Goal: Feedback & Contribution: Contribute content

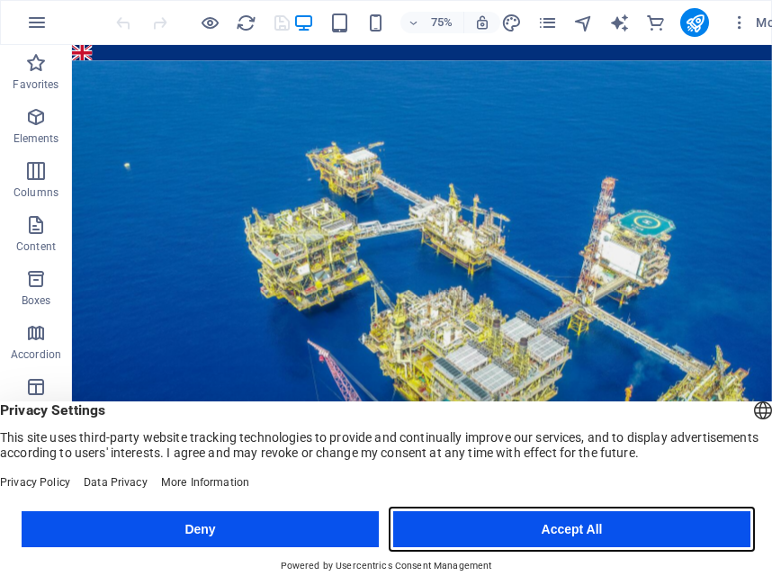
click at [614, 520] on button "Accept All" at bounding box center [571, 529] width 357 height 36
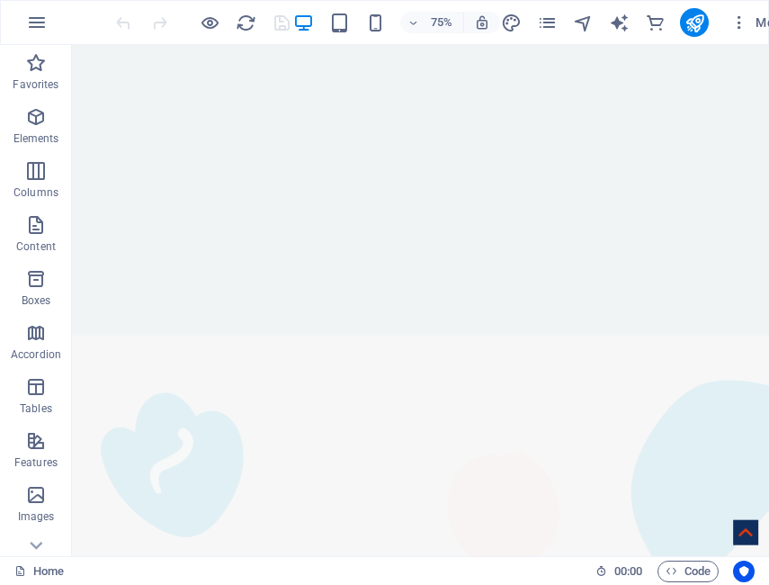
scroll to position [1893, 0]
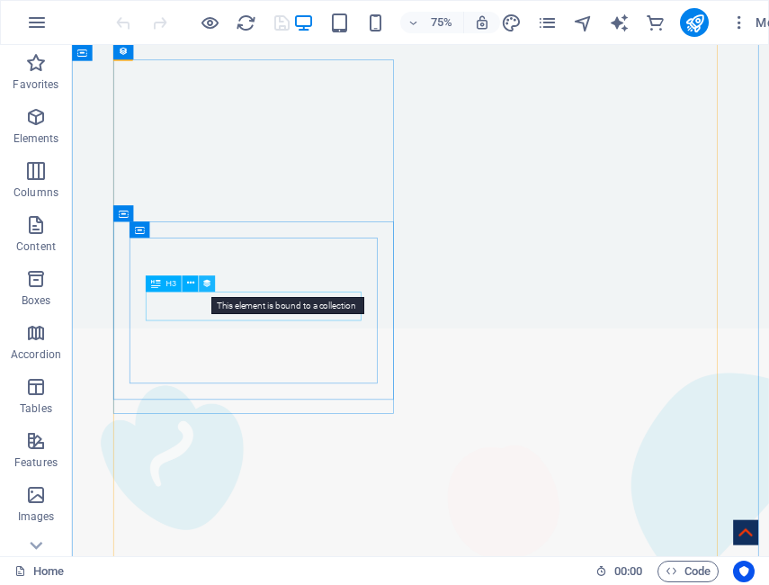
click at [208, 285] on icon at bounding box center [207, 283] width 10 height 14
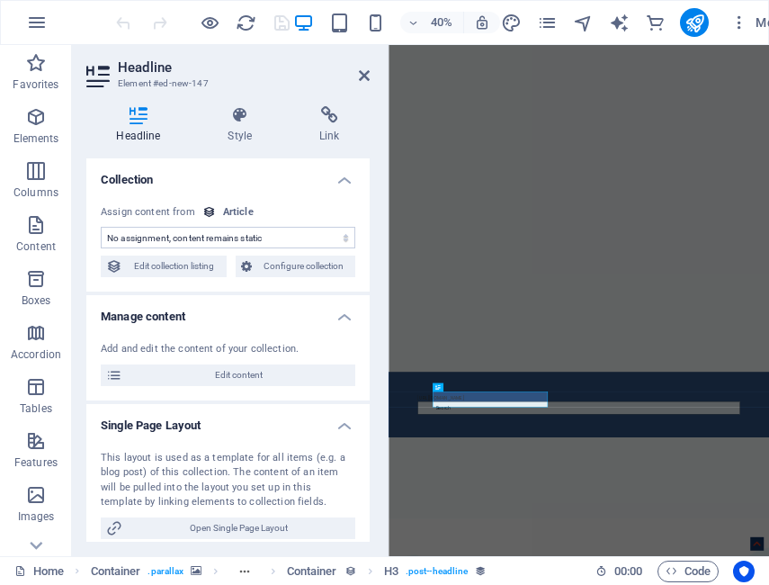
select select "name"
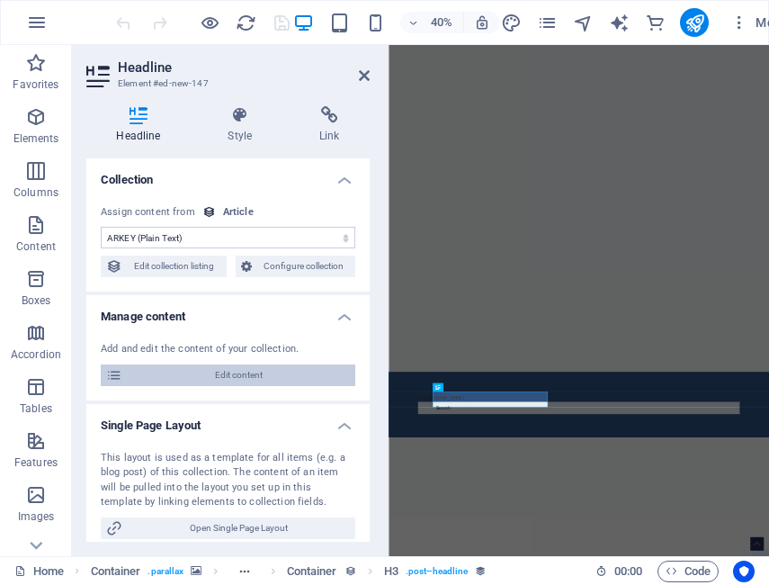
click at [232, 369] on span "Edit content" at bounding box center [239, 375] width 222 height 22
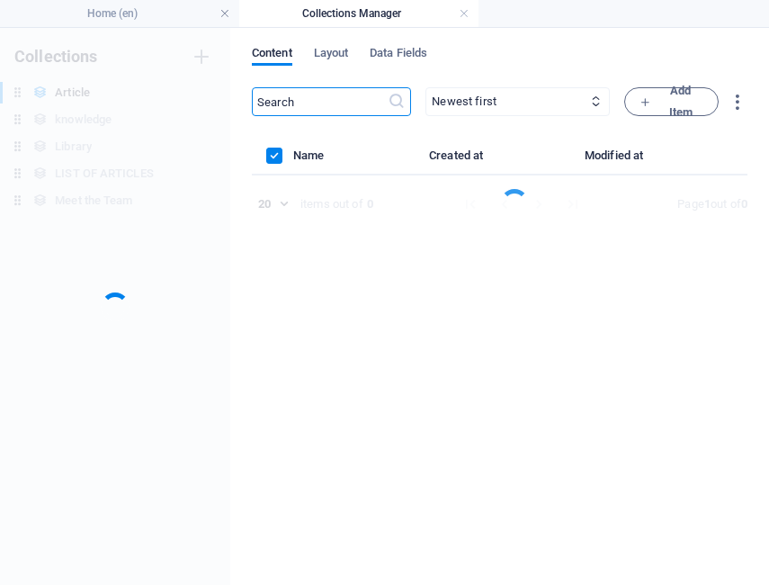
scroll to position [0, 0]
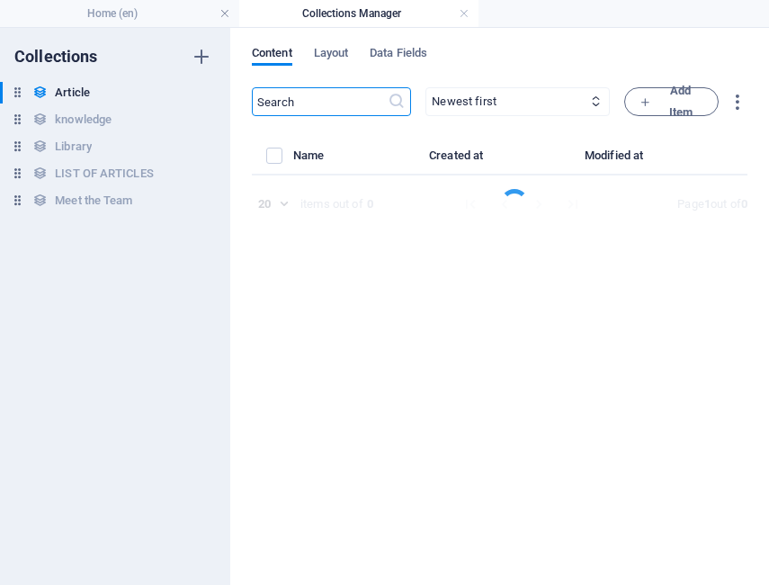
select select "Legal"
select select "[PERSON_NAME]"
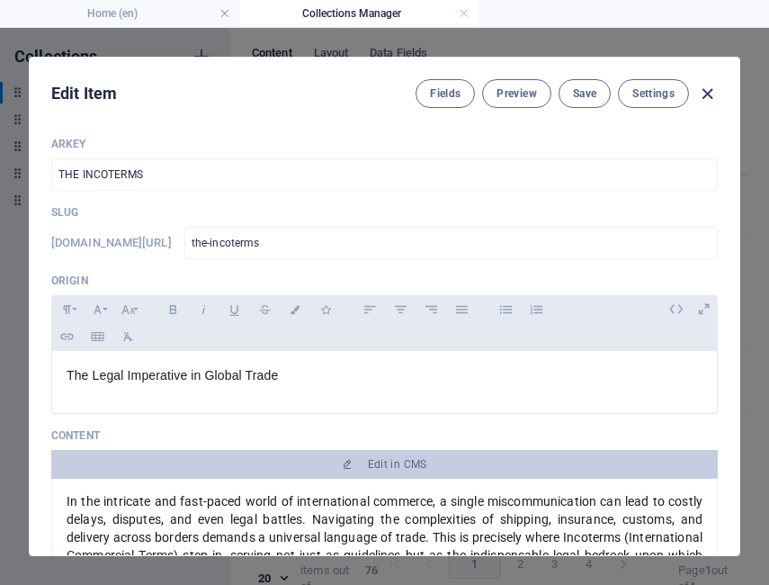
click at [708, 94] on icon "button" at bounding box center [707, 94] width 21 height 21
type input "[DATE]"
checkbox input "false"
type input "the-incoterms"
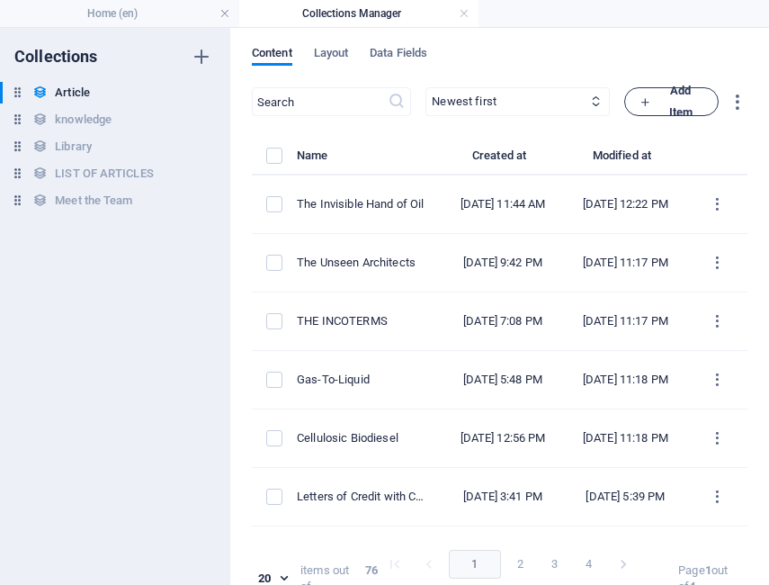
click at [683, 90] on span "Add Item" at bounding box center [672, 101] width 64 height 43
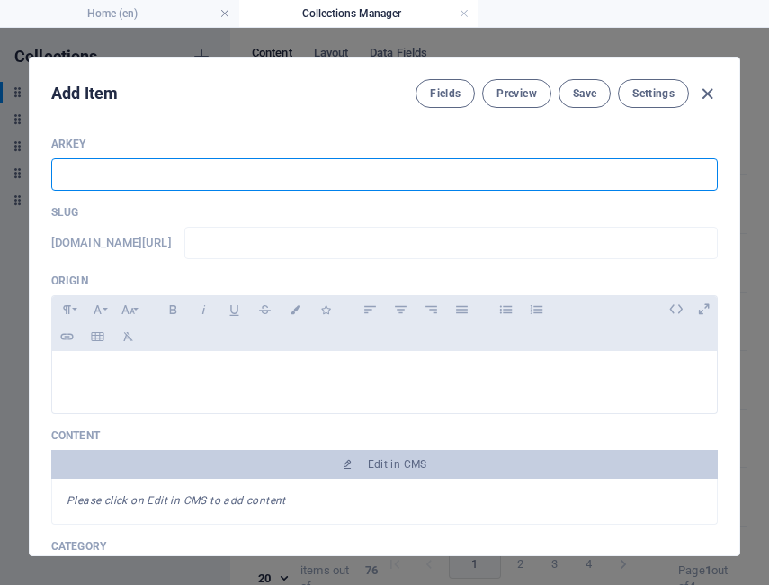
click at [81, 177] on input "text" at bounding box center [384, 174] width 667 height 32
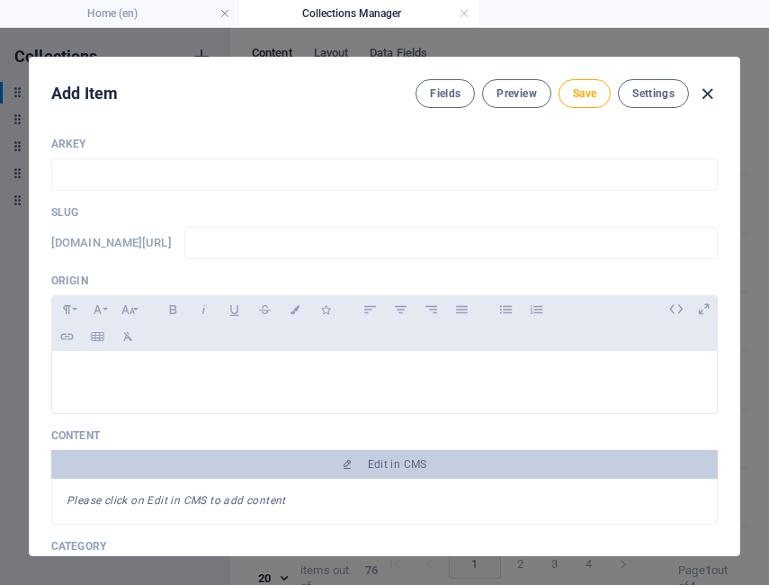
click at [707, 97] on icon "button" at bounding box center [707, 94] width 21 height 21
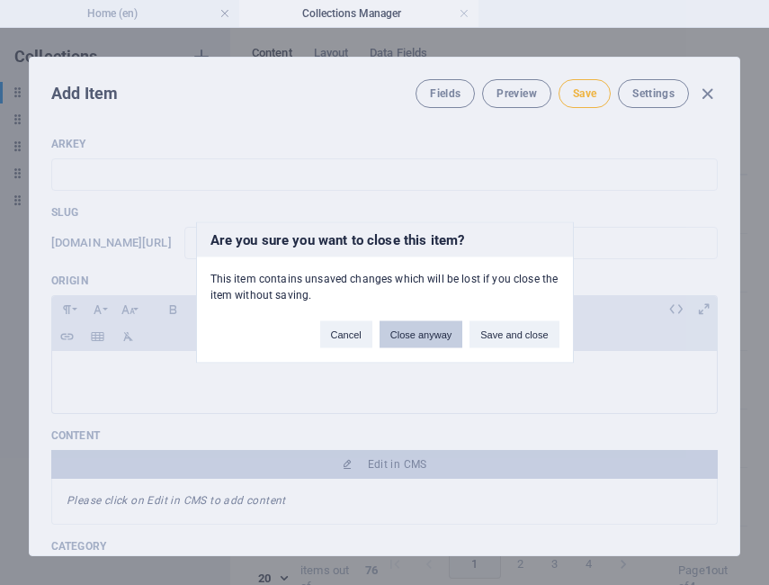
click at [428, 332] on button "Close anyway" at bounding box center [421, 334] width 83 height 27
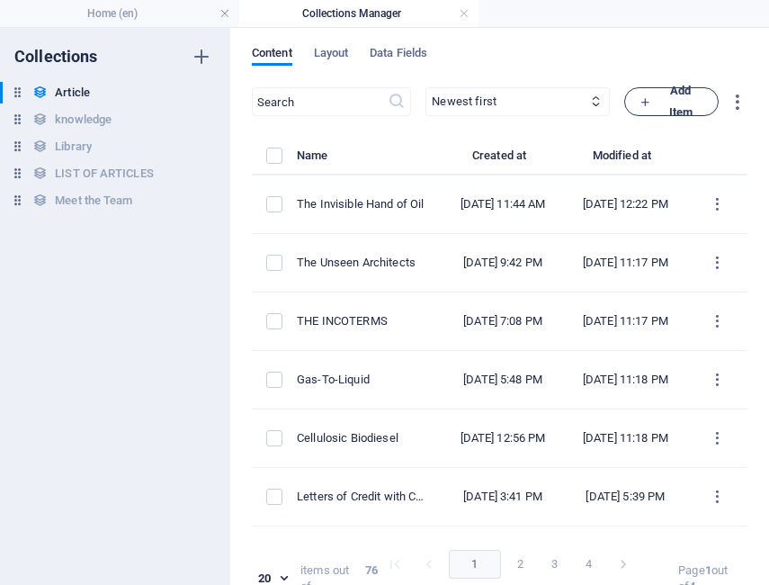
click at [671, 91] on span "Add Item" at bounding box center [672, 101] width 64 height 43
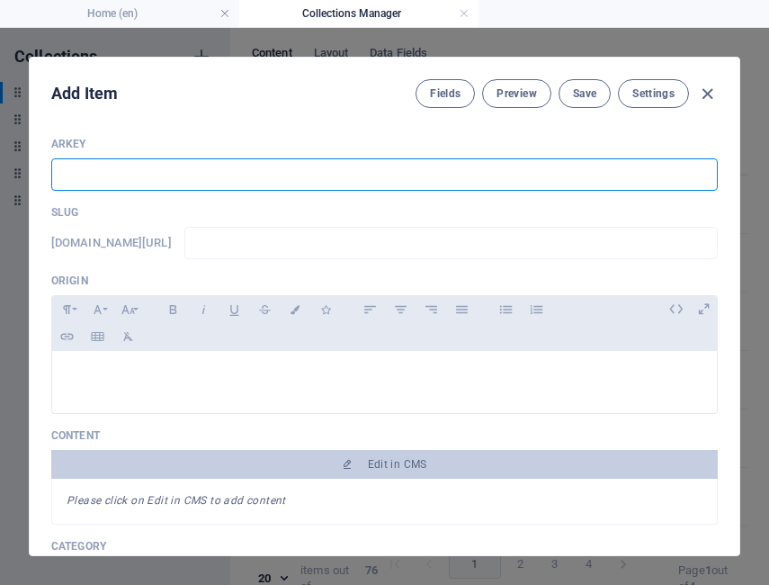
click at [125, 170] on input "text" at bounding box center [384, 174] width 667 height 32
type input "C"
type input "c"
type input "Co"
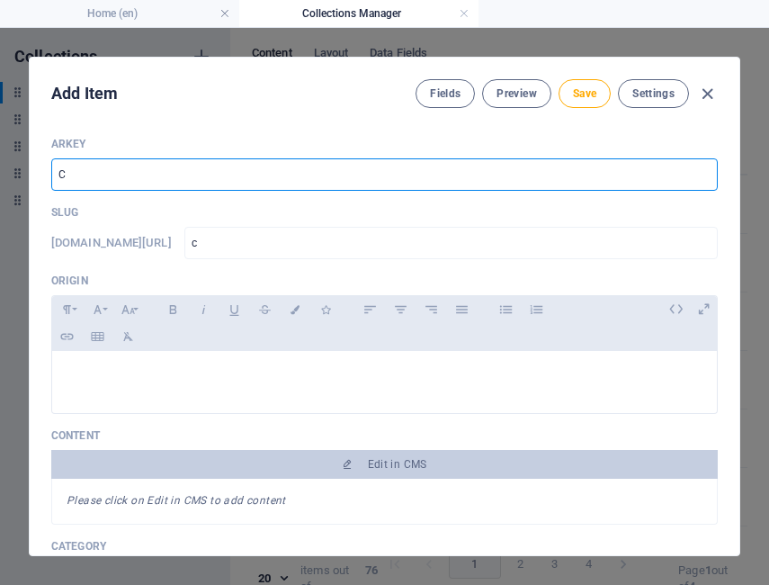
type input "co"
type input "C"
type input "c"
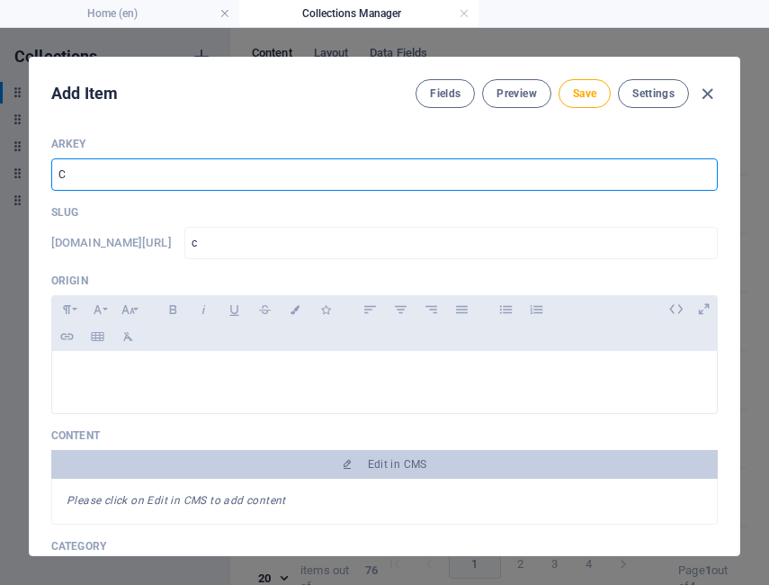
type input "CA"
type input "ca"
type input "CAL"
type input "cal"
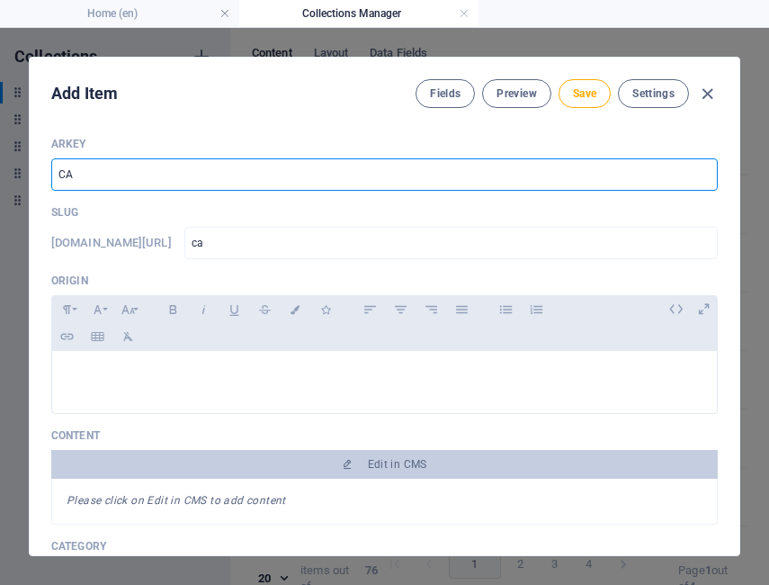
type input "cal"
type input "CA"
type input "ca"
type input "C"
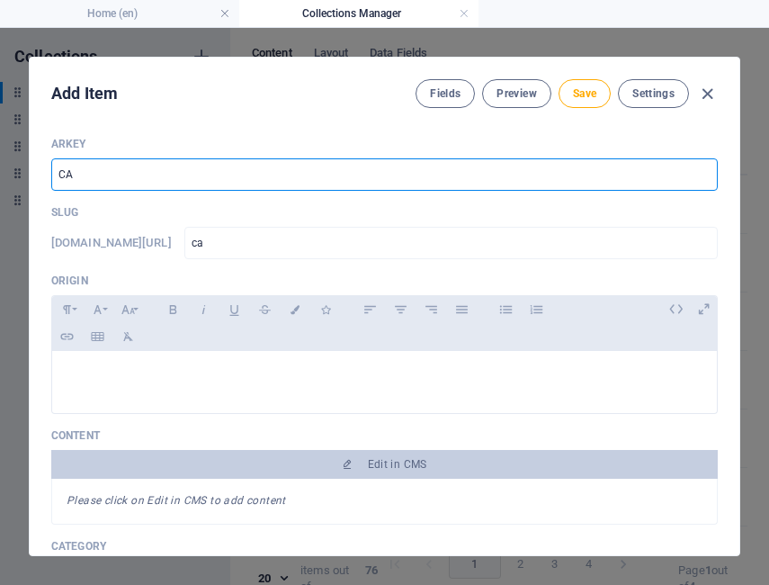
type input "c"
type input "CI"
type input "ci"
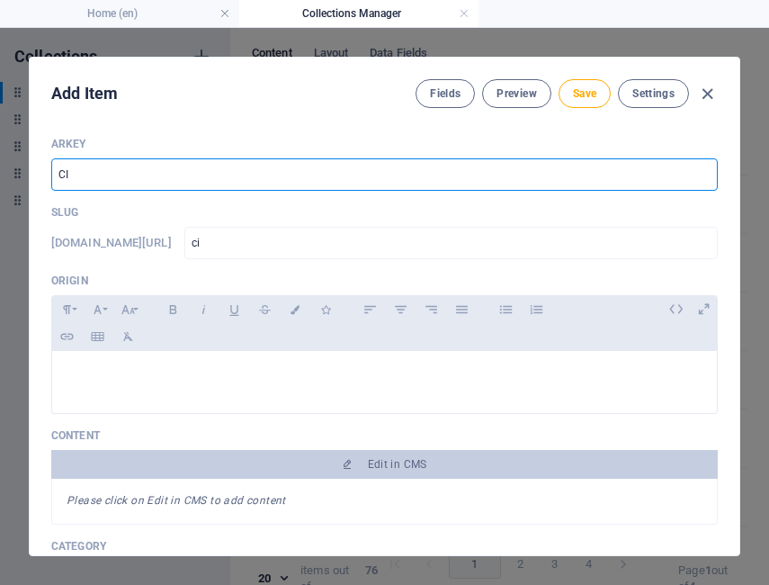
type input "CIA"
type input "cia"
type input "CIAL"
type input "cial"
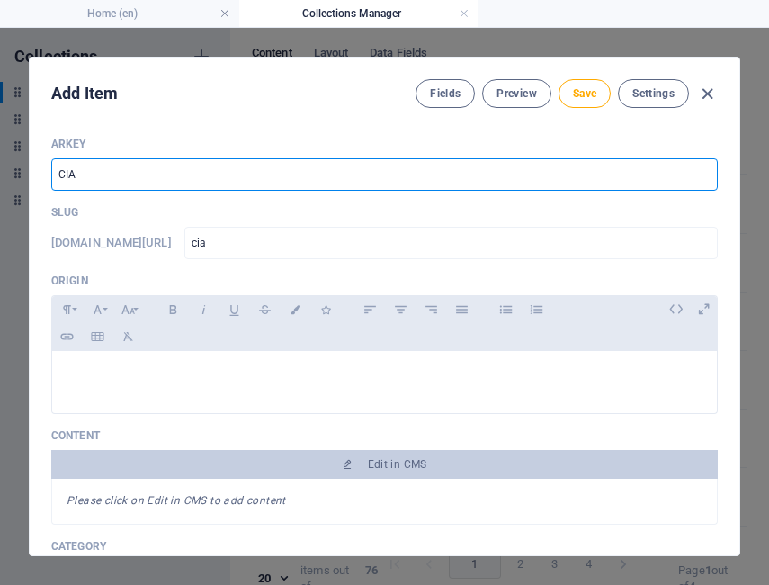
type input "cial"
type input "CIA"
type input "cia"
type input "CI"
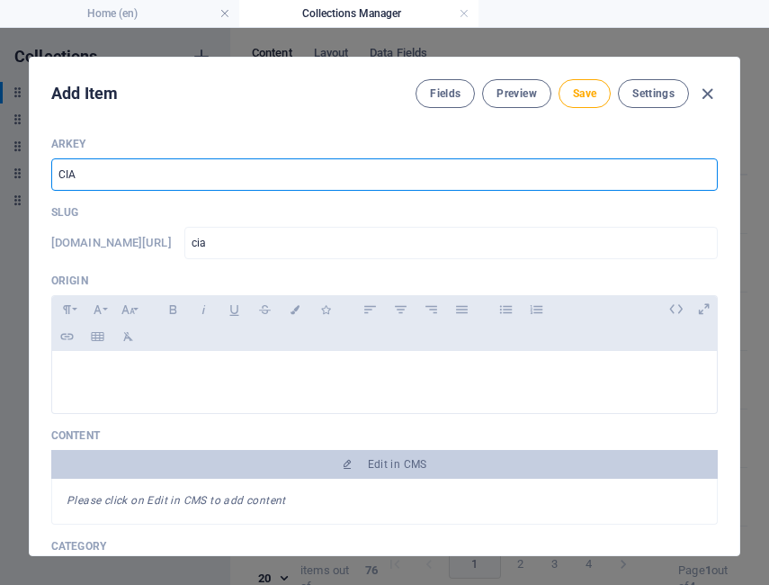
type input "ci"
type input "C"
type input "c"
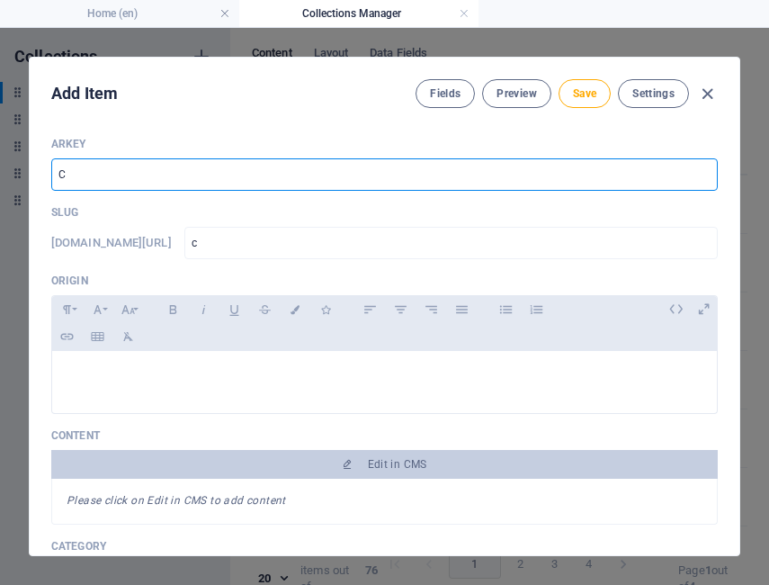
type input "CO"
type input "co"
type input "COA"
type input "coa"
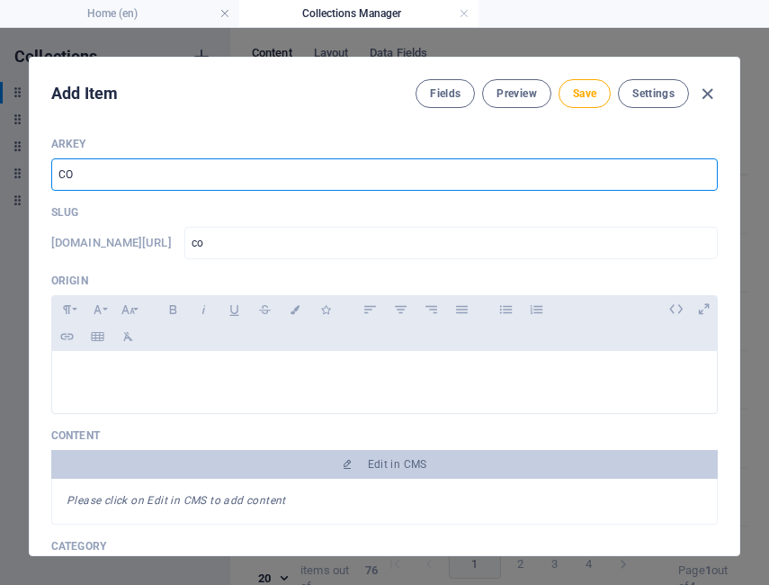
type input "coa"
type input "COAL"
type input "coal"
type input "COAL T"
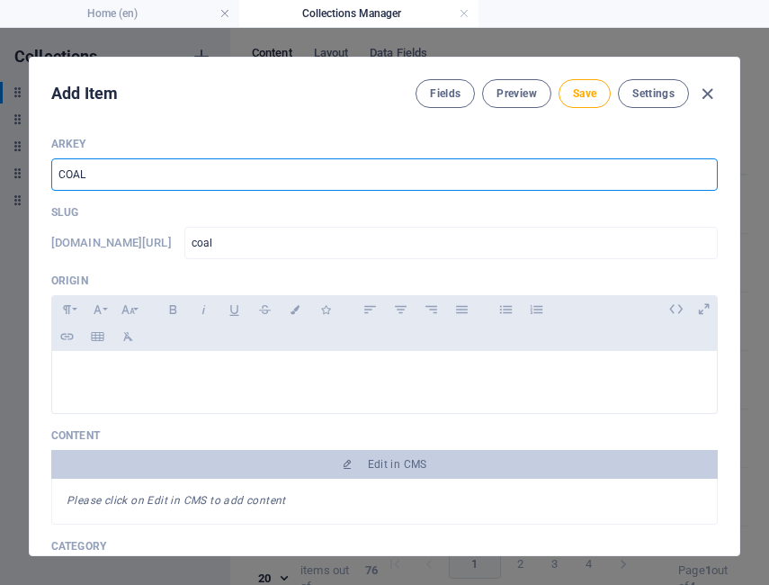
type input "coal-t"
type input "COAL TO"
type input "coal-to"
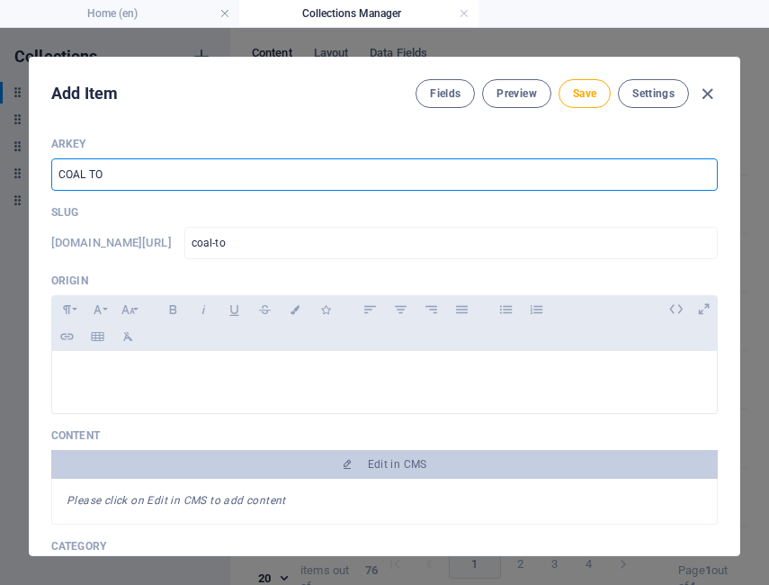
type input "COAL TO L"
type input "coal-to-l"
type input "COAL TO LI"
type input "coal-to-li"
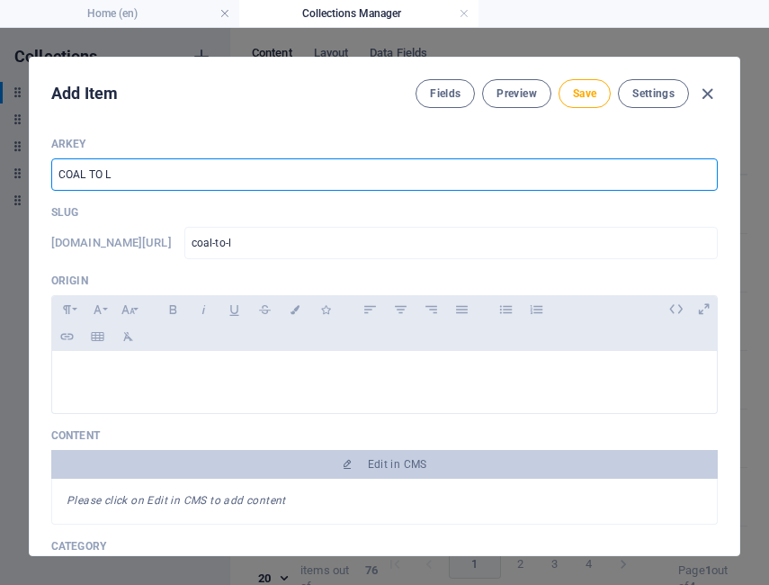
type input "coal-to-li"
type input "COAL TO LIQ"
type input "coal-to-liq"
type input "COAL TO LI"
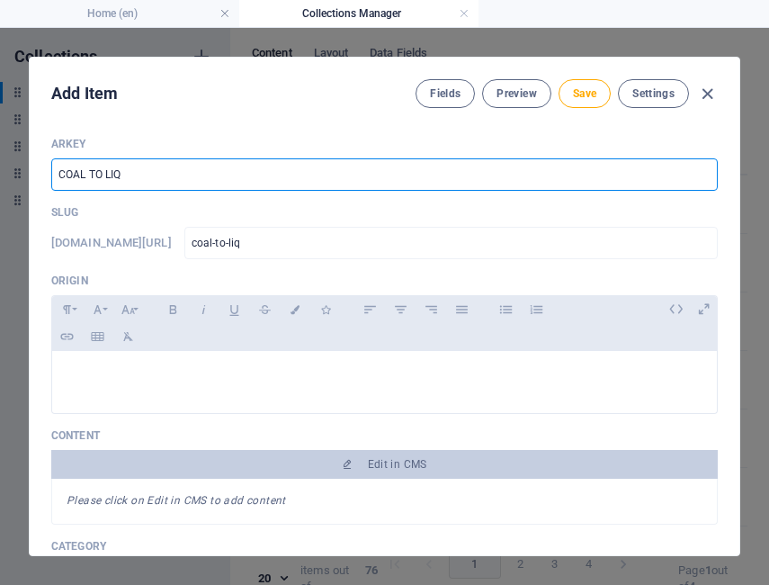
type input "coal-to-li"
type input "COAL TO L"
type input "coal-to-l"
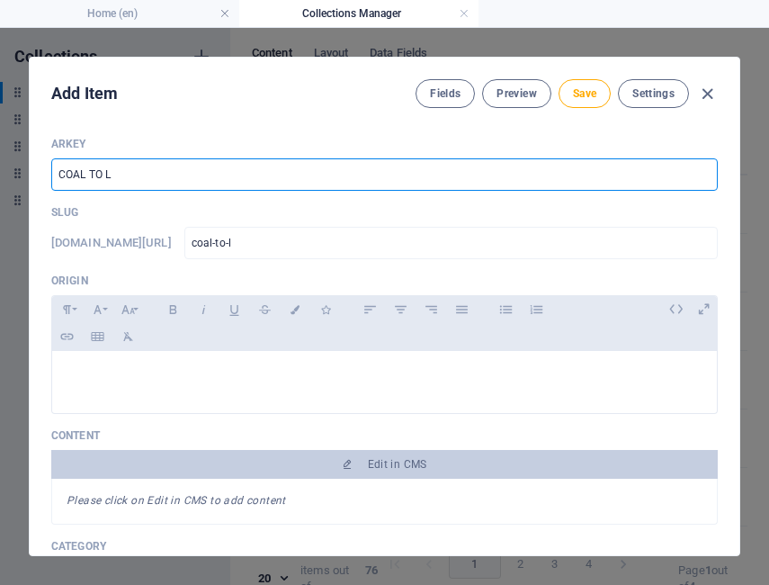
type input "COAL TO"
type input "coal-to"
type input "COAL T"
type input "coal-t"
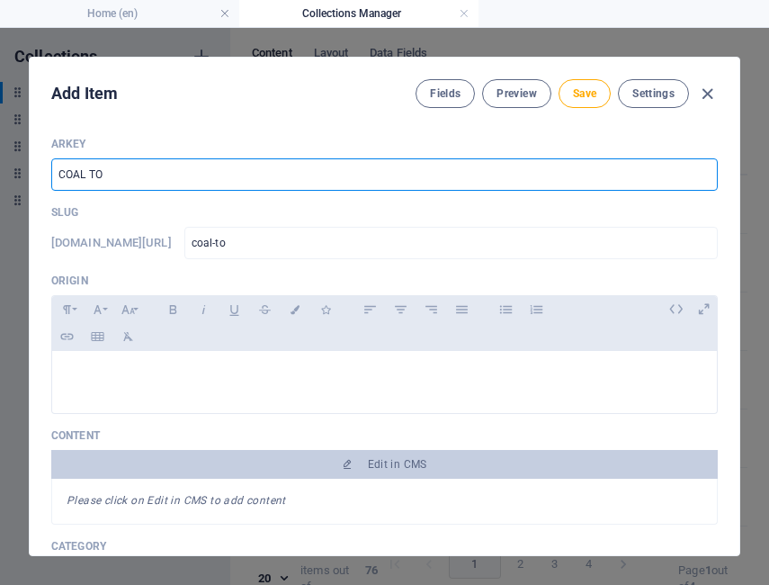
type input "coal-t"
type input "COAL"
type input "coal"
type input "COAL-T"
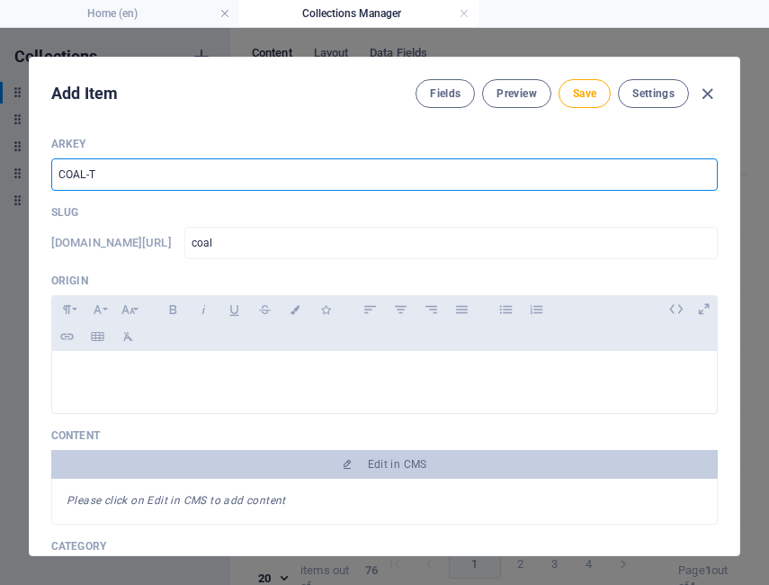
type input "coal-t"
type input "COAL-TO"
type input "coal-to"
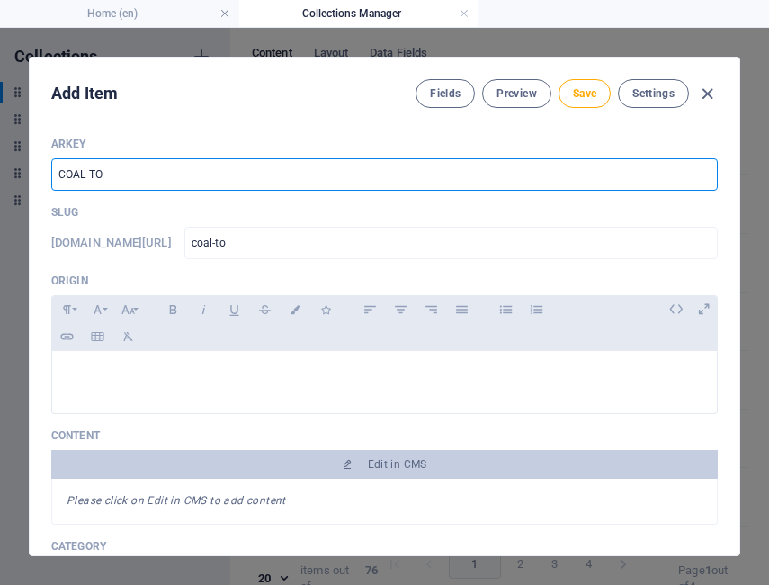
type input "COAL-TO-L"
type input "coal-to-l"
type input "COAL-TO-LI"
type input "coal-to-li"
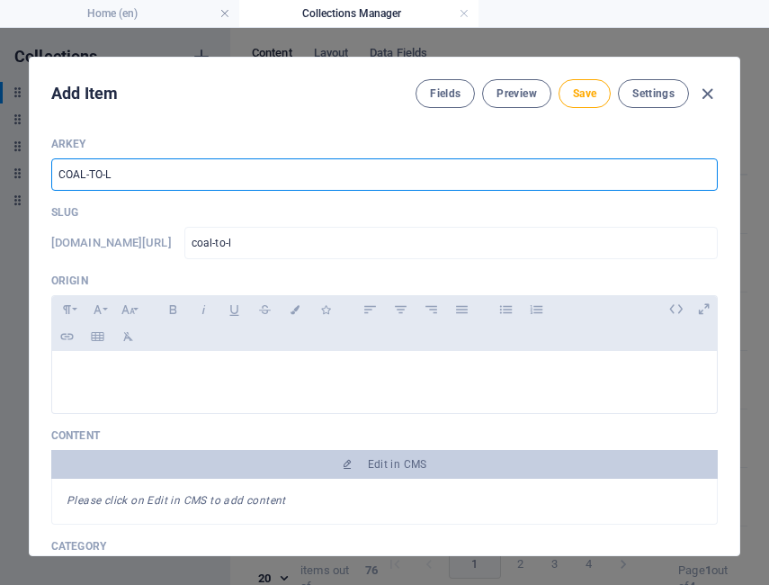
type input "coal-to-li"
type input "COAL-TO-LIQ"
type input "coal-to-liq"
type input "COAL-TO-LIQU"
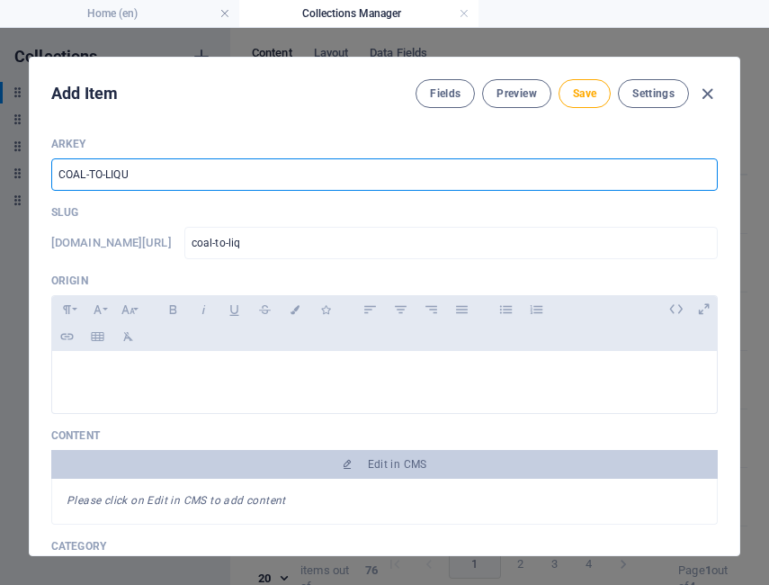
type input "coal-to-liqu"
type input "COAL-TO-LIQUI"
type input "coal-to-liqui"
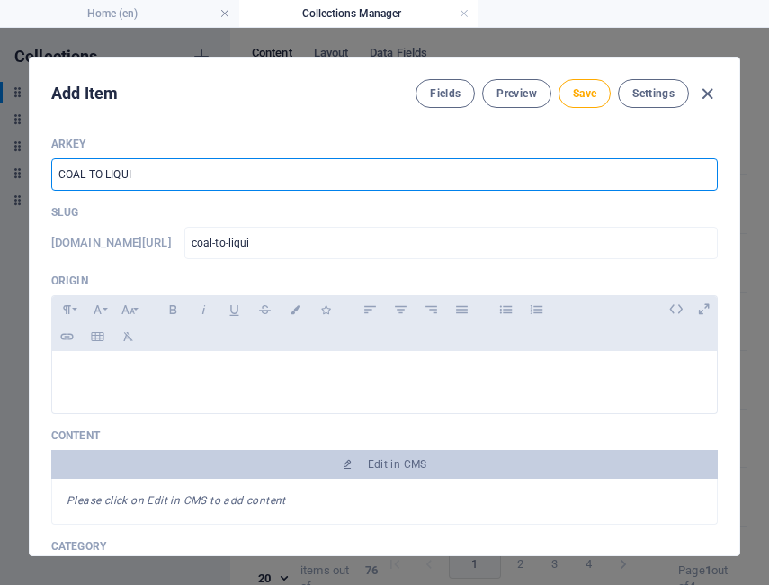
type input "COAL-TO-LIQUID"
type input "coal-to-liquid"
type input "COAL-TO-LIQUID"
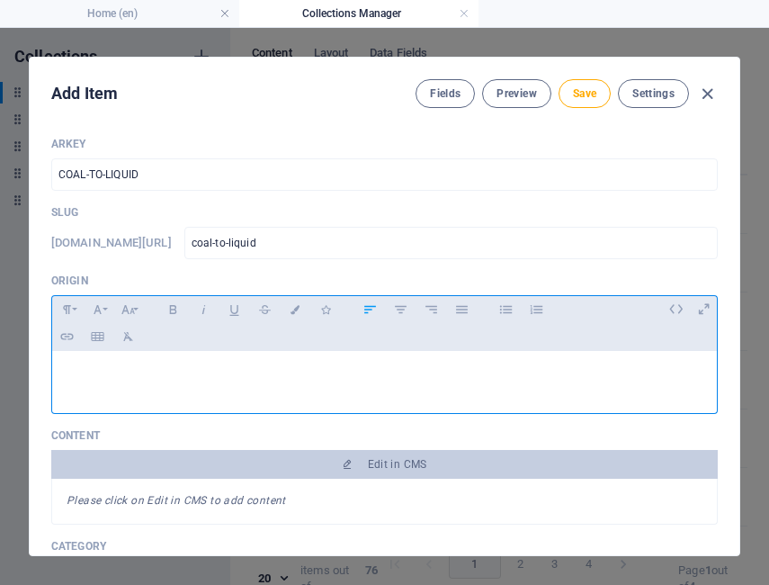
click at [182, 391] on div at bounding box center [384, 378] width 665 height 54
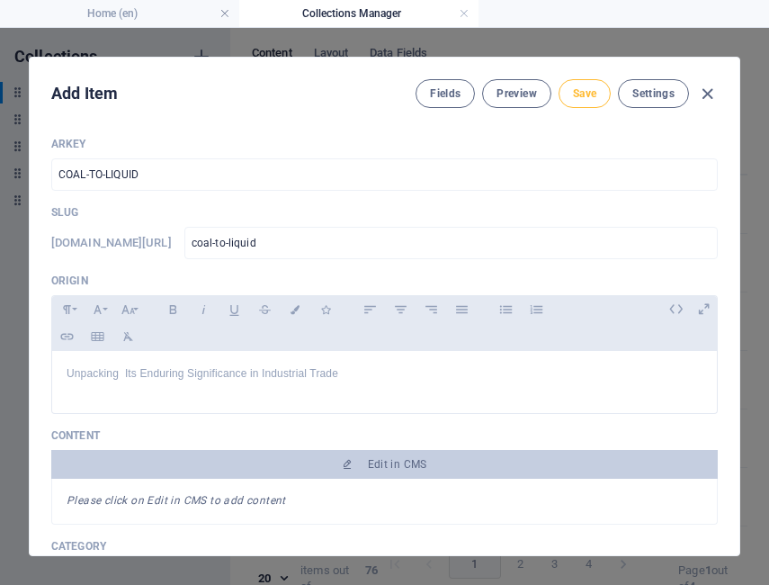
click at [574, 93] on span "Save" at bounding box center [584, 93] width 23 height 14
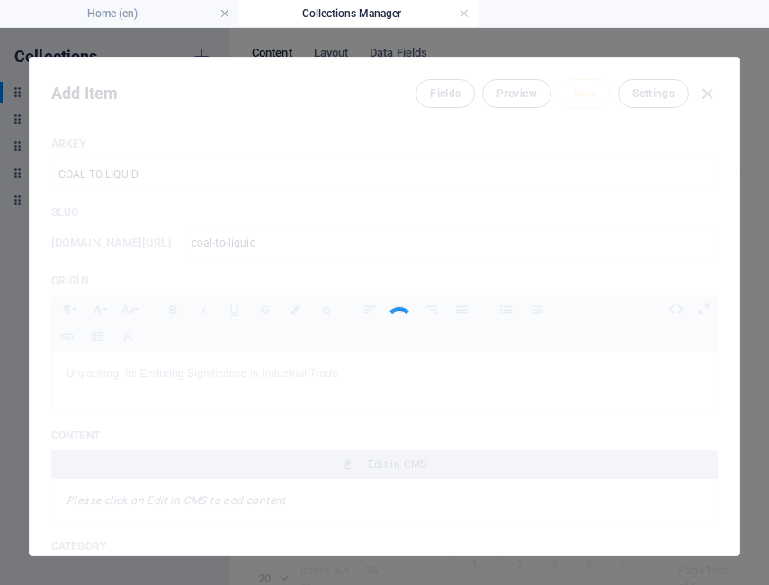
type input "coal-to-liquid"
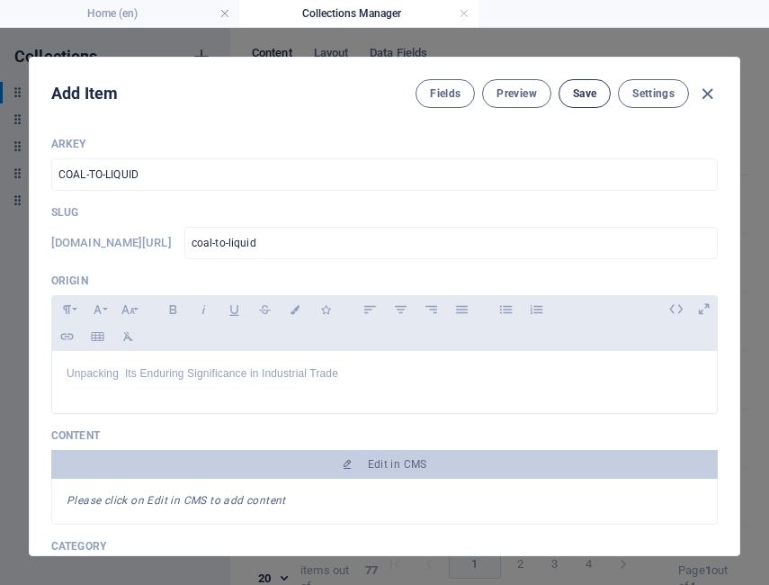
click at [574, 93] on span "Save" at bounding box center [584, 93] width 23 height 14
type input "coal-to-liquid"
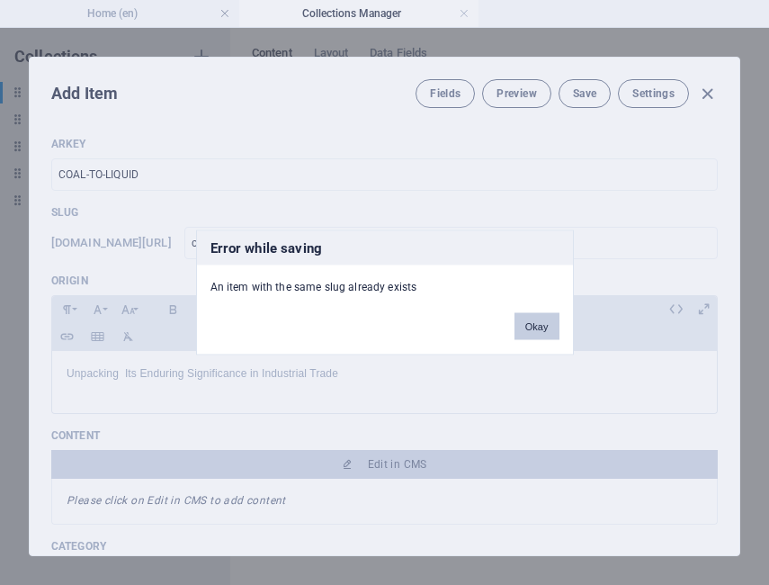
click at [546, 326] on button "Okay" at bounding box center [537, 326] width 45 height 27
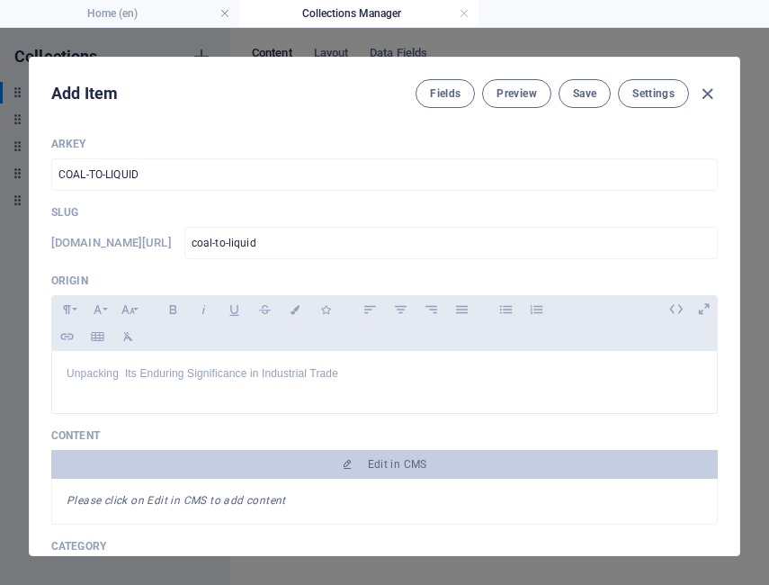
click at [546, 326] on div "Paragraph Format Normal Heading 1 Heading 2 Heading 3 Heading 4 Heading 5 Headi…" at bounding box center [384, 323] width 667 height 56
drag, startPoint x: 740, startPoint y: 178, endPoint x: 739, endPoint y: 197, distance: 18.9
click at [739, 197] on div "Add Item Fields Preview Save Settings ARKEY COAL-TO-LIQUID ​ Slug www.example.c…" at bounding box center [385, 306] width 712 height 499
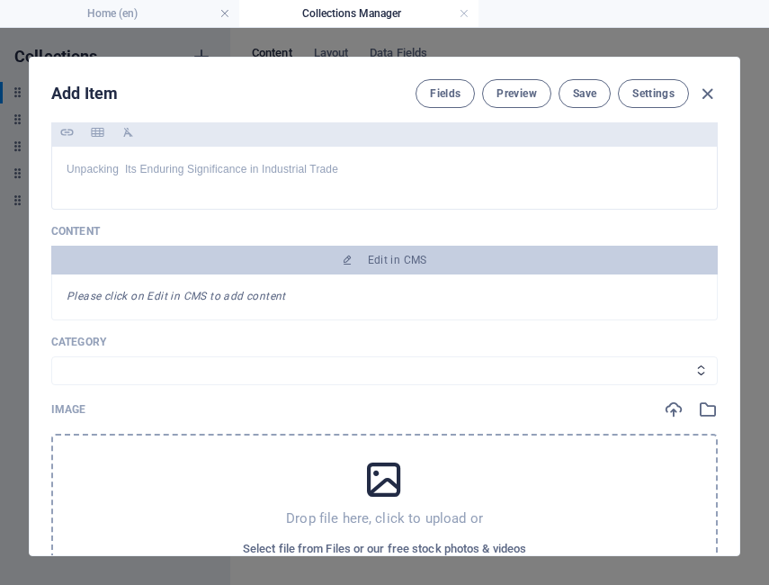
scroll to position [212, 0]
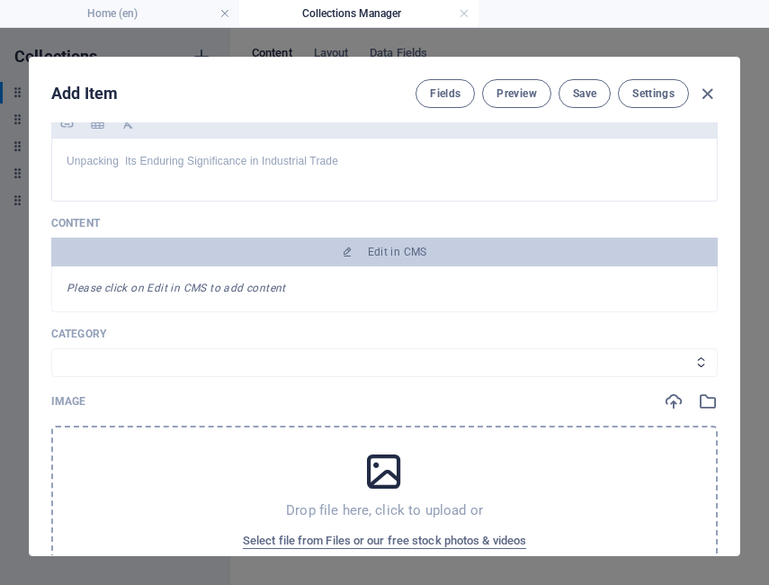
click at [256, 318] on div "ARKEY COAL-TO-LIQUID ​ Slug www.example.com/example-page/ coal-to-liquid ​ Orig…" at bounding box center [384, 466] width 667 height 1084
click at [247, 343] on div "Category Legal Business Environment Do you know Finance Cryptocurrency" at bounding box center [384, 352] width 667 height 50
click at [467, 370] on select "Legal Business Environment Do you know Finance Cryptocurrency" at bounding box center [384, 362] width 667 height 29
select select "Do you know"
click at [51, 348] on select "Legal Business Environment Do you know Finance Cryptocurrency" at bounding box center [384, 362] width 667 height 29
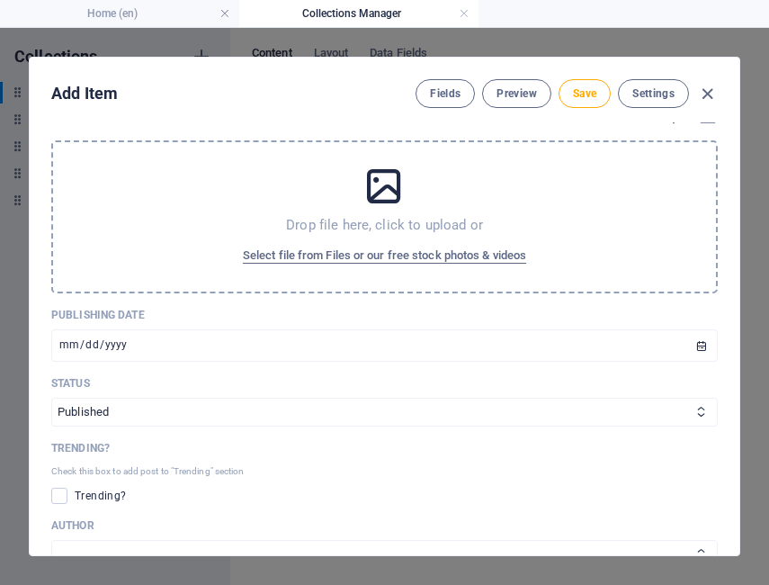
scroll to position [454, 0]
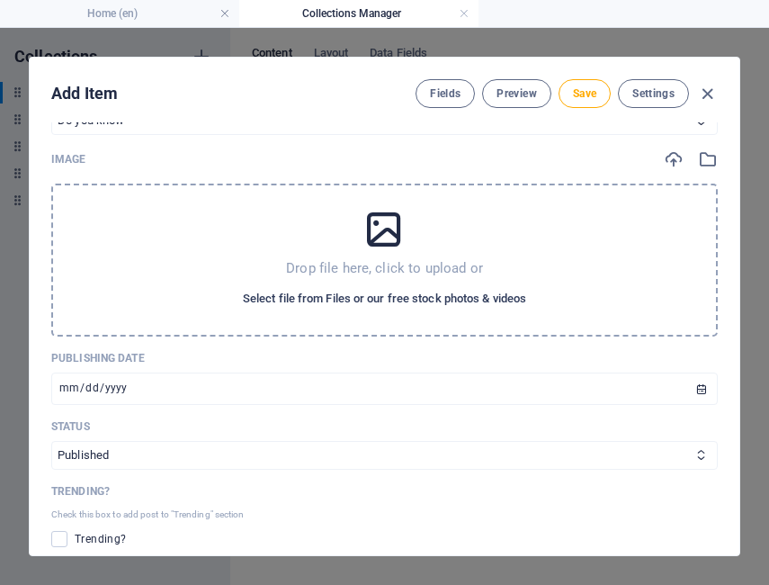
click at [381, 300] on span "Select file from Files or our free stock photos & videos" at bounding box center [384, 299] width 283 height 22
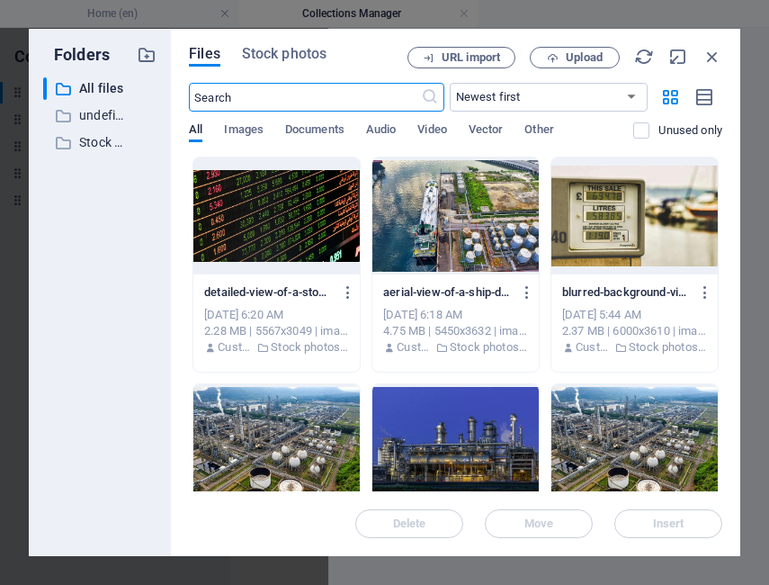
click at [381, 300] on div "aerial-view-of-a-ship-docking-at-an-industrial-port-with-storage-tanks-in-north…" at bounding box center [455, 320] width 166 height 92
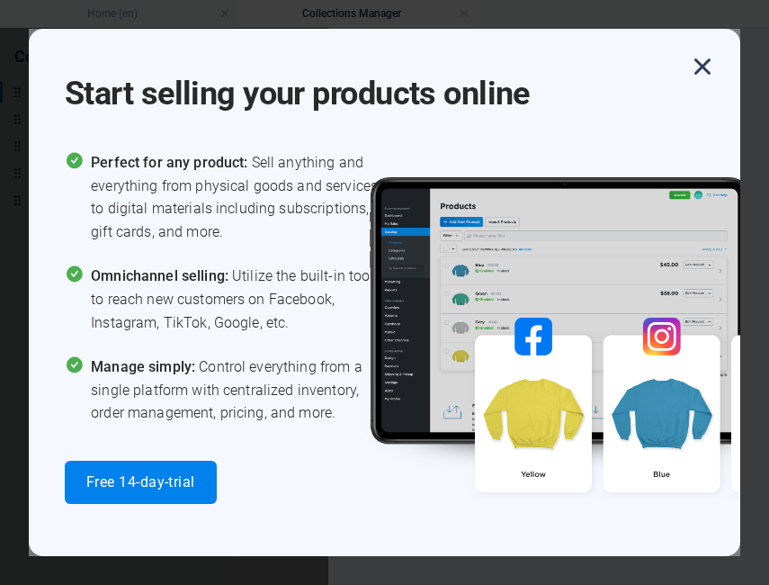
click at [700, 71] on icon "button" at bounding box center [702, 66] width 32 height 32
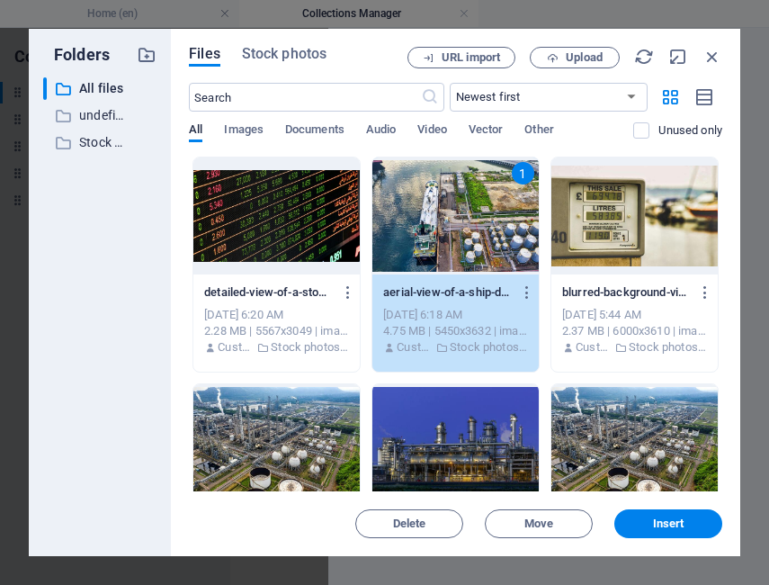
drag, startPoint x: 700, startPoint y: 71, endPoint x: 521, endPoint y: 58, distance: 179.5
click at [521, 58] on div "Files Stock photos URL import Upload ​ Newest first Oldest first Name (A-Z) Nam…" at bounding box center [456, 292] width 534 height 491
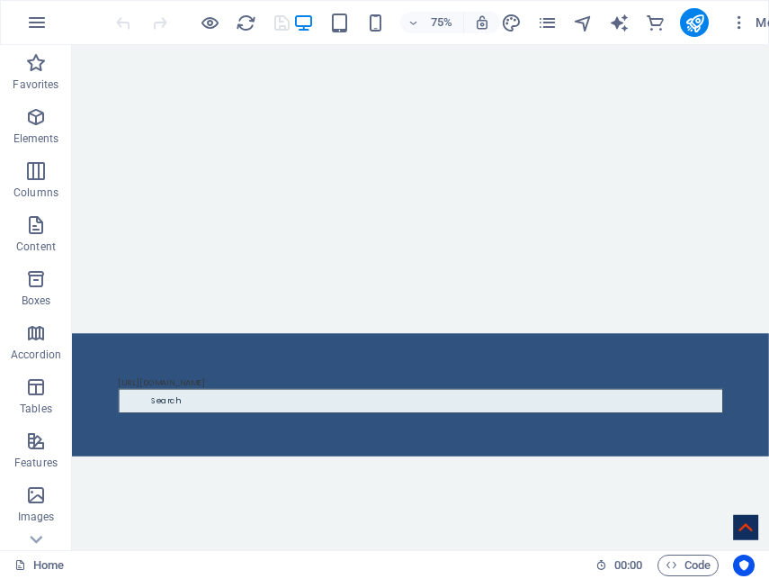
scroll to position [1267, 0]
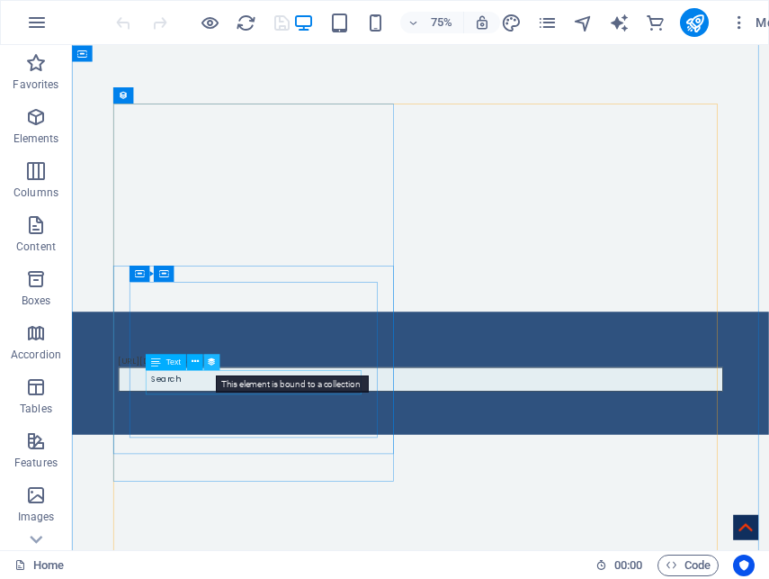
click at [210, 361] on icon at bounding box center [212, 361] width 10 height 14
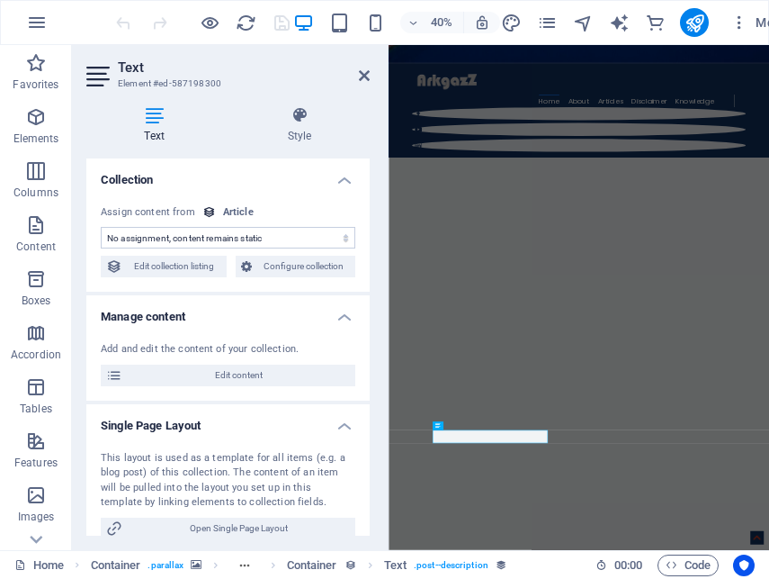
select select "description"
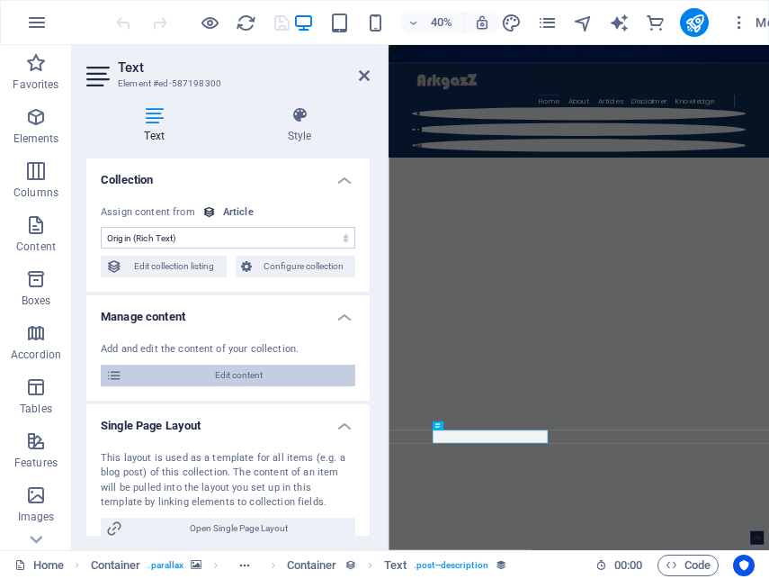
click at [238, 382] on span "Edit content" at bounding box center [239, 375] width 222 height 22
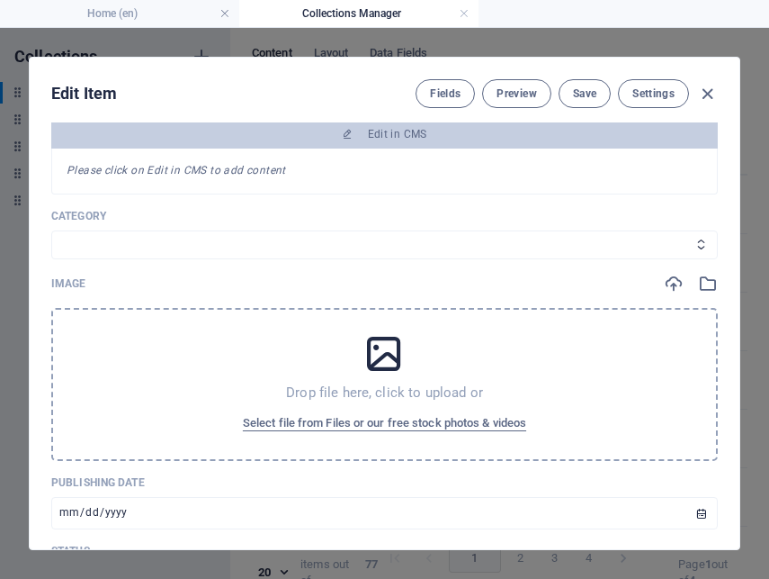
scroll to position [339, 0]
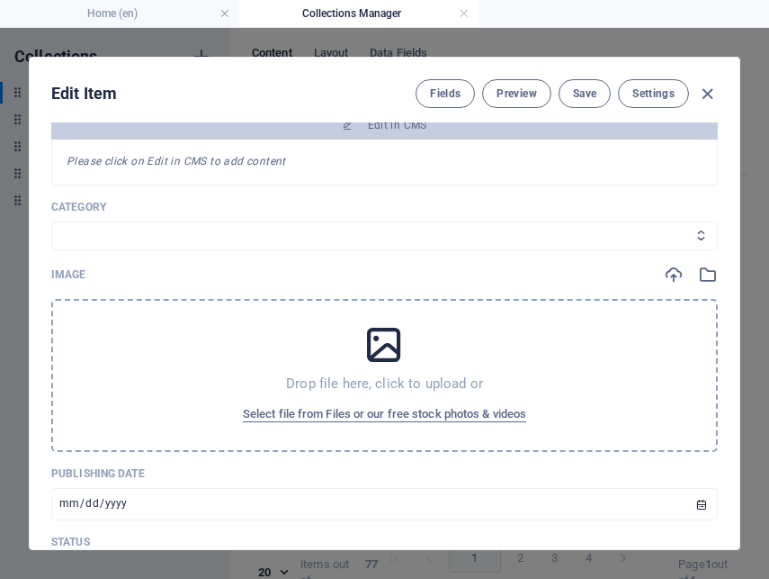
click at [378, 337] on icon at bounding box center [384, 344] width 45 height 45
click at [446, 413] on span "Select file from Files or our free stock photos & videos" at bounding box center [384, 414] width 283 height 22
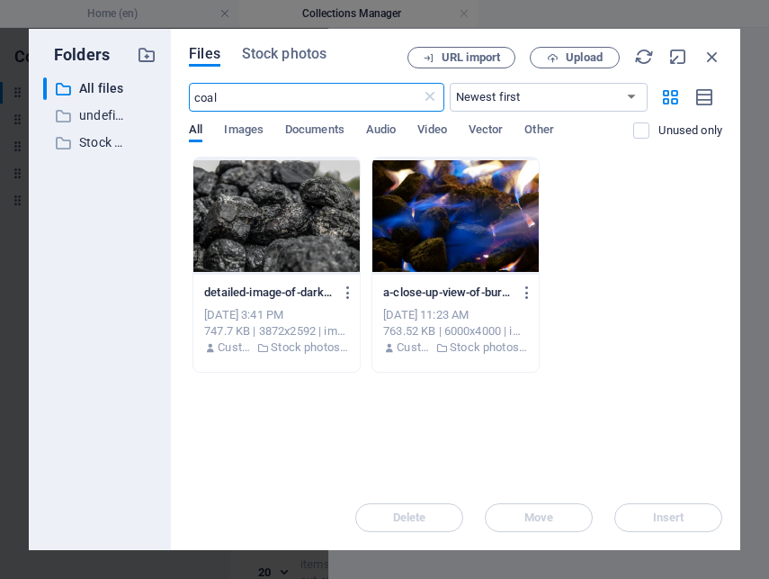
type input "coal"
click at [318, 239] on div at bounding box center [276, 215] width 166 height 117
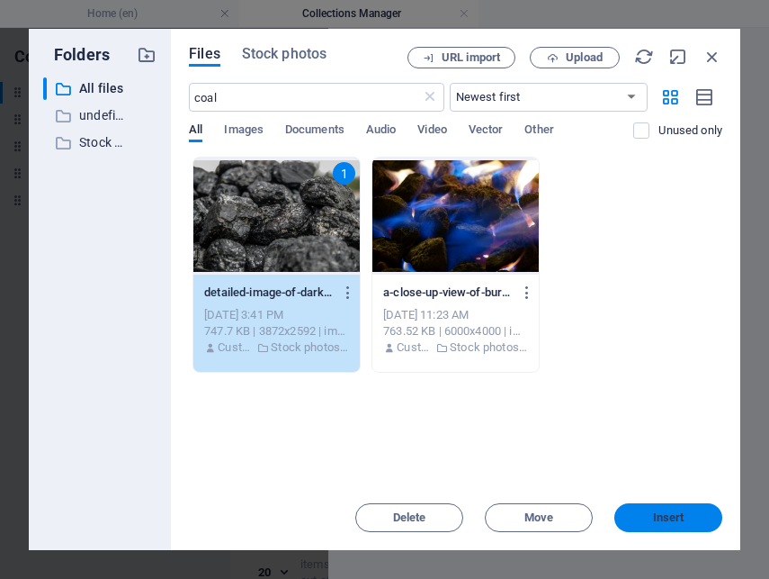
click at [659, 519] on span "Insert" at bounding box center [668, 517] width 31 height 11
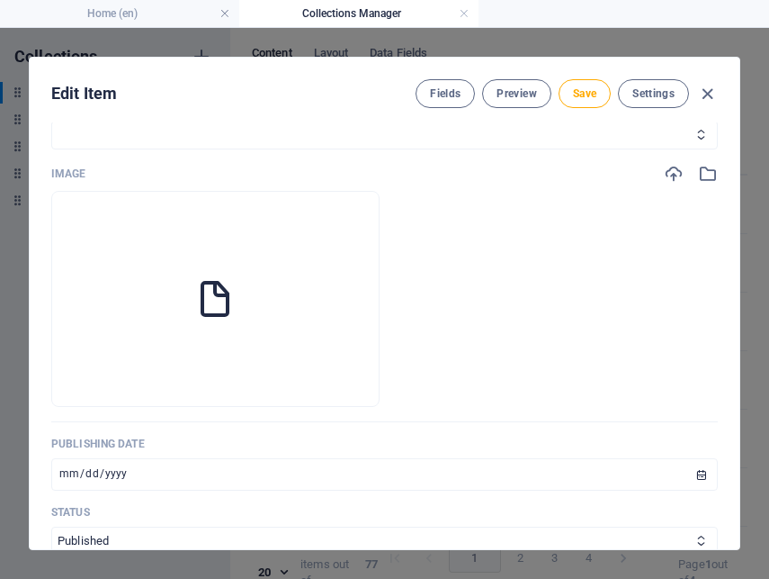
scroll to position [339, 0]
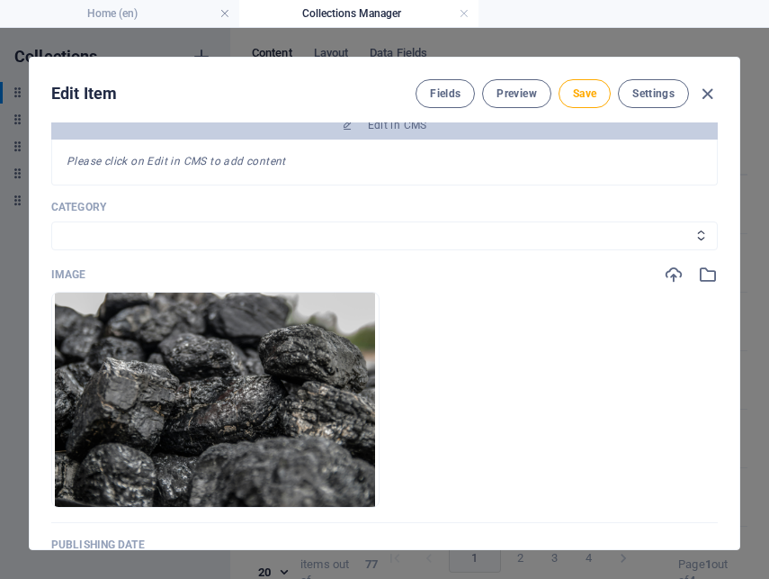
click at [733, 204] on div "Edit Item Fields Preview Save Settings ARKEY COAL-TO-LIQUID ​ Slug [DOMAIN_NAME…" at bounding box center [384, 303] width 769 height 551
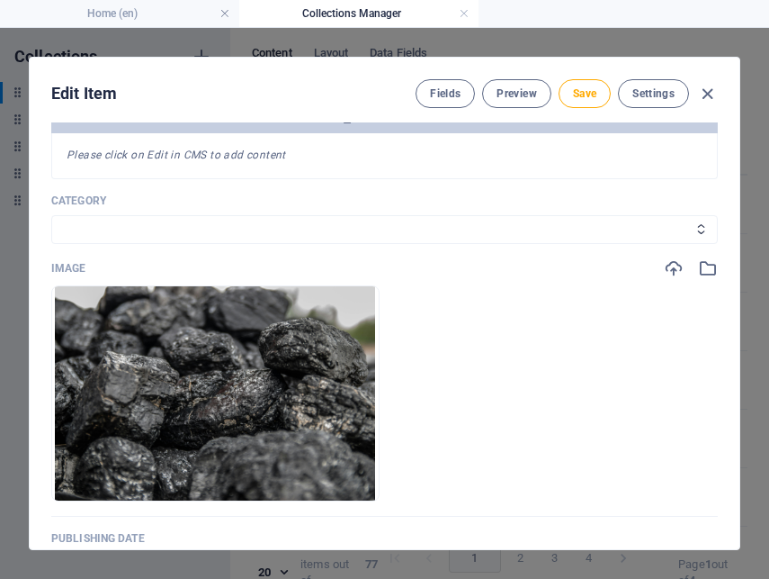
scroll to position [313, 0]
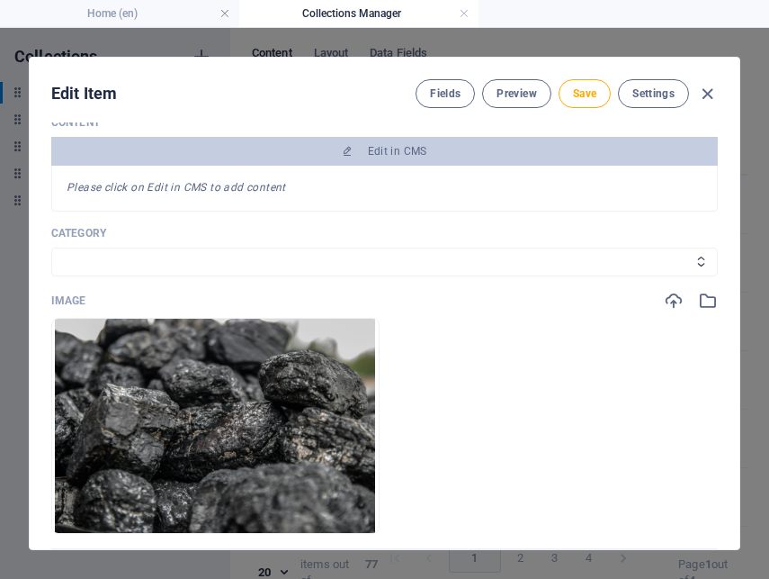
click at [734, 198] on div "Edit Item Fields Preview Save Settings ARKEY COAL-TO-LIQUID ​ Slug [DOMAIN_NAME…" at bounding box center [385, 303] width 712 height 493
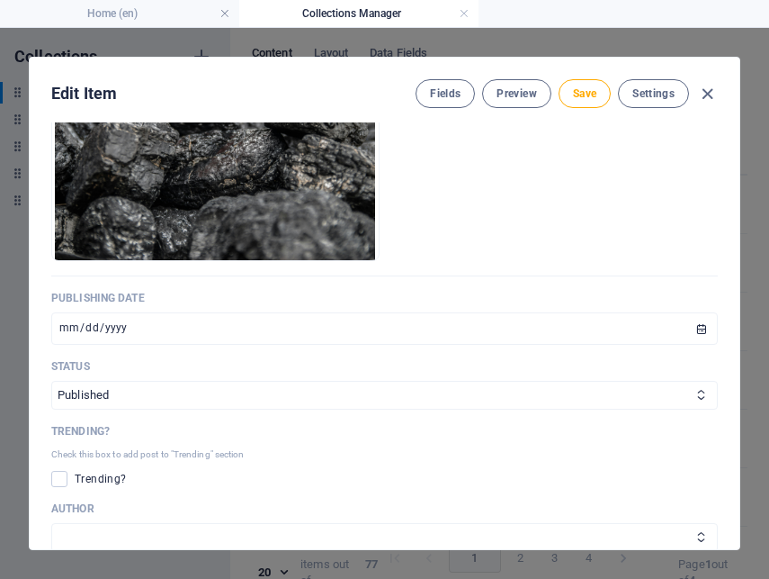
scroll to position [553, 0]
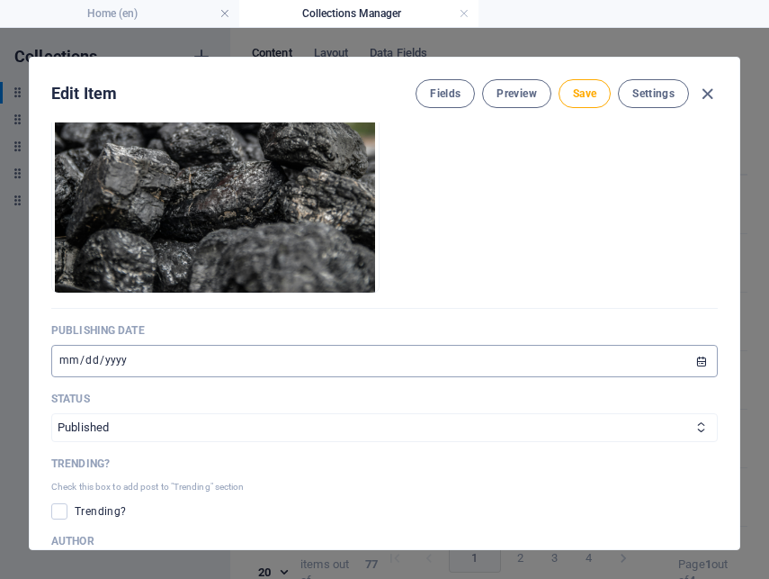
click at [80, 363] on input "[DATE]" at bounding box center [384, 361] width 667 height 32
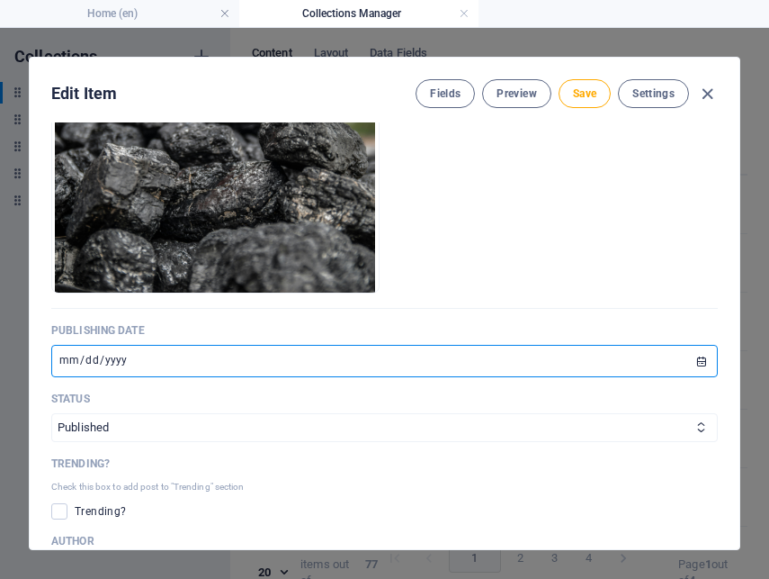
click at [695, 360] on input "[DATE]" at bounding box center [384, 361] width 667 height 32
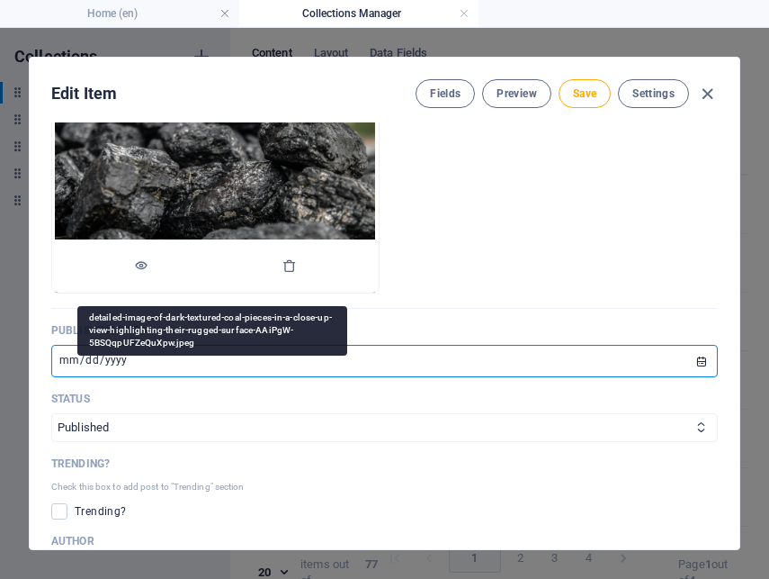
type input "[DATE]"
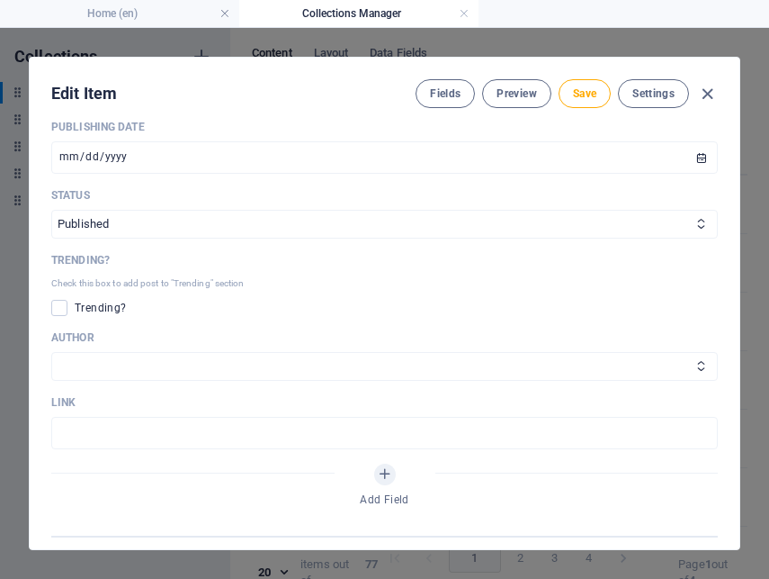
scroll to position [761, 0]
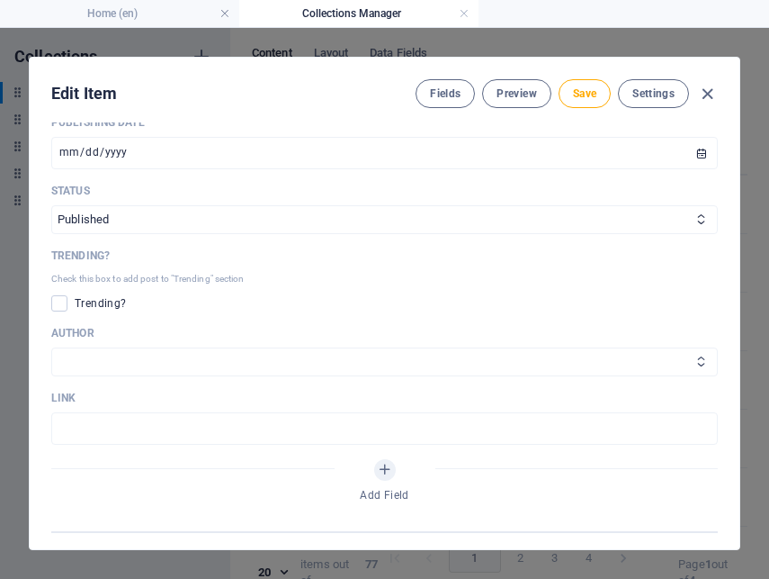
click at [166, 361] on select "[PERSON_NAME] [PERSON_NAME]" at bounding box center [384, 361] width 667 height 29
select select "[PERSON_NAME]"
click at [51, 347] on select "[PERSON_NAME] [PERSON_NAME]" at bounding box center [384, 361] width 667 height 29
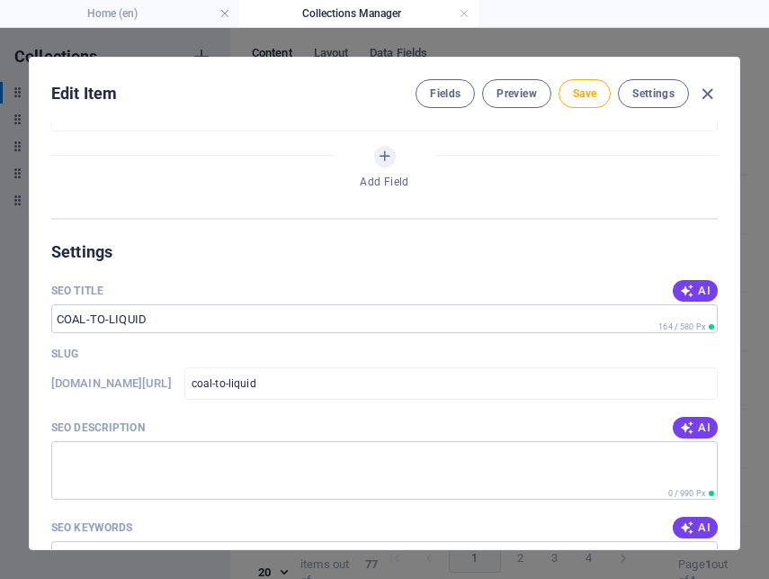
scroll to position [1144, 0]
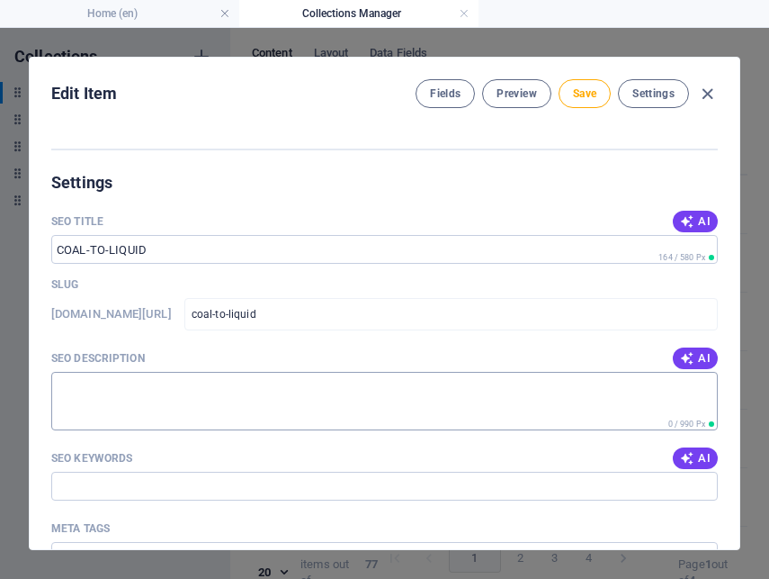
click at [259, 395] on textarea "SEO Description" at bounding box center [384, 401] width 667 height 58
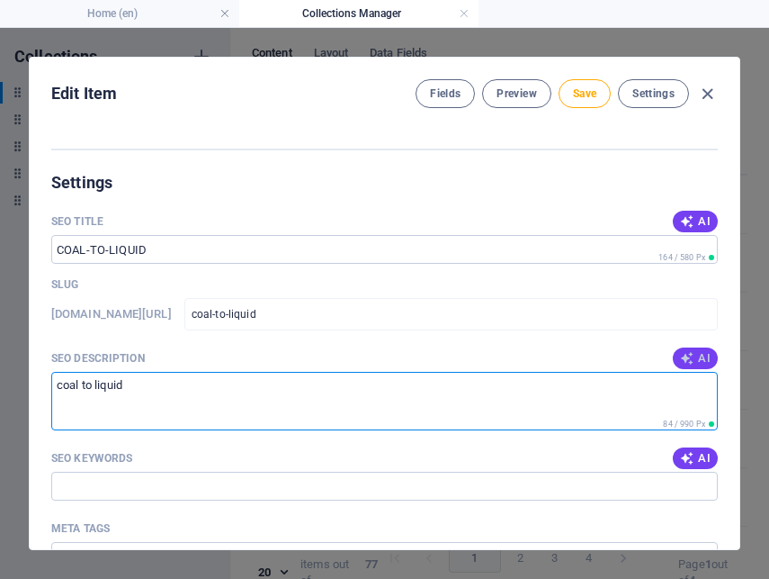
click at [689, 354] on span "AI" at bounding box center [695, 358] width 31 height 14
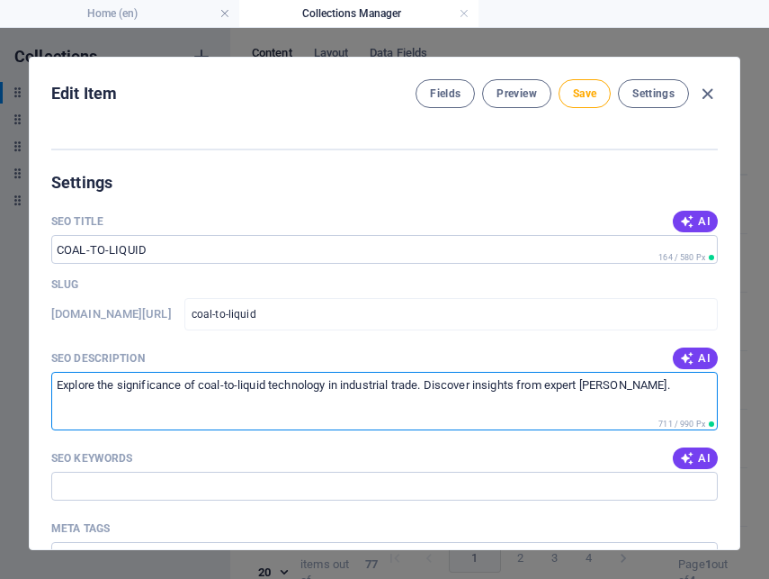
drag, startPoint x: 655, startPoint y: 388, endPoint x: 556, endPoint y: 395, distance: 99.2
click at [556, 395] on textarea "Explore the significance of coal-to-liquid technology in industrial trade. Disc…" at bounding box center [384, 401] width 667 height 58
type textarea "Explore the significance of coal-to-liquid technology in industrial trade. Disc…"
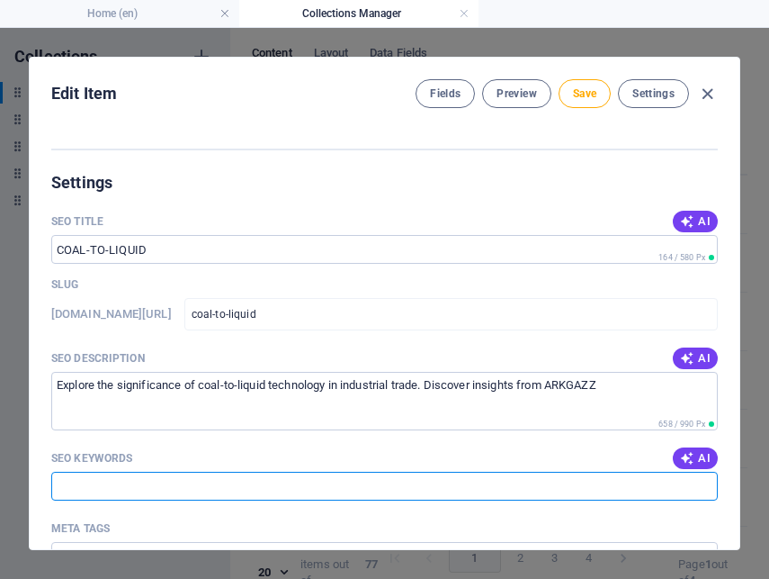
click at [256, 482] on input "SEO Keywords" at bounding box center [384, 485] width 667 height 29
click at [399, 481] on input "SEO Keywords" at bounding box center [384, 485] width 667 height 29
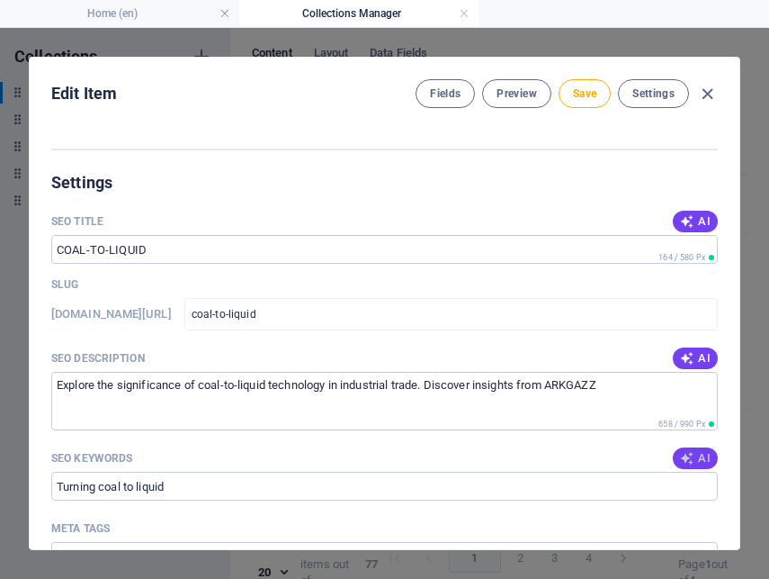
click at [681, 456] on icon "button" at bounding box center [687, 458] width 14 height 14
type input "coal-to-liquid, industrial trade, energy transition, alternative fuels, coal pr…"
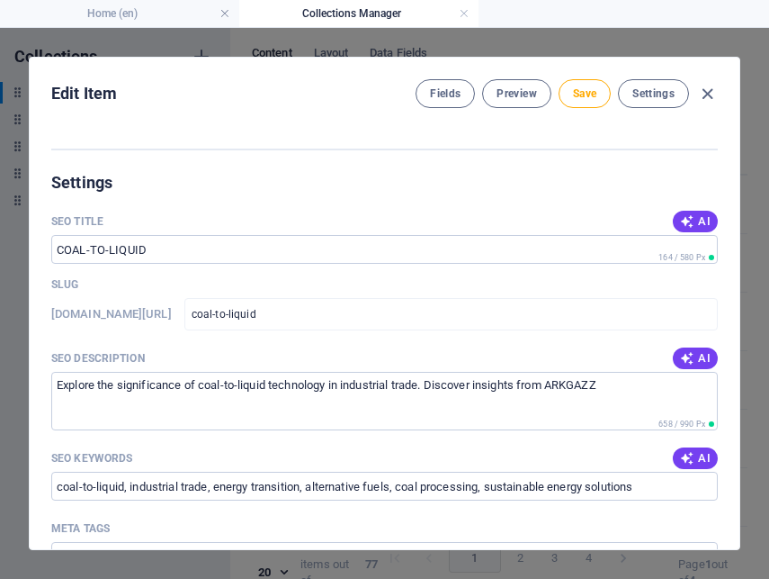
drag, startPoint x: 740, startPoint y: 205, endPoint x: 748, endPoint y: 276, distance: 71.4
click at [748, 276] on div "Edit Item Fields Preview Save Settings ARKEY COAL-TO-LIQUID ​ Slug [DOMAIN_NAME…" at bounding box center [384, 303] width 769 height 551
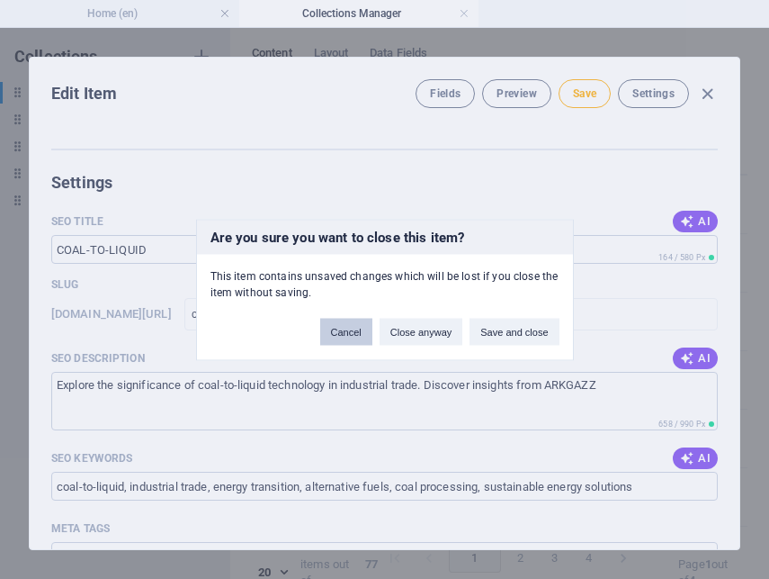
click at [341, 337] on button "Cancel" at bounding box center [346, 331] width 52 height 27
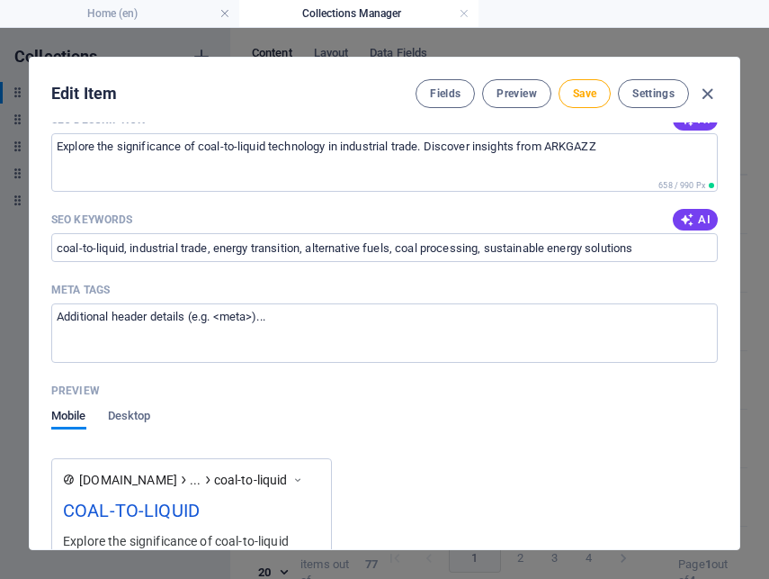
scroll to position [1377, 0]
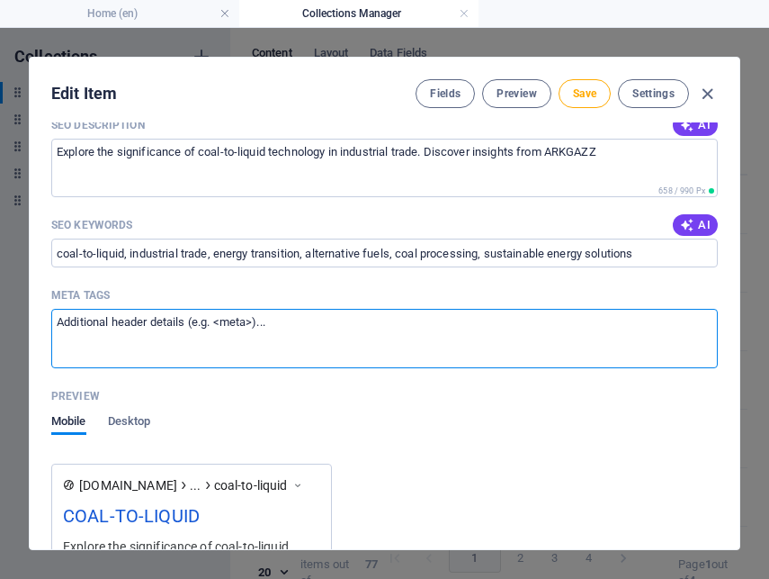
click at [259, 335] on textarea "Meta tags ​" at bounding box center [384, 338] width 667 height 58
type textarea "alternative fuels"
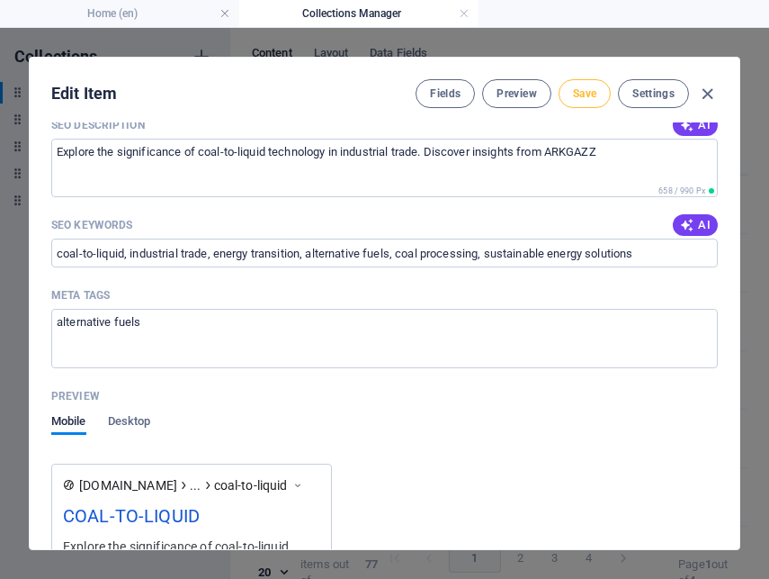
click at [585, 90] on span "Save" at bounding box center [584, 93] width 23 height 14
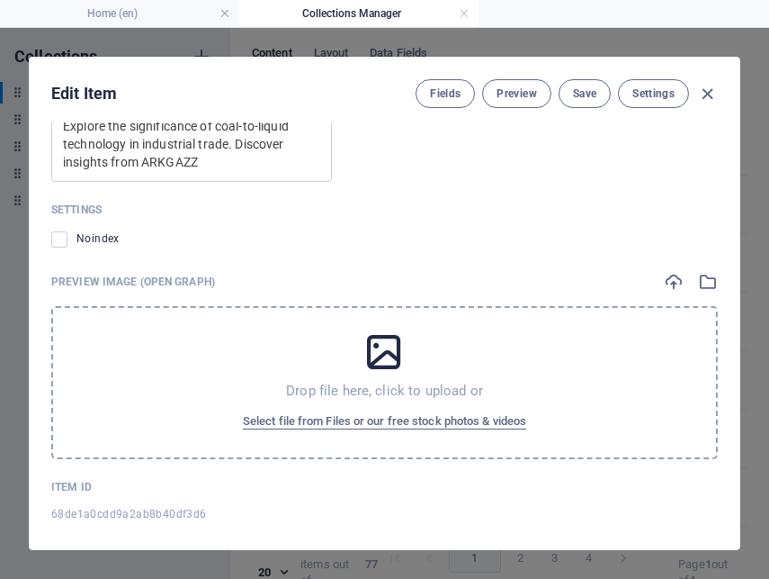
scroll to position [1811, 0]
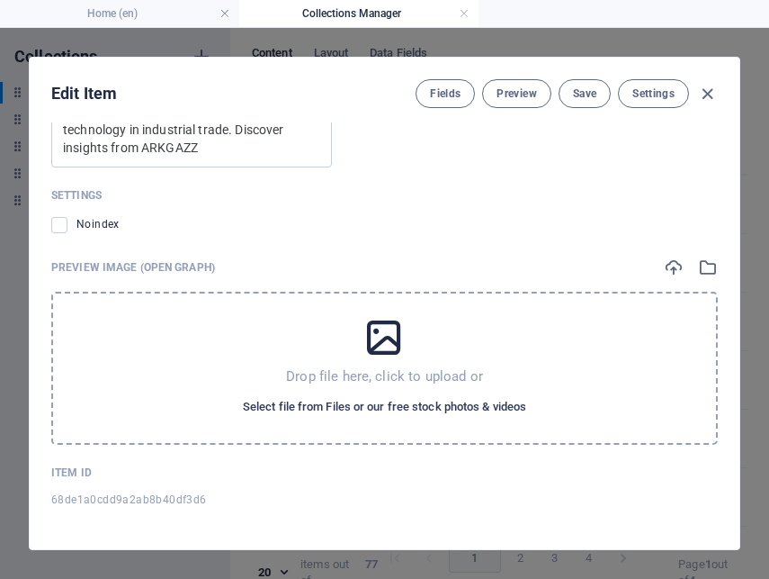
click at [514, 407] on span "Select file from Files or our free stock photos & videos" at bounding box center [384, 407] width 283 height 22
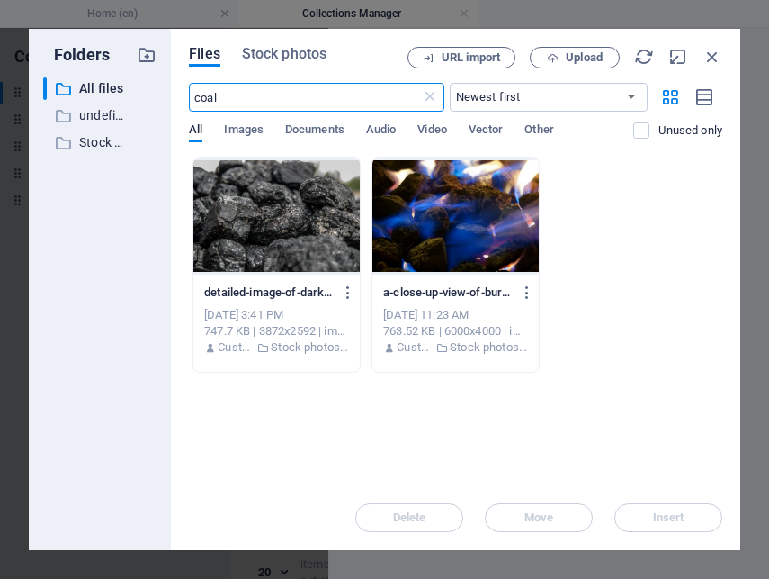
scroll to position [1952, 0]
click at [280, 58] on span "Stock photos" at bounding box center [284, 54] width 85 height 22
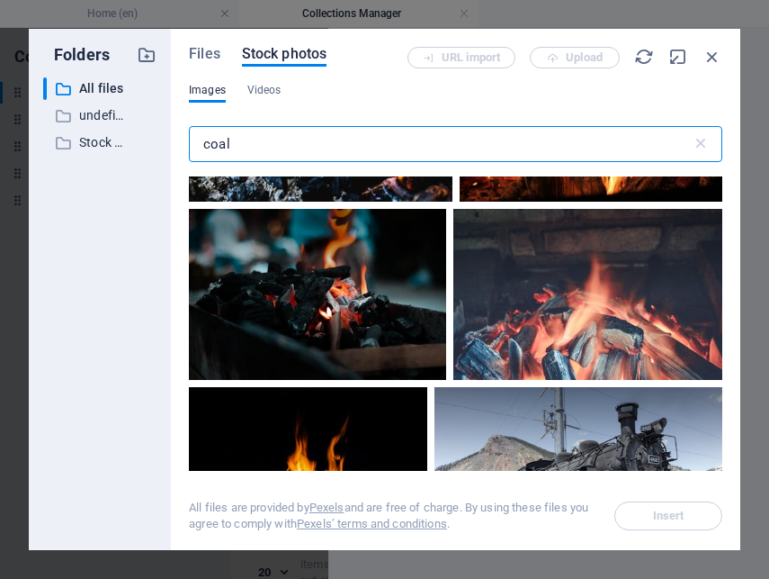
scroll to position [674, 0]
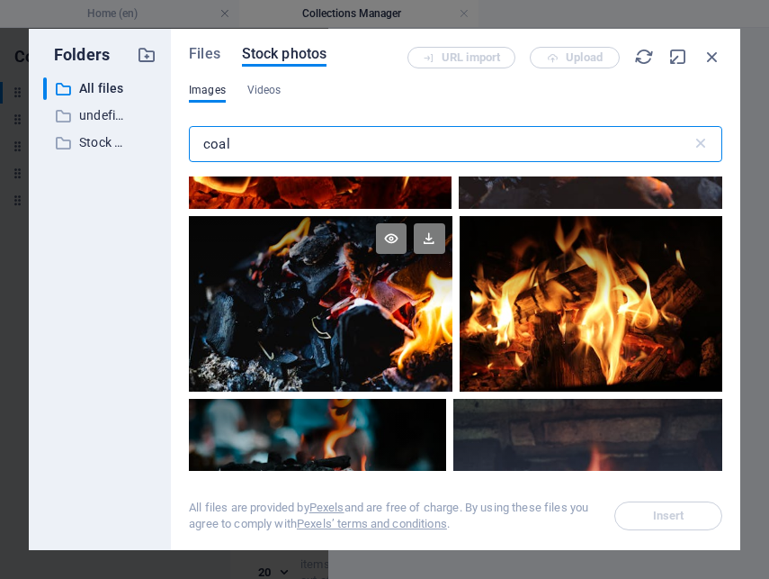
type input "coal"
click at [245, 273] on div at bounding box center [320, 259] width 263 height 87
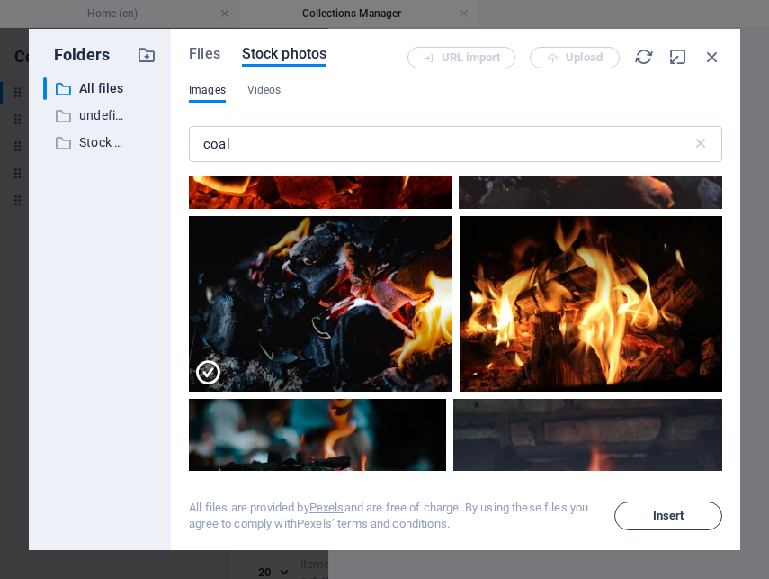
click at [663, 517] on span "Insert" at bounding box center [668, 515] width 31 height 11
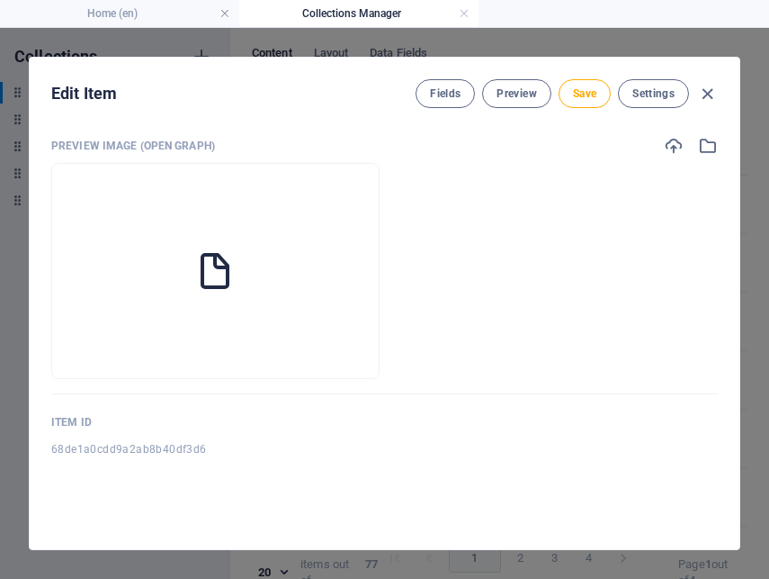
scroll to position [1811, 0]
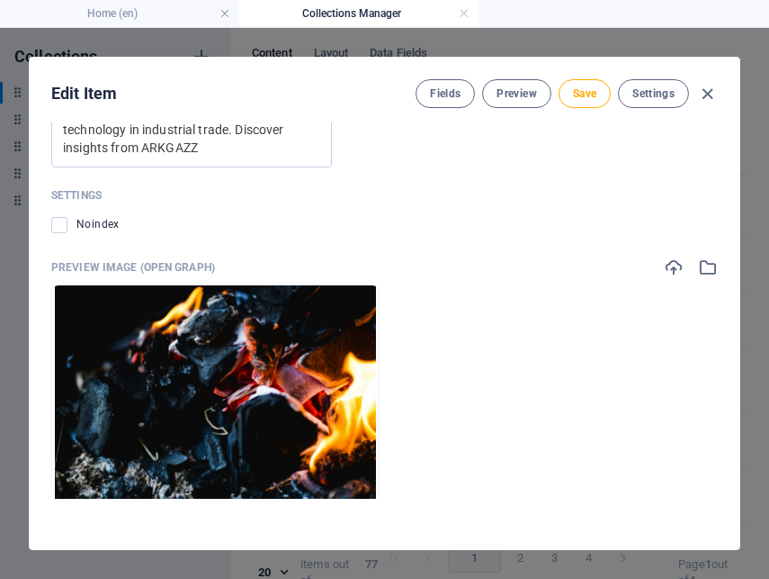
drag, startPoint x: 741, startPoint y: 195, endPoint x: 743, endPoint y: 238, distance: 42.3
click at [743, 238] on div "Edit Item Fields Preview Save Settings ARKEY COAL-TO-LIQUID ​ Slug [DOMAIN_NAME…" at bounding box center [384, 303] width 769 height 551
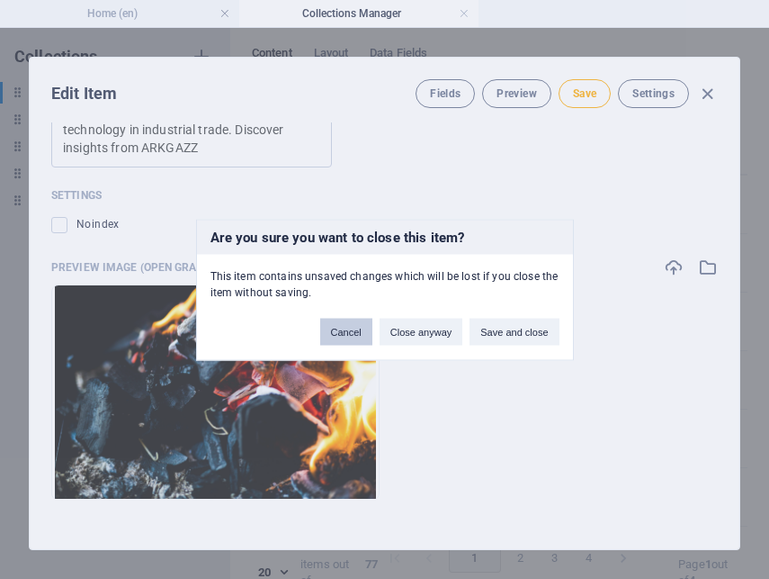
click at [347, 333] on button "Cancel" at bounding box center [346, 331] width 52 height 27
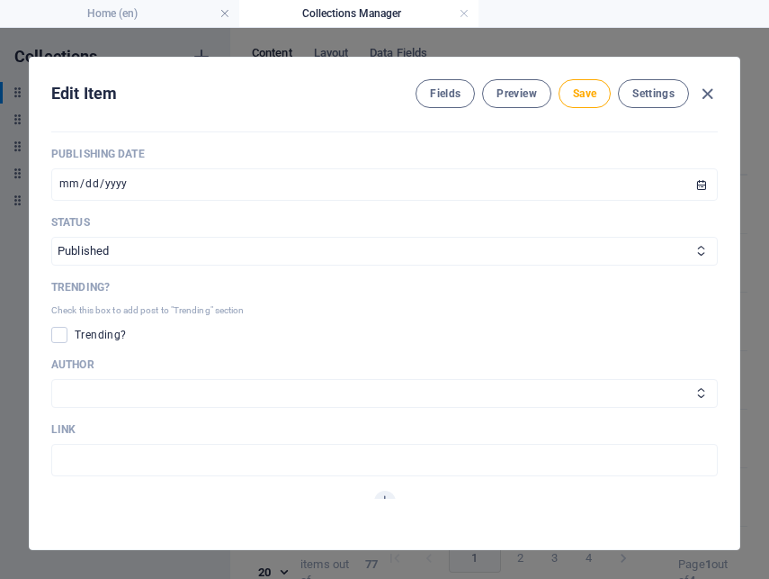
scroll to position [706, 0]
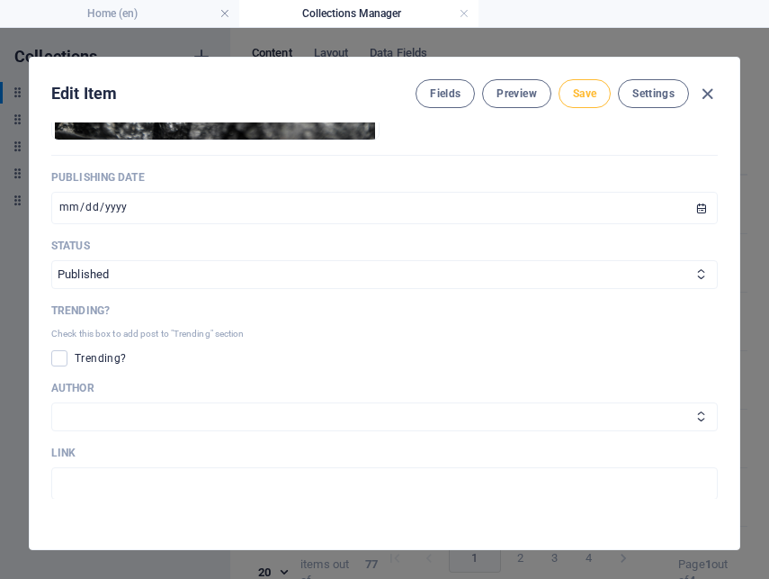
click at [582, 86] on span "Save" at bounding box center [584, 93] width 23 height 14
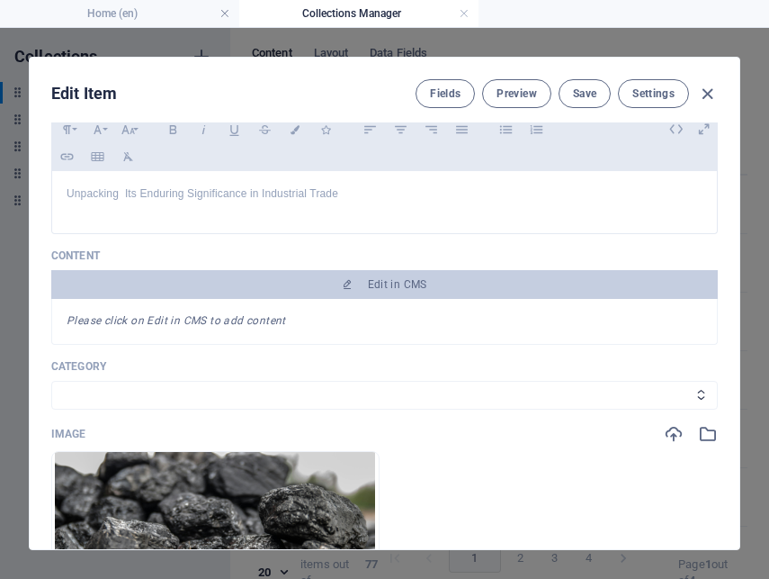
scroll to position [200, 0]
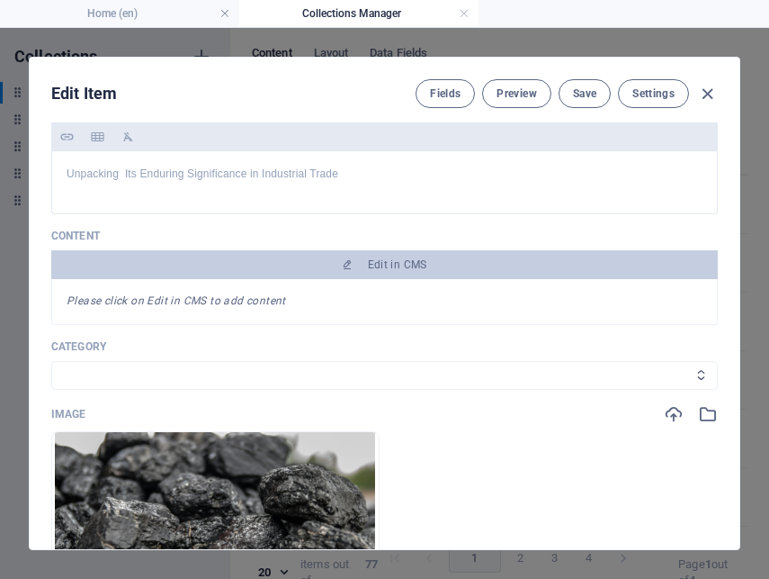
click at [561, 369] on select "Legal Business Environment Do you know Finance Cryptocurrency" at bounding box center [384, 375] width 667 height 29
select select "Do you know"
click at [51, 361] on select "Legal Business Environment Do you know Finance Cryptocurrency" at bounding box center [384, 375] width 667 height 29
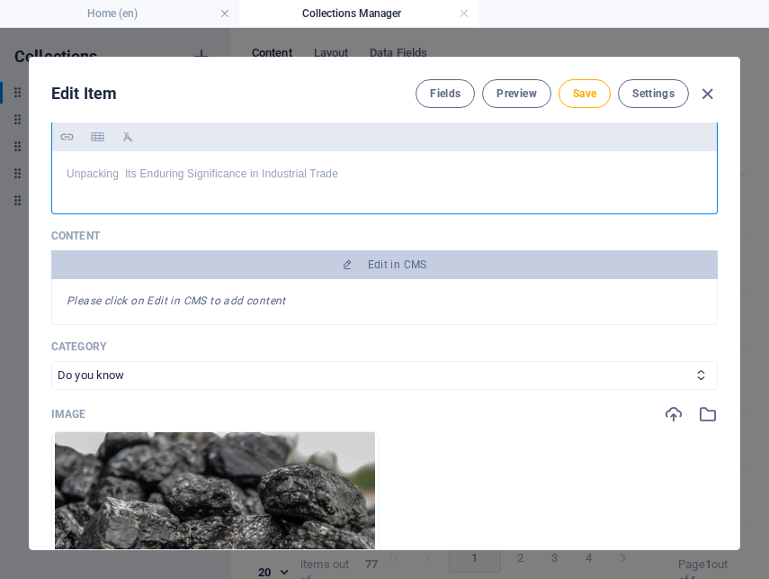
drag, startPoint x: 357, startPoint y: 175, endPoint x: 41, endPoint y: 185, distance: 316.0
click at [41, 185] on div "ARKEY COAL-TO-LIQUID ​ Slug [DOMAIN_NAME][URL] coal-to-liquid ​ Origin Paragrap…" at bounding box center [385, 335] width 710 height 426
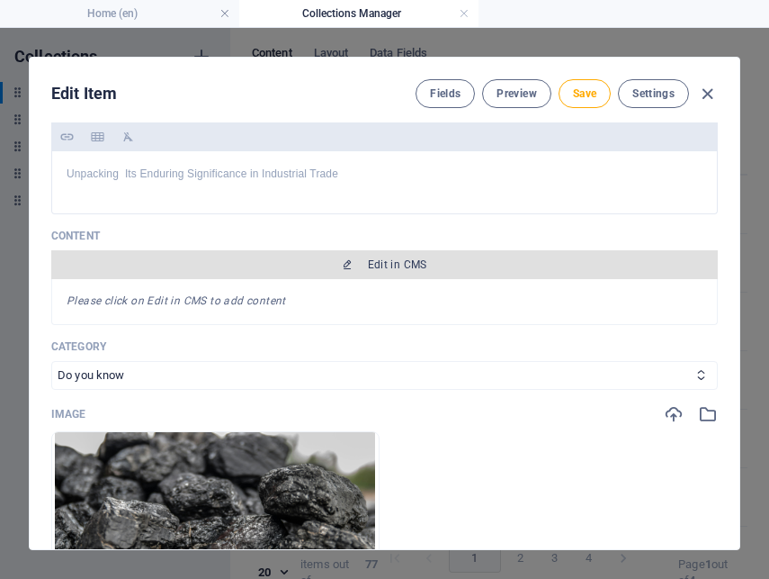
click at [380, 265] on span "Edit in CMS" at bounding box center [397, 264] width 59 height 14
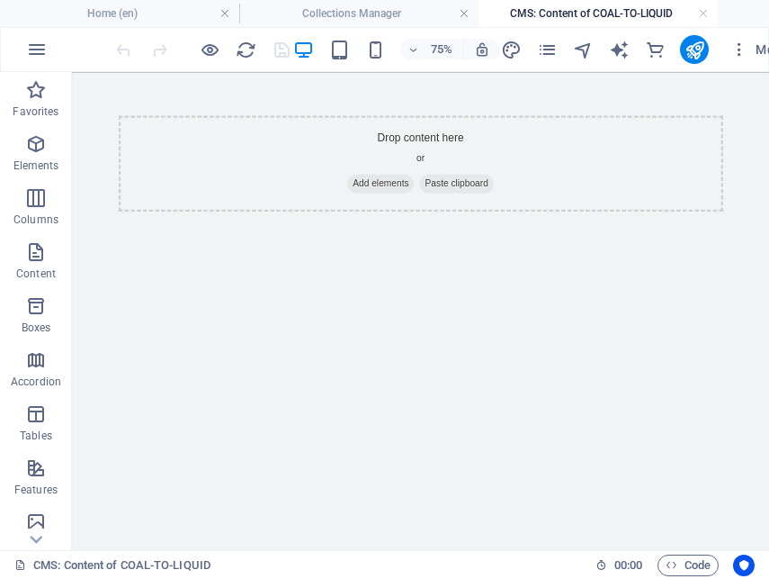
scroll to position [0, 0]
click at [488, 214] on span "Add elements" at bounding box center [483, 220] width 89 height 25
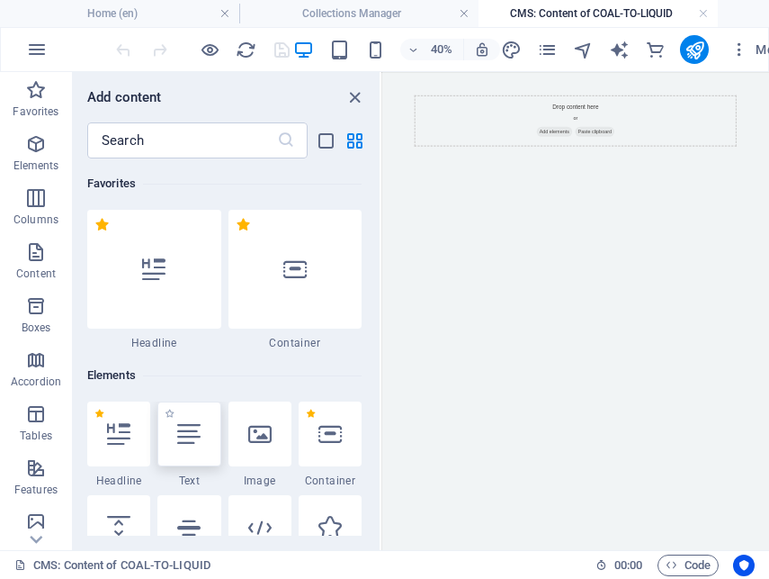
click at [193, 446] on div at bounding box center [188, 433] width 63 height 65
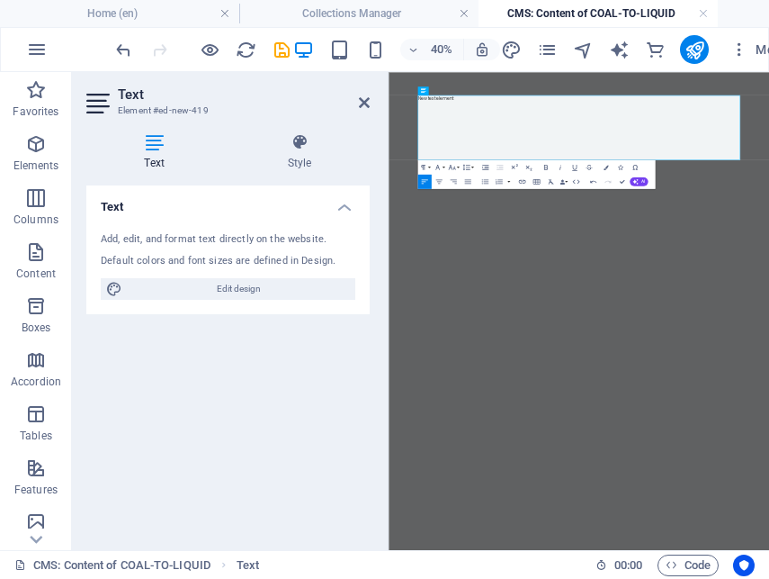
click at [354, 100] on h2 "Text" at bounding box center [244, 94] width 252 height 16
click at [365, 102] on icon at bounding box center [364, 102] width 11 height 14
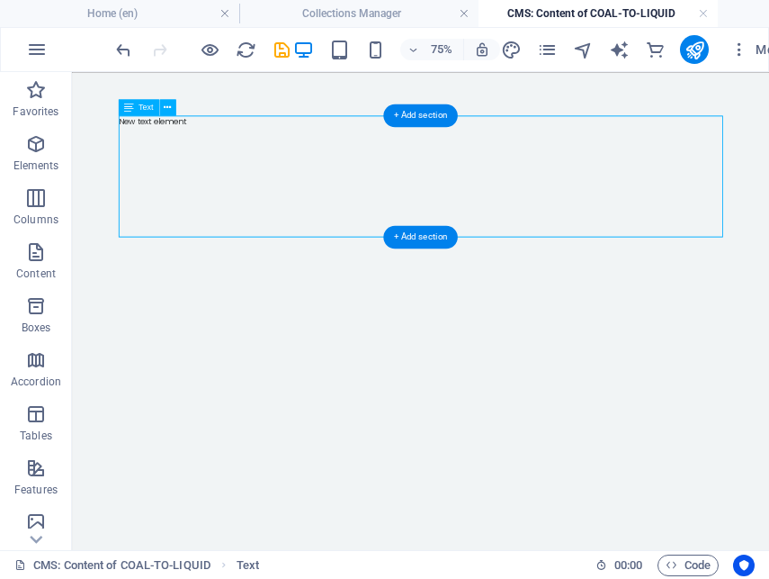
click at [183, 274] on div "New text element" at bounding box center [537, 211] width 806 height 162
click at [222, 236] on div "New text element" at bounding box center [537, 211] width 806 height 162
click at [427, 234] on div "+ Add section" at bounding box center [420, 236] width 75 height 23
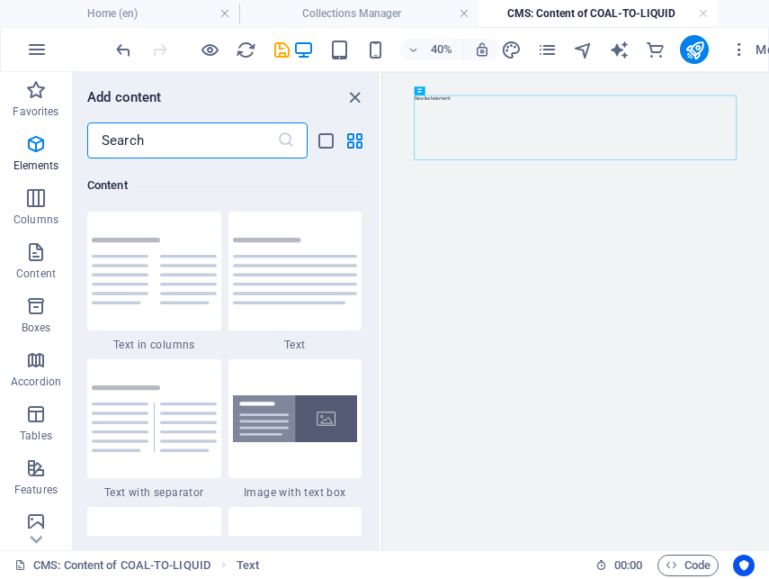
scroll to position [3148, 0]
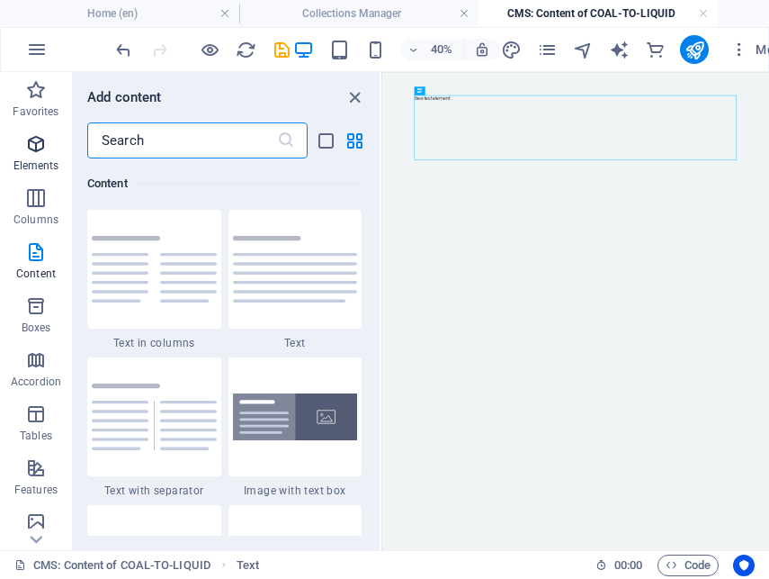
click at [42, 161] on p "Elements" at bounding box center [36, 165] width 46 height 14
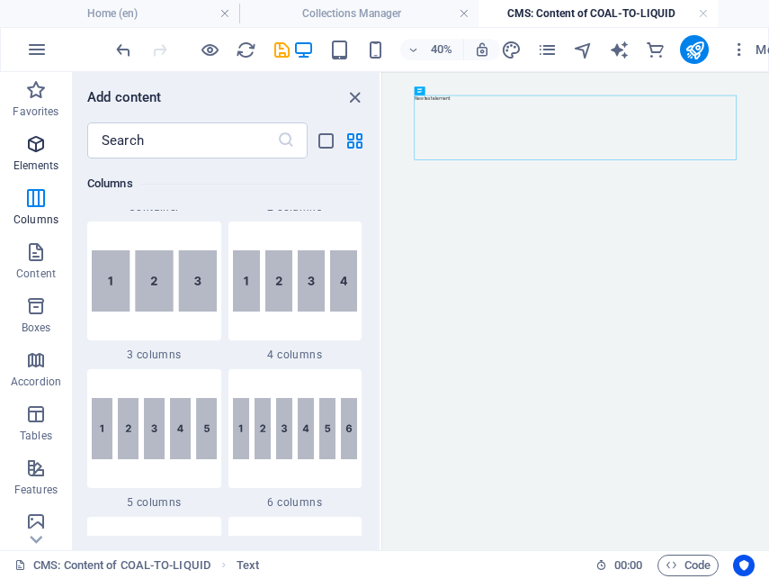
scroll to position [192, 0]
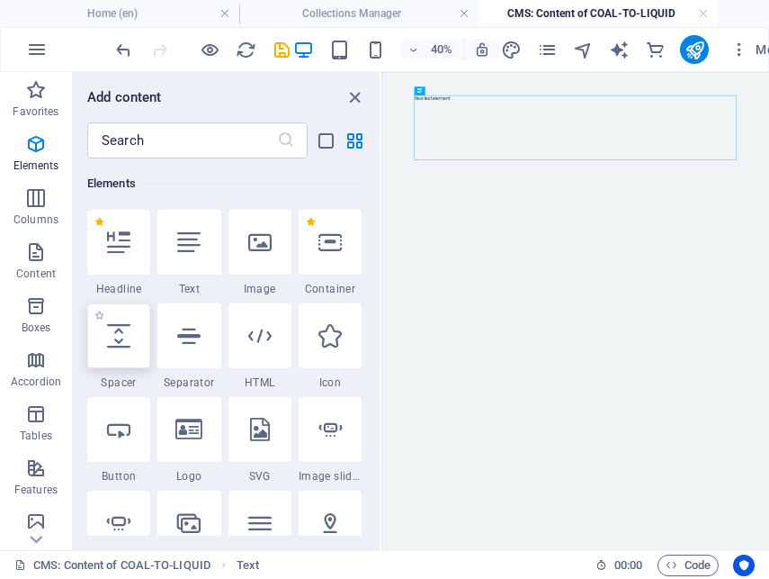
click at [120, 340] on icon at bounding box center [118, 335] width 23 height 23
select select "px"
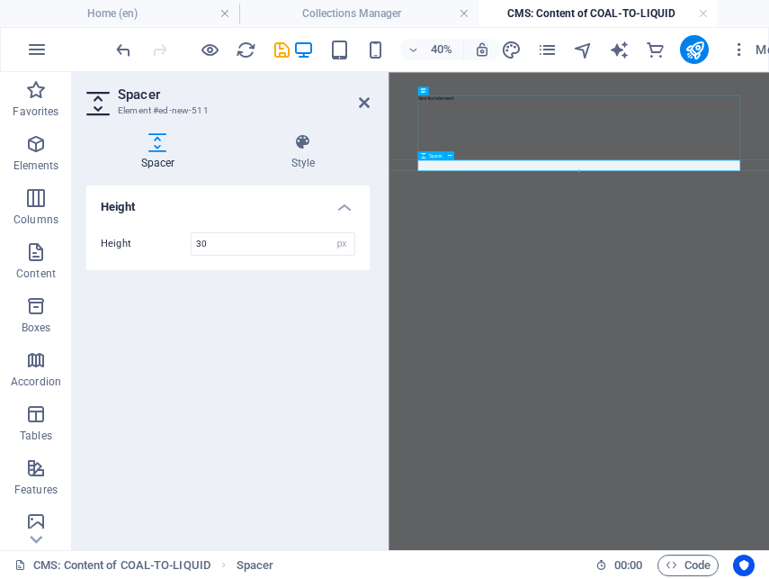
type input "30"
click at [364, 101] on icon at bounding box center [364, 102] width 11 height 14
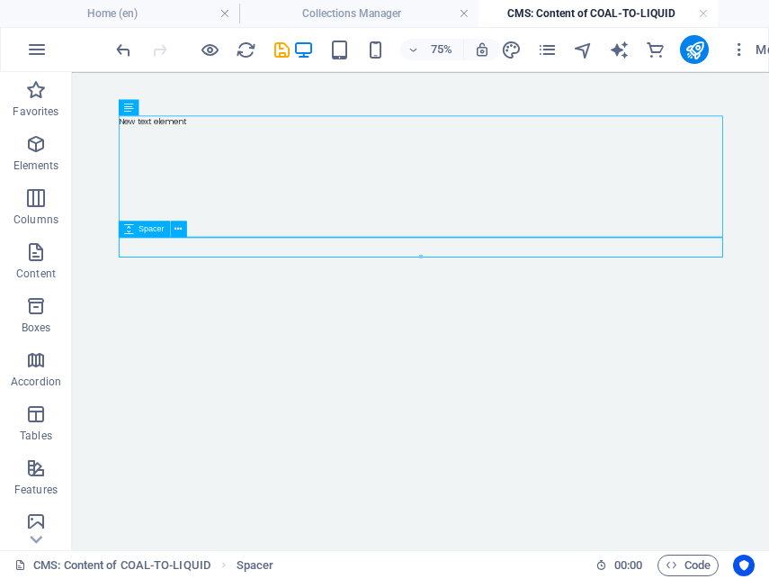
click at [333, 301] on div at bounding box center [537, 305] width 806 height 27
click at [29, 153] on icon "button" at bounding box center [36, 144] width 22 height 22
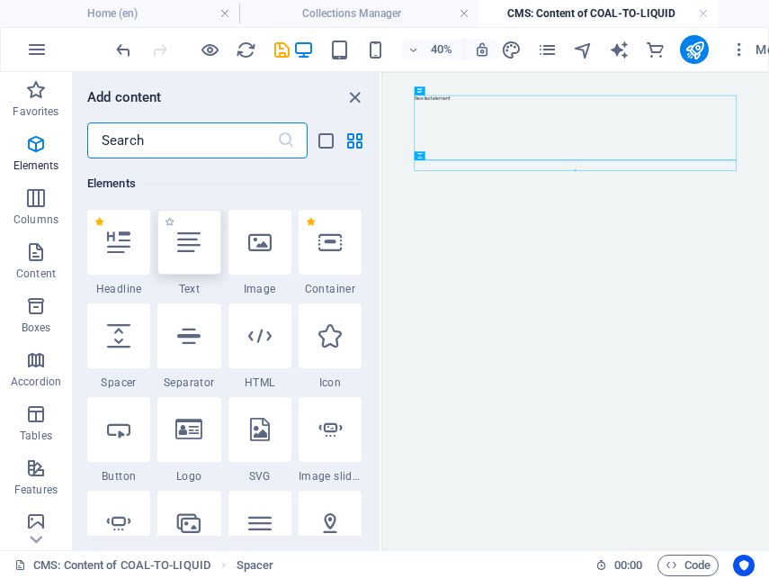
click at [197, 238] on icon at bounding box center [188, 241] width 23 height 23
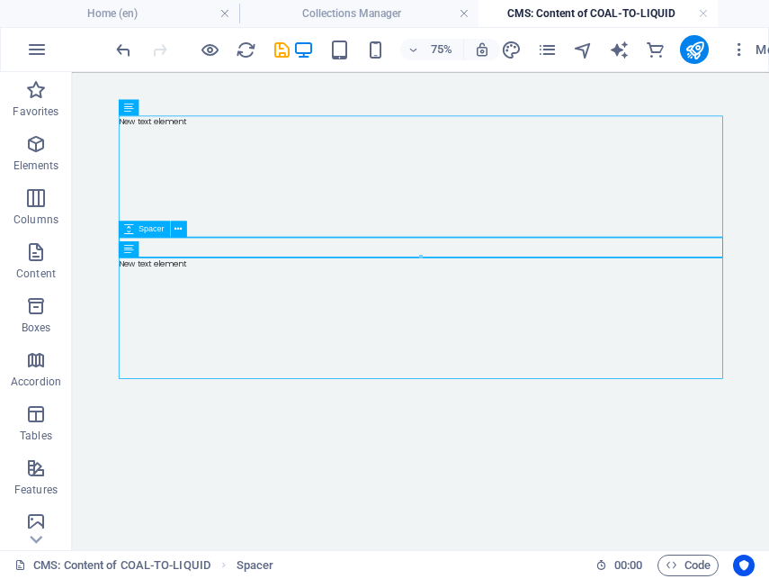
click at [237, 302] on div at bounding box center [537, 305] width 806 height 27
click at [37, 152] on icon "button" at bounding box center [36, 144] width 22 height 22
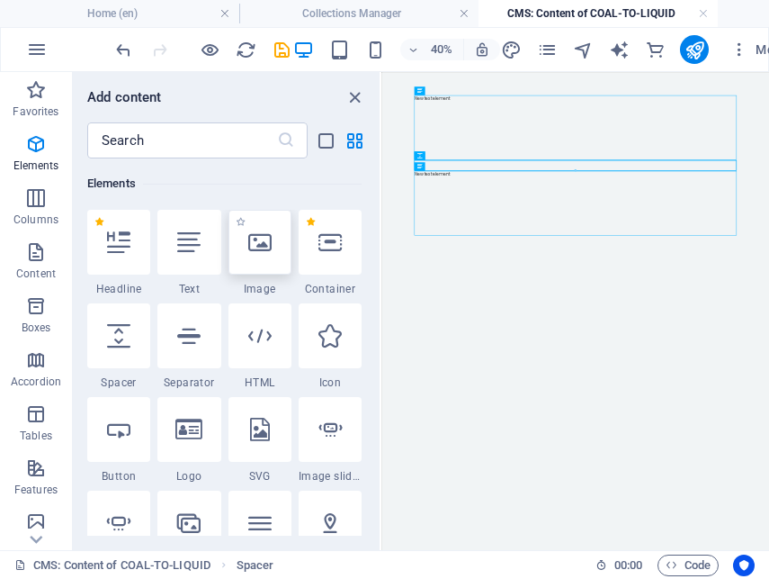
click at [259, 245] on icon at bounding box center [259, 241] width 23 height 23
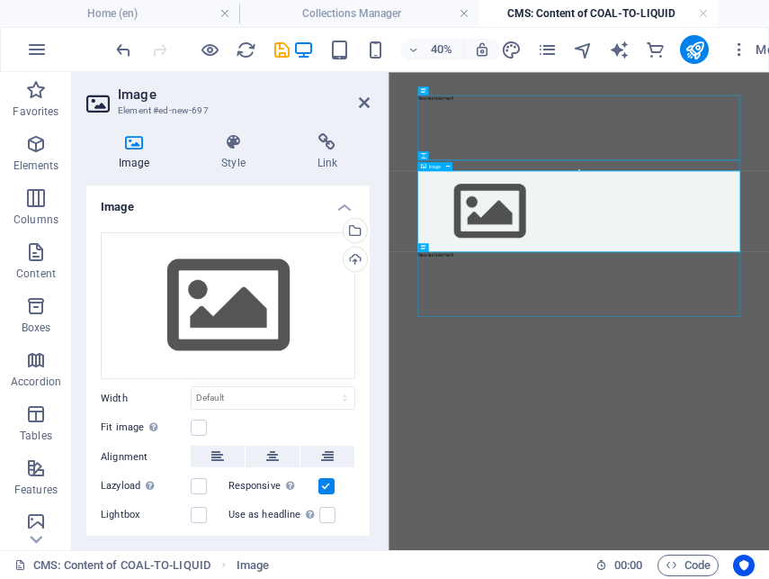
click at [363, 101] on icon at bounding box center [364, 102] width 11 height 14
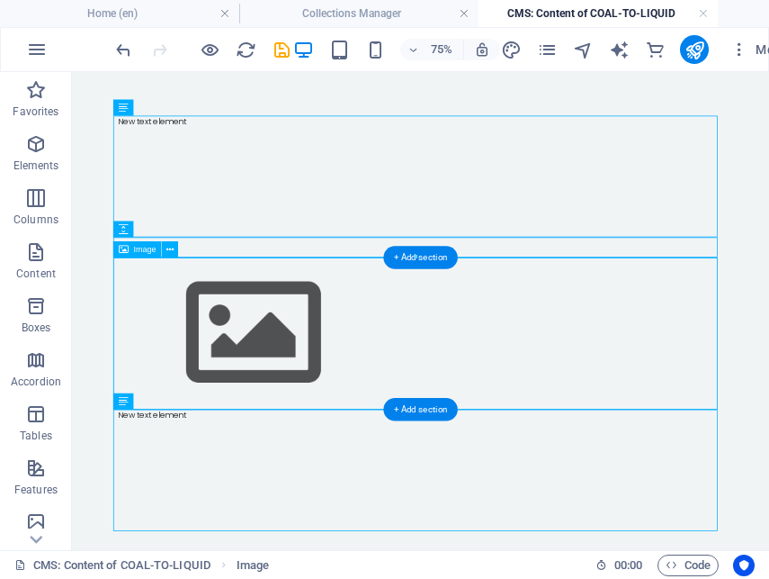
click at [485, 435] on figure at bounding box center [537, 419] width 806 height 202
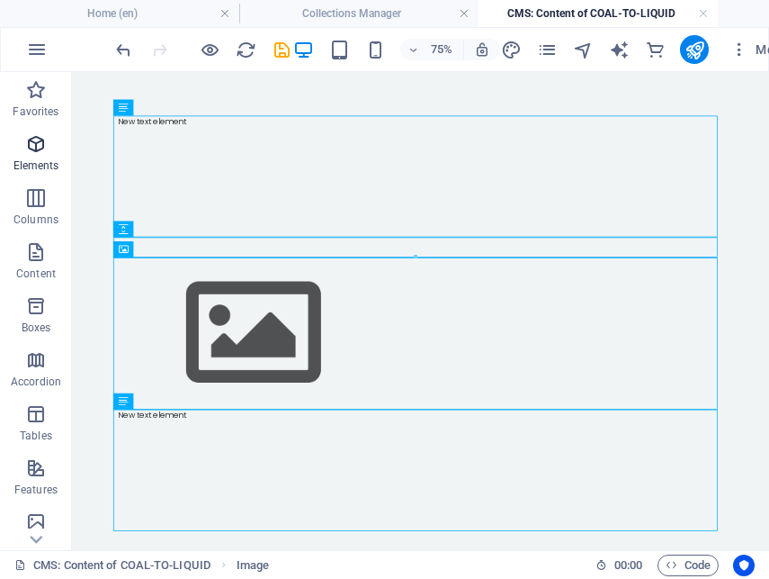
click at [39, 151] on icon "button" at bounding box center [36, 144] width 22 height 22
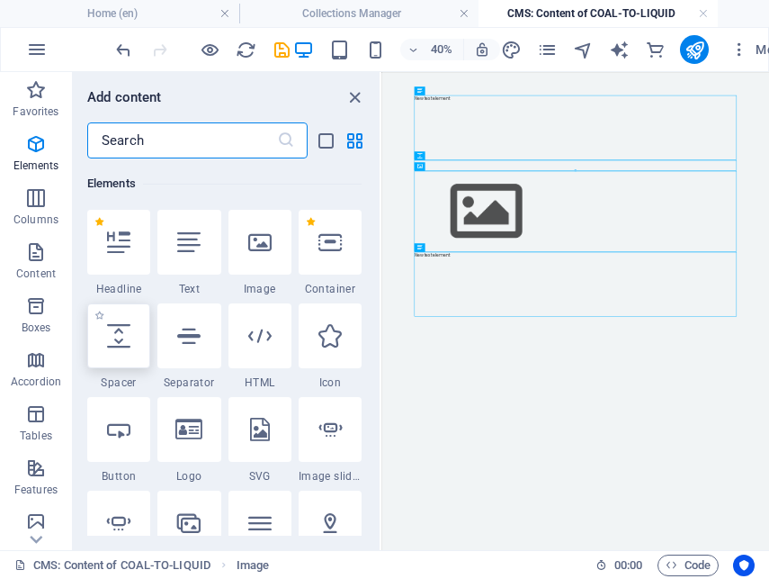
click at [122, 351] on div at bounding box center [118, 335] width 63 height 65
select select "px"
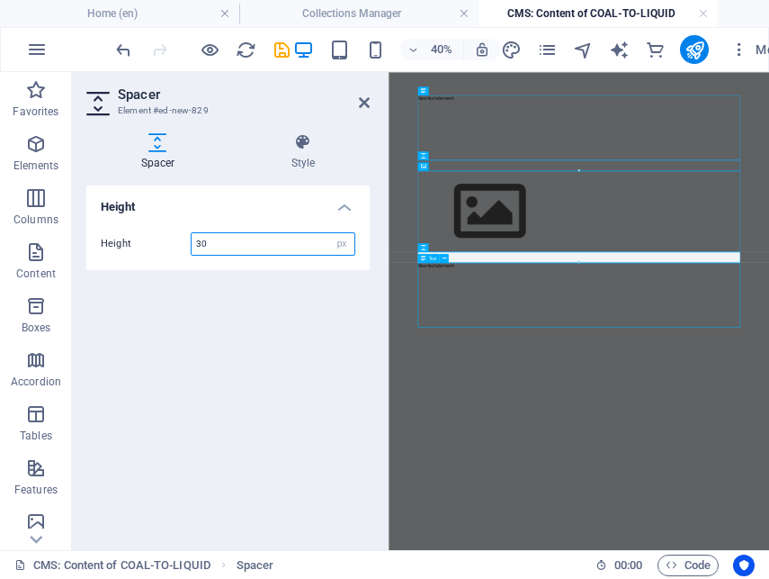
type input "30"
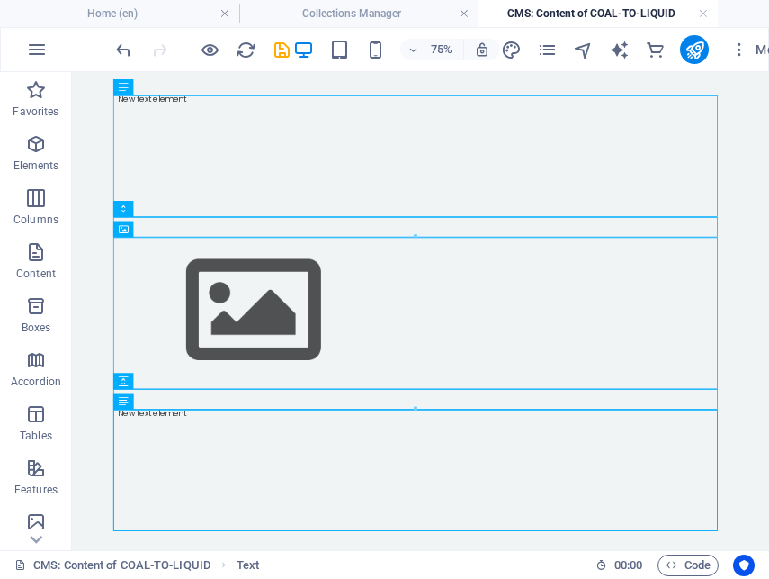
scroll to position [58, 0]
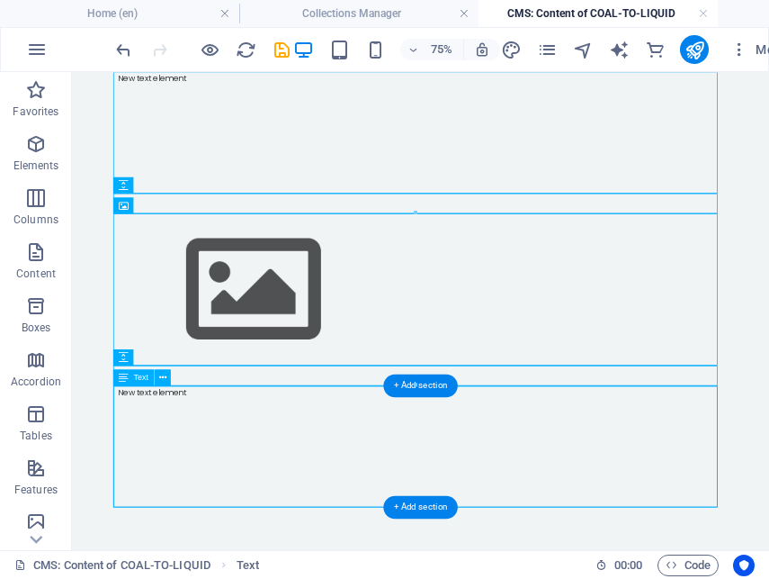
click at [318, 542] on div "New text element" at bounding box center [537, 570] width 806 height 162
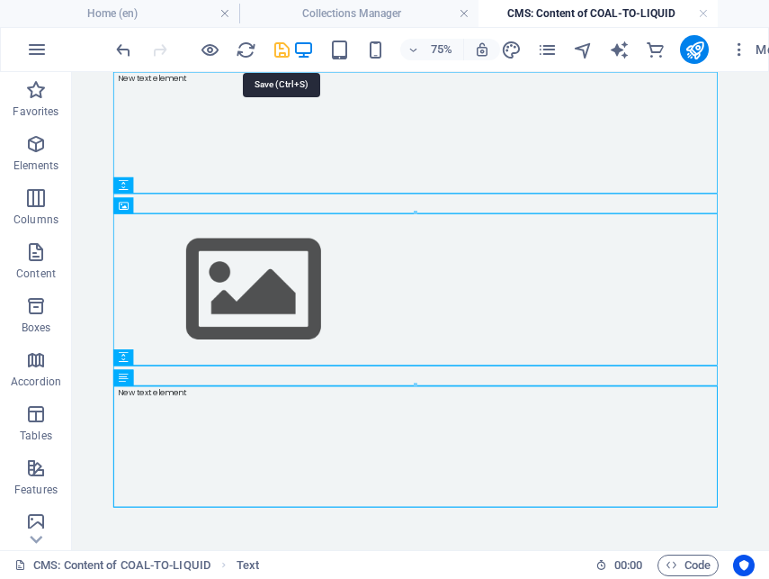
click at [276, 54] on icon "save" at bounding box center [282, 50] width 21 height 21
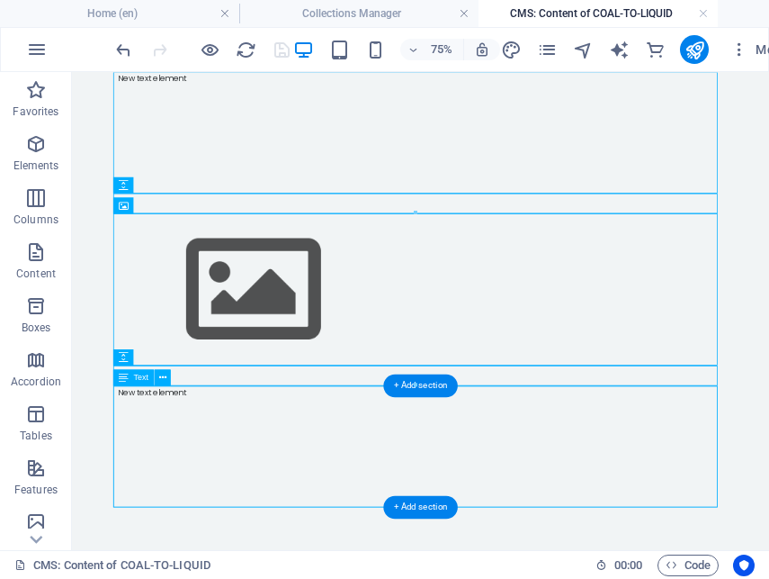
click at [221, 576] on div "New text element" at bounding box center [537, 570] width 806 height 162
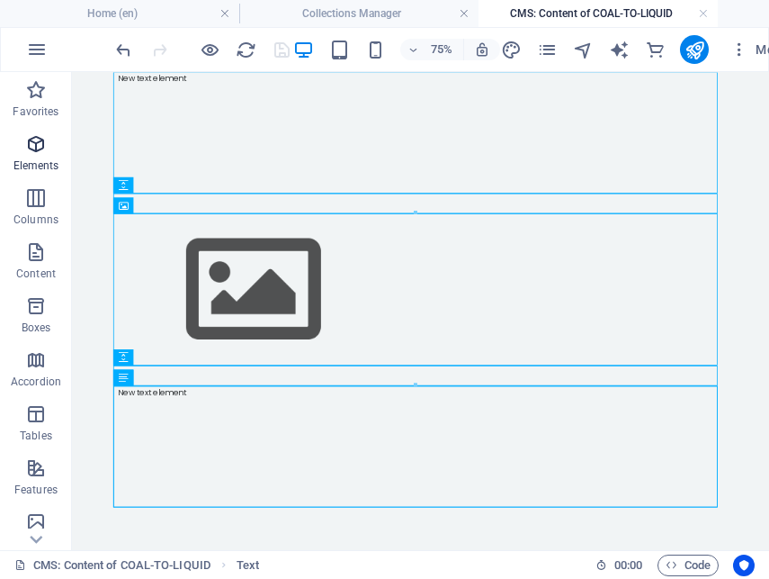
click at [35, 157] on span "Elements" at bounding box center [36, 154] width 72 height 43
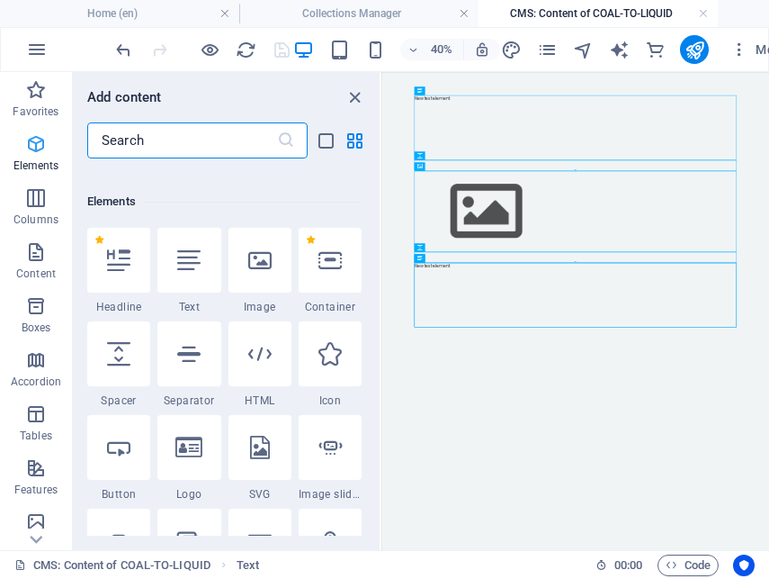
scroll to position [192, 0]
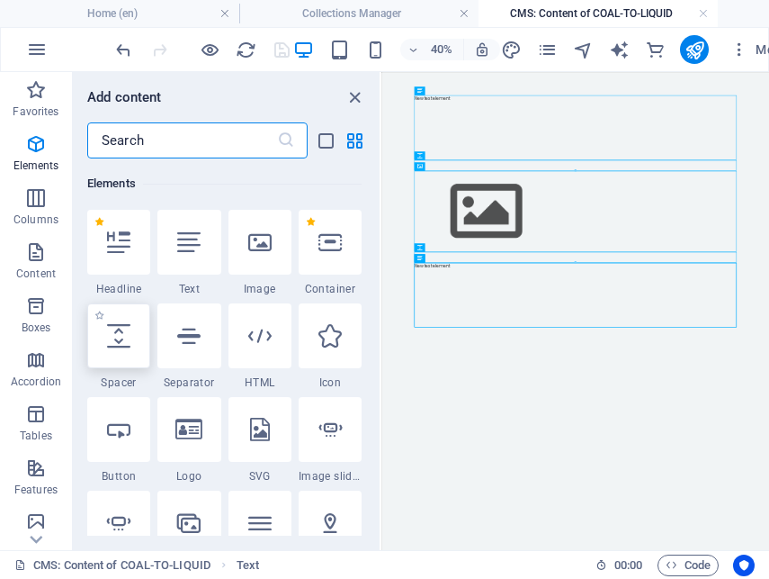
click at [121, 345] on icon at bounding box center [118, 335] width 23 height 23
select select "px"
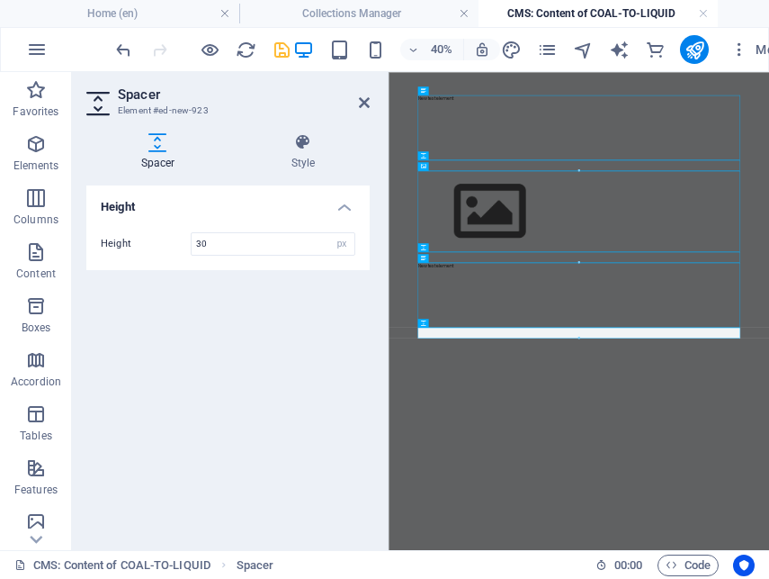
click at [507, 336] on div at bounding box center [579, 337] width 322 height 3
type input "30"
click at [363, 98] on icon at bounding box center [364, 102] width 11 height 14
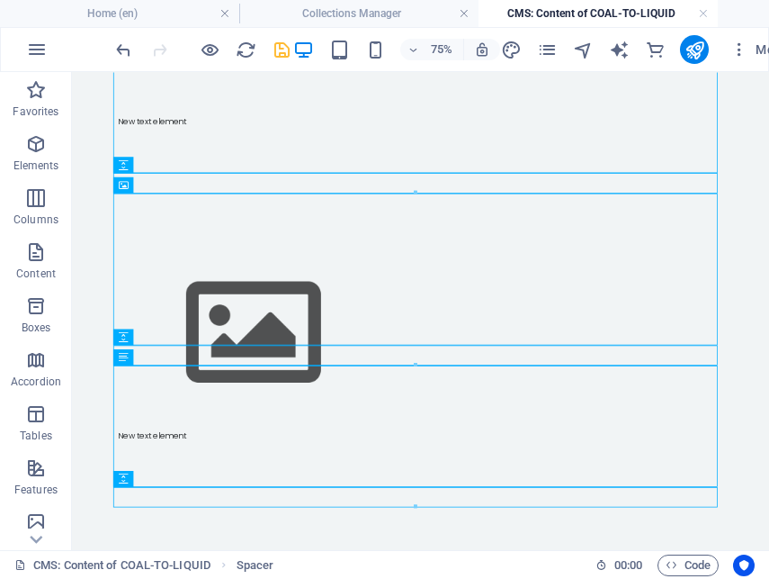
scroll to position [85, 0]
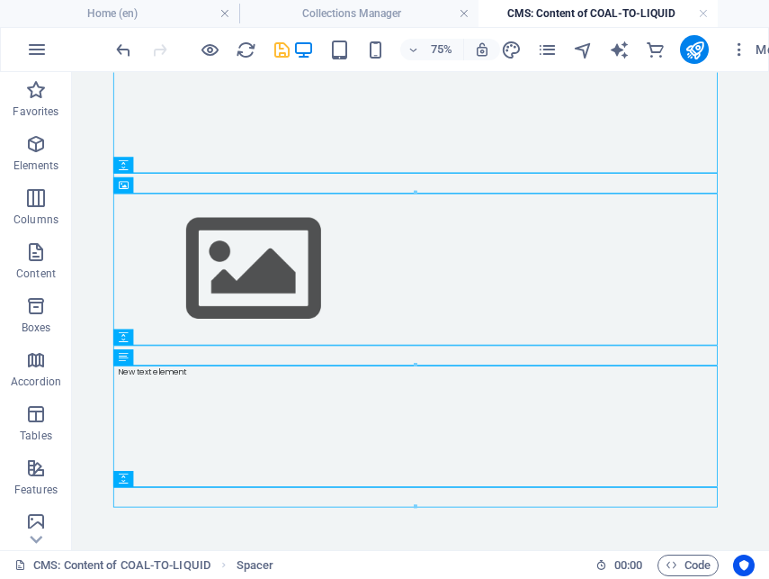
drag, startPoint x: 995, startPoint y: 484, endPoint x: 837, endPoint y: 634, distance: 218.3
click at [26, 137] on icon "button" at bounding box center [36, 144] width 22 height 22
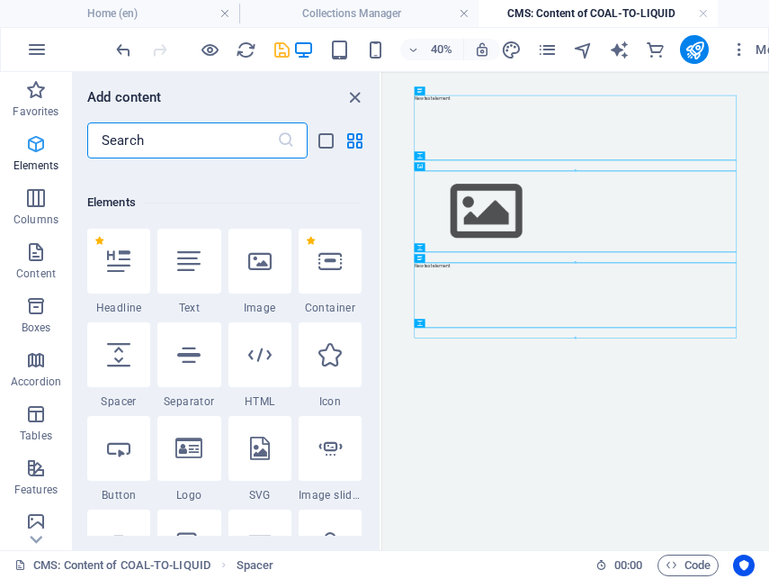
scroll to position [192, 0]
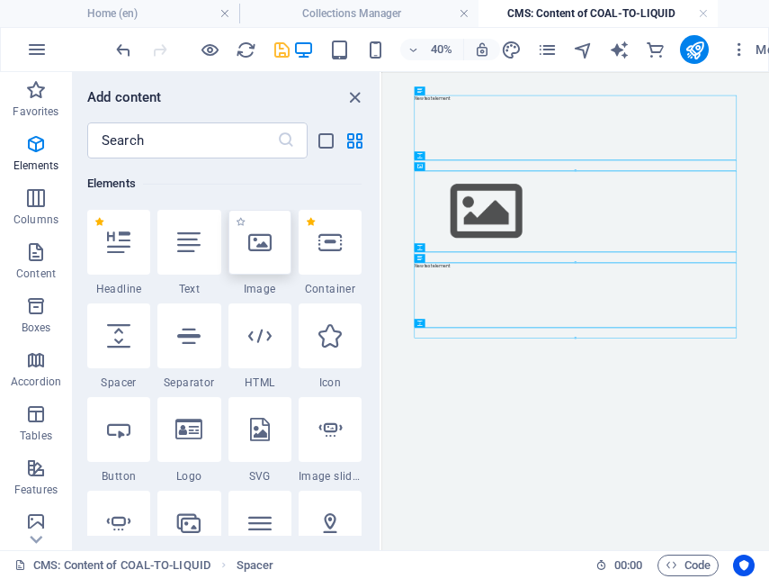
click at [266, 247] on icon at bounding box center [259, 241] width 23 height 23
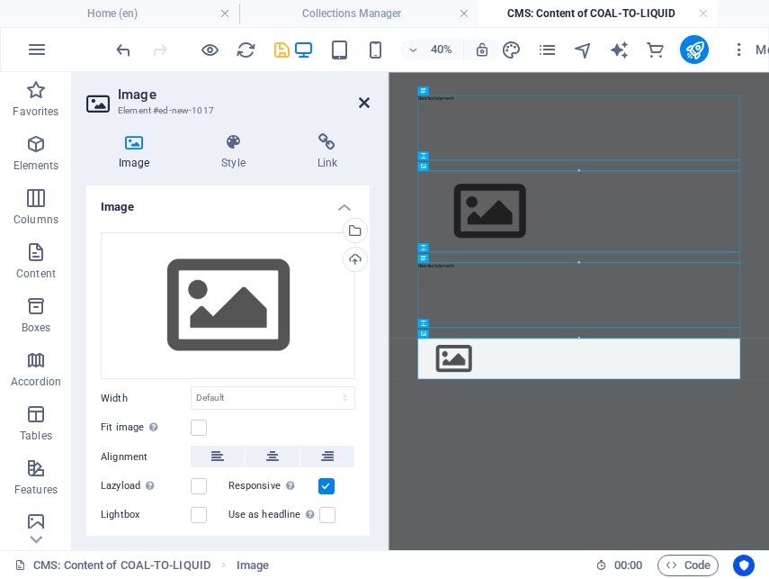
click at [367, 102] on icon at bounding box center [364, 102] width 11 height 14
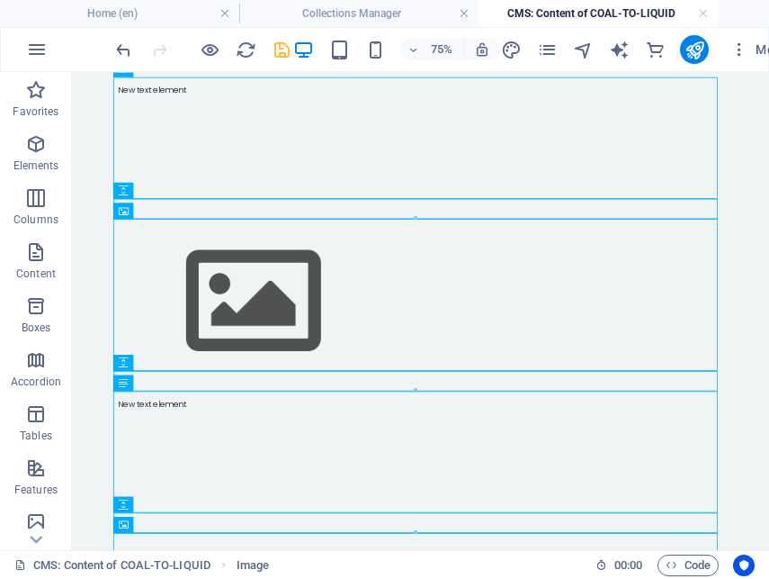
scroll to position [187, 0]
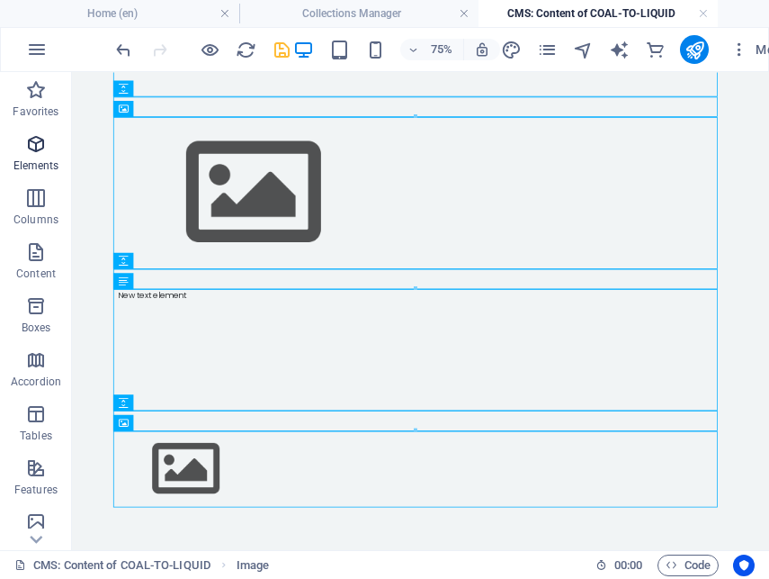
click at [38, 158] on p "Elements" at bounding box center [36, 165] width 46 height 14
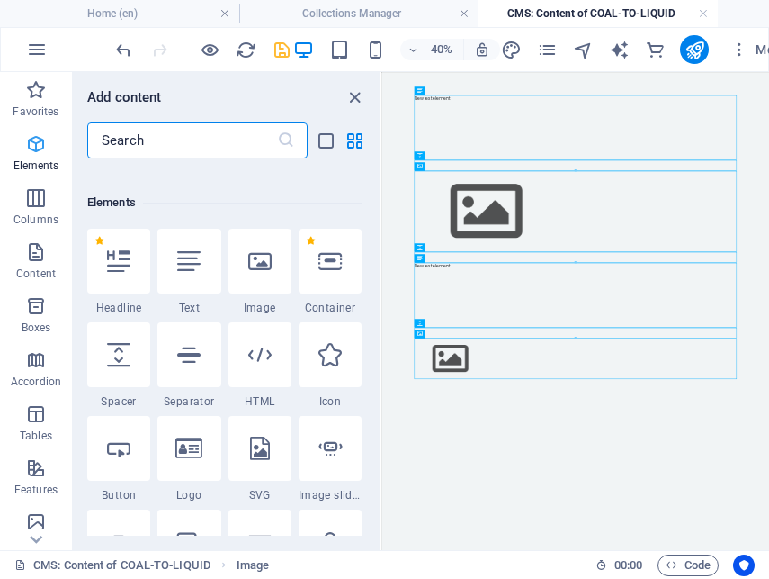
scroll to position [192, 0]
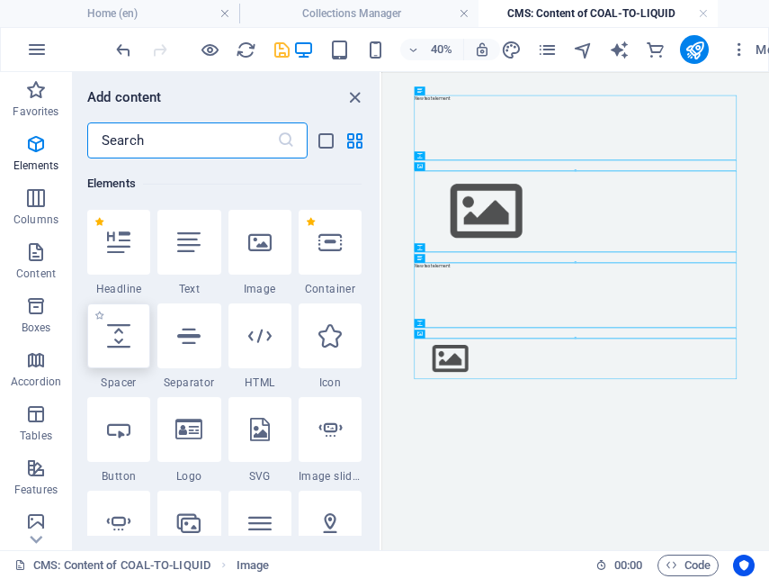
click at [117, 344] on icon at bounding box center [118, 335] width 23 height 23
select select "px"
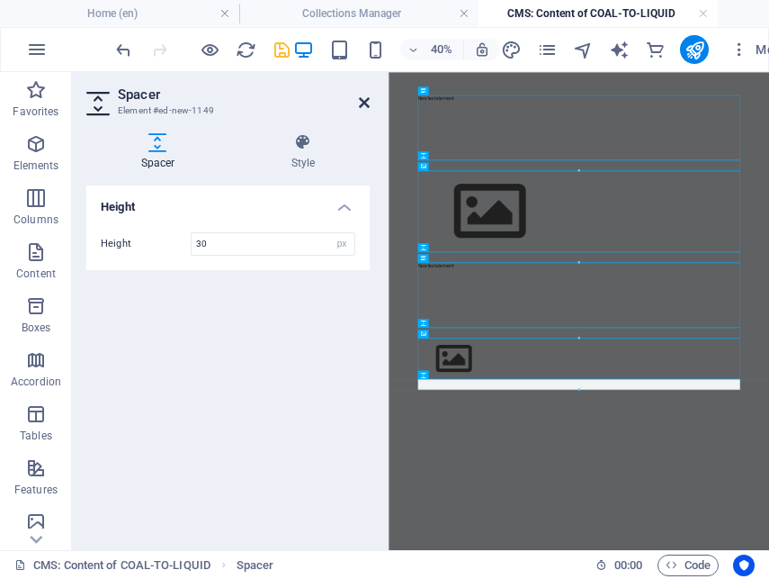
type input "30"
click at [365, 99] on icon at bounding box center [364, 102] width 11 height 14
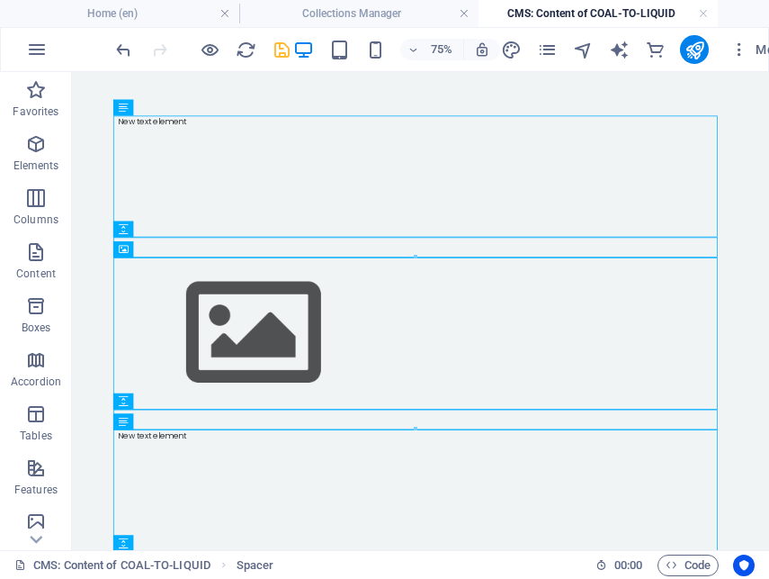
scroll to position [214, 0]
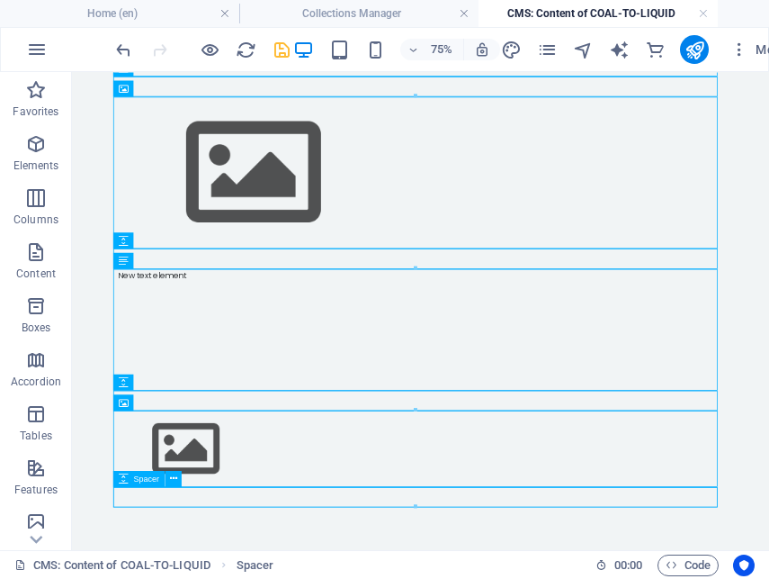
click at [31, 156] on span "Elements" at bounding box center [36, 154] width 72 height 43
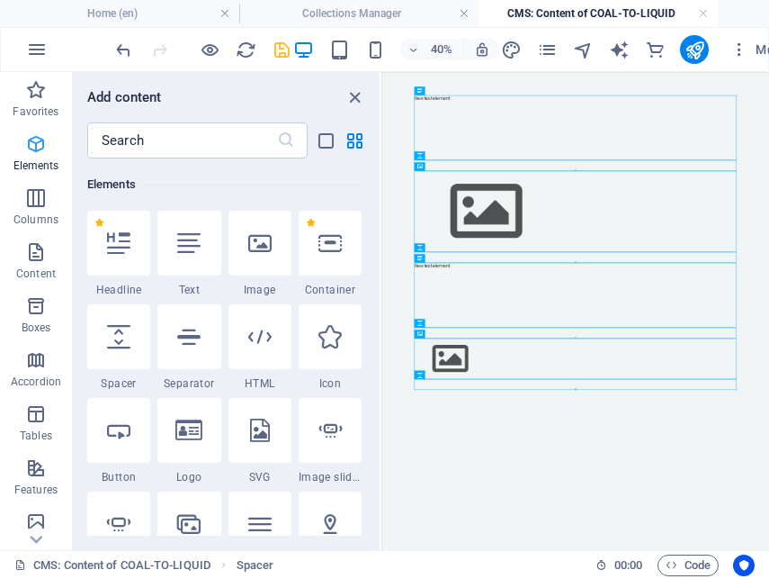
scroll to position [192, 0]
click at [195, 257] on div at bounding box center [188, 242] width 63 height 65
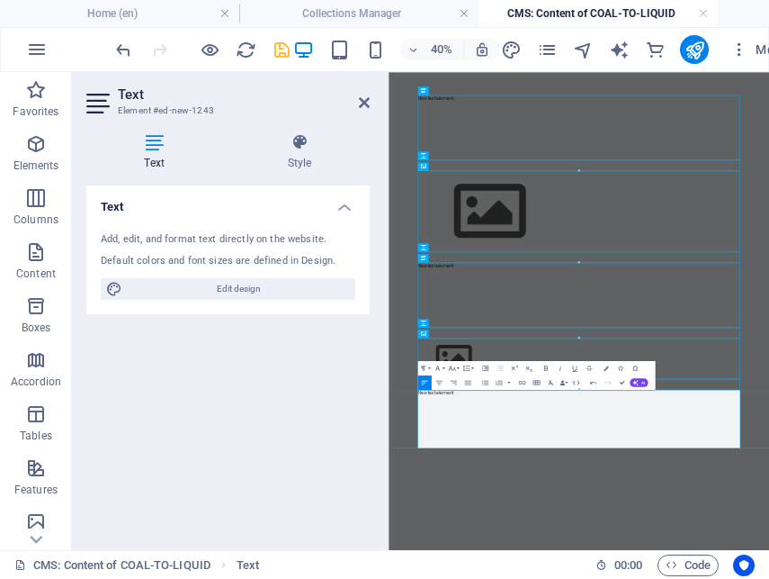
click at [363, 98] on icon at bounding box center [364, 102] width 11 height 14
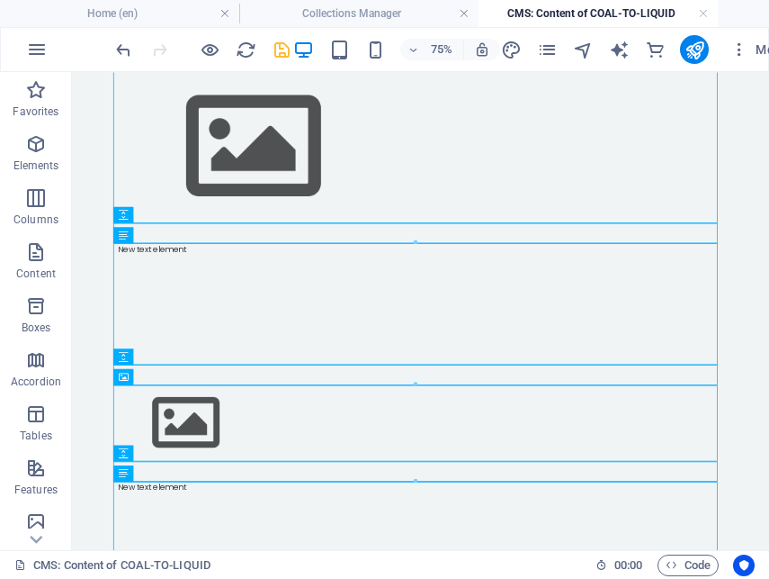
scroll to position [360, 0]
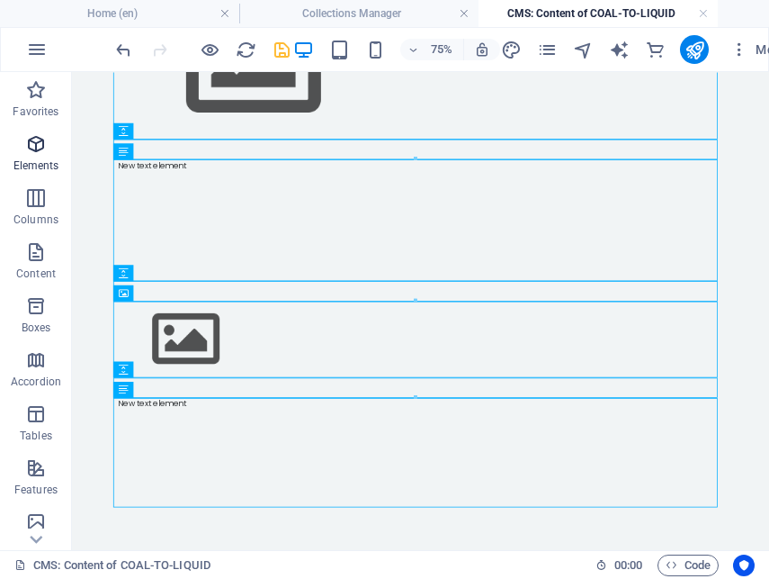
click at [33, 147] on icon "button" at bounding box center [36, 144] width 22 height 22
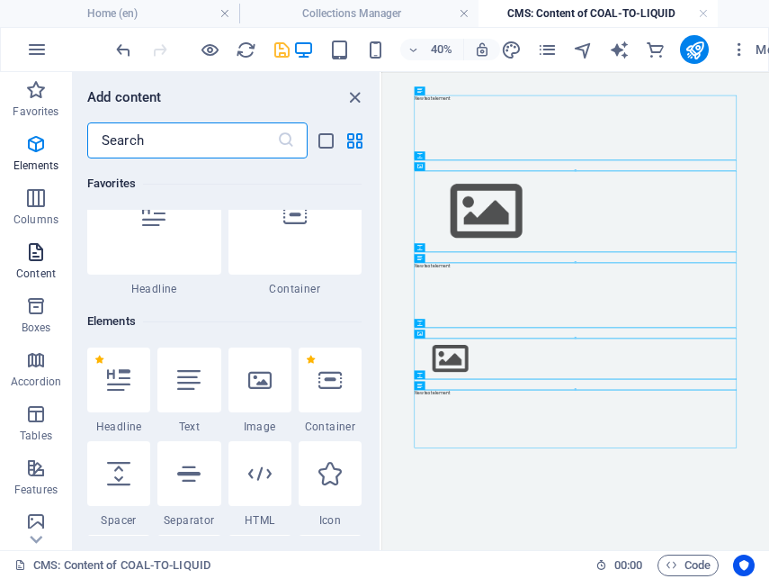
scroll to position [192, 0]
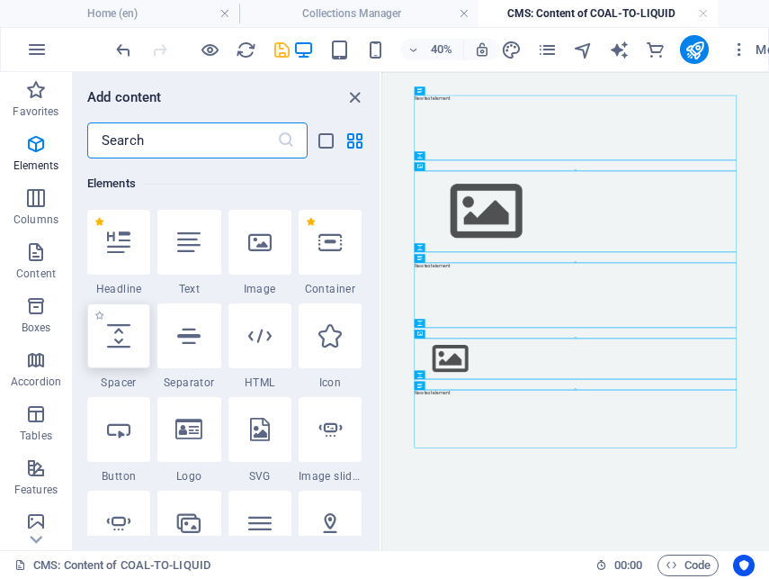
click at [129, 339] on icon at bounding box center [118, 335] width 23 height 23
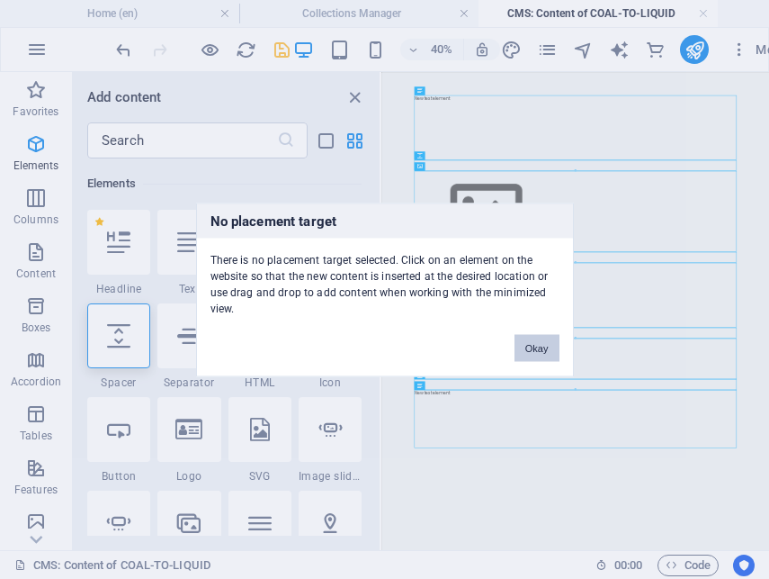
click at [541, 347] on button "Okay" at bounding box center [537, 347] width 45 height 27
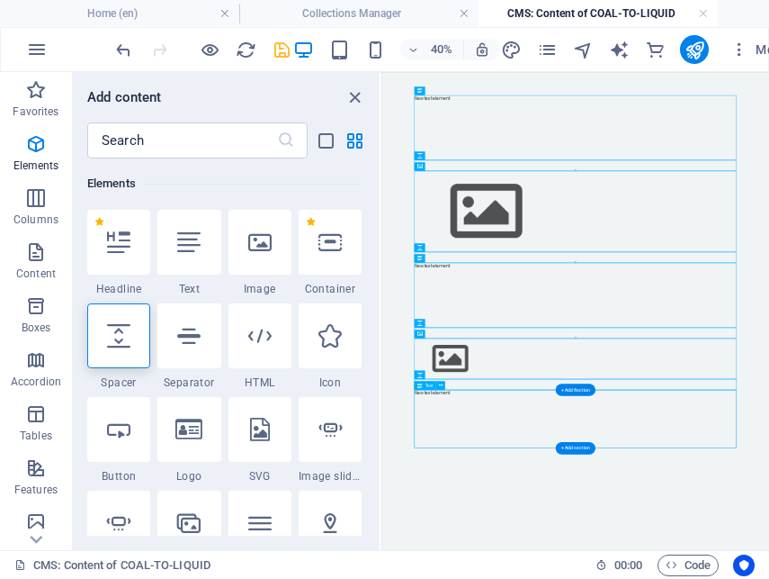
click at [359, 100] on icon "close panel" at bounding box center [355, 97] width 21 height 21
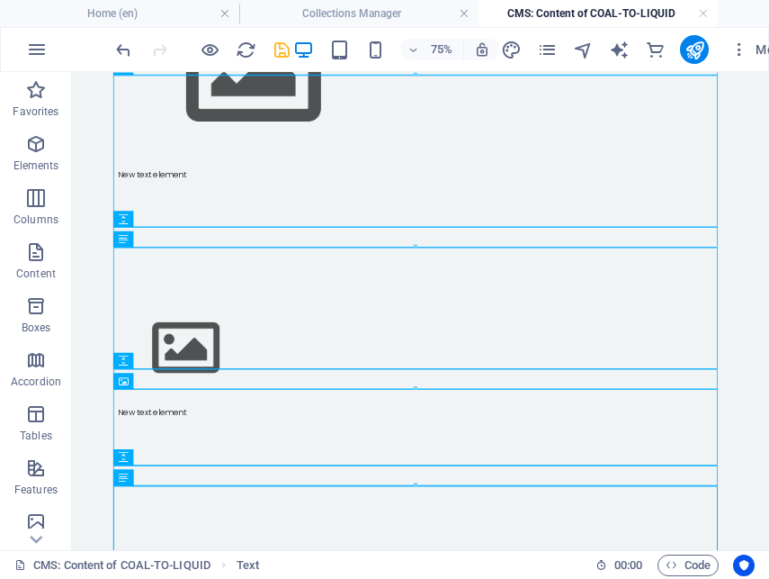
scroll to position [360, 0]
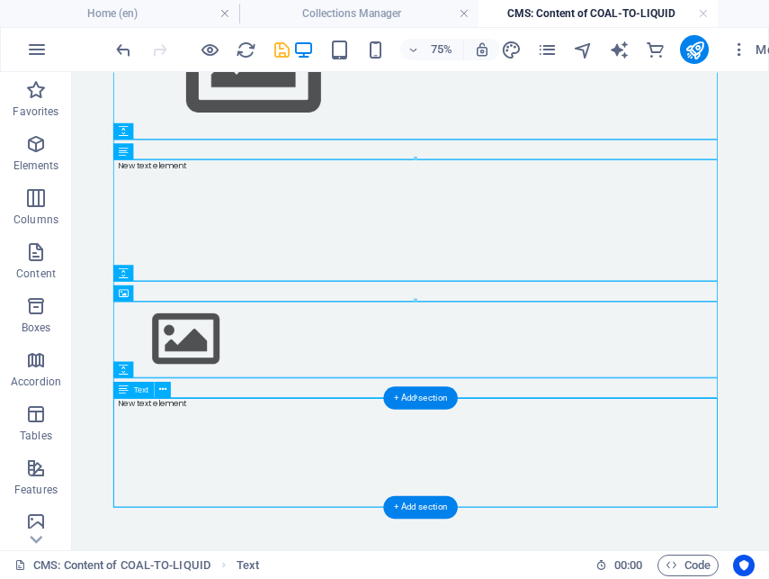
click at [358, 578] on div "New text element" at bounding box center [537, 579] width 806 height 146
click at [197, 559] on div "New text element" at bounding box center [537, 579] width 806 height 146
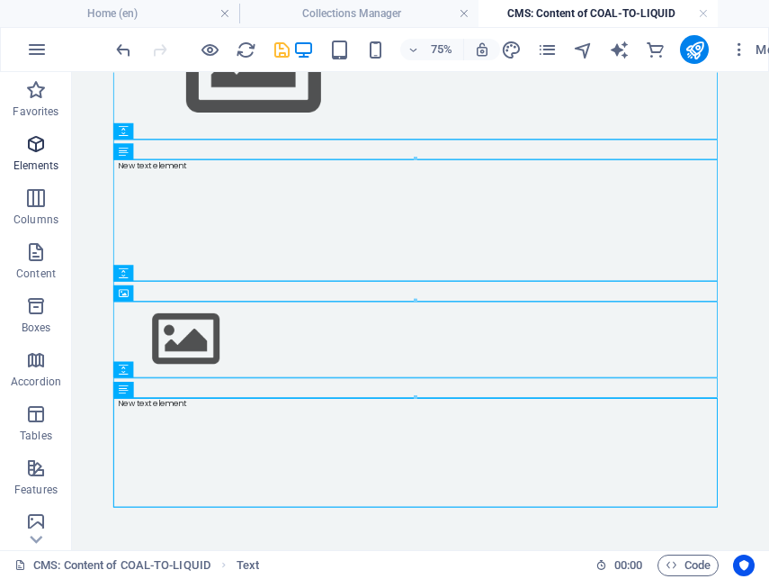
click at [34, 147] on icon "button" at bounding box center [36, 144] width 22 height 22
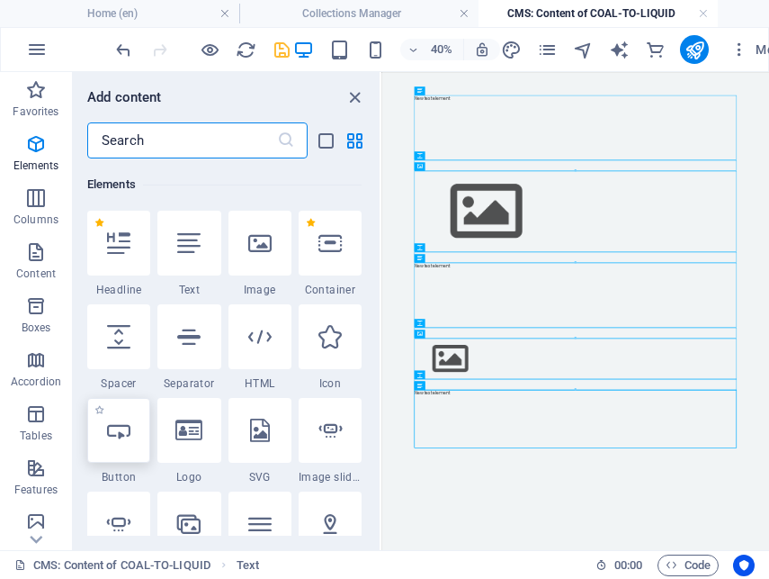
scroll to position [192, 0]
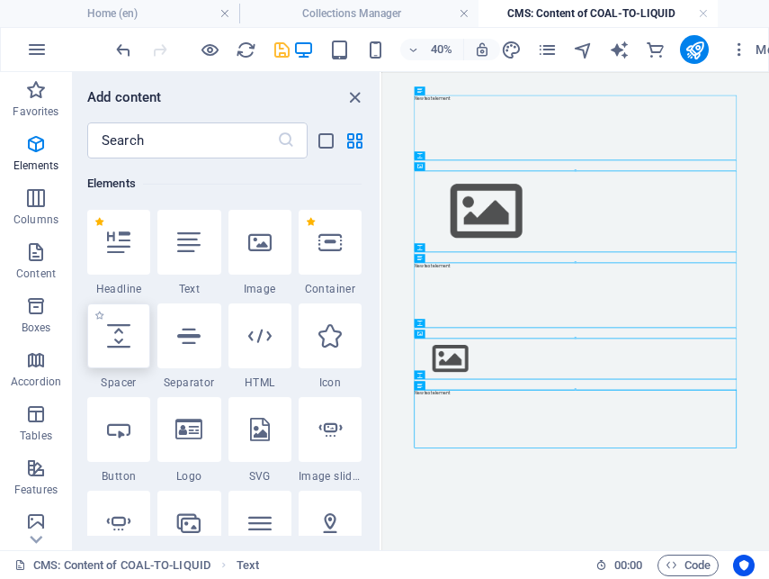
click at [116, 337] on icon at bounding box center [118, 335] width 23 height 23
select select "px"
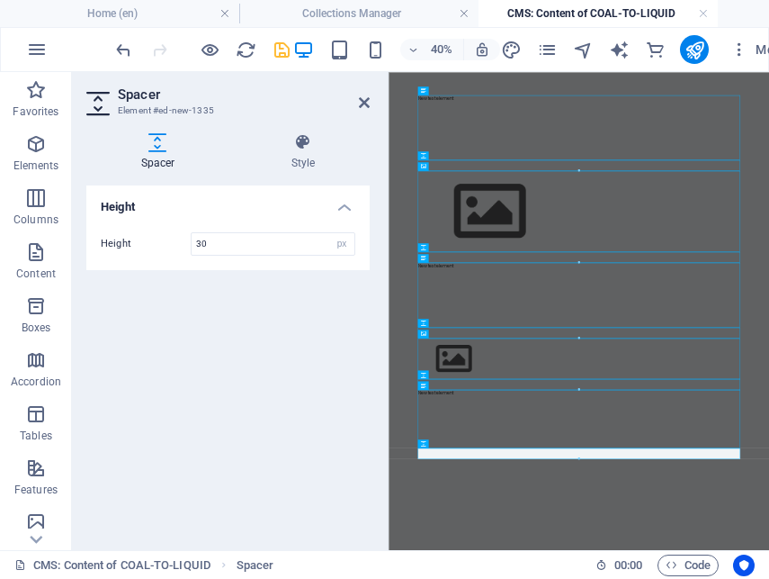
type input "30"
click at [362, 102] on icon at bounding box center [364, 102] width 11 height 14
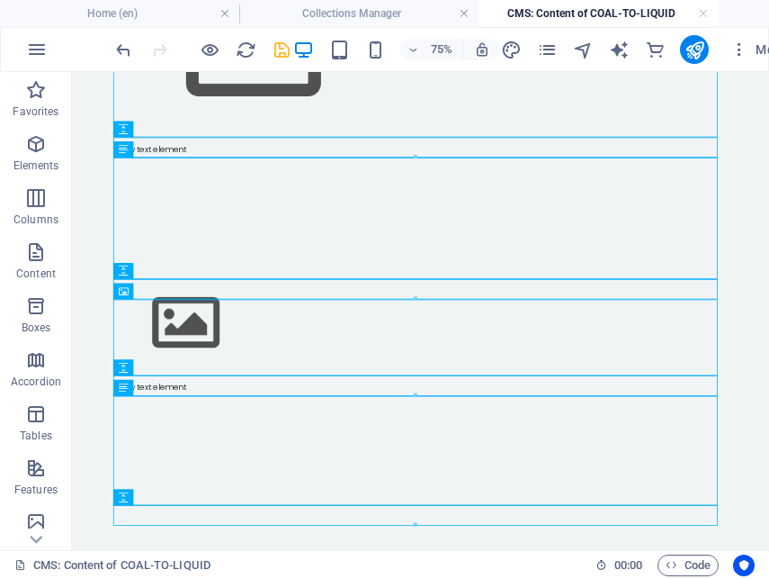
scroll to position [387, 0]
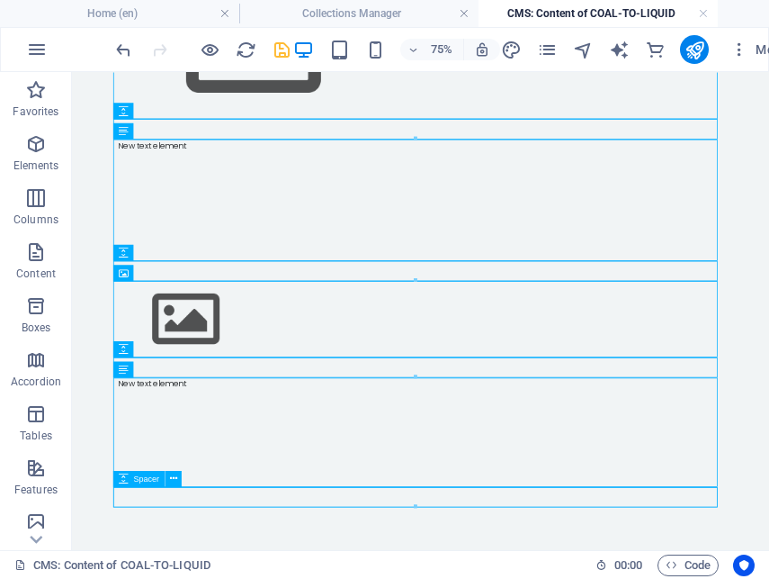
click at [36, 140] on icon "button" at bounding box center [36, 144] width 22 height 22
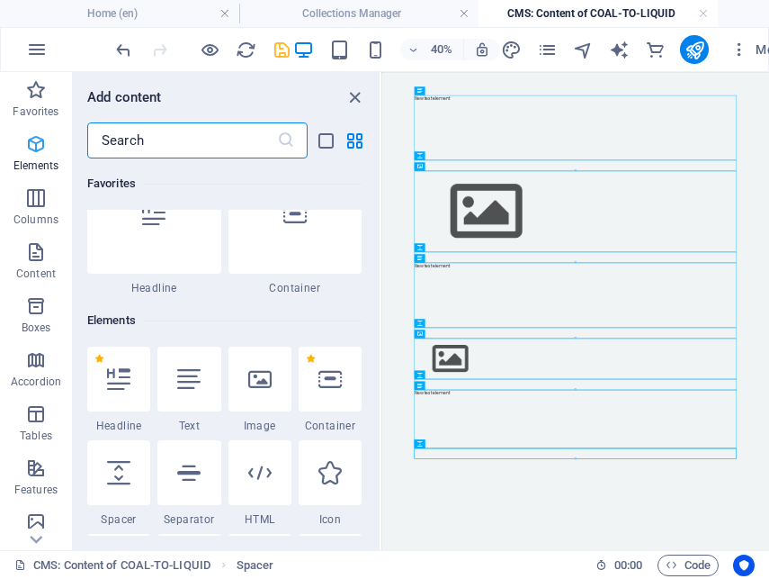
scroll to position [192, 0]
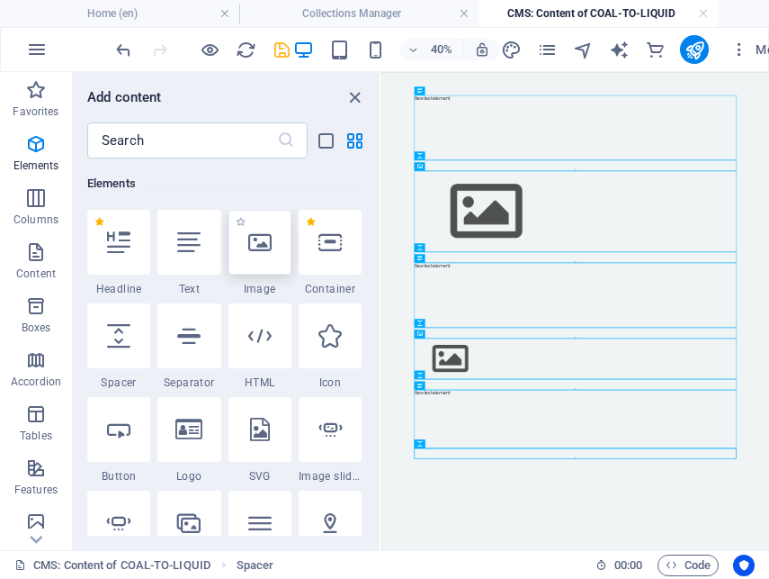
click at [267, 251] on icon at bounding box center [259, 241] width 23 height 23
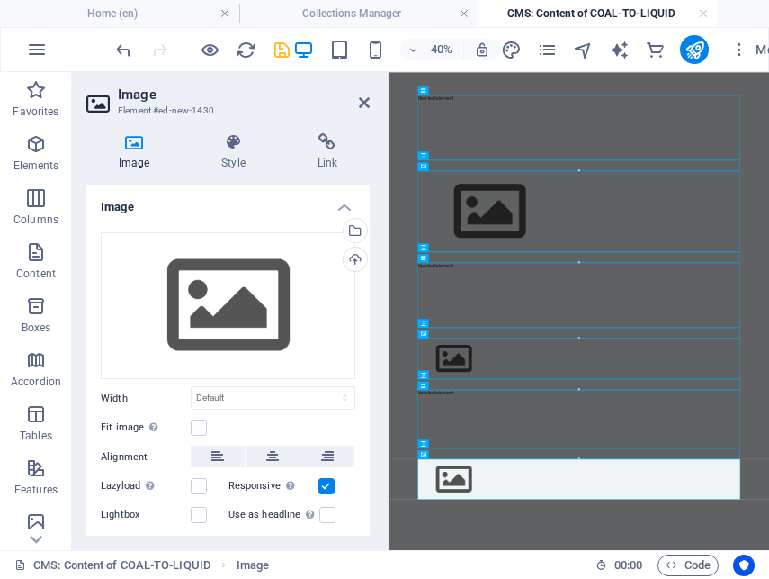
click at [363, 111] on header "Image Element #ed-new-1430" at bounding box center [227, 95] width 283 height 47
click at [363, 100] on icon at bounding box center [364, 102] width 11 height 14
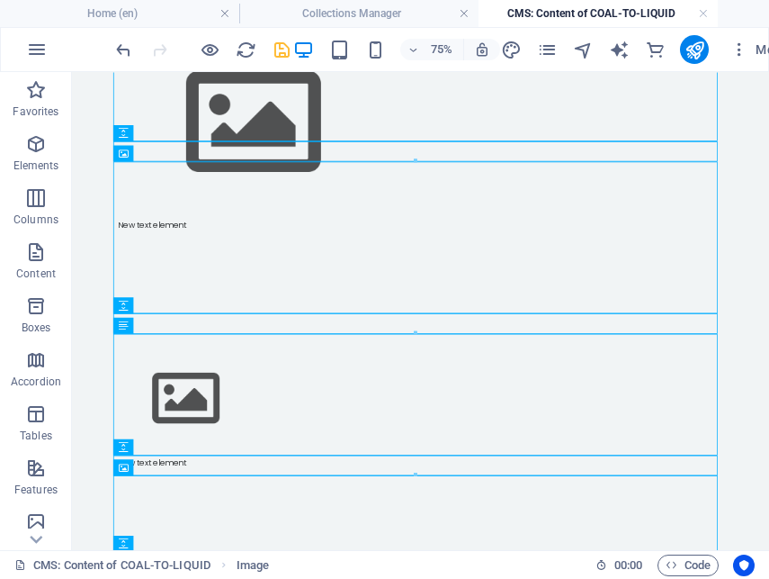
scroll to position [488, 0]
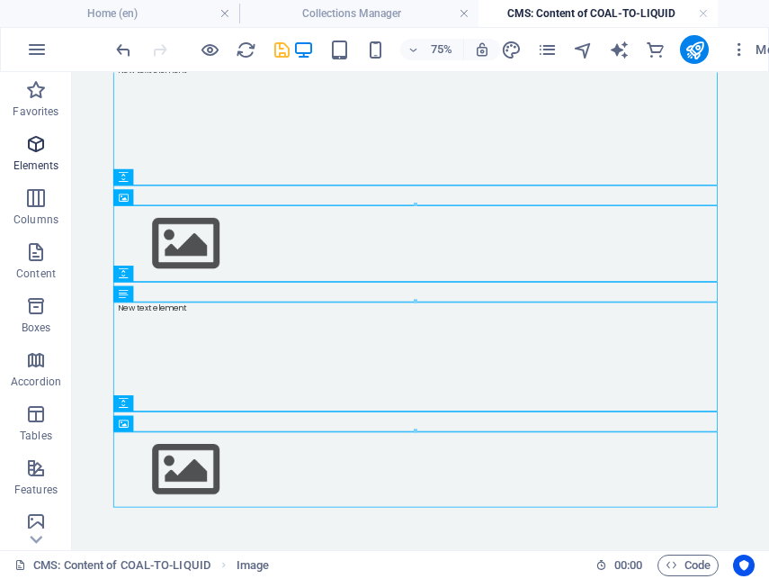
click at [36, 150] on icon "button" at bounding box center [36, 144] width 22 height 22
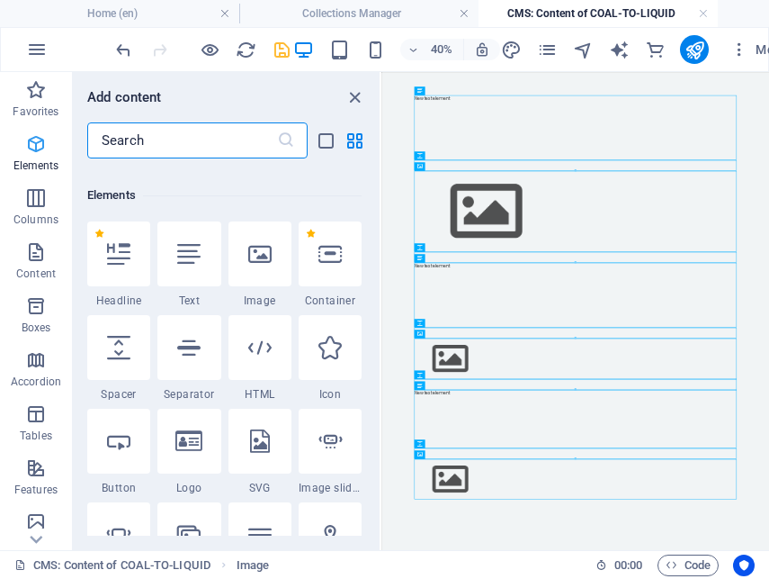
scroll to position [192, 0]
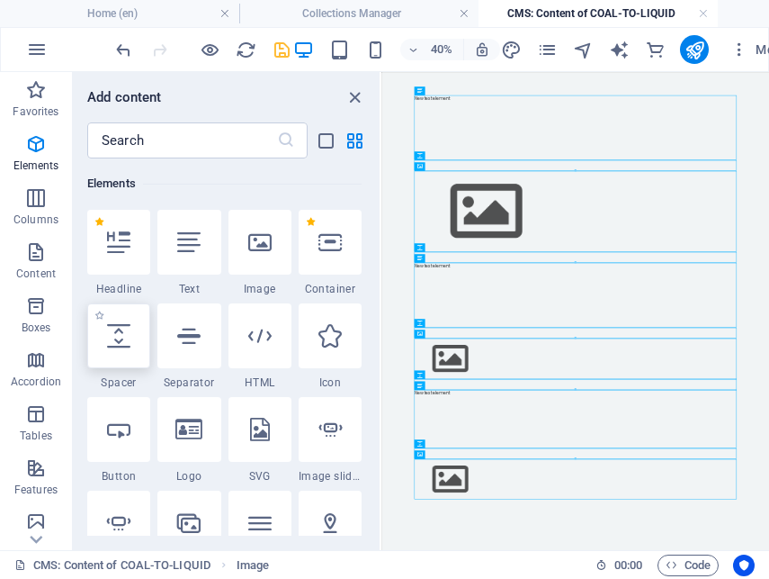
click at [130, 331] on icon at bounding box center [118, 335] width 23 height 23
select select "px"
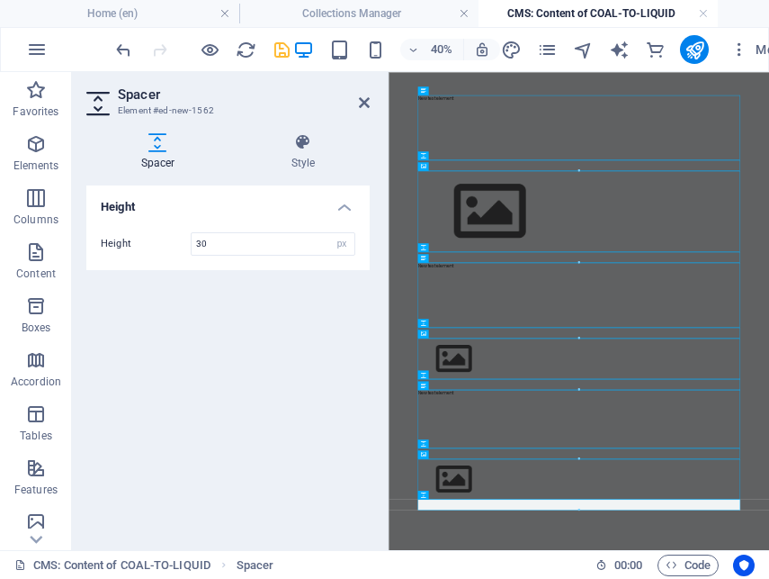
type input "30"
click at [371, 100] on aside "Spacer Element #ed-new-1562 Spacer Style Height Height 30 px rem vh vw Preset E…" at bounding box center [230, 311] width 317 height 478
click at [364, 102] on icon at bounding box center [364, 102] width 11 height 14
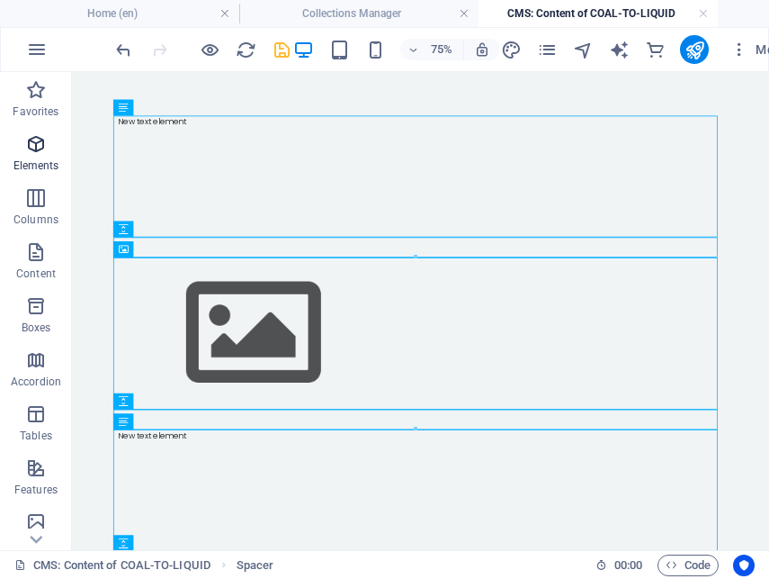
click at [46, 165] on p "Elements" at bounding box center [36, 165] width 46 height 14
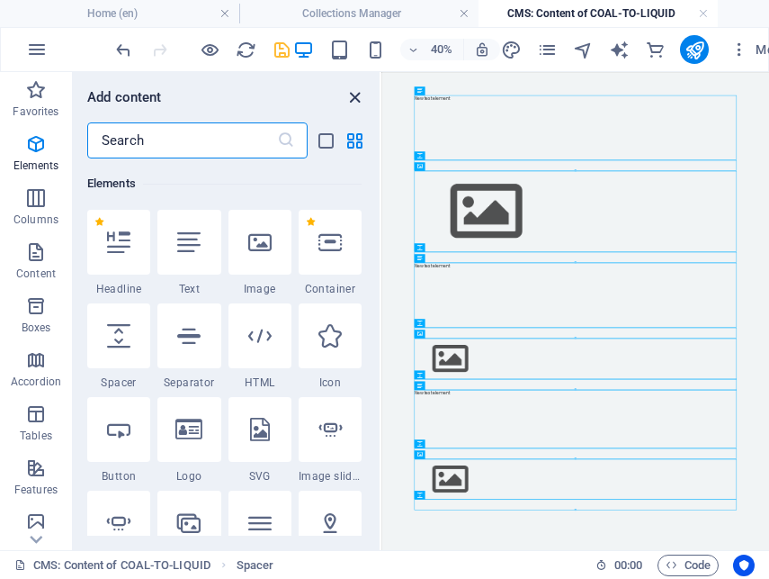
click at [351, 95] on icon "close panel" at bounding box center [355, 97] width 21 height 21
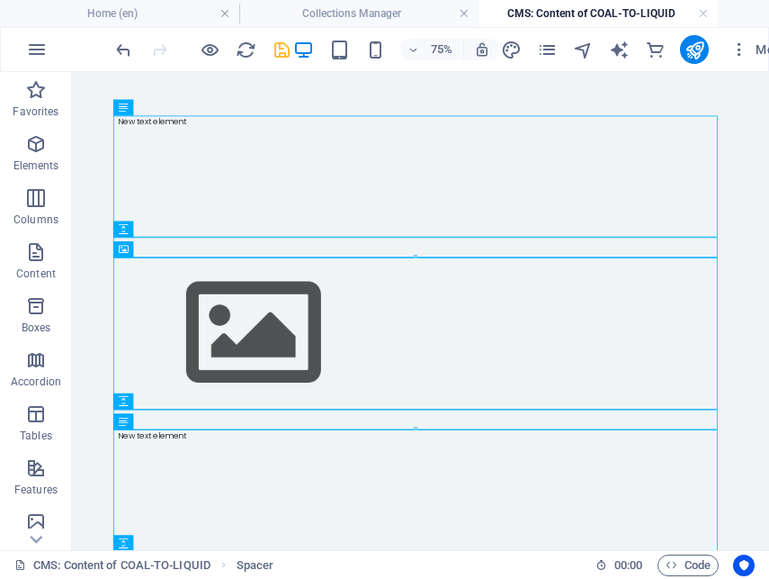
scroll to position [515, 0]
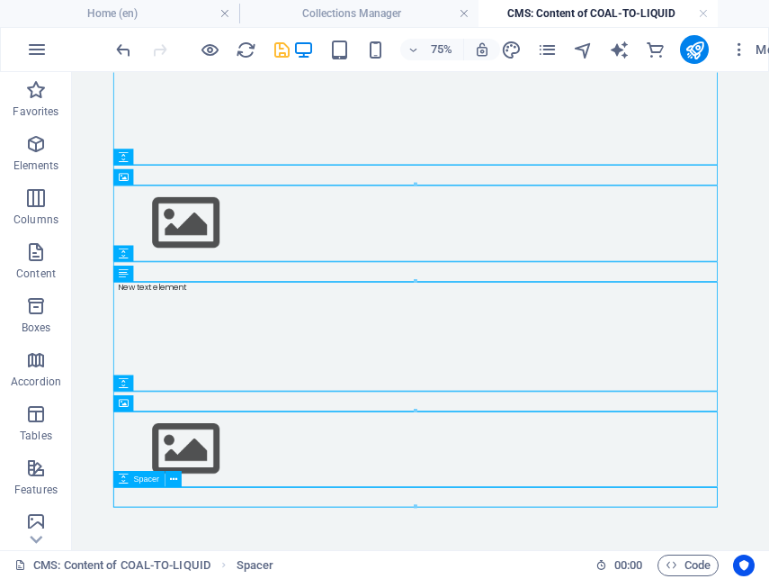
click at [26, 160] on p "Elements" at bounding box center [36, 165] width 46 height 14
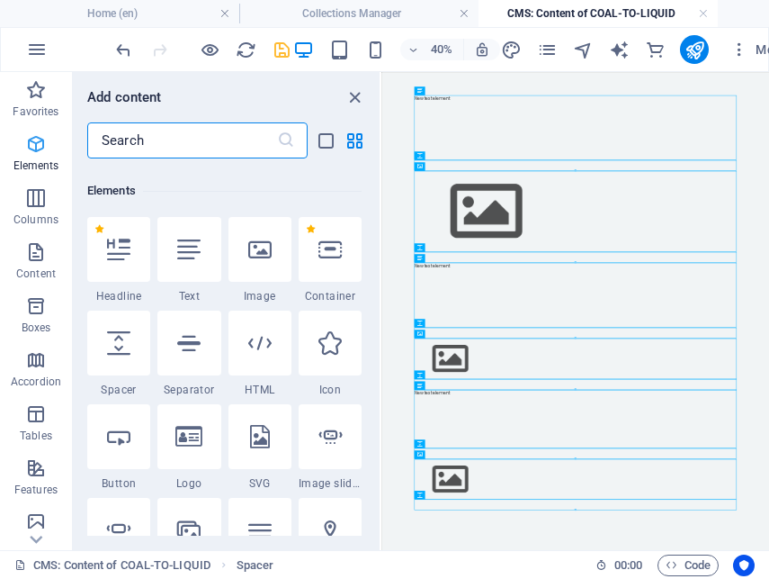
scroll to position [192, 0]
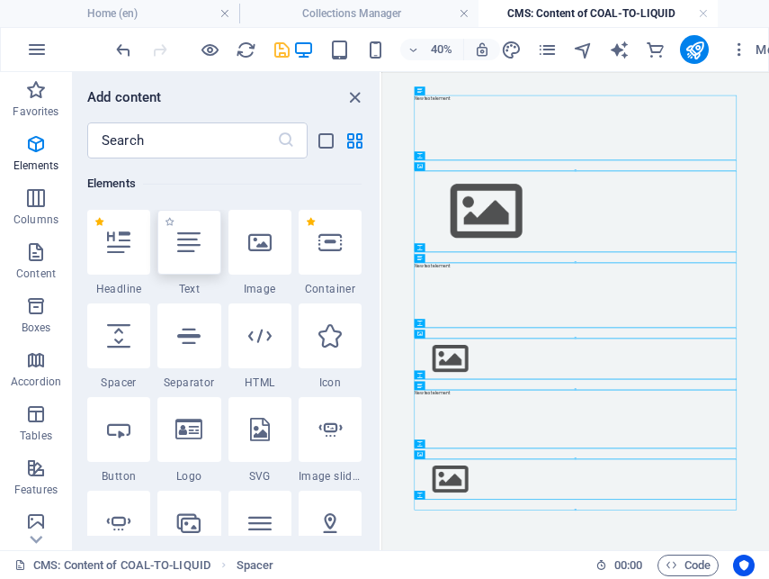
click at [193, 260] on div at bounding box center [188, 242] width 63 height 65
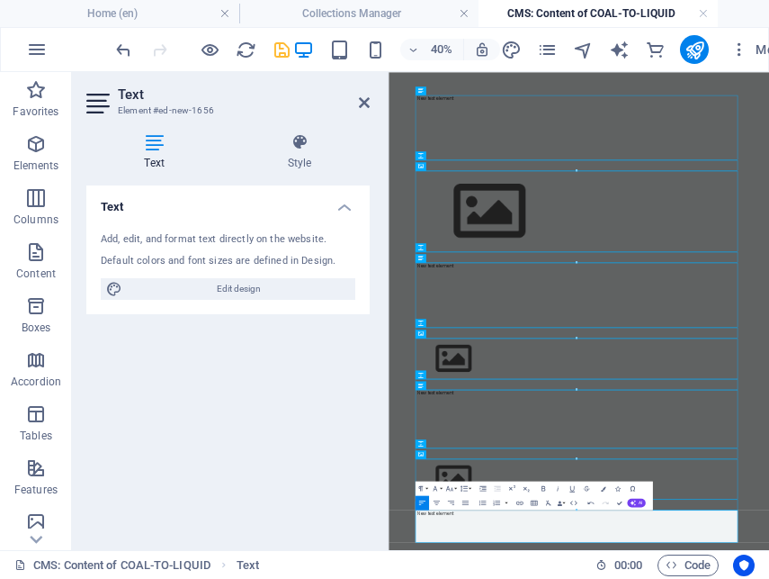
click at [360, 93] on h2 "Text" at bounding box center [244, 94] width 252 height 16
click at [367, 103] on icon at bounding box center [364, 102] width 11 height 14
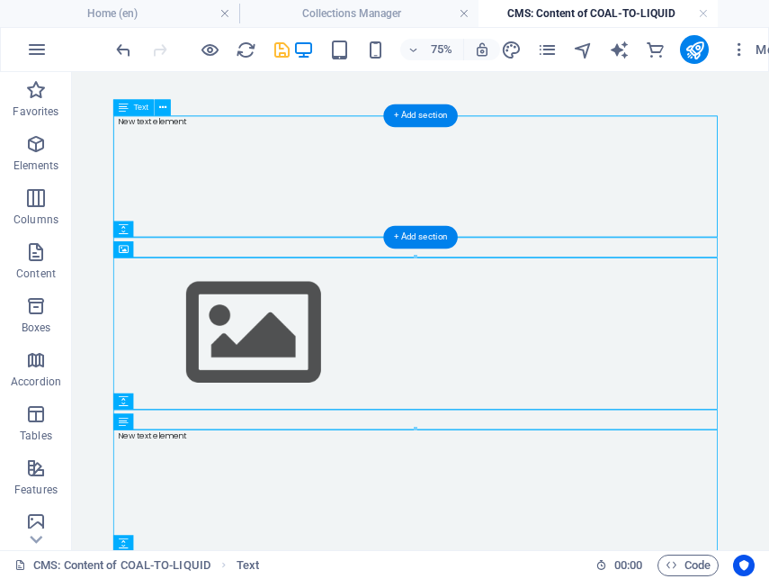
click at [142, 142] on div "New text element" at bounding box center [537, 211] width 806 height 162
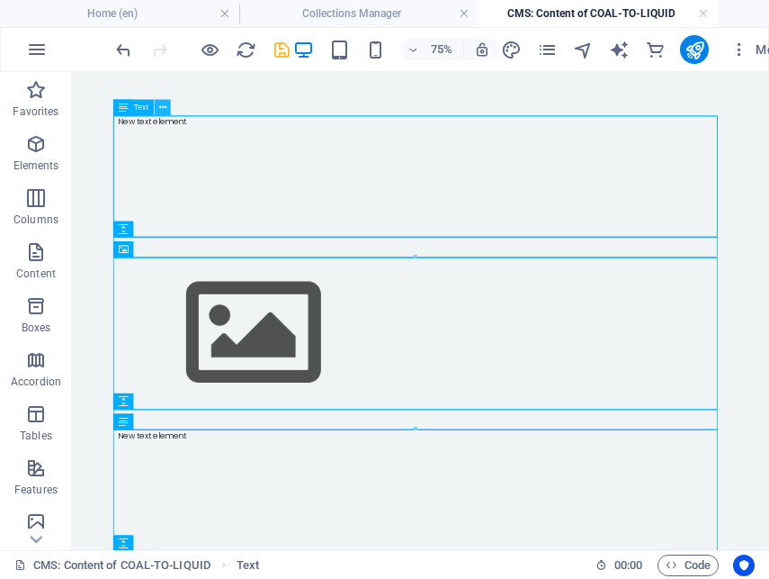
click at [163, 106] on icon at bounding box center [161, 107] width 7 height 14
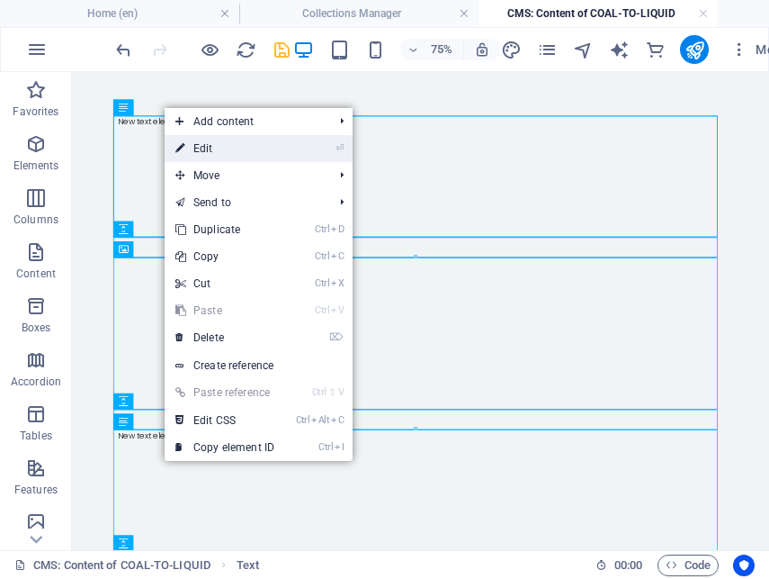
click at [202, 147] on link "⏎ Edit" at bounding box center [225, 148] width 121 height 27
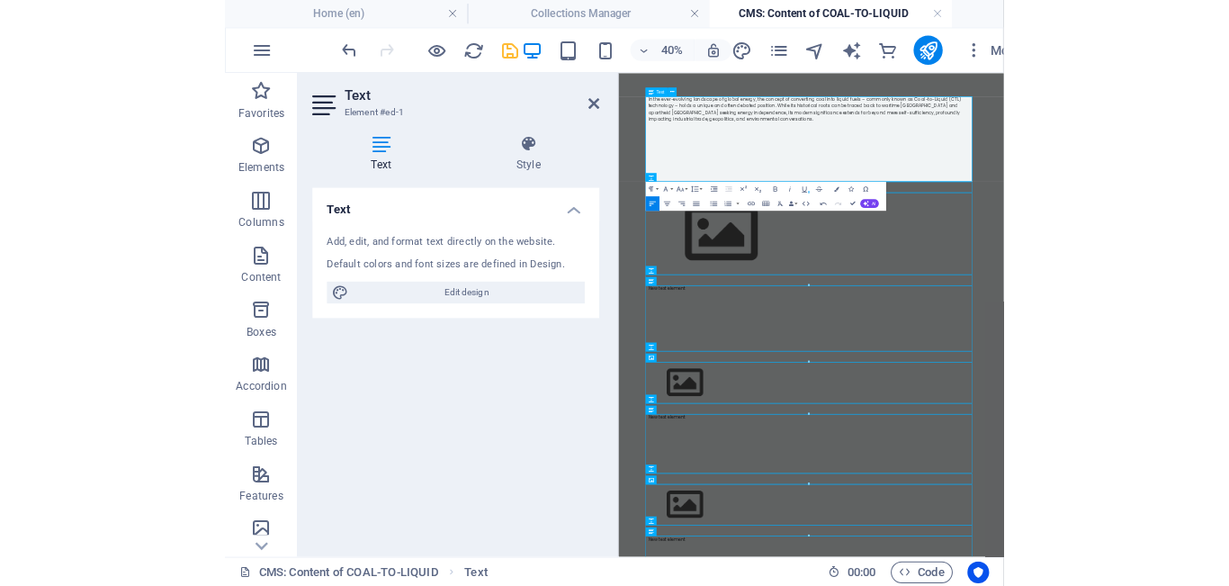
scroll to position [4895, 1]
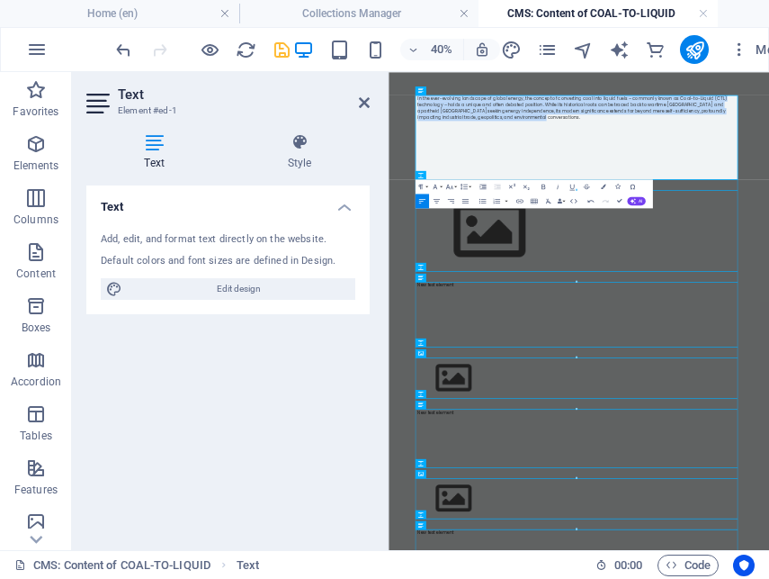
drag, startPoint x: 722, startPoint y: 186, endPoint x: 426, endPoint y: 119, distance: 302.7
click at [467, 202] on icon "button" at bounding box center [465, 200] width 9 height 9
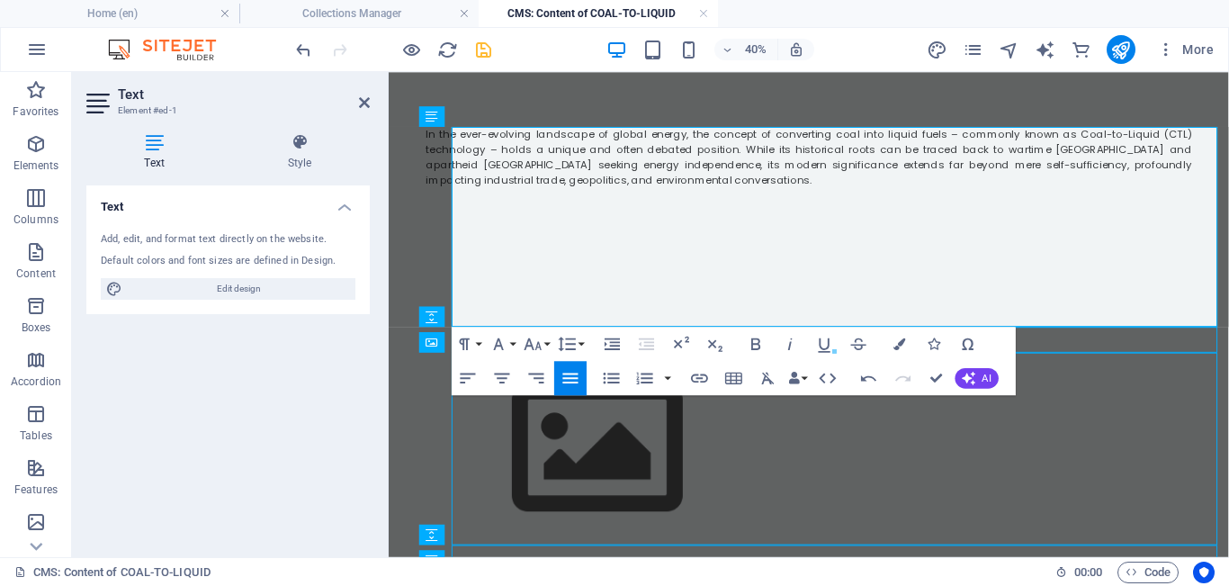
scroll to position [4882, 1]
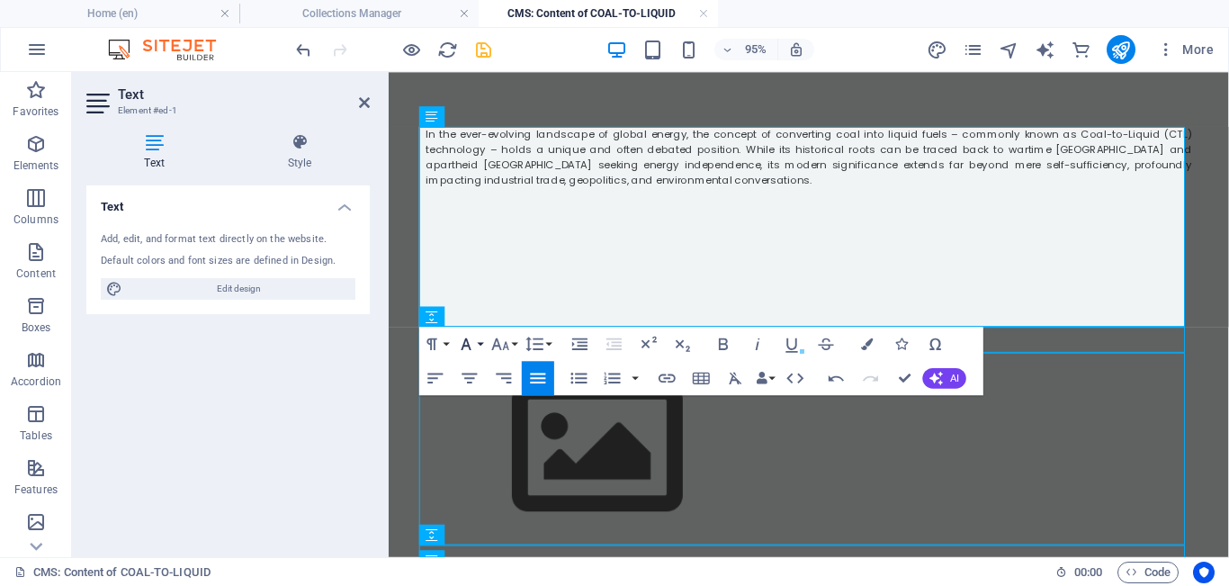
click at [476, 343] on icon "button" at bounding box center [466, 344] width 21 height 21
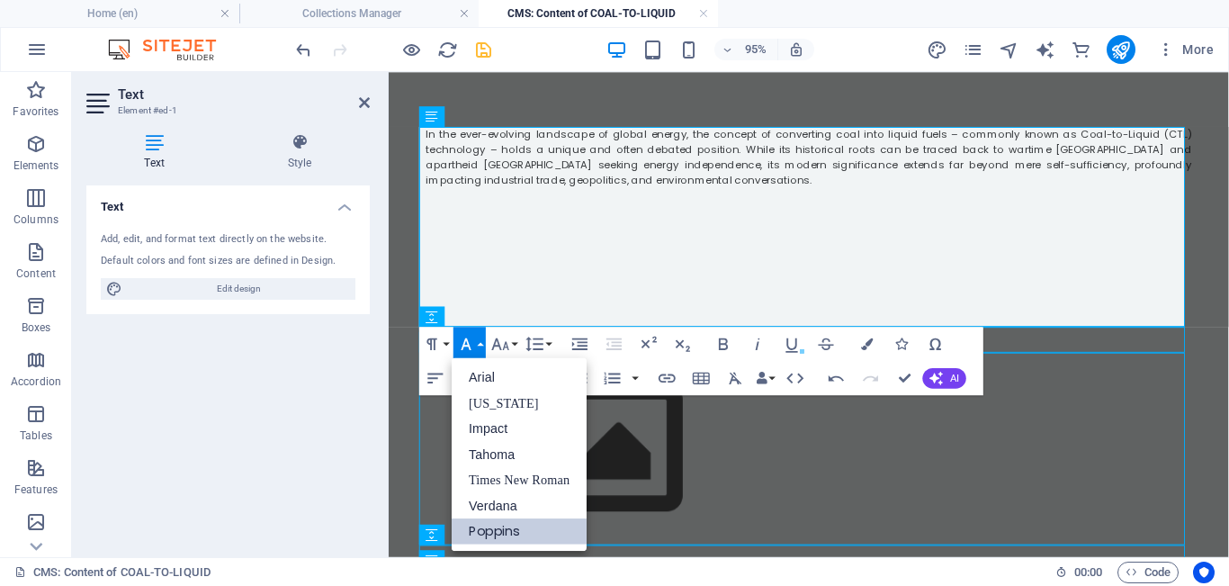
scroll to position [0, 0]
click at [518, 341] on button "Font Size" at bounding box center [504, 344] width 32 height 34
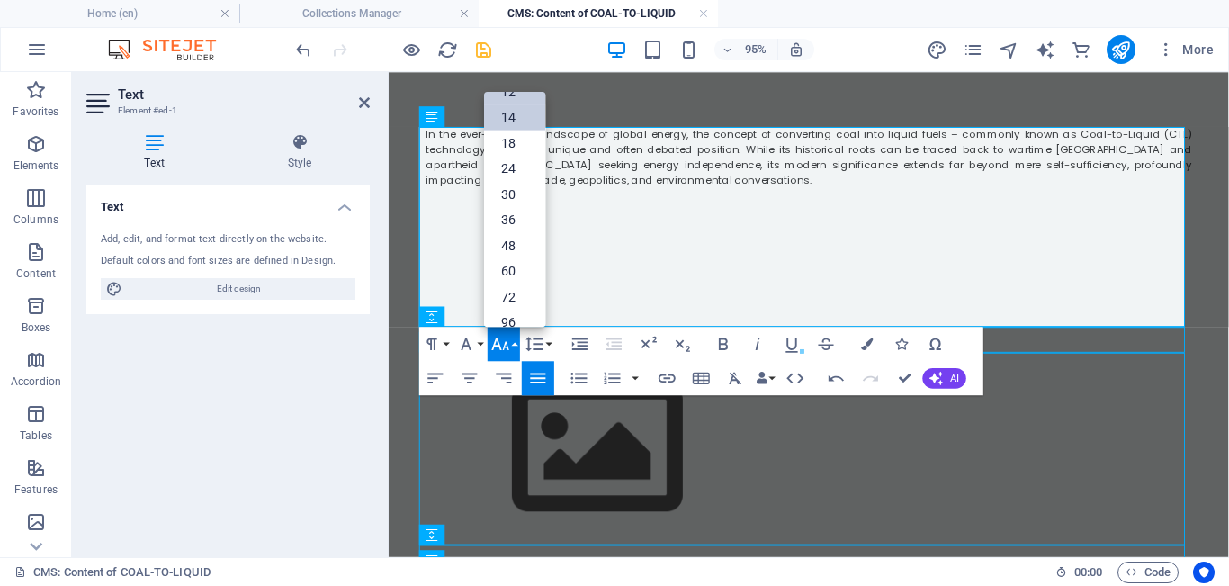
click at [518, 114] on link "14" at bounding box center [514, 117] width 61 height 26
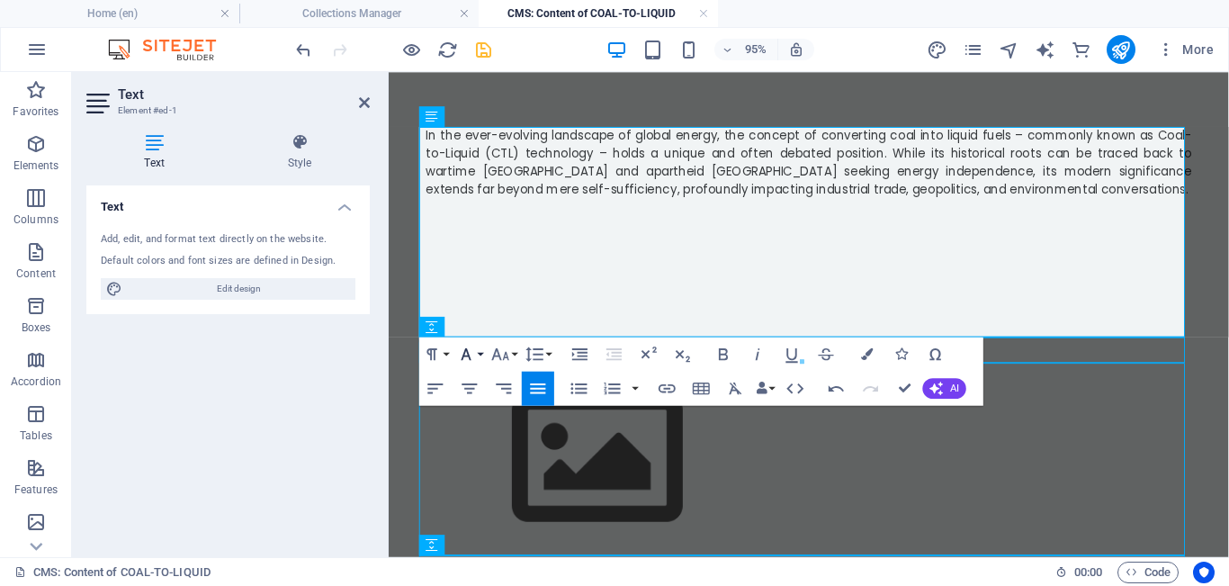
click at [478, 354] on button "Font Family" at bounding box center [469, 354] width 32 height 34
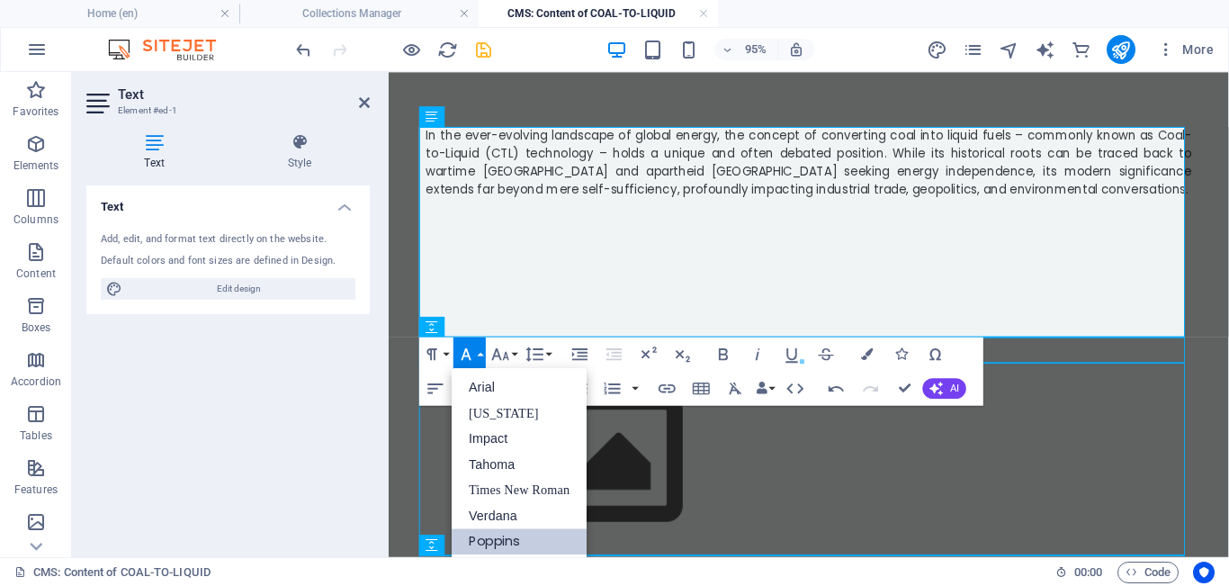
scroll to position [0, 0]
click at [675, 292] on p at bounding box center [831, 294] width 806 height 16
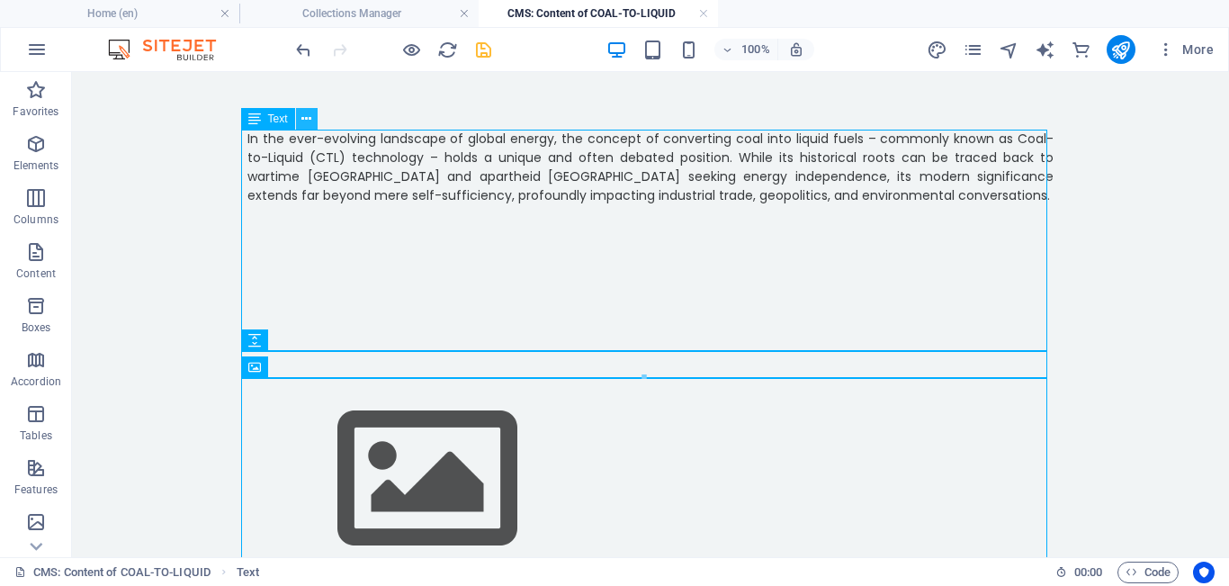
click at [305, 114] on icon at bounding box center [306, 119] width 10 height 19
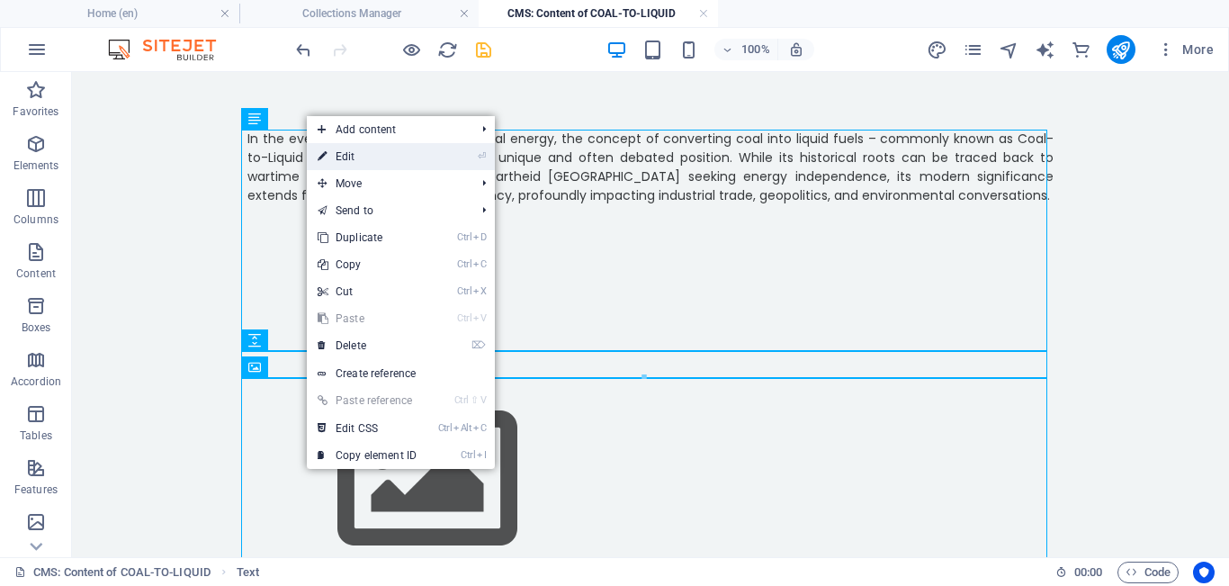
click at [369, 150] on link "⏎ Edit" at bounding box center [367, 156] width 121 height 27
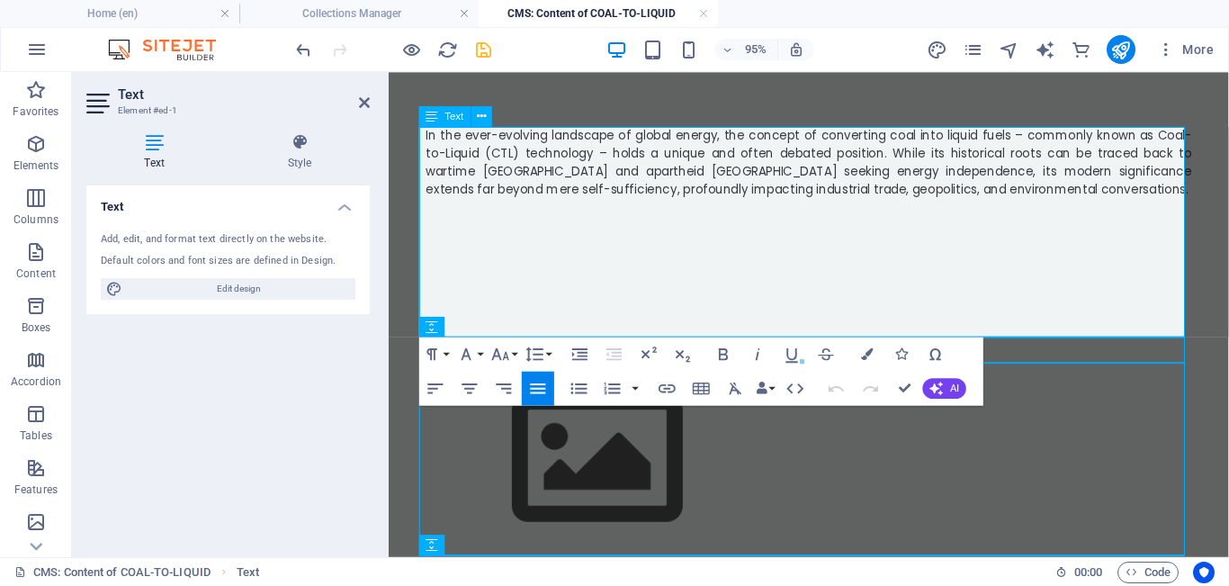
click at [768, 192] on p "In the ever-evolving landscape of global energy, the concept of converting coal…" at bounding box center [831, 168] width 806 height 76
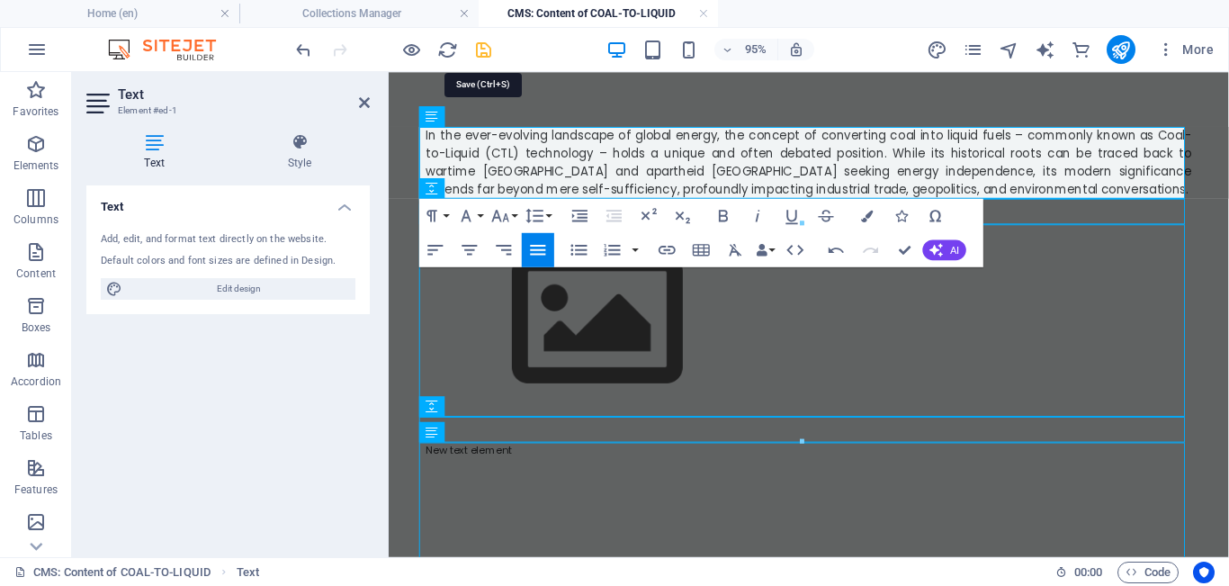
click at [483, 49] on icon "save" at bounding box center [483, 50] width 21 height 21
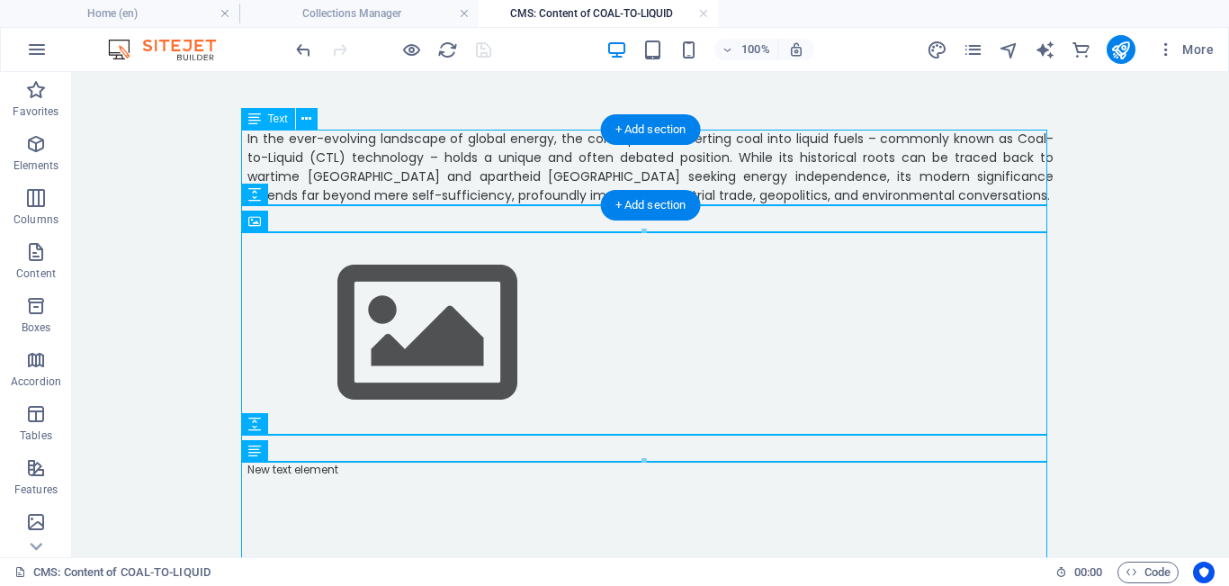
click at [768, 195] on div "In the ever-evolving landscape of global energy, the concept of converting coal…" at bounding box center [650, 168] width 806 height 76
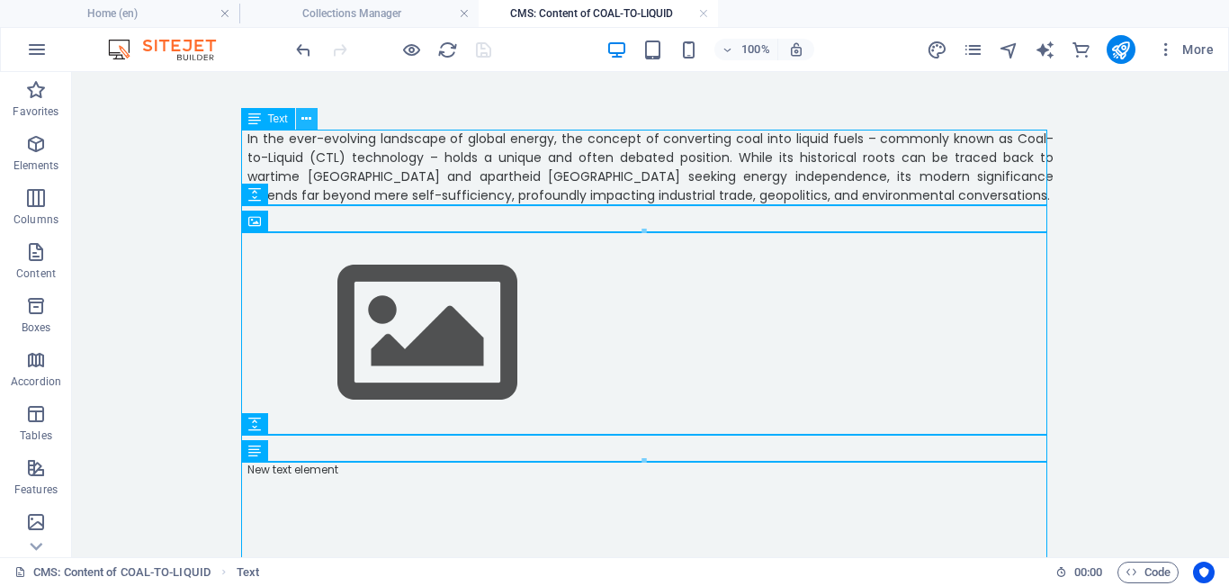
click at [308, 115] on icon at bounding box center [306, 119] width 10 height 19
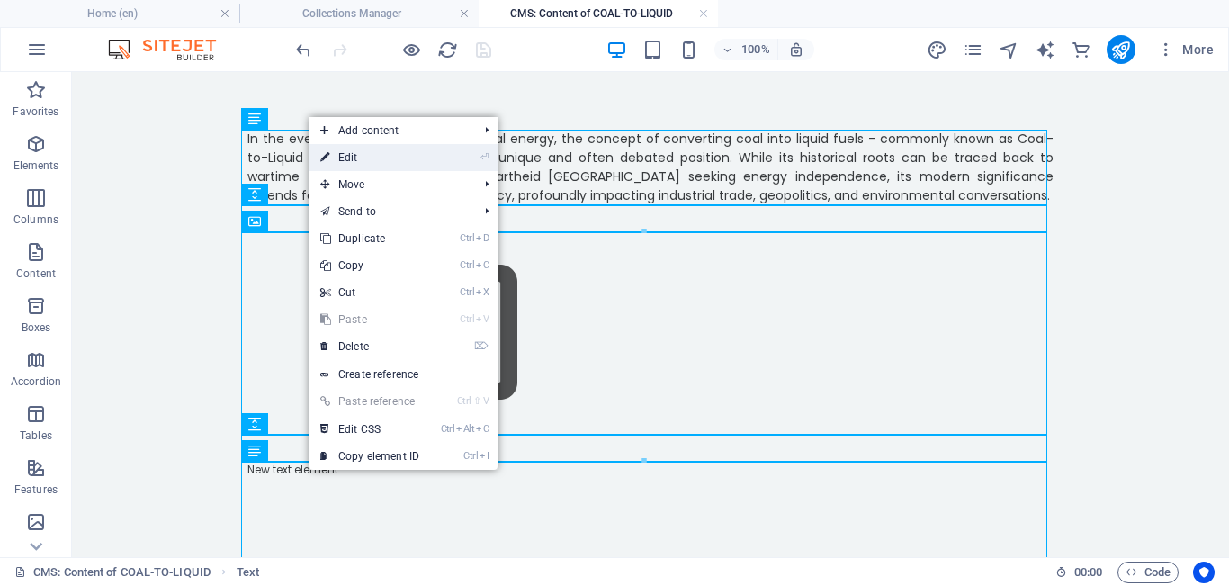
click at [321, 156] on icon at bounding box center [324, 157] width 9 height 27
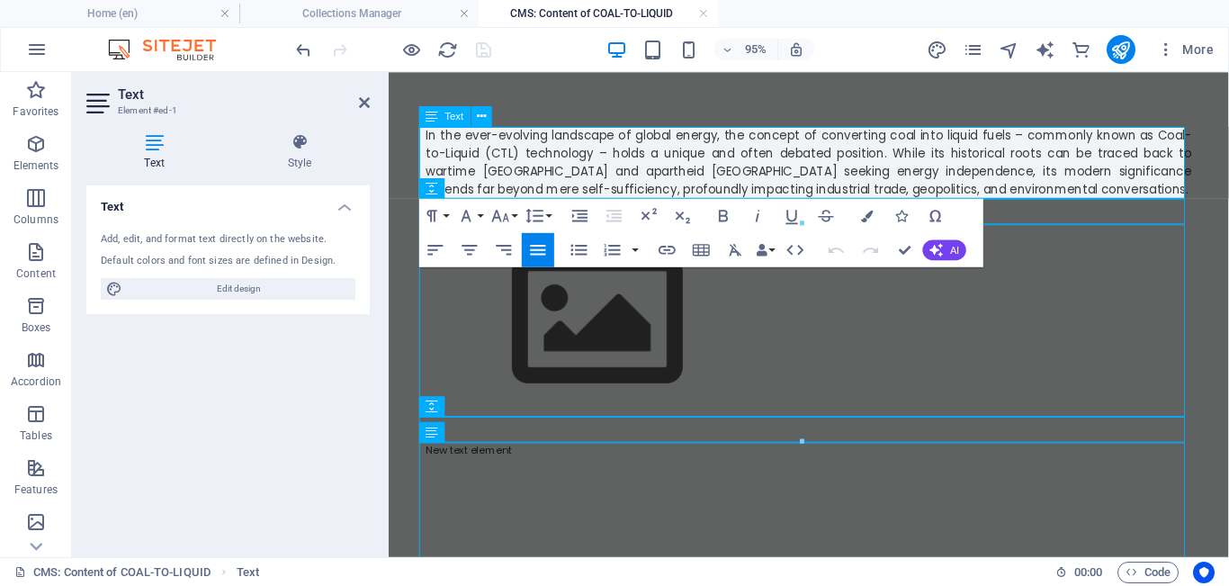
click at [768, 195] on p "In the ever-evolving landscape of global energy, the concept of converting coal…" at bounding box center [831, 168] width 806 height 76
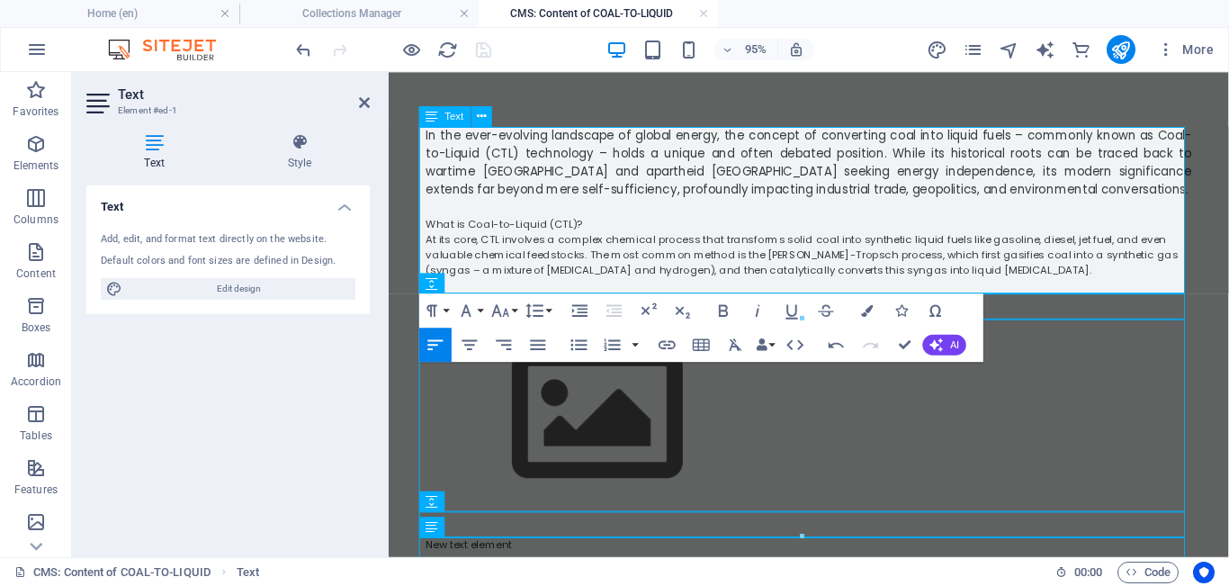
scroll to position [5111, 0]
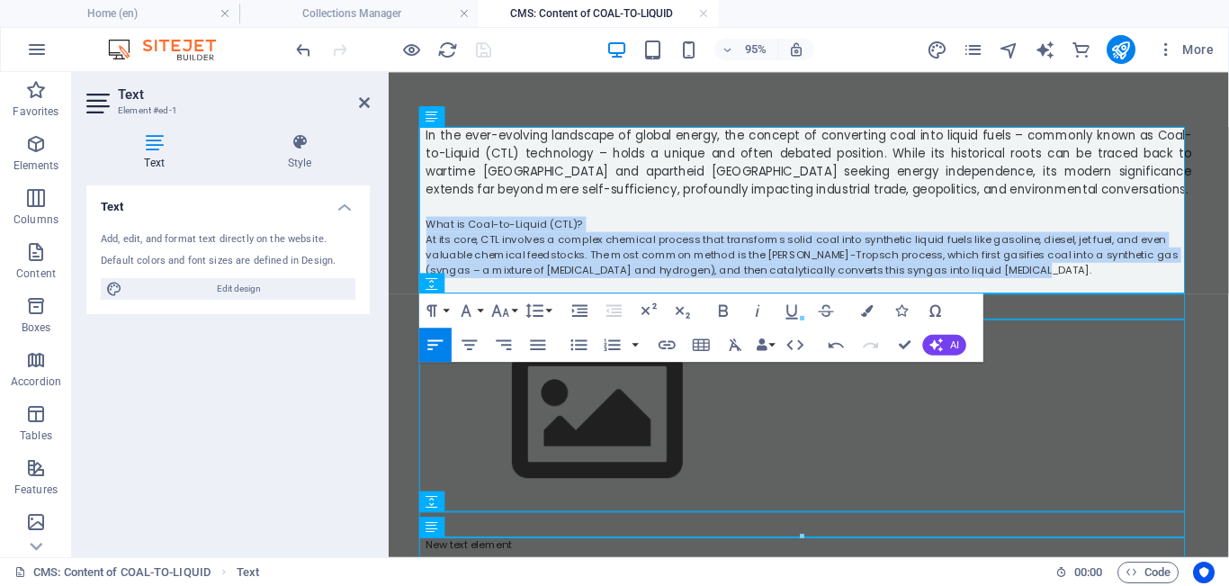
drag, startPoint x: 1043, startPoint y: 280, endPoint x: 417, endPoint y: 230, distance: 628.1
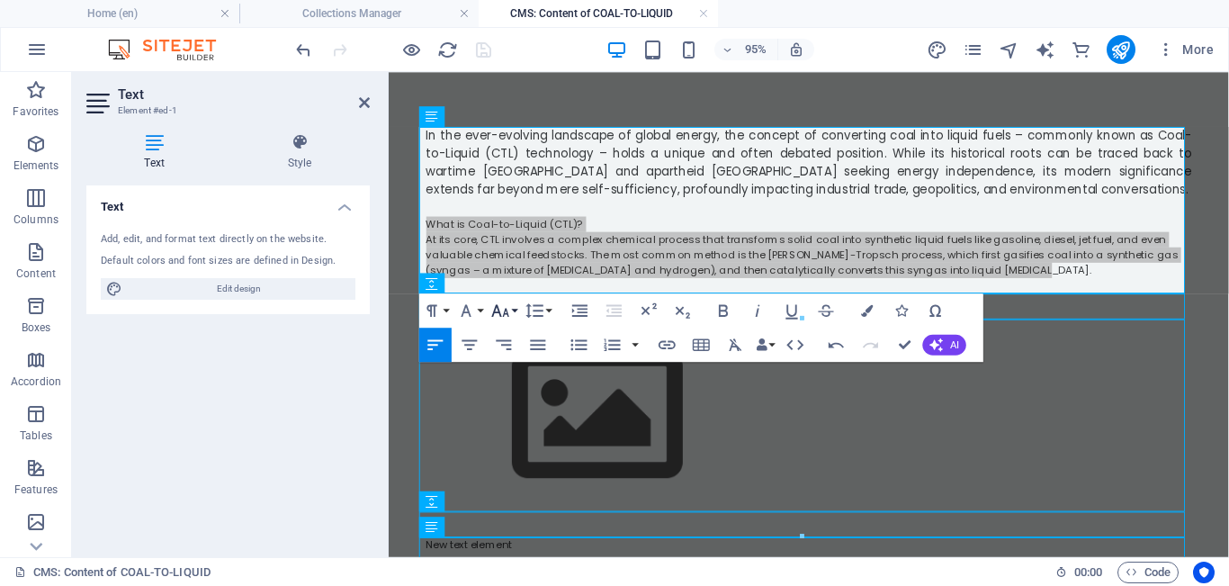
click at [515, 304] on button "Font Size" at bounding box center [504, 310] width 32 height 34
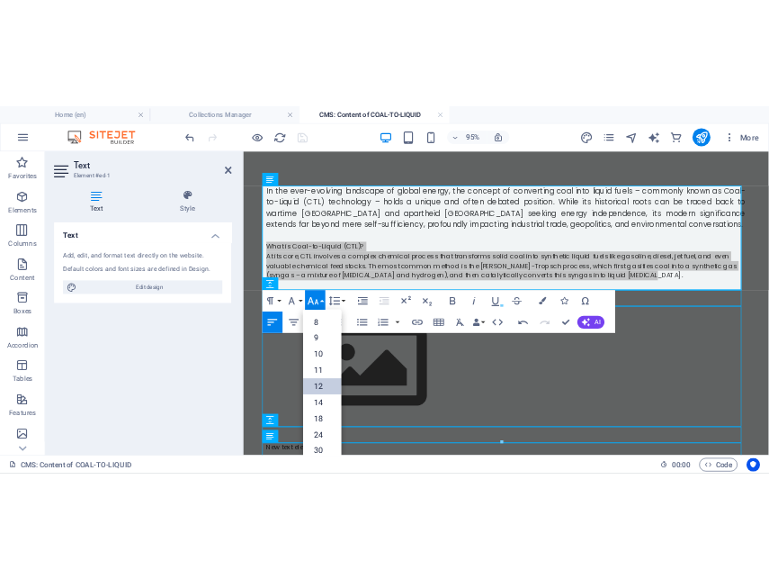
scroll to position [129, 0]
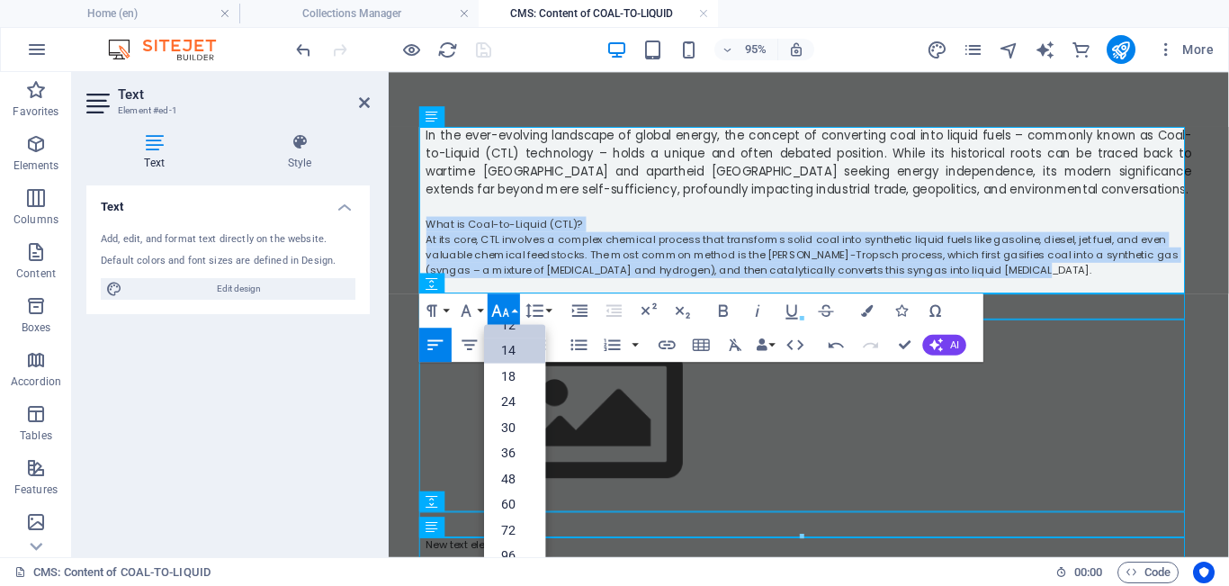
click at [515, 354] on link "14" at bounding box center [514, 350] width 61 height 26
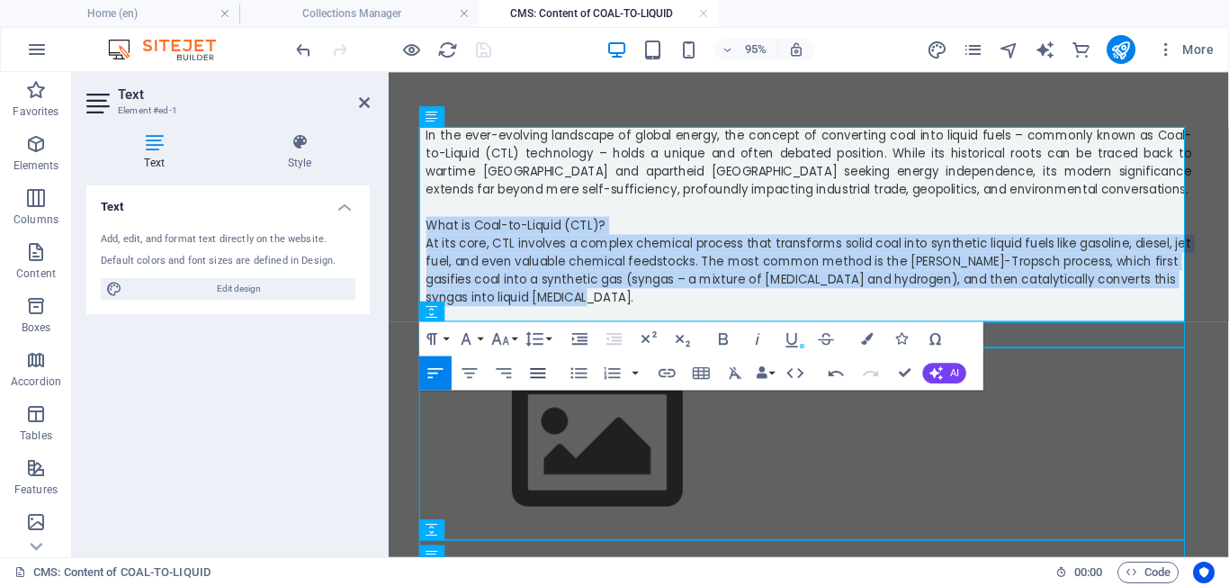
click at [531, 371] on icon "button" at bounding box center [538, 373] width 21 height 21
click at [586, 312] on p "At its core, CTL involves a complex chemical process that transforms solid coal…" at bounding box center [831, 281] width 806 height 76
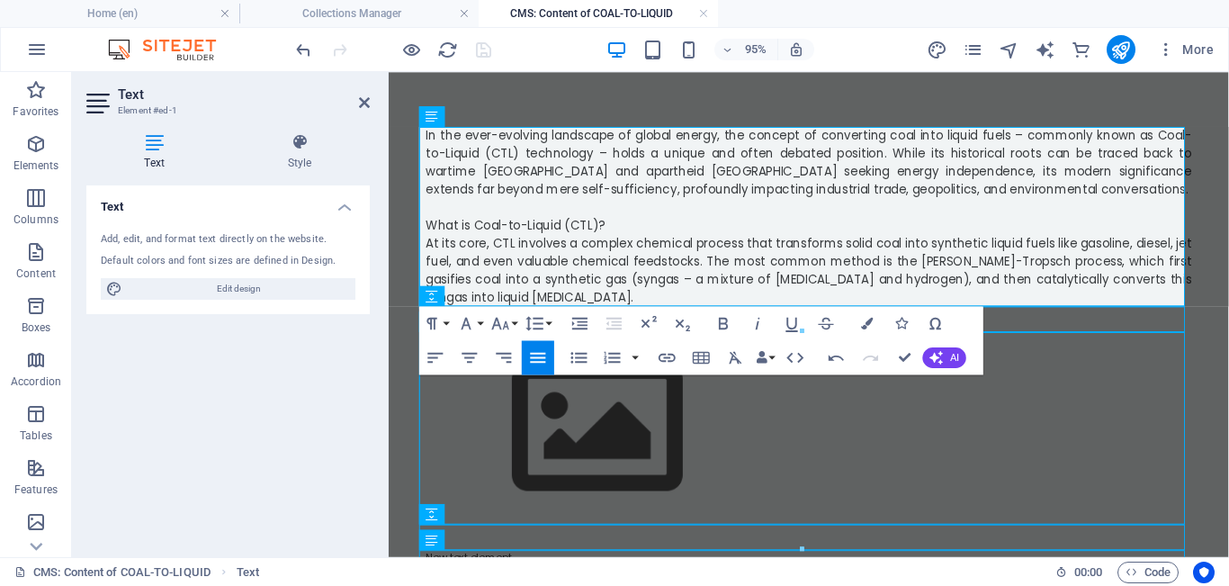
click at [768, 442] on figure at bounding box center [831, 446] width 806 height 202
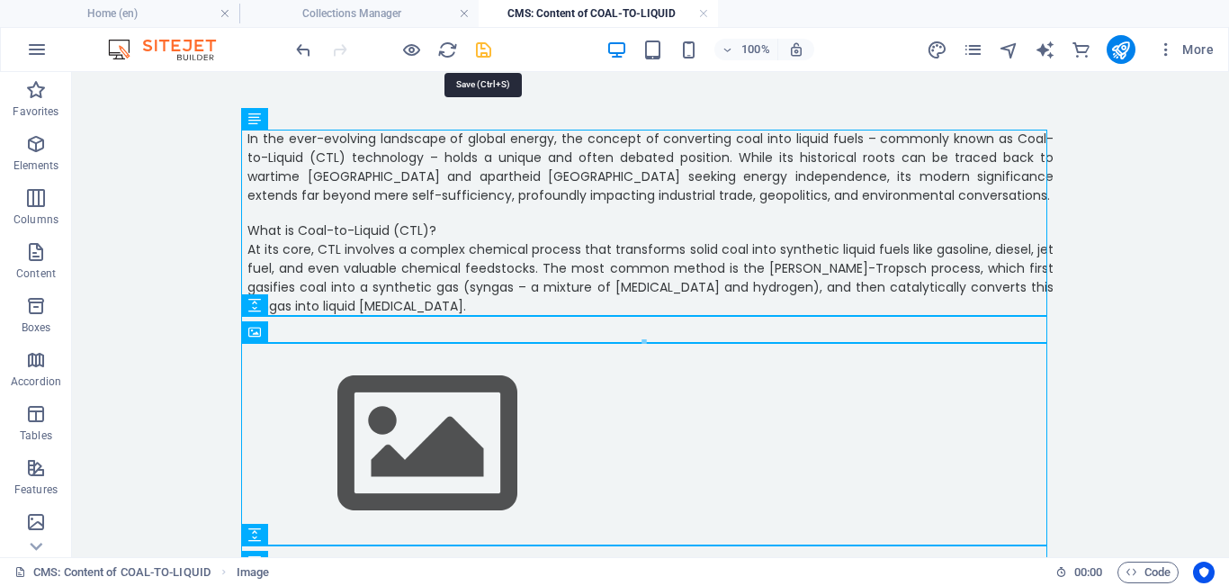
click at [485, 48] on icon "save" at bounding box center [483, 50] width 21 height 21
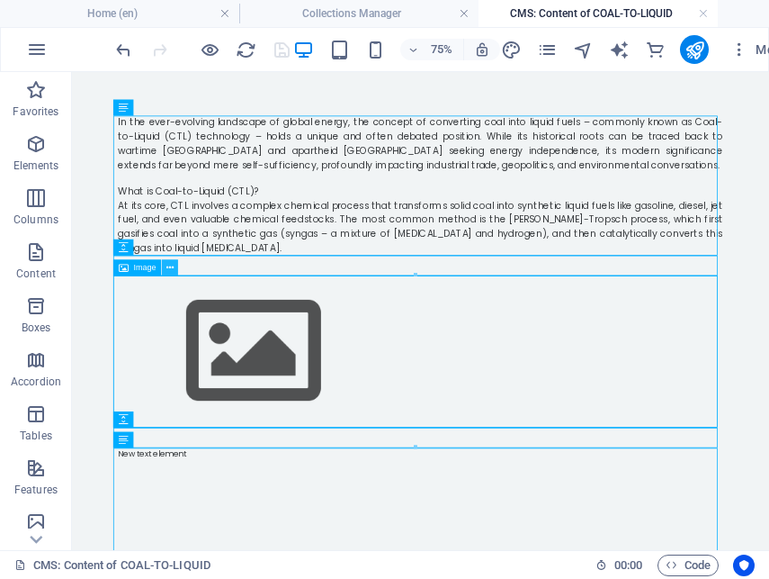
click at [172, 271] on icon at bounding box center [169, 267] width 7 height 14
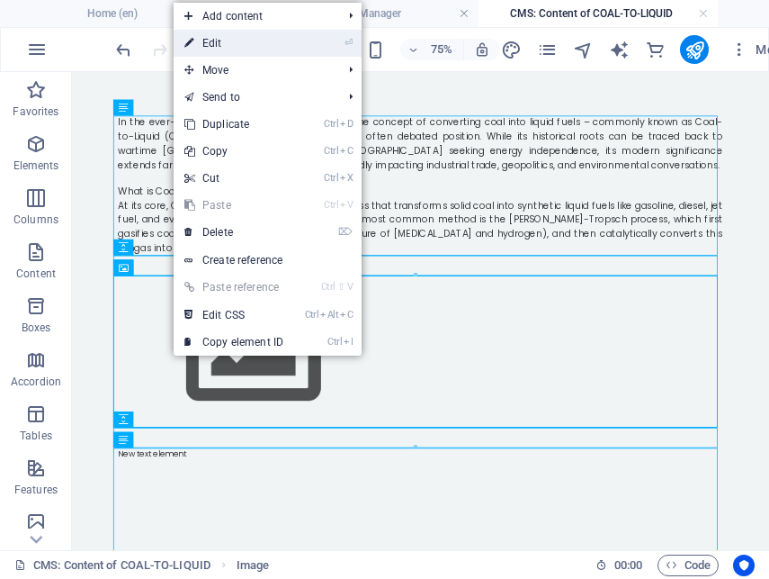
click at [219, 39] on link "⏎ Edit" at bounding box center [234, 43] width 121 height 27
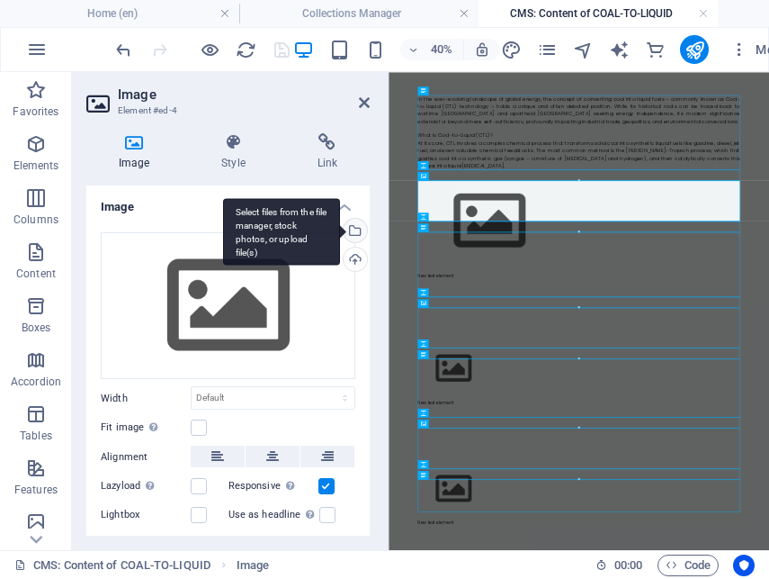
click at [353, 228] on div "Select files from the file manager, stock photos, or upload file(s)" at bounding box center [353, 232] width 27 height 27
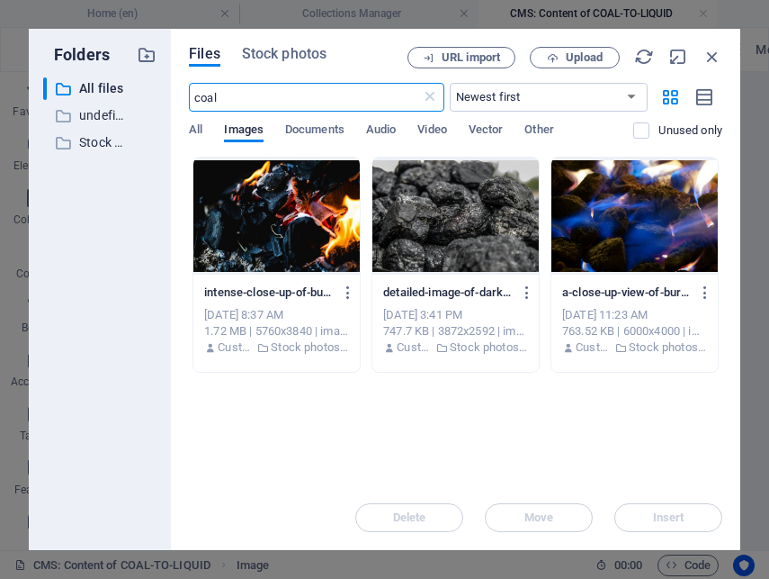
click at [606, 202] on div at bounding box center [635, 215] width 166 height 117
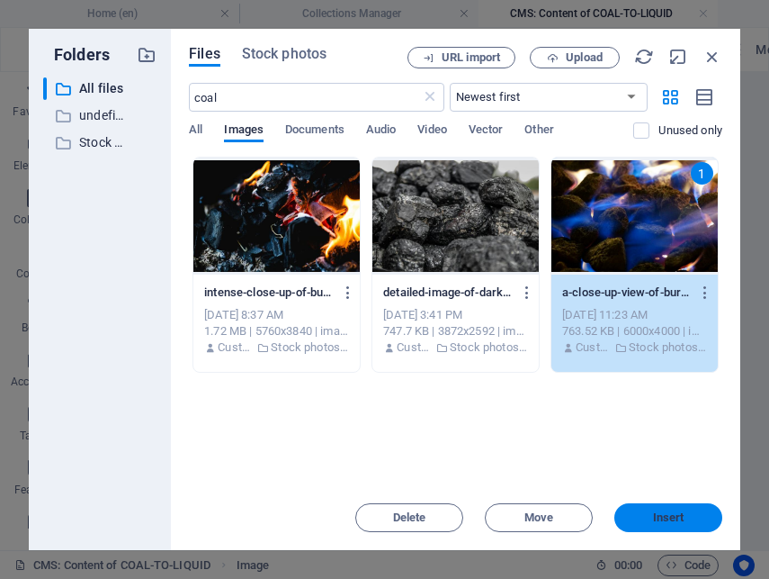
click at [650, 523] on button "Insert" at bounding box center [668, 517] width 108 height 29
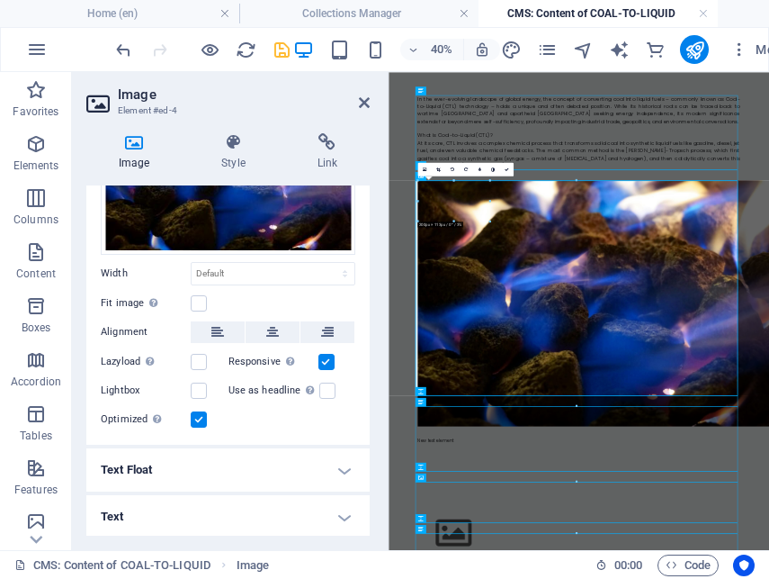
scroll to position [0, 0]
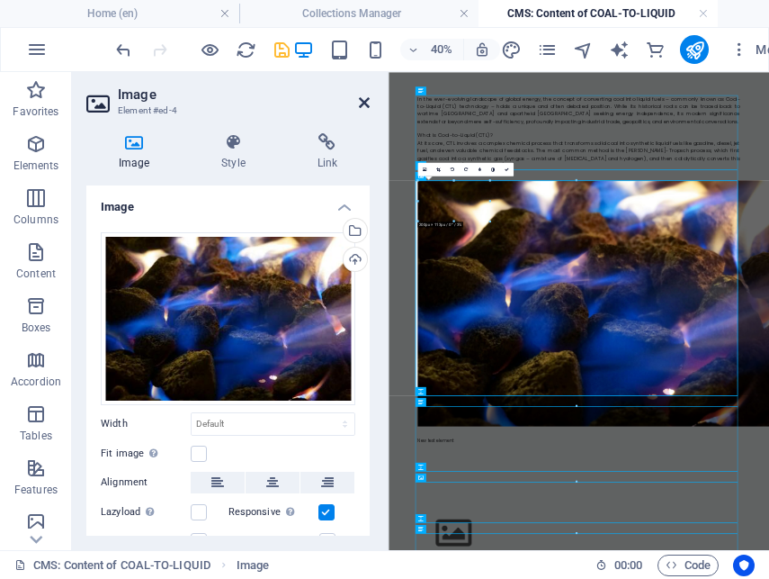
click at [363, 102] on icon at bounding box center [364, 102] width 11 height 14
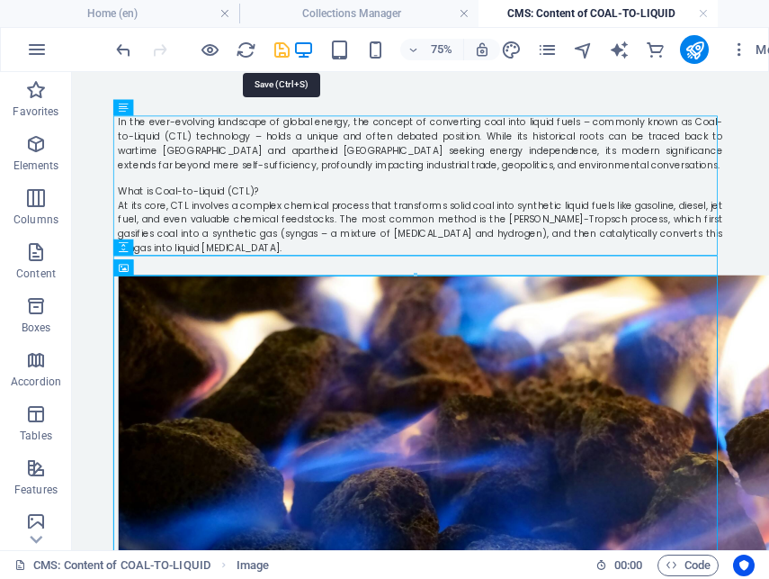
click at [280, 47] on icon "save" at bounding box center [282, 50] width 21 height 21
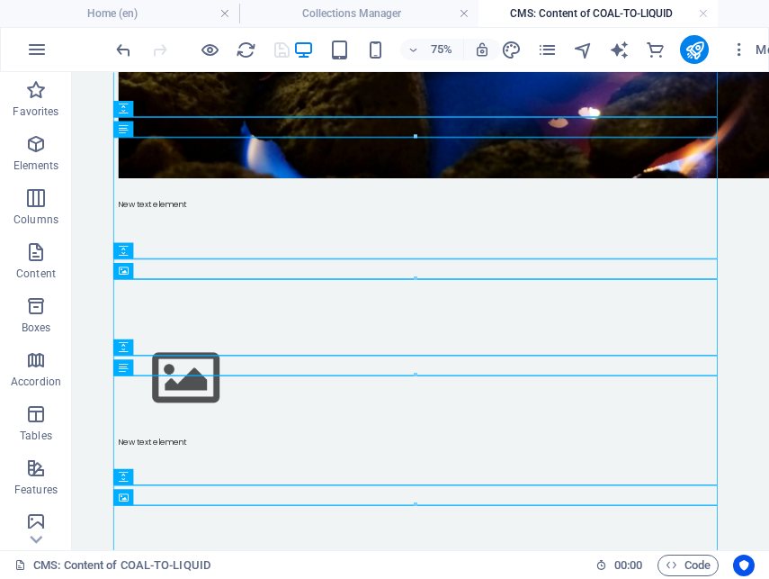
scroll to position [753, 0]
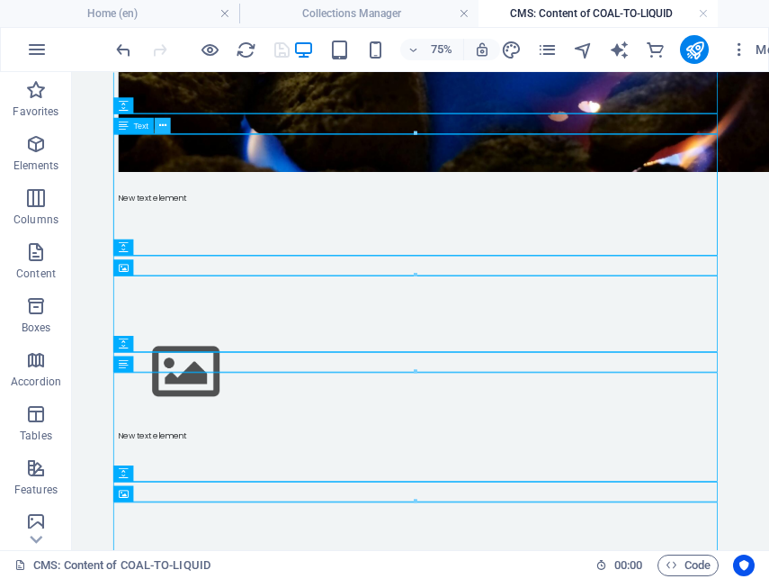
click at [159, 126] on icon at bounding box center [161, 126] width 7 height 14
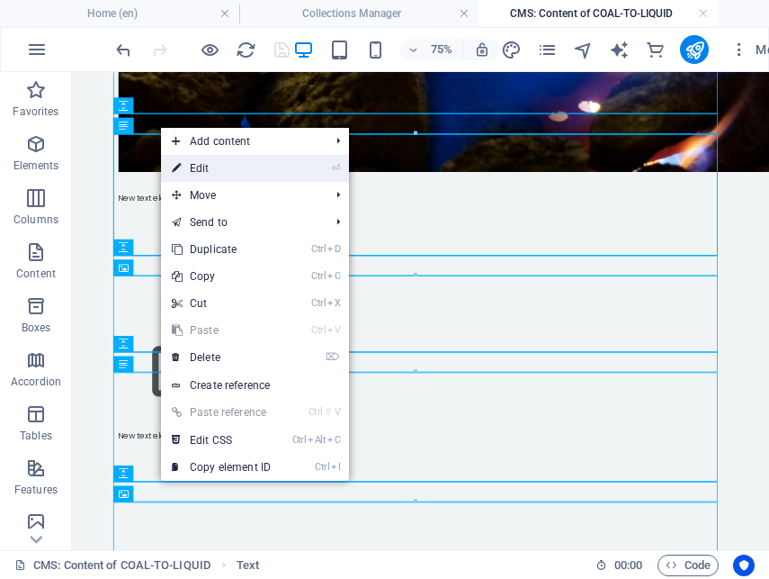
click at [209, 170] on link "⏎ Edit" at bounding box center [221, 168] width 121 height 27
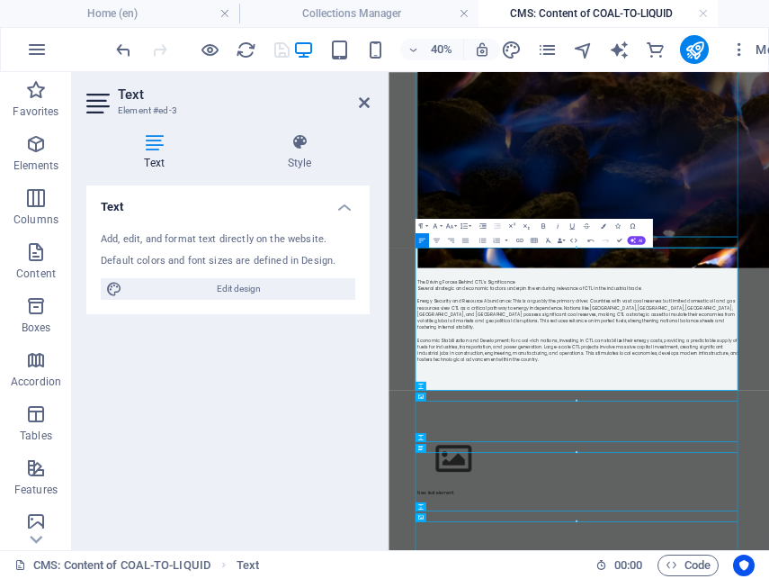
scroll to position [14446, 0]
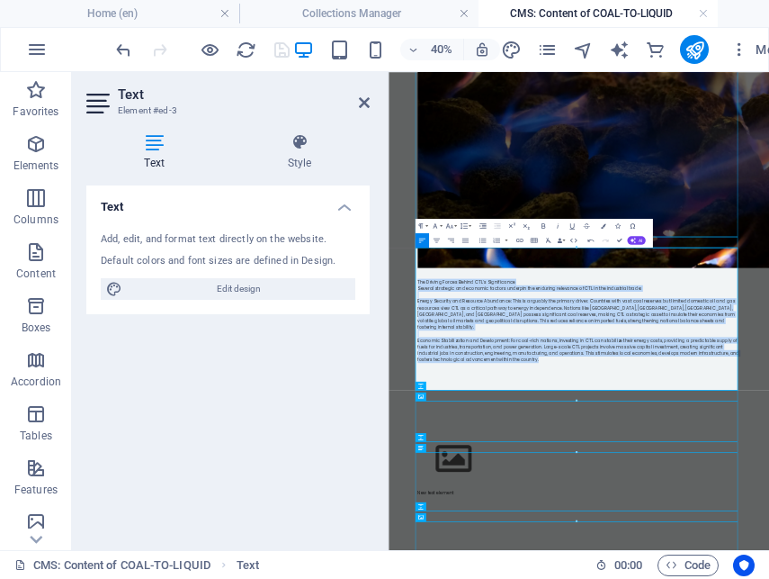
drag, startPoint x: 737, startPoint y: 693, endPoint x: 238, endPoint y: 456, distance: 552.6
click at [465, 243] on icon "button" at bounding box center [465, 240] width 9 height 9
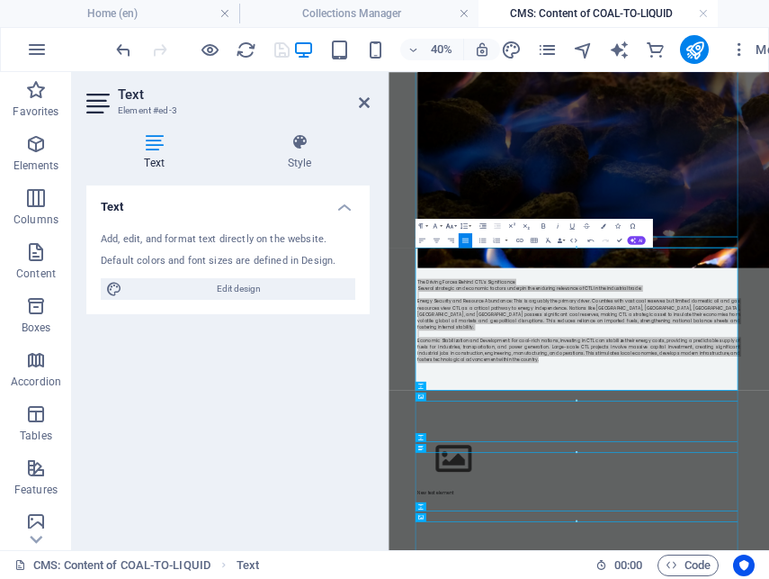
click at [456, 226] on button "Font Size" at bounding box center [450, 226] width 13 height 14
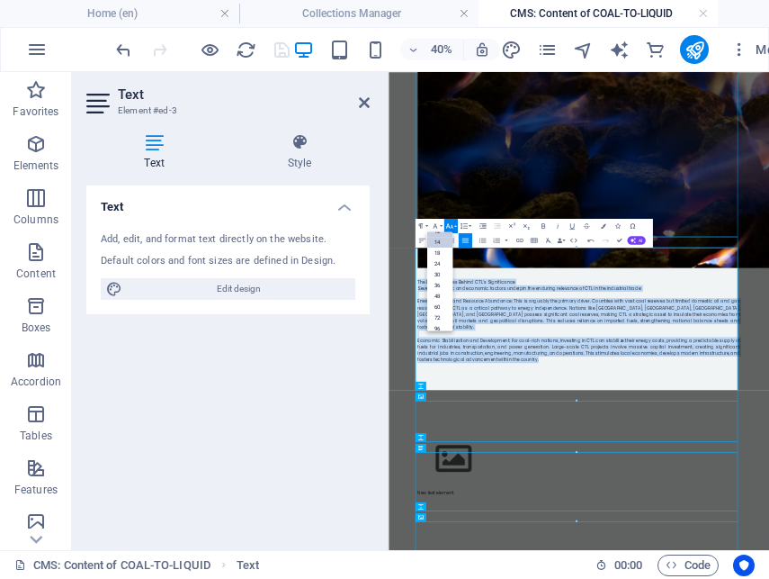
click at [440, 244] on link "14" at bounding box center [439, 242] width 26 height 11
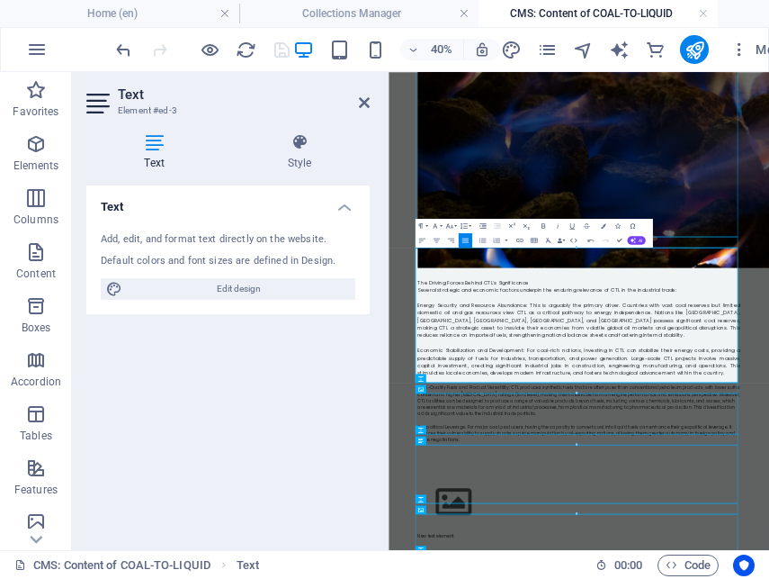
scroll to position [11152, 0]
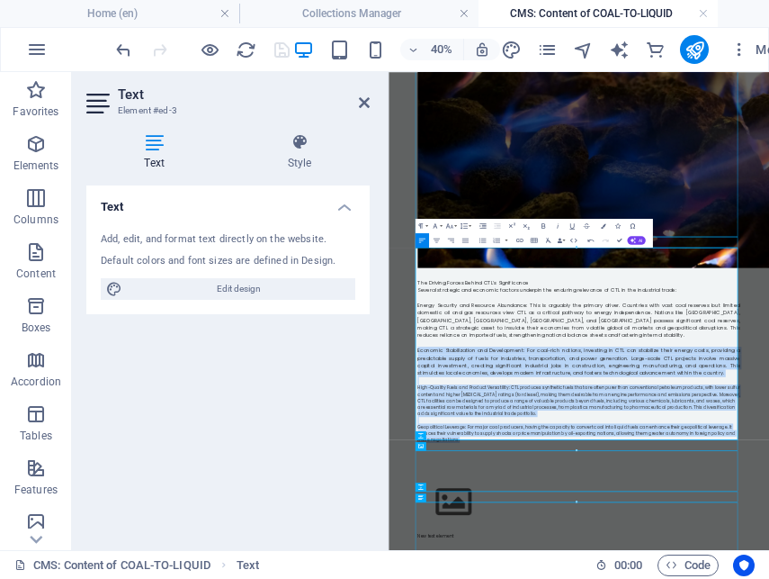
drag, startPoint x: 560, startPoint y: 913, endPoint x: 449, endPoint y: 690, distance: 249.1
click at [466, 239] on icon "button" at bounding box center [465, 240] width 9 height 9
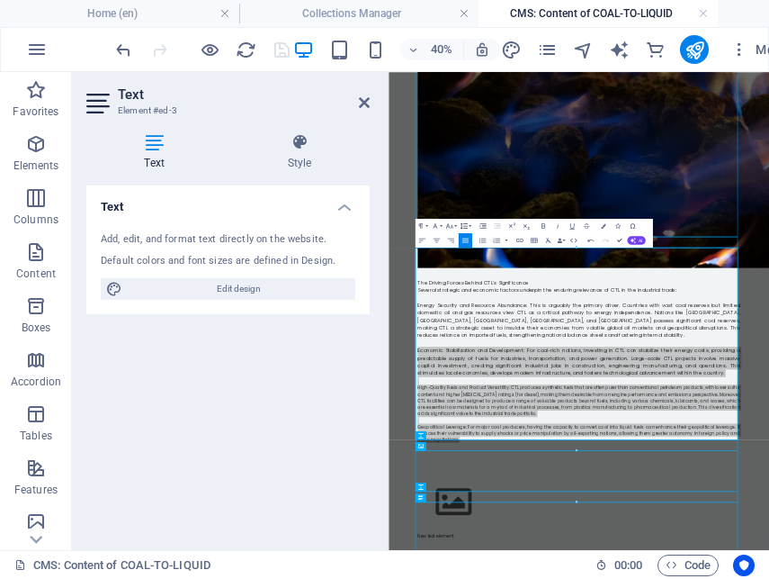
click at [458, 223] on button "Line Height" at bounding box center [464, 226] width 13 height 14
click at [454, 223] on button "Font Size" at bounding box center [450, 226] width 13 height 14
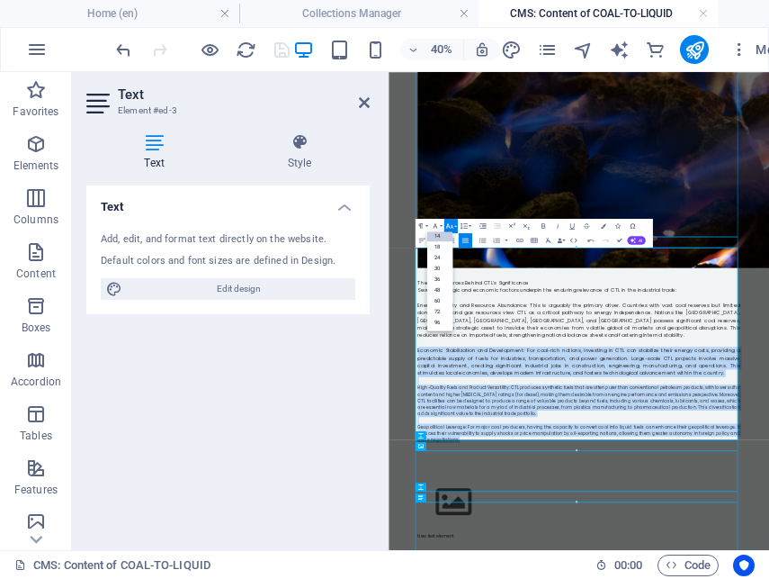
click at [441, 238] on link "14" at bounding box center [439, 235] width 26 height 11
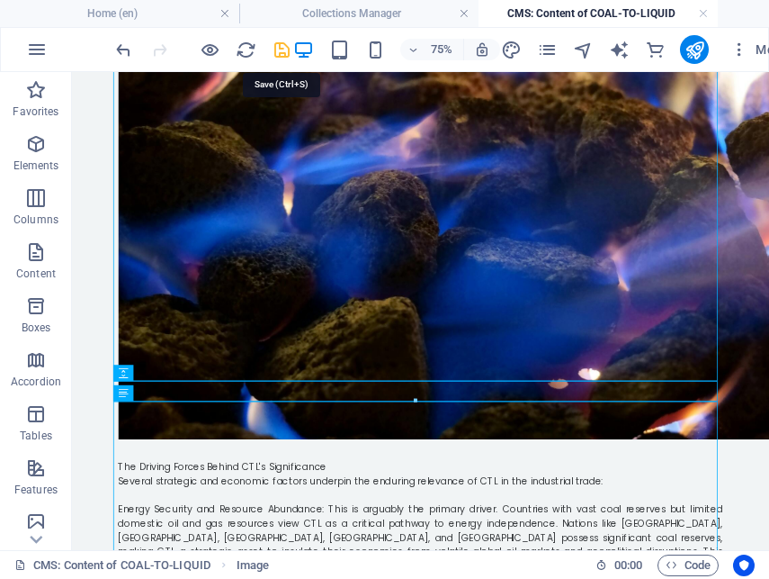
click at [283, 54] on icon "save" at bounding box center [282, 50] width 21 height 21
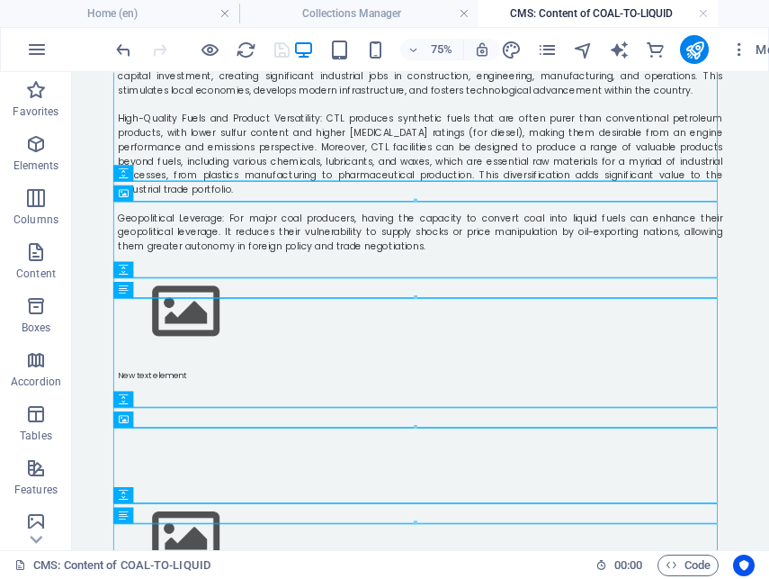
scroll to position [1127, 0]
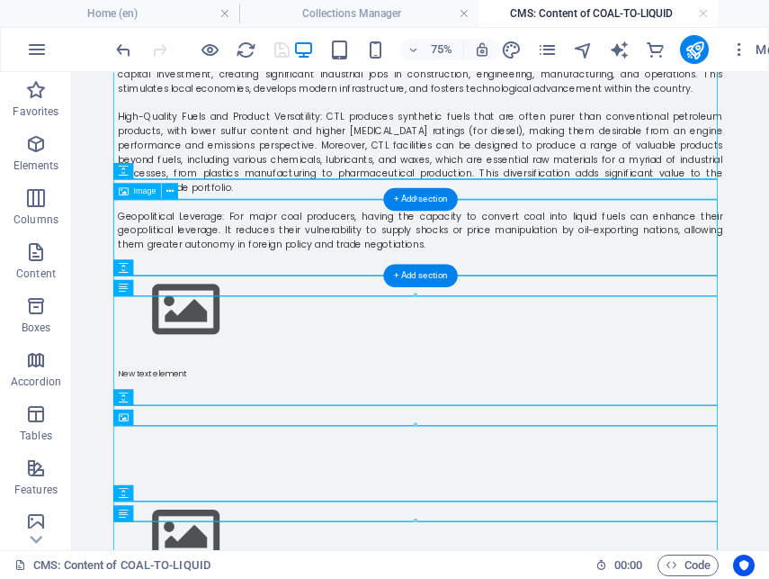
click at [257, 337] on figure at bounding box center [537, 388] width 806 height 102
click at [170, 193] on icon at bounding box center [169, 191] width 7 height 14
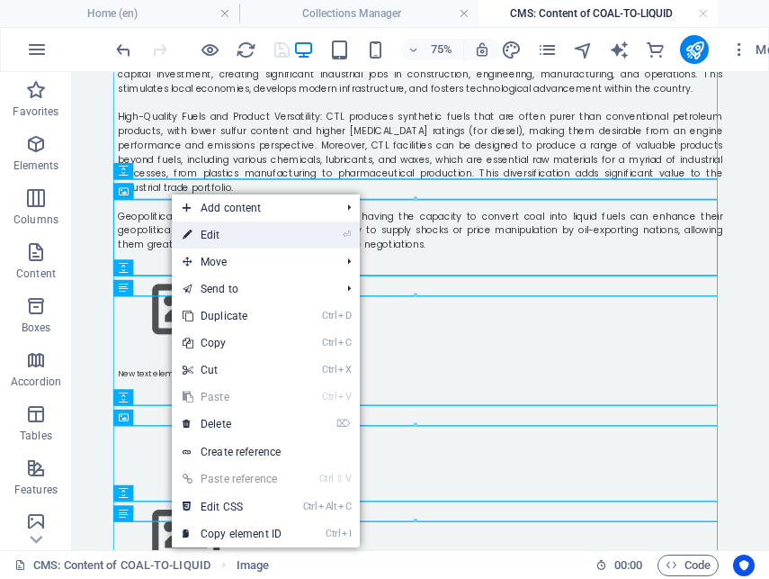
click at [224, 237] on link "⏎ Edit" at bounding box center [232, 234] width 121 height 27
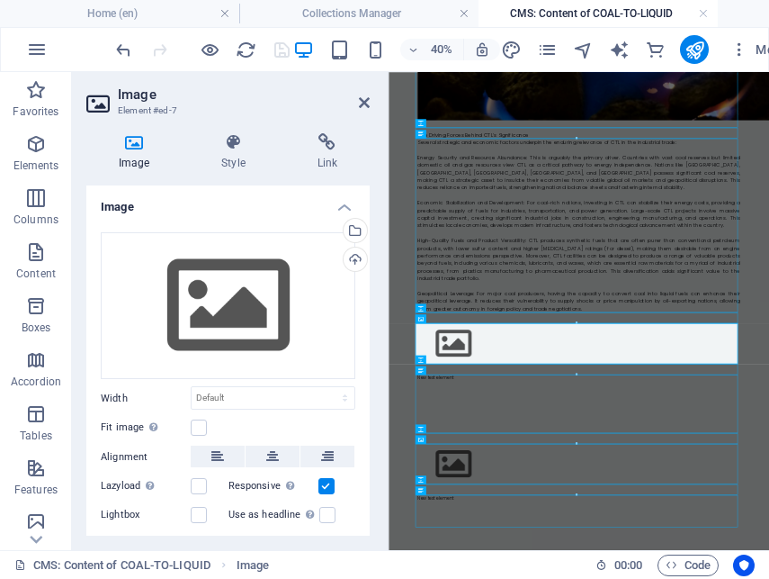
scroll to position [669, 0]
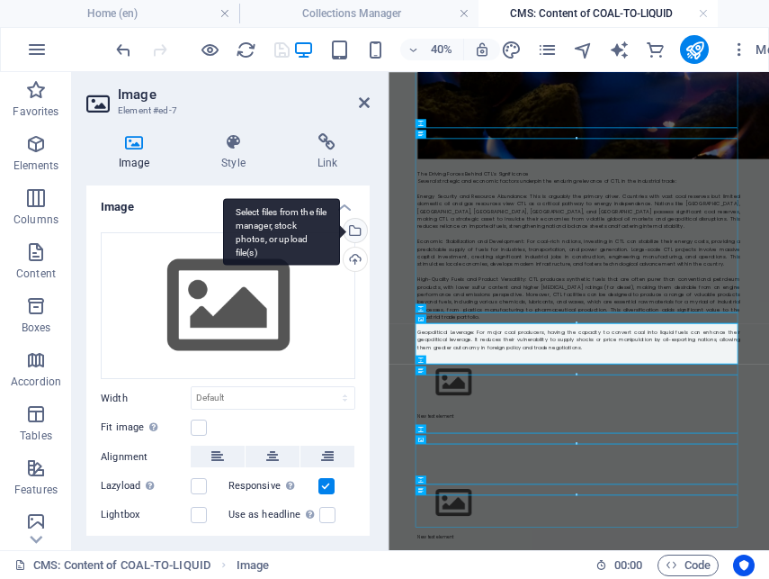
click at [354, 229] on div "Select files from the file manager, stock photos, or upload file(s)" at bounding box center [353, 232] width 27 height 27
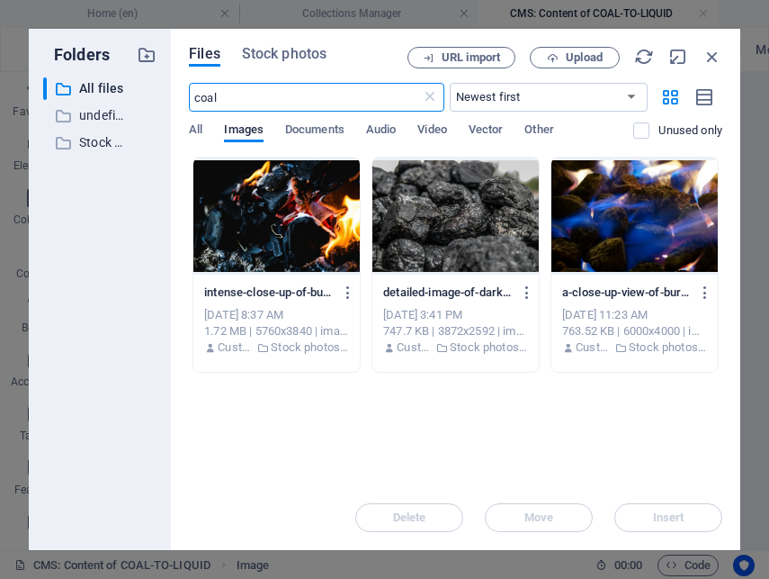
click at [482, 216] on div at bounding box center [455, 215] width 166 height 117
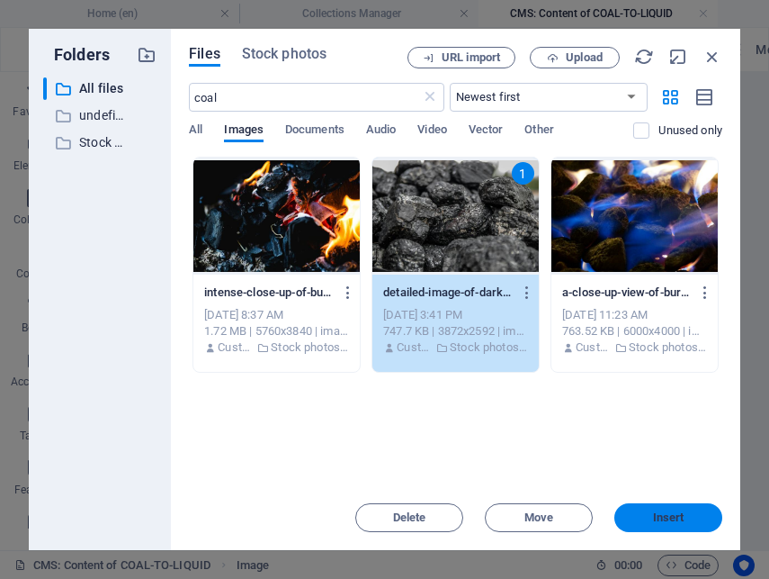
click at [671, 513] on span "Insert" at bounding box center [668, 517] width 31 height 11
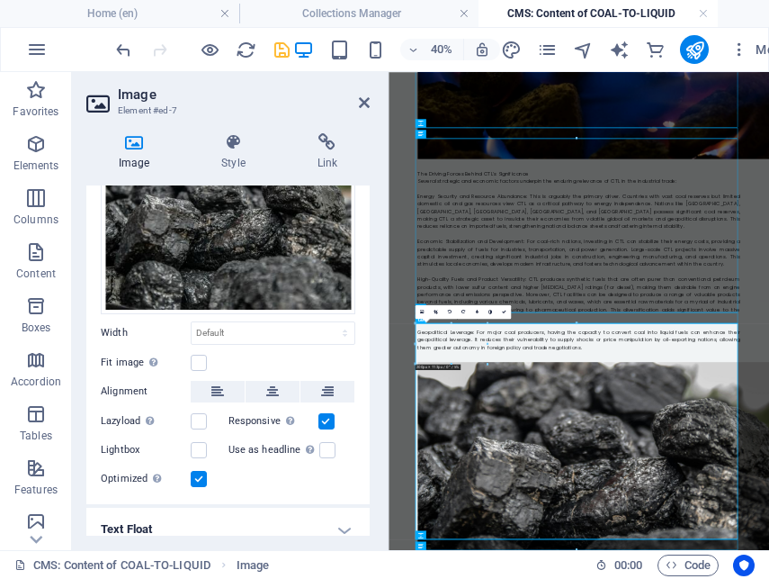
scroll to position [0, 0]
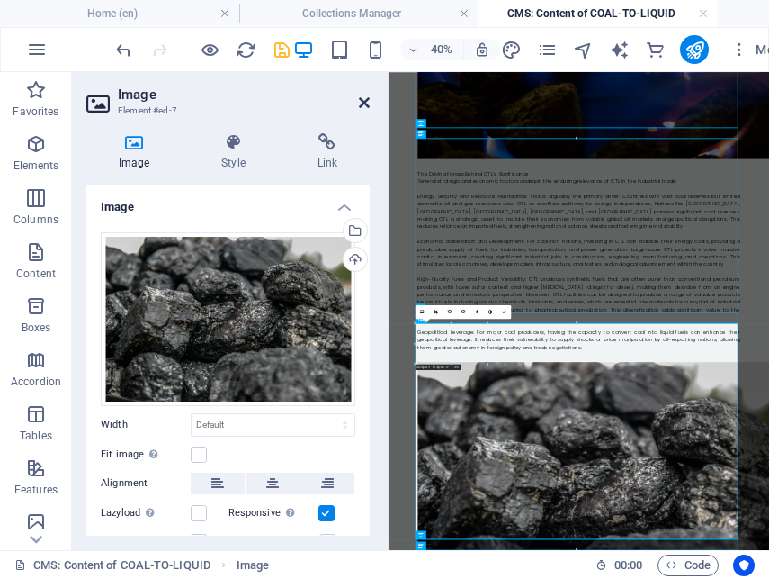
click at [365, 99] on icon at bounding box center [364, 102] width 11 height 14
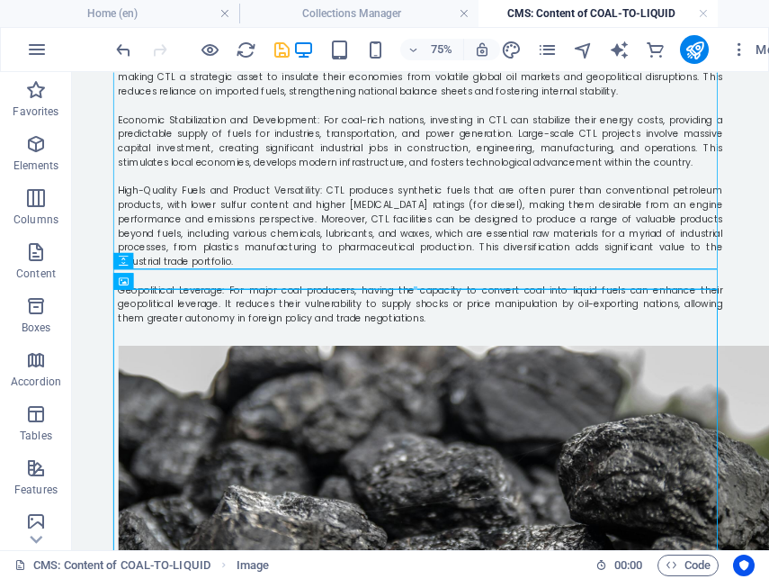
scroll to position [1008, 0]
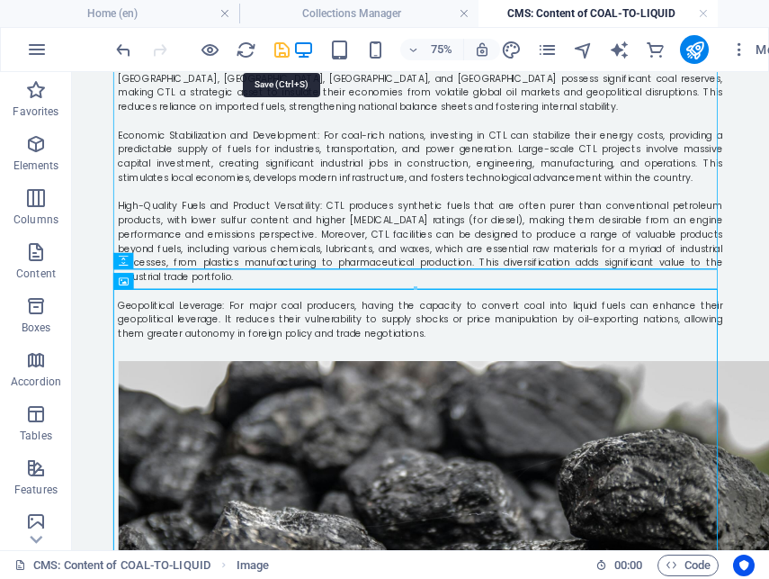
click at [287, 45] on icon "save" at bounding box center [282, 50] width 21 height 21
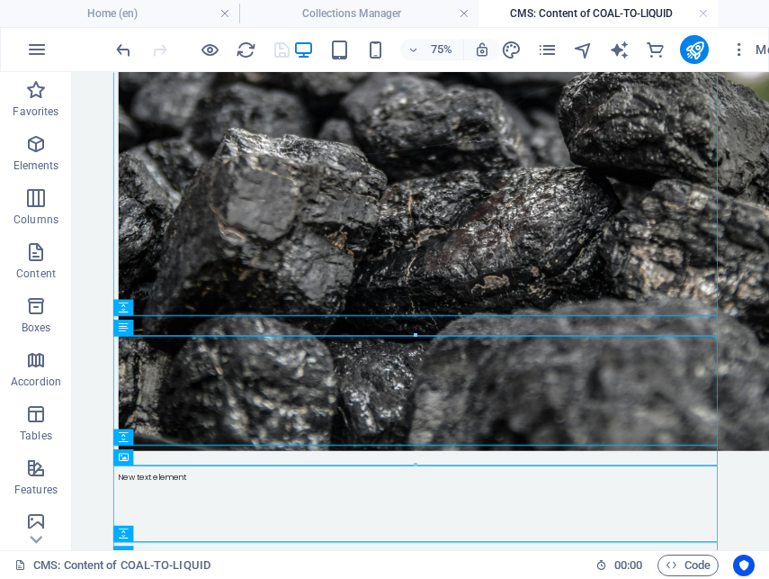
scroll to position [1512, 0]
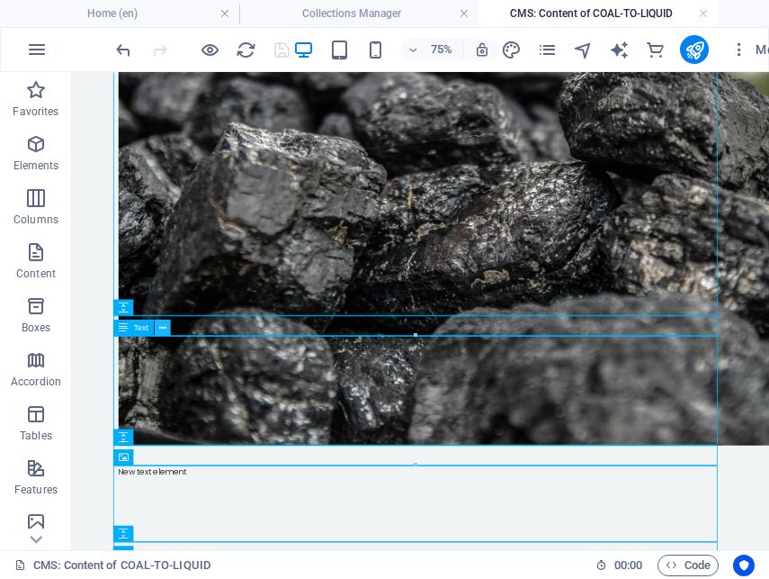
click at [158, 327] on icon at bounding box center [161, 327] width 7 height 14
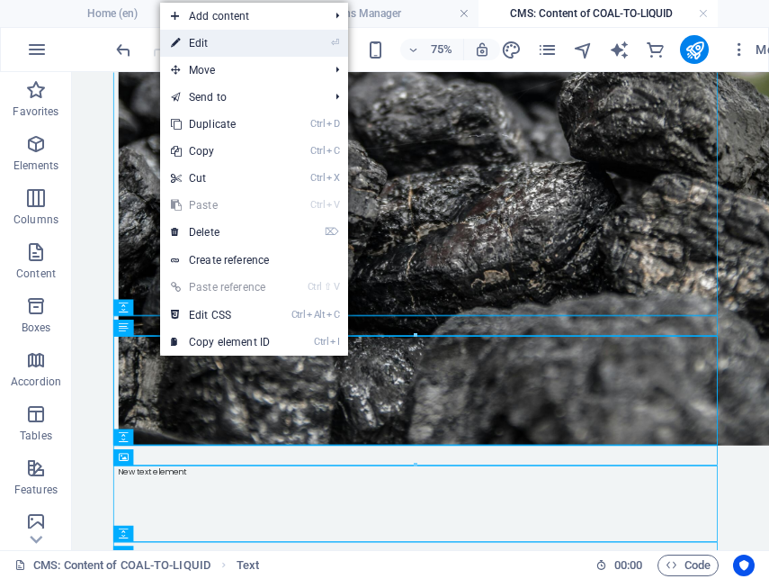
click at [209, 45] on link "⏎ Edit" at bounding box center [220, 43] width 121 height 27
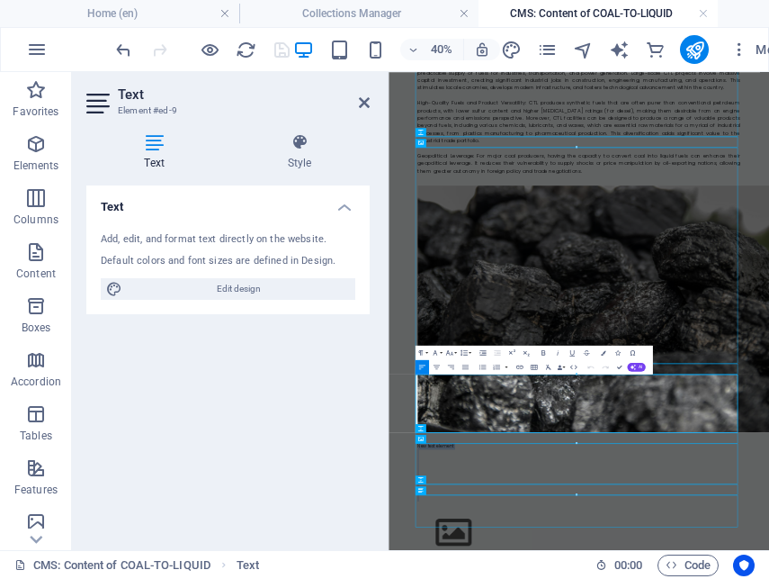
click at [461, 375] on div at bounding box center [577, 373] width 322 height 3
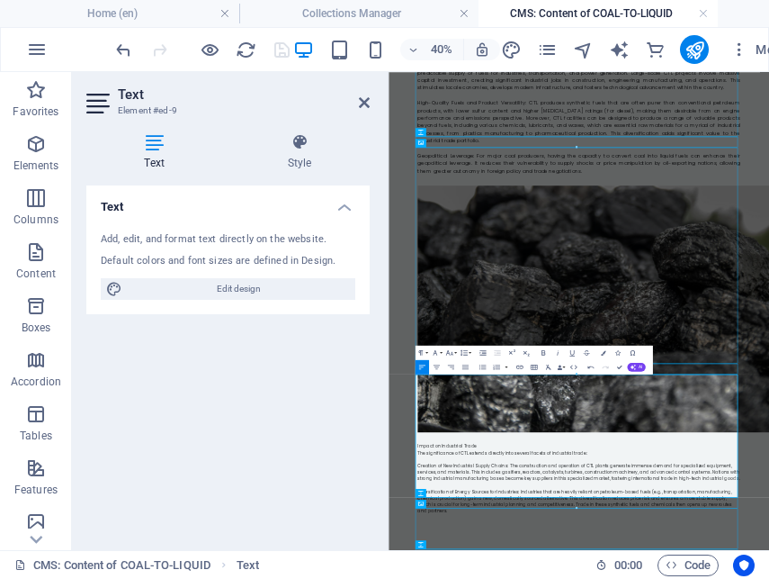
scroll to position [11846, 0]
drag, startPoint x: 1250, startPoint y: 978, endPoint x: 870, endPoint y: 1080, distance: 393.1
drag, startPoint x: 1250, startPoint y: 981, endPoint x: 440, endPoint y: 859, distance: 818.8
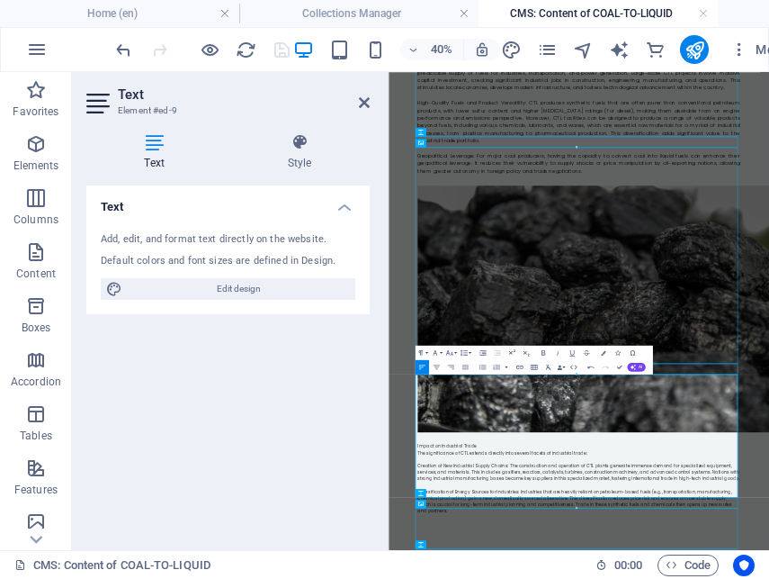
drag, startPoint x: 1250, startPoint y: 978, endPoint x: 814, endPoint y: 444, distance: 689.4
click at [366, 103] on icon at bounding box center [364, 102] width 11 height 14
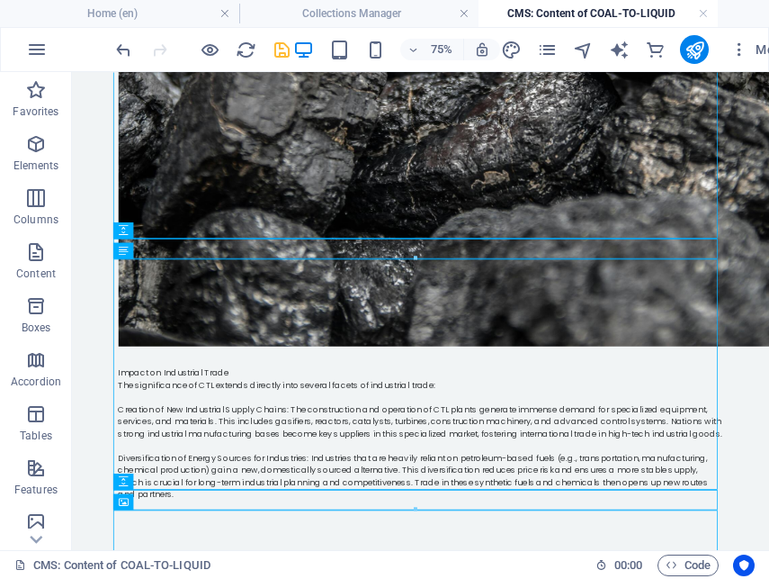
scroll to position [1655, 0]
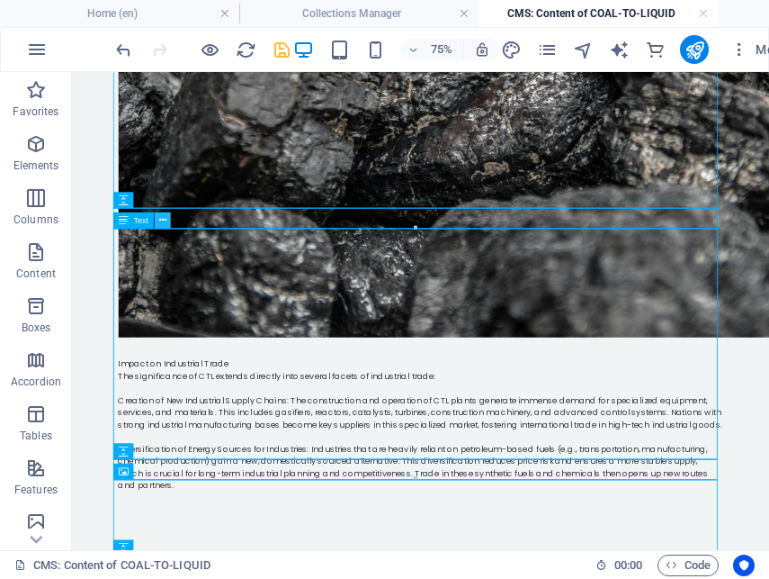
click at [164, 220] on icon at bounding box center [161, 219] width 7 height 14
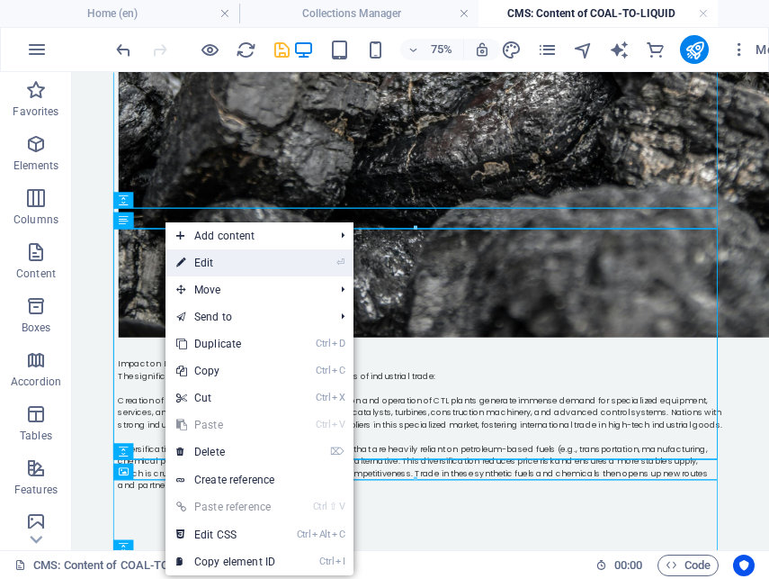
click at [225, 264] on link "⏎ Edit" at bounding box center [226, 262] width 121 height 27
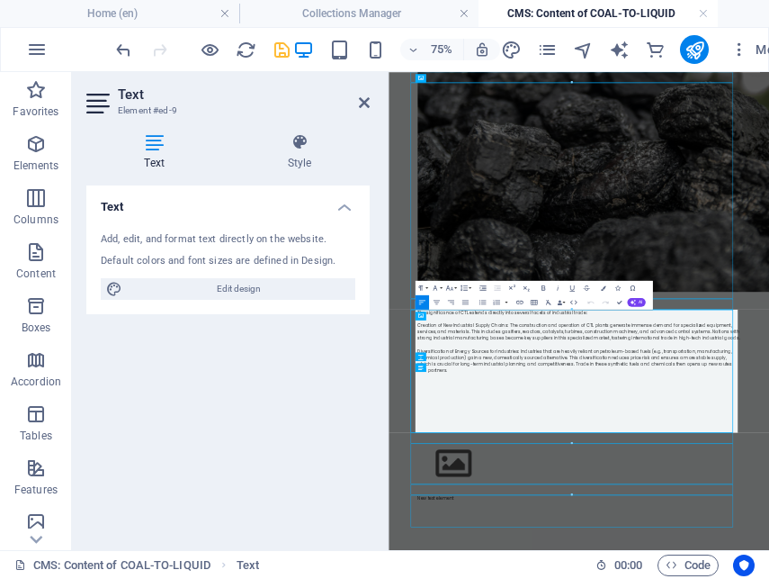
scroll to position [1270, 0]
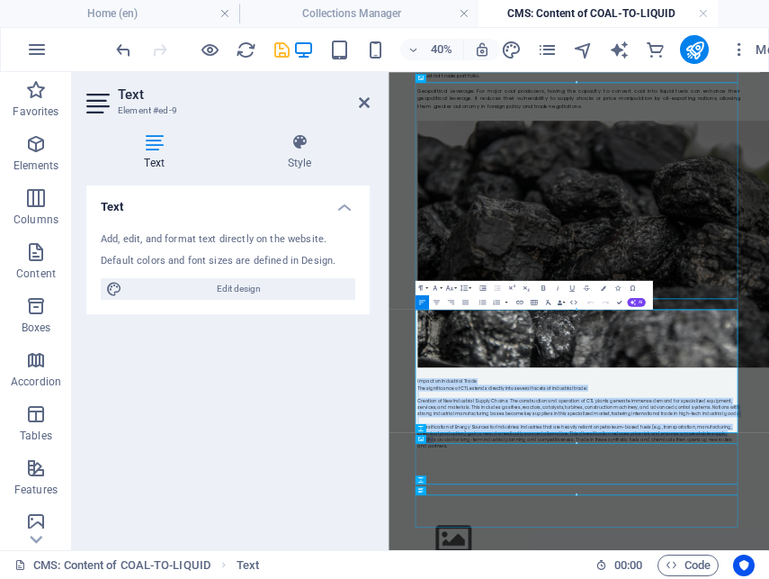
drag, startPoint x: 1248, startPoint y: 810, endPoint x: 438, endPoint y: 670, distance: 821.7
click at [468, 300] on icon "button" at bounding box center [465, 302] width 9 height 9
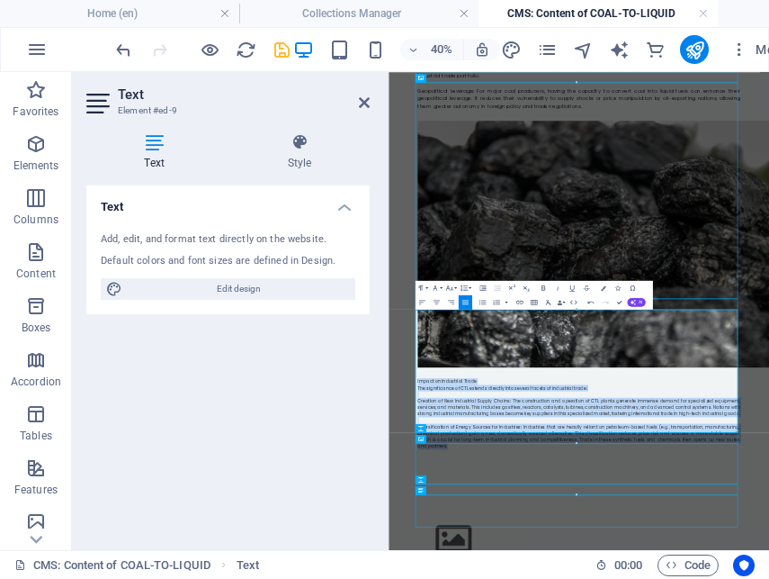
drag, startPoint x: 1252, startPoint y: 821, endPoint x: 758, endPoint y: 377, distance: 663.9
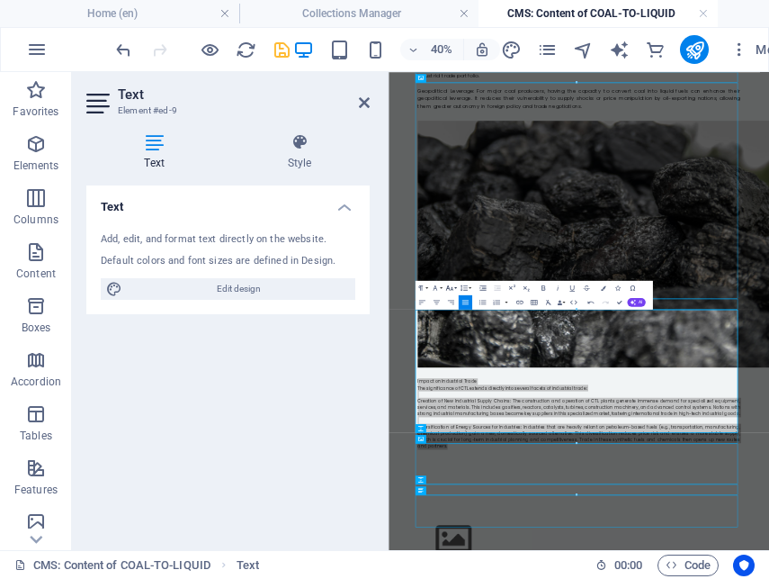
click at [455, 287] on button "Font Size" at bounding box center [450, 288] width 13 height 14
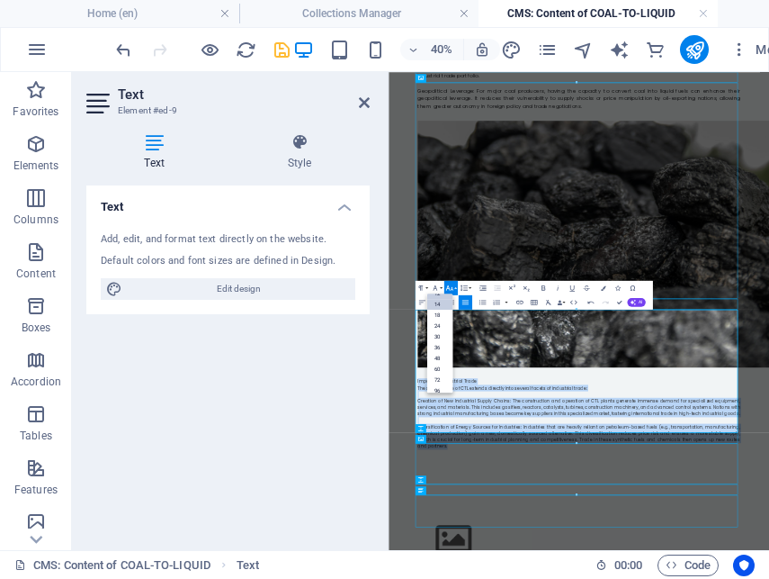
click at [439, 304] on link "14" at bounding box center [439, 304] width 26 height 11
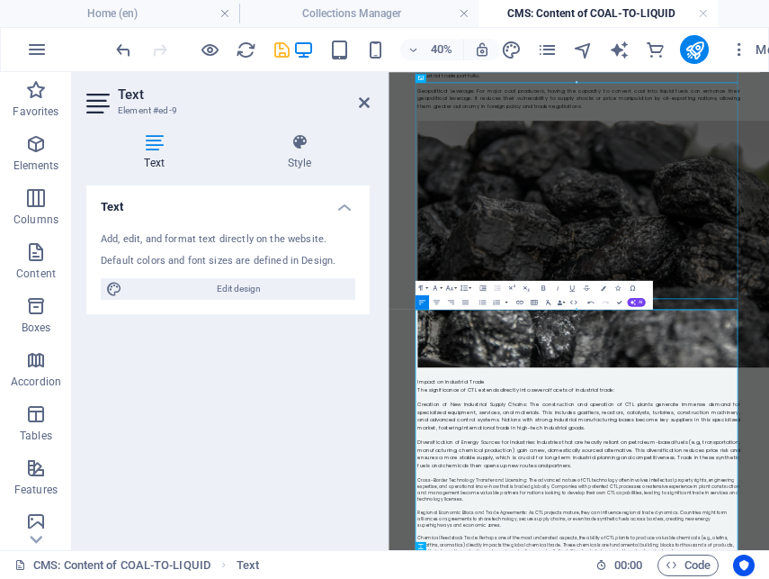
scroll to position [14007, 0]
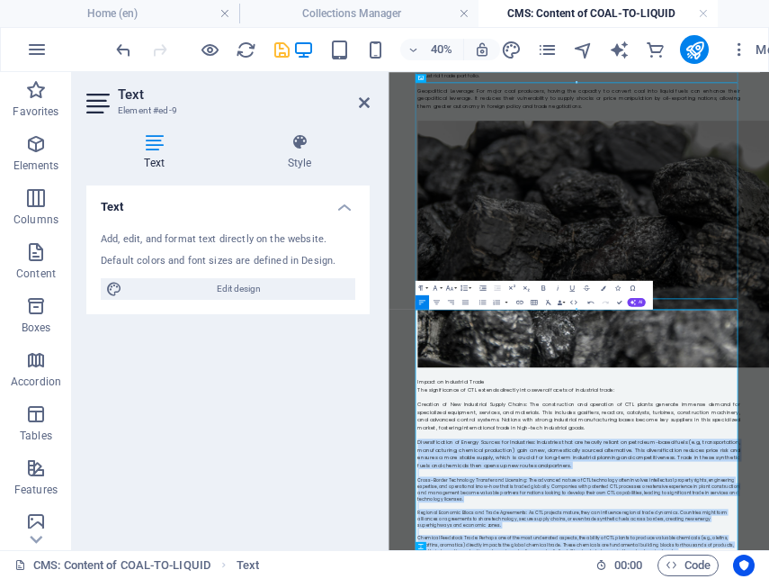
drag, startPoint x: 1086, startPoint y: 1098, endPoint x: 753, endPoint y: 444, distance: 733.9
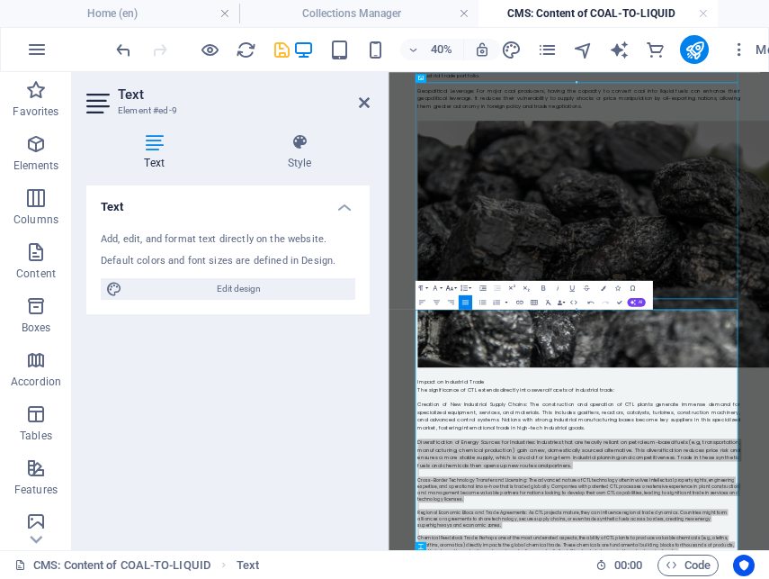
click at [456, 286] on button "Font Size" at bounding box center [450, 288] width 13 height 14
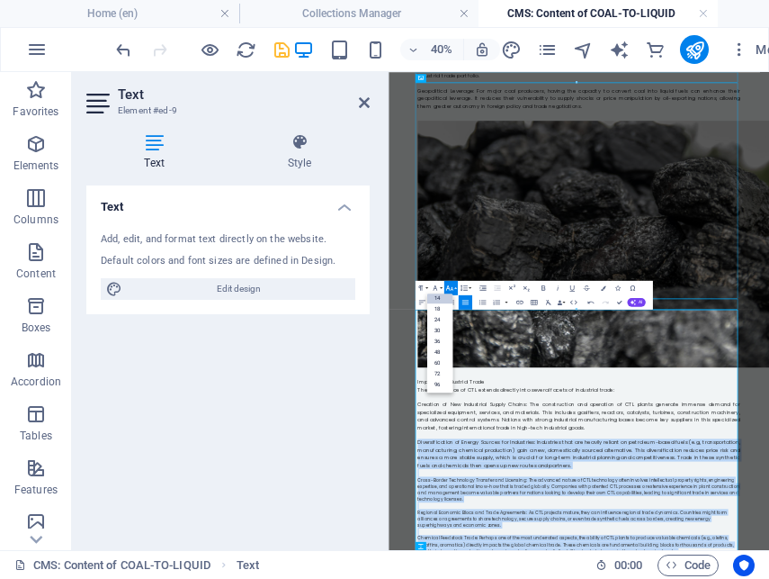
click at [442, 296] on link "14" at bounding box center [439, 297] width 26 height 11
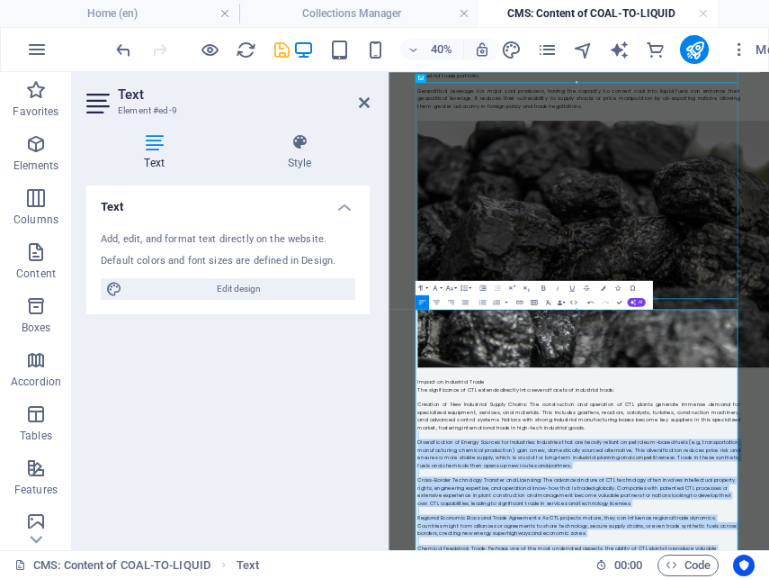
drag, startPoint x: 704, startPoint y: 1144, endPoint x: 462, endPoint y: 807, distance: 414.7
click at [466, 301] on icon "button" at bounding box center [465, 302] width 6 height 4
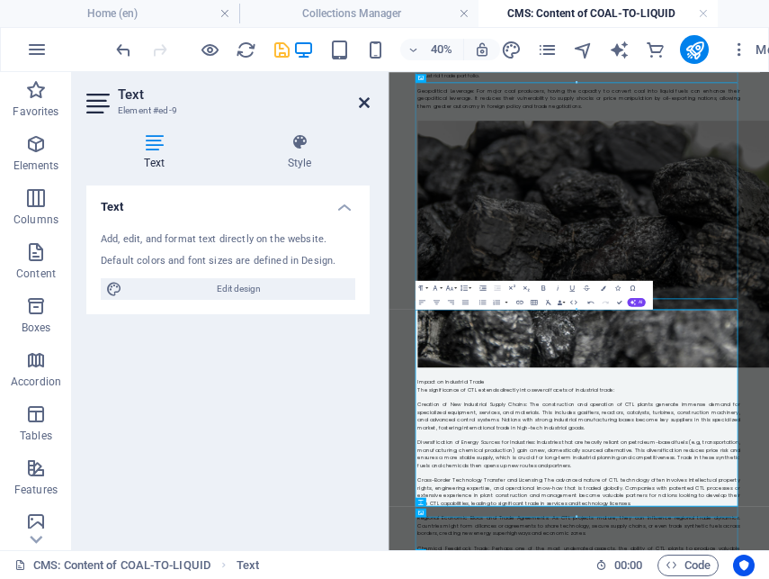
click at [365, 98] on icon at bounding box center [364, 102] width 11 height 14
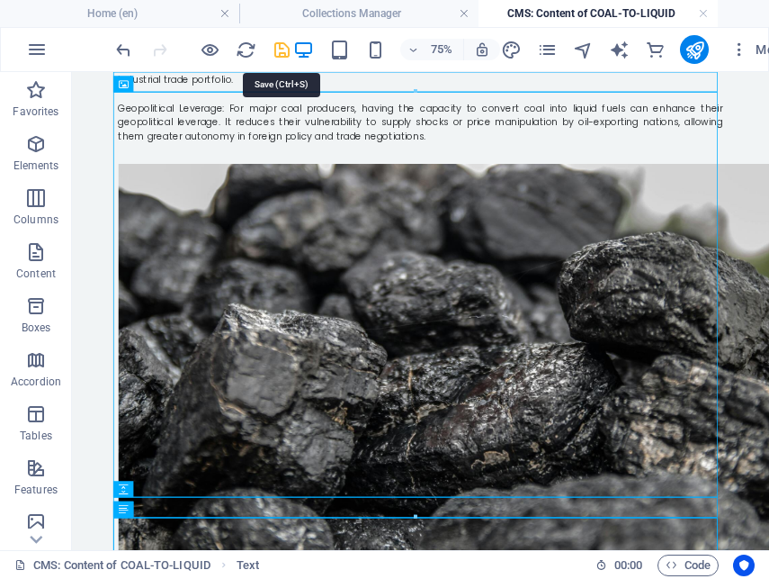
click at [283, 51] on icon "save" at bounding box center [282, 50] width 21 height 21
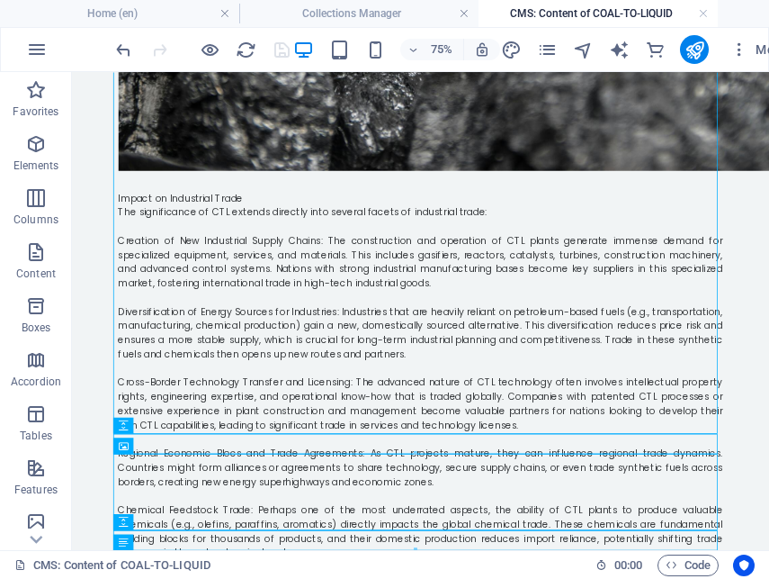
scroll to position [2012, 0]
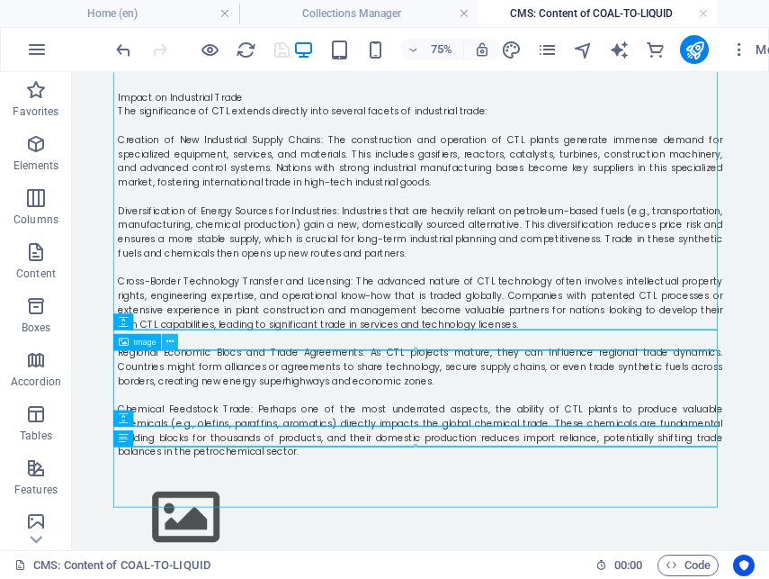
click at [167, 345] on icon at bounding box center [169, 341] width 7 height 14
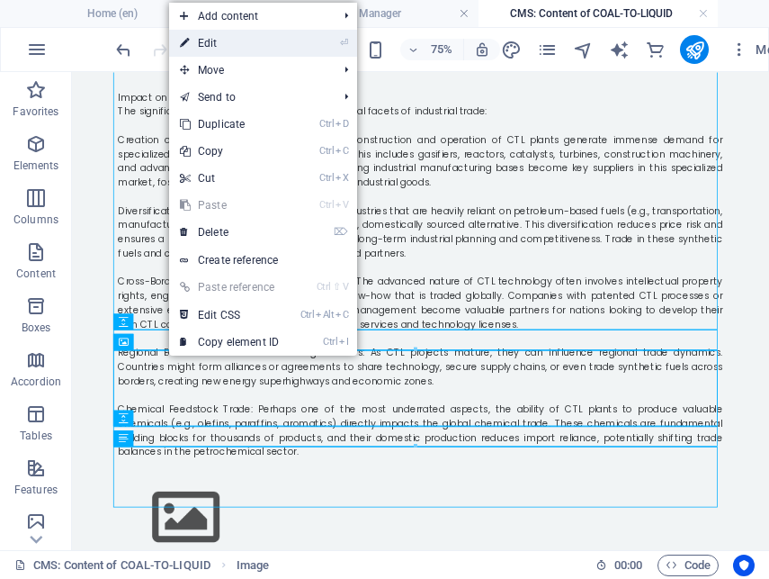
click at [207, 48] on link "⏎ Edit" at bounding box center [229, 43] width 121 height 27
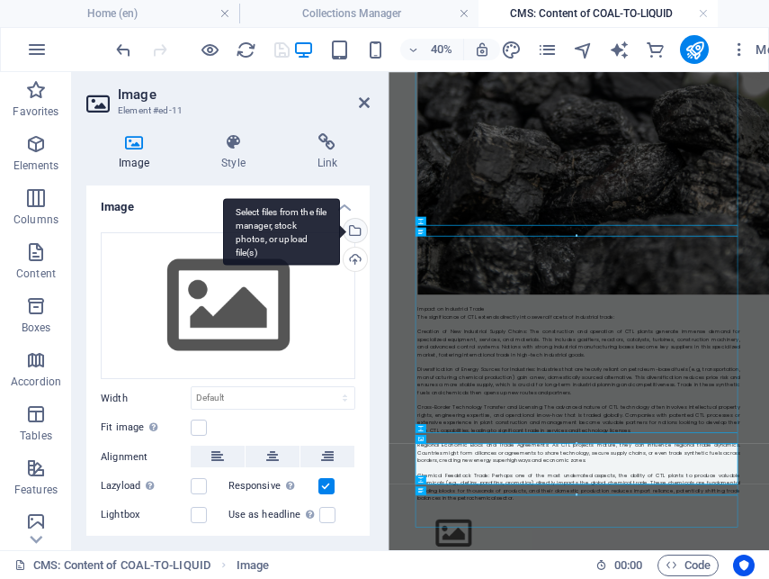
click at [350, 231] on div "Select files from the file manager, stock photos, or upload file(s)" at bounding box center [353, 232] width 27 height 27
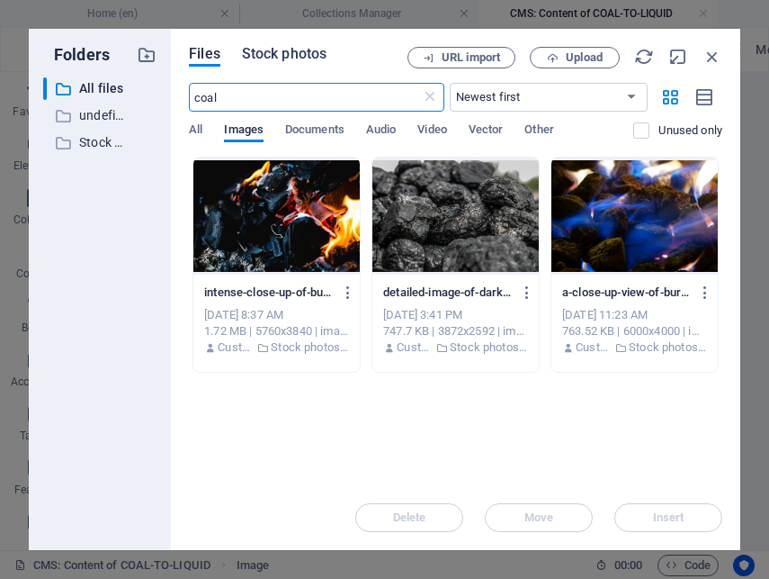
click at [303, 53] on span "Stock photos" at bounding box center [284, 54] width 85 height 22
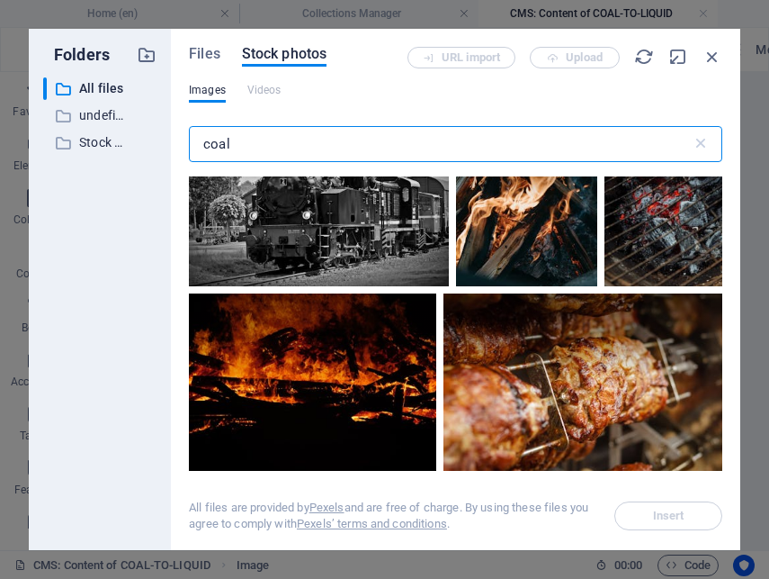
scroll to position [3144, 0]
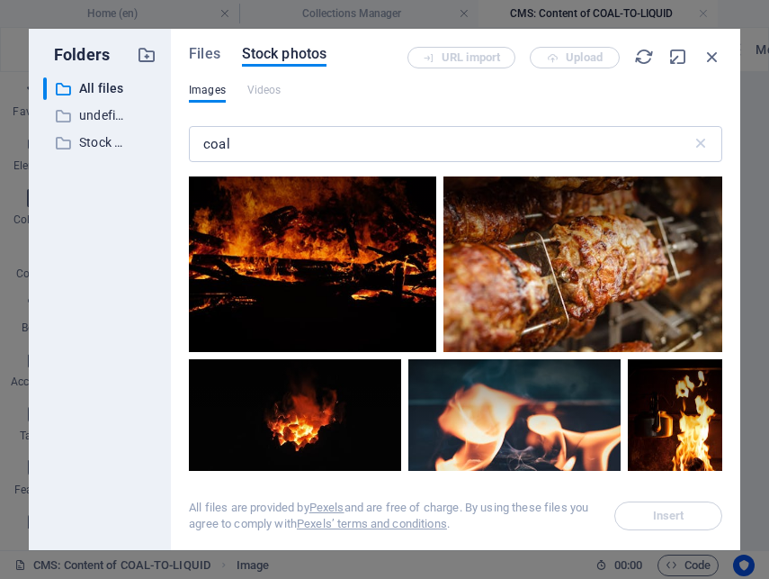
drag, startPoint x: 722, startPoint y: 344, endPoint x: 720, endPoint y: 278, distance: 65.7
click at [720, 278] on div "Files Stock photos URL import Upload Images Videos coal ​ All files are provide…" at bounding box center [456, 289] width 570 height 521
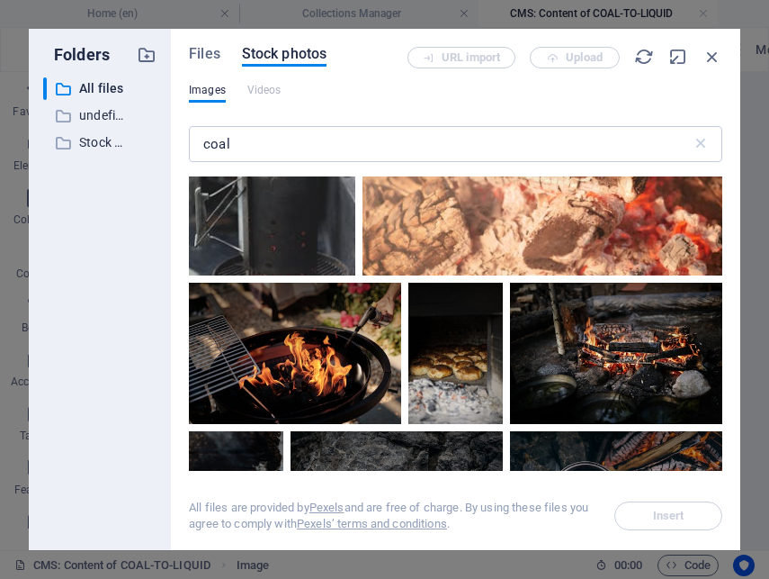
scroll to position [5831, 0]
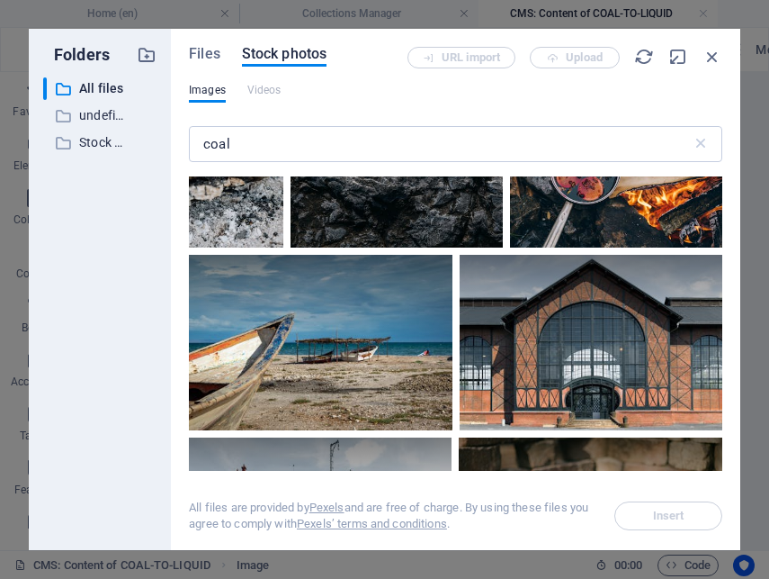
drag, startPoint x: 718, startPoint y: 302, endPoint x: 723, endPoint y: 337, distance: 35.5
click at [723, 337] on div "Files Stock photos URL import Upload Images Videos coal ​ All files are provide…" at bounding box center [456, 289] width 570 height 521
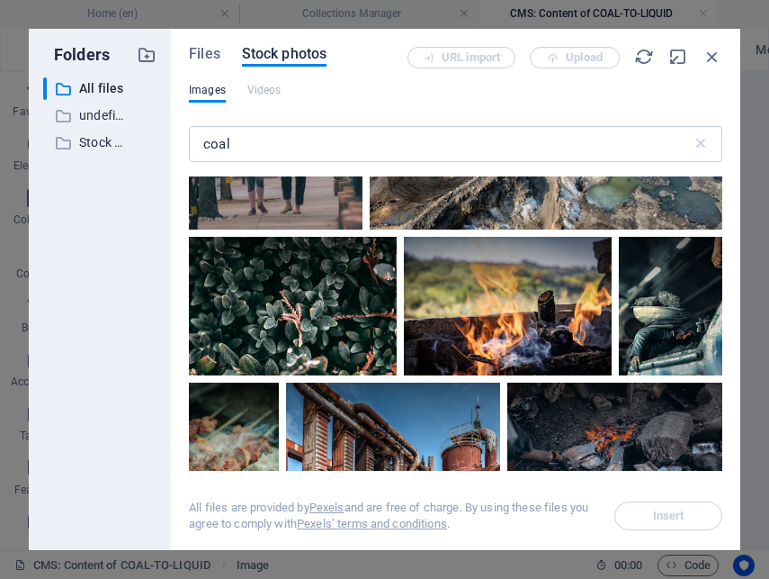
scroll to position [8533, 0]
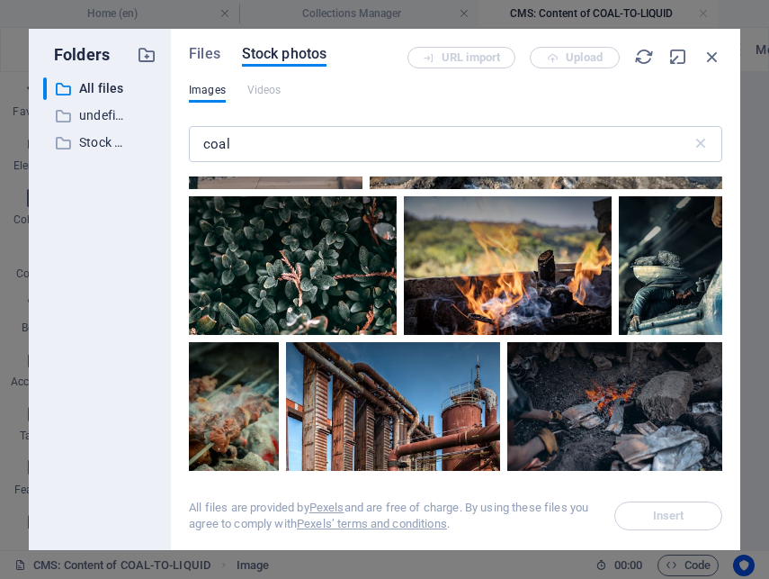
click at [554, 99] on div at bounding box center [546, 54] width 353 height 90
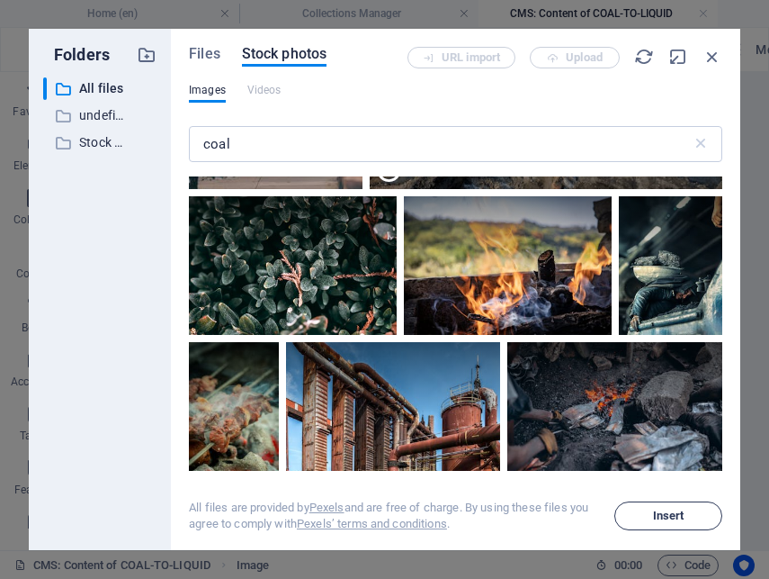
click at [650, 509] on button "Insert" at bounding box center [668, 515] width 108 height 29
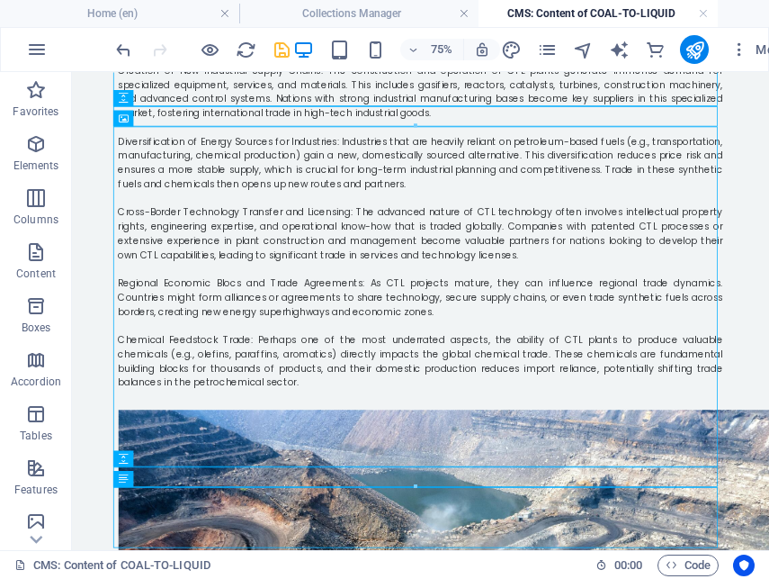
scroll to position [2364, 0]
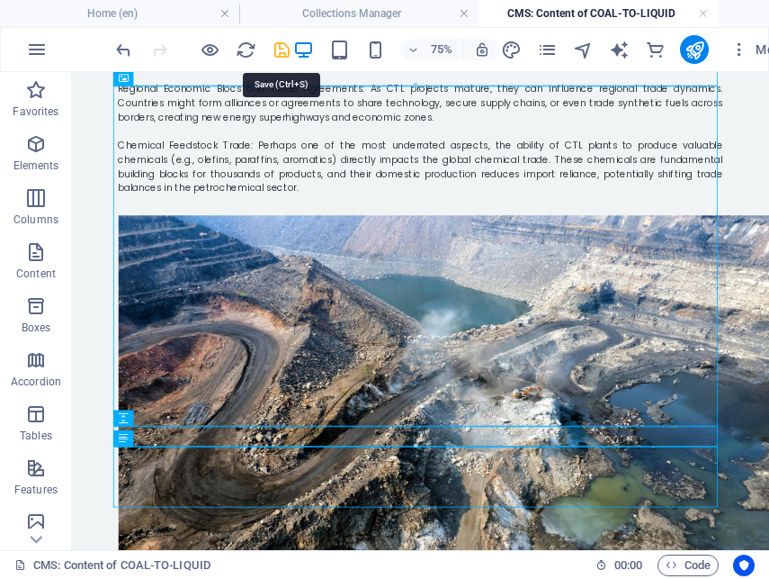
click at [277, 52] on icon "save" at bounding box center [282, 50] width 21 height 21
click at [164, 441] on icon at bounding box center [161, 437] width 7 height 14
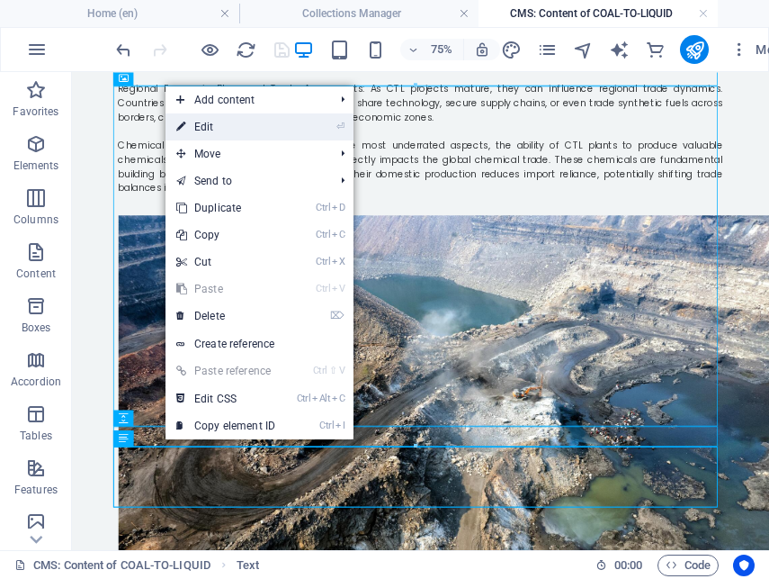
click at [204, 122] on link "⏎ Edit" at bounding box center [226, 126] width 121 height 27
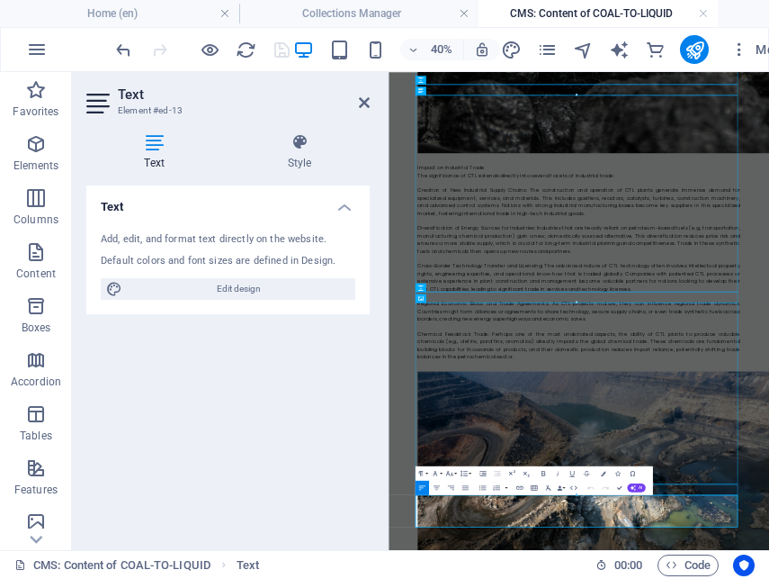
click at [363, 105] on icon at bounding box center [364, 102] width 11 height 14
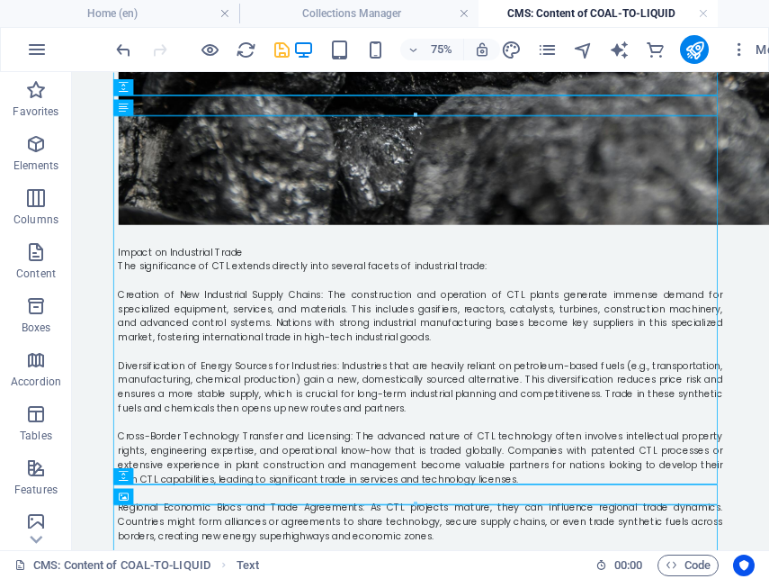
scroll to position [2364, 0]
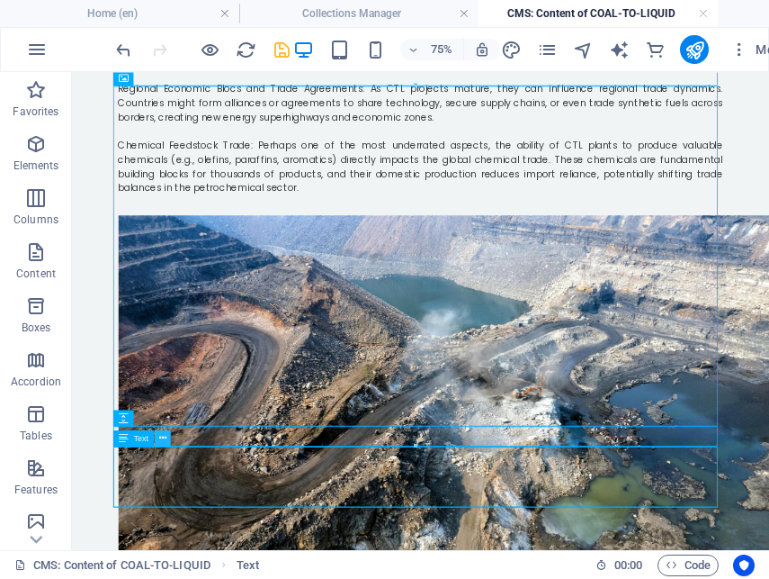
click at [161, 440] on icon at bounding box center [161, 437] width 7 height 14
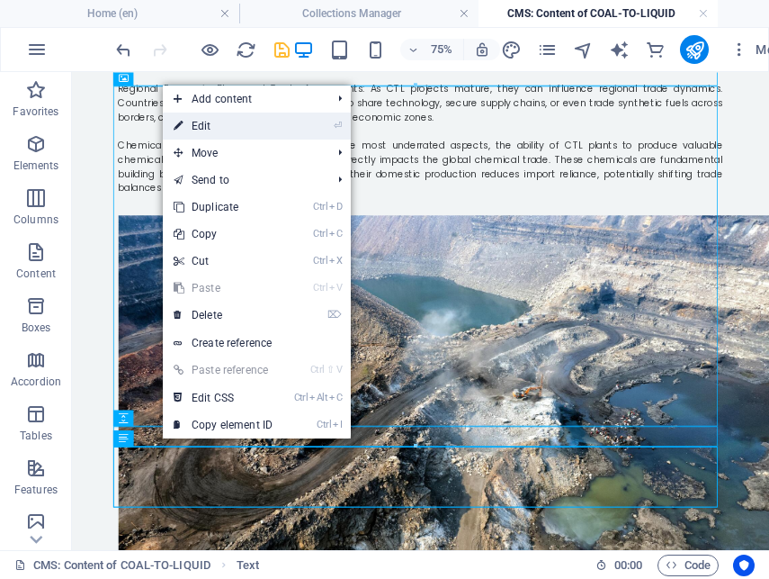
click at [202, 118] on link "⏎ Edit" at bounding box center [223, 125] width 121 height 27
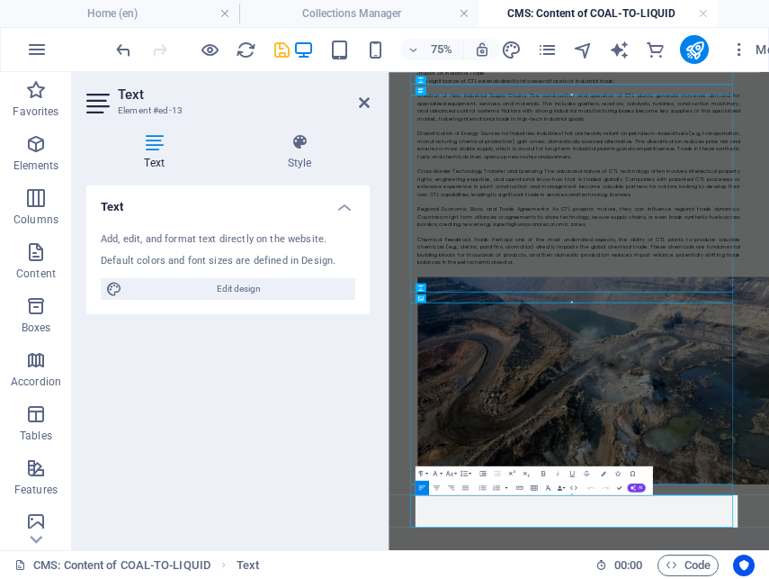
scroll to position [1806, 0]
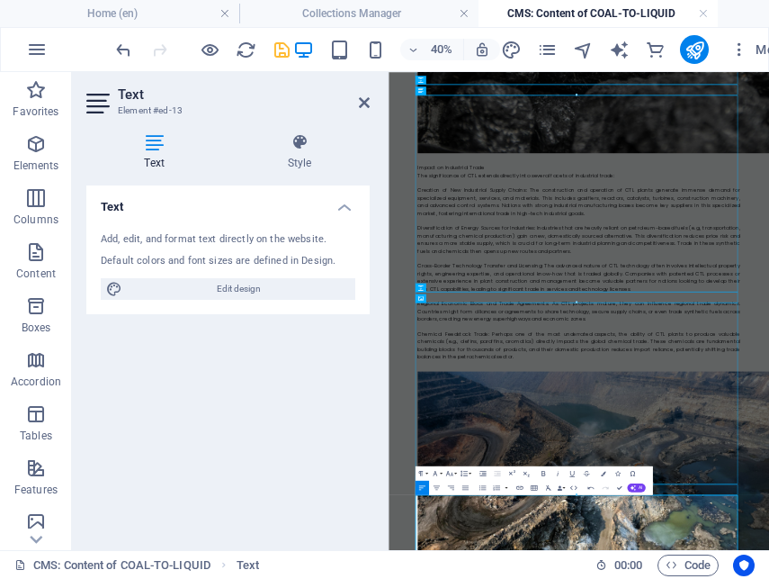
scroll to position [45517, 1]
click at [365, 98] on icon at bounding box center [364, 102] width 11 height 14
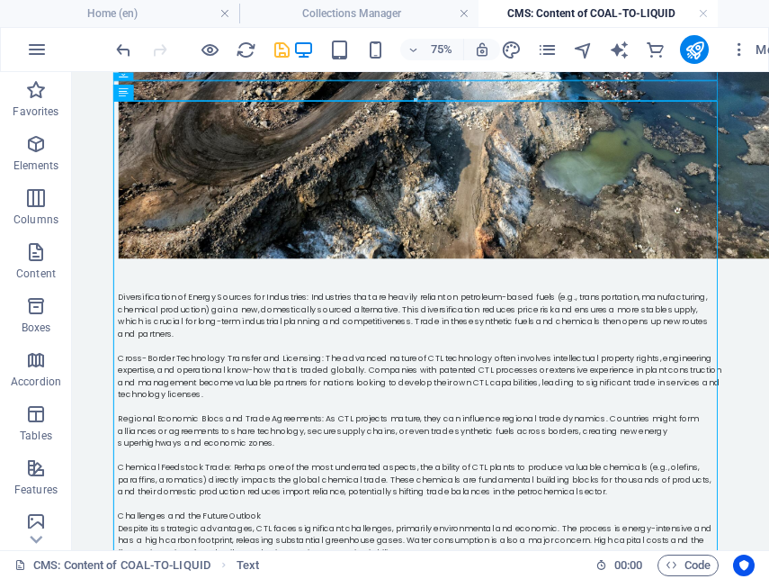
scroll to position [2819, 0]
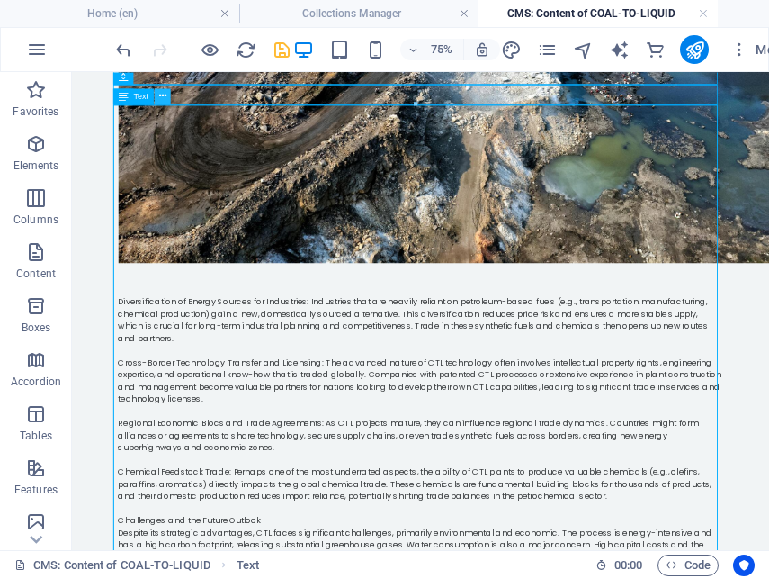
click at [159, 95] on icon at bounding box center [161, 96] width 7 height 14
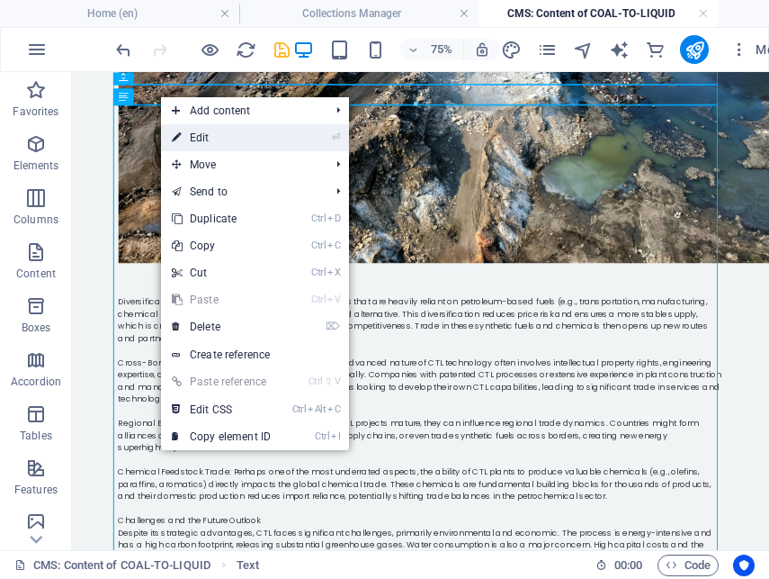
click at [211, 141] on link "⏎ Edit" at bounding box center [221, 137] width 121 height 27
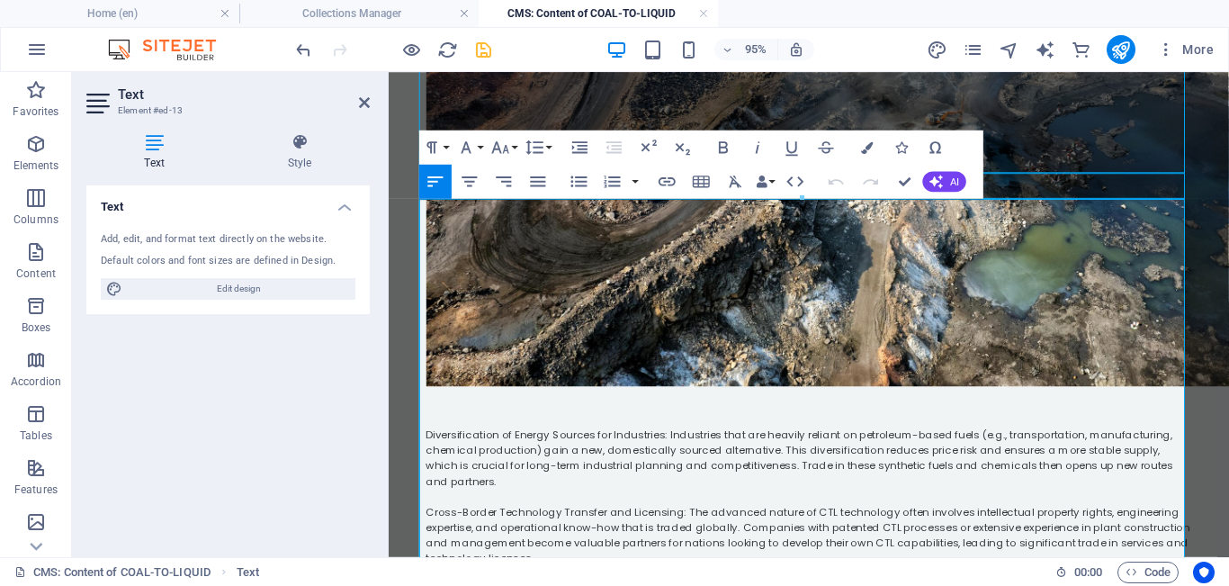
scroll to position [2756, 0]
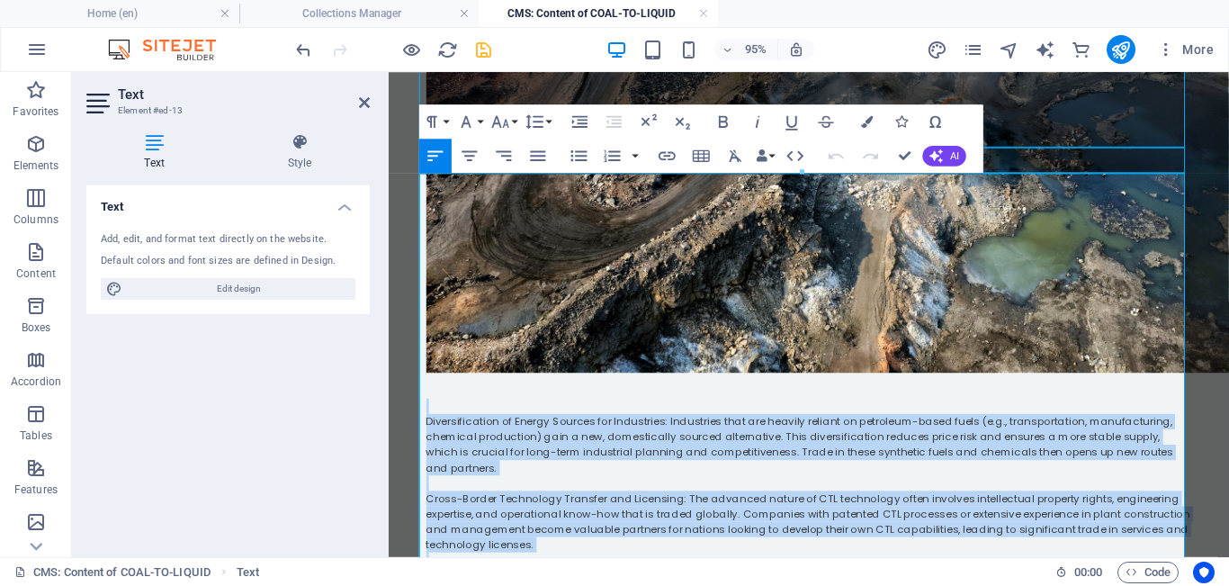
drag, startPoint x: 1040, startPoint y: 443, endPoint x: 423, endPoint y: 184, distance: 669.4
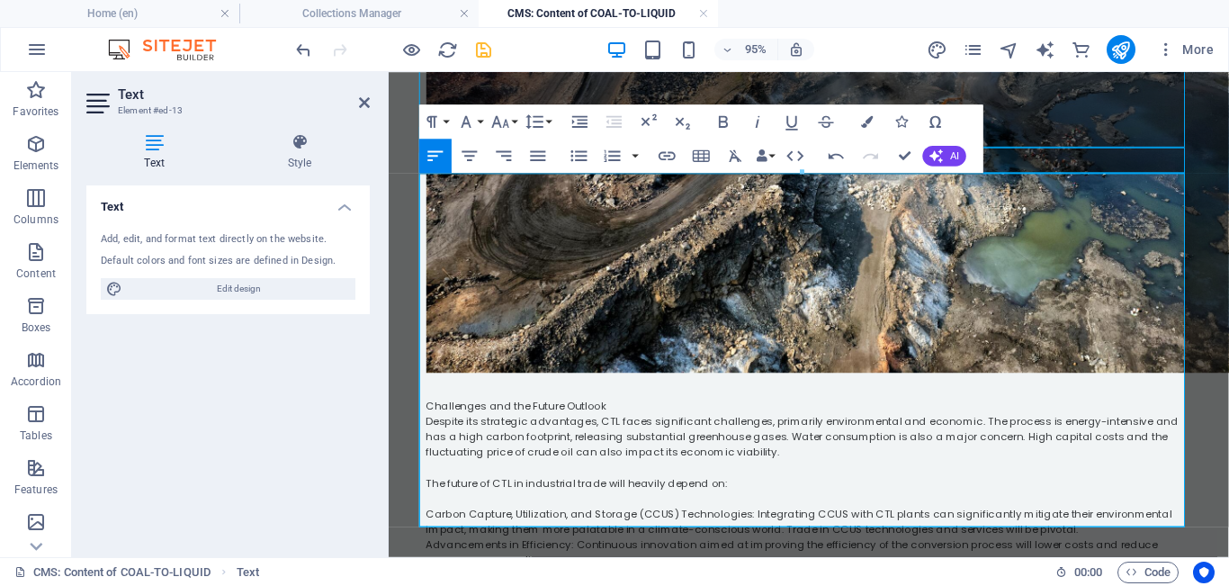
click at [635, 416] on p "Challenges and the Future Outlook" at bounding box center [831, 424] width 806 height 16
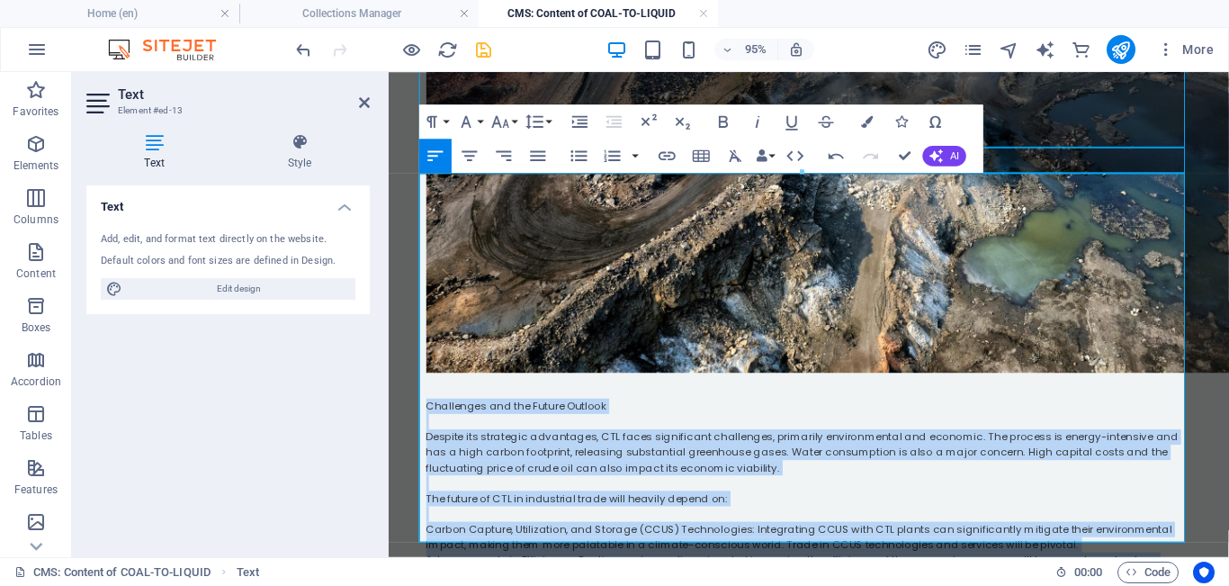
drag, startPoint x: 1015, startPoint y: 512, endPoint x: 417, endPoint y: 187, distance: 680.8
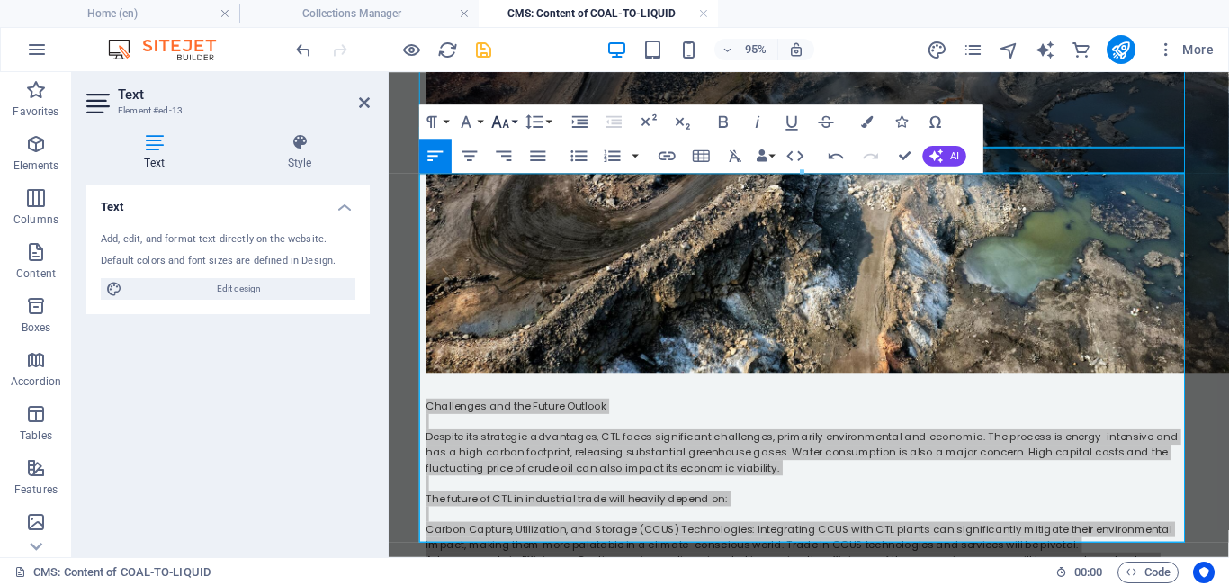
click at [513, 121] on button "Font Size" at bounding box center [504, 121] width 32 height 34
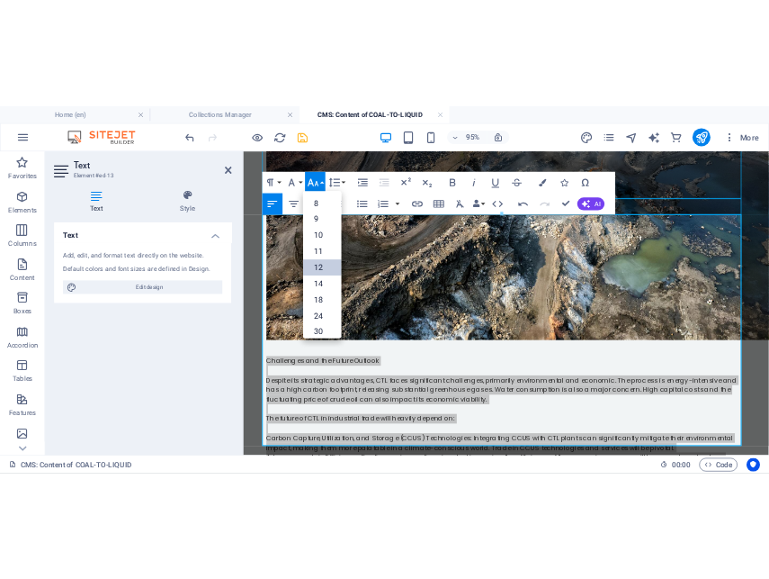
scroll to position [129, 0]
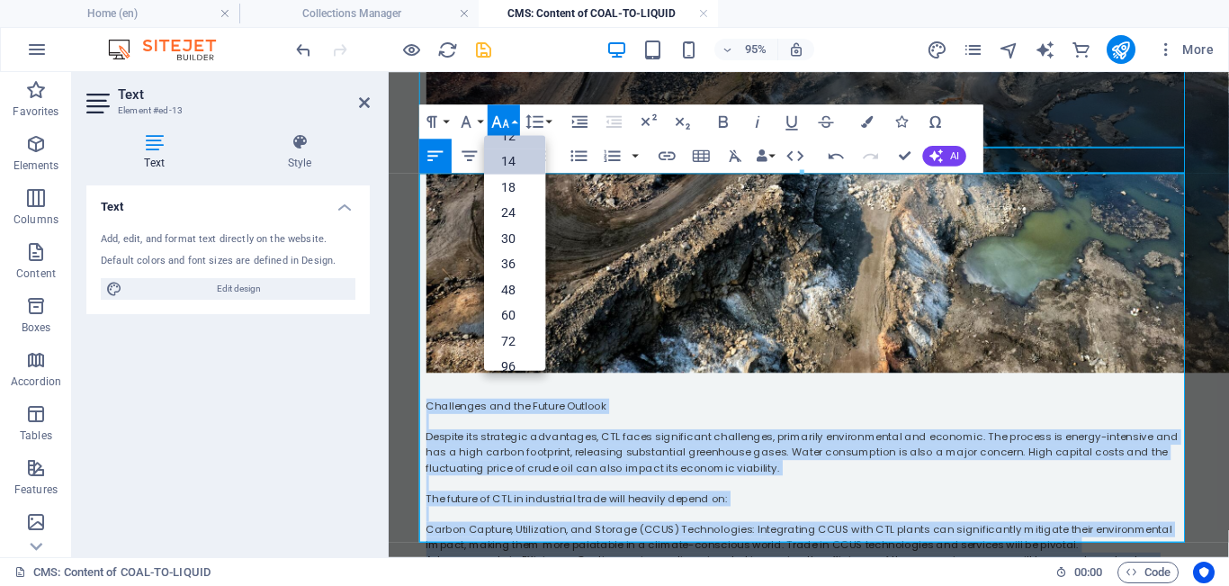
click at [511, 161] on link "14" at bounding box center [514, 161] width 61 height 26
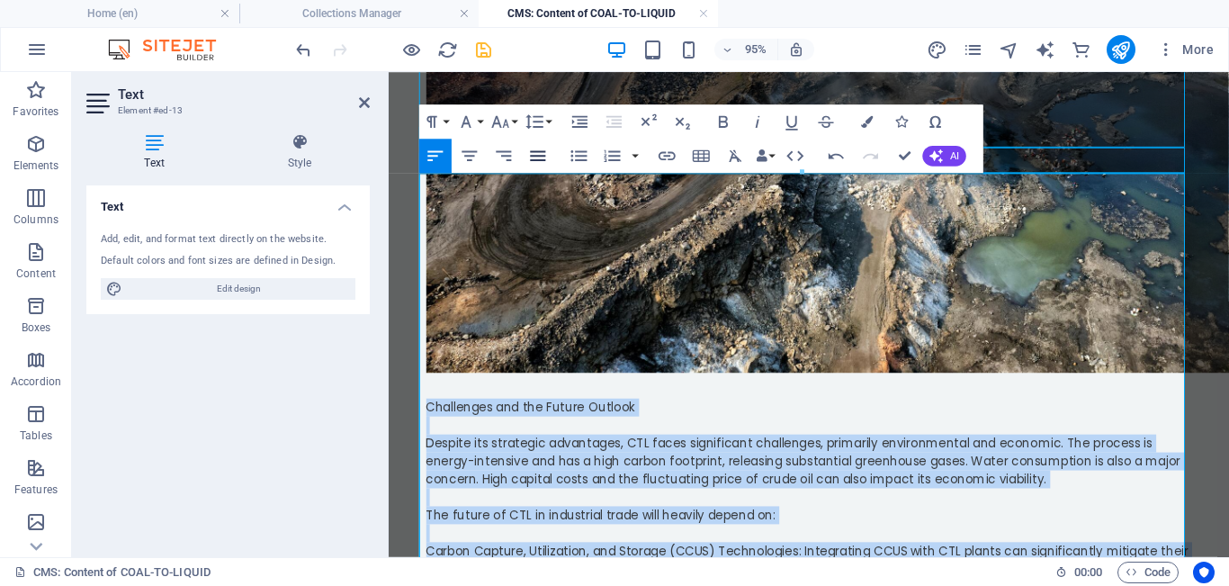
click at [548, 155] on icon "button" at bounding box center [538, 155] width 21 height 21
click at [721, 567] on p "Carbon Capture, Utilization, and Storage (CCUS) Technologies: Integrating CCUS …" at bounding box center [831, 595] width 806 height 57
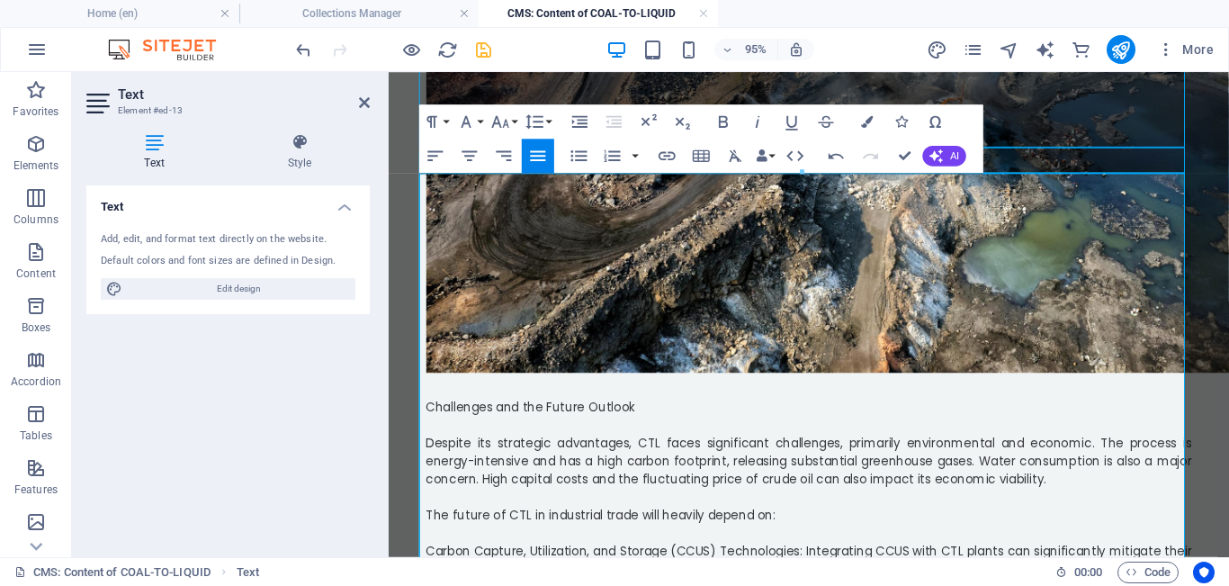
click at [577, 159] on icon "button" at bounding box center [579, 155] width 16 height 11
click at [576, 165] on icon "button" at bounding box center [579, 155] width 21 height 21
click at [481, 46] on icon "save" at bounding box center [483, 50] width 21 height 21
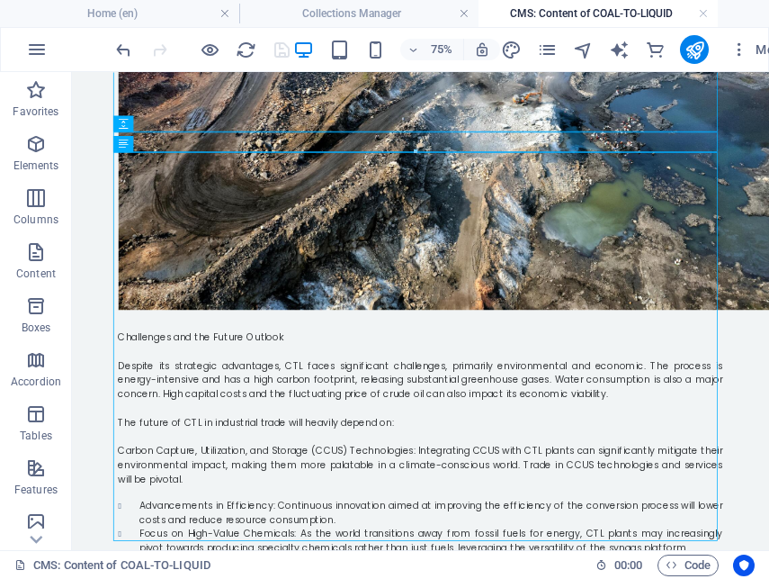
scroll to position [2801, 0]
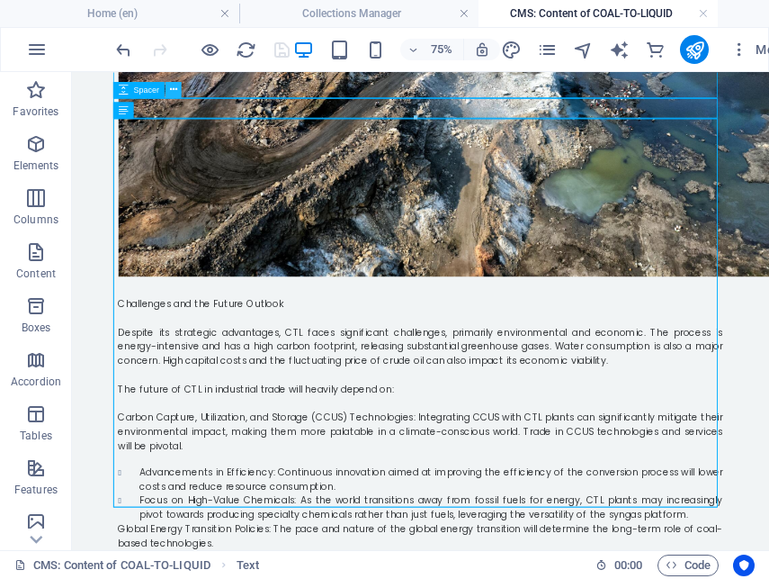
click at [172, 86] on icon at bounding box center [172, 89] width 7 height 14
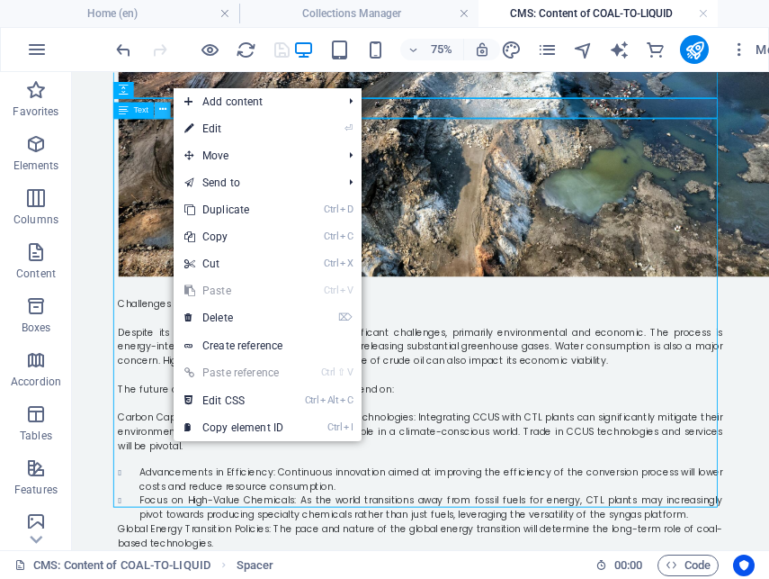
click at [160, 114] on icon at bounding box center [161, 110] width 7 height 14
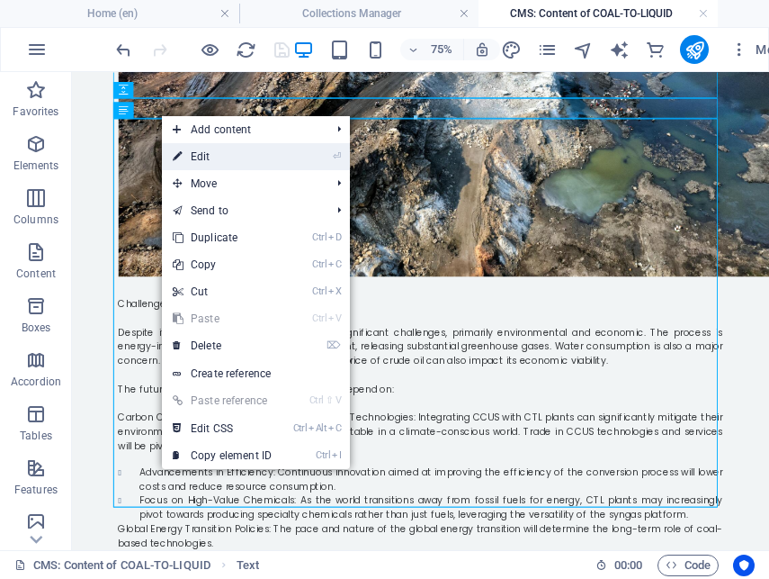
click at [199, 149] on link "⏎ Edit" at bounding box center [222, 156] width 121 height 27
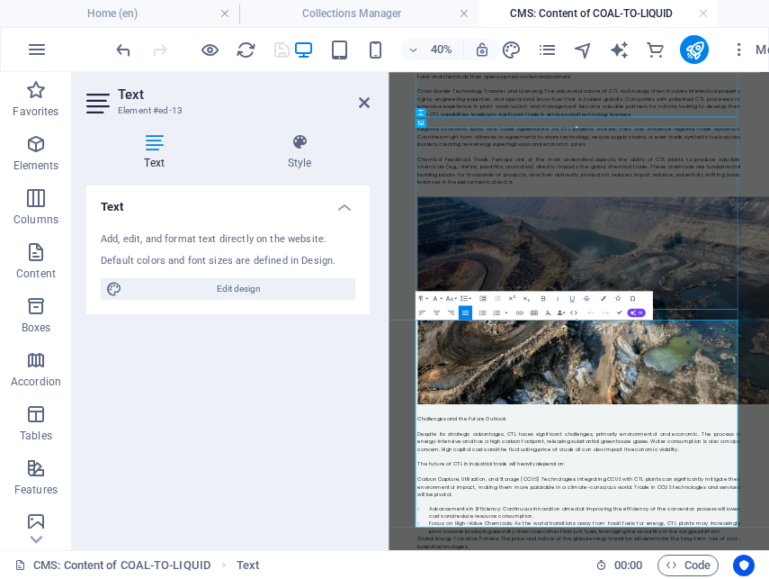
click at [481, 311] on icon "button" at bounding box center [482, 312] width 9 height 9
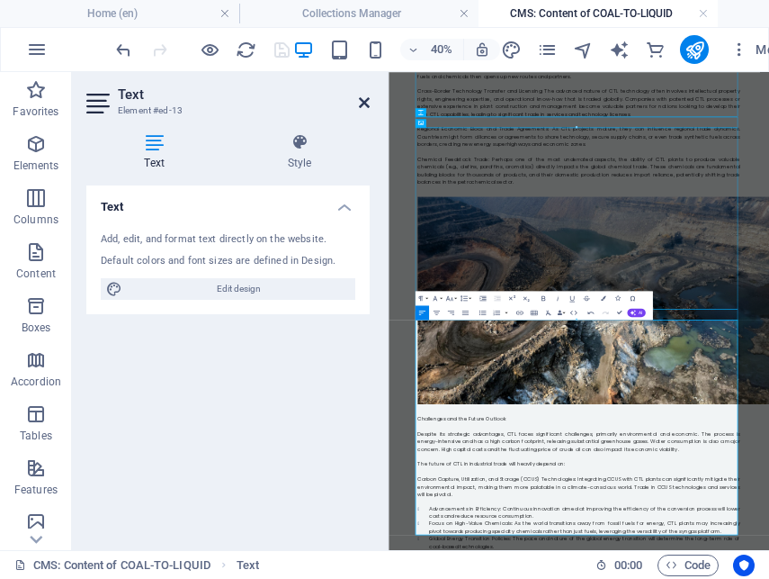
click at [365, 104] on icon at bounding box center [364, 102] width 11 height 14
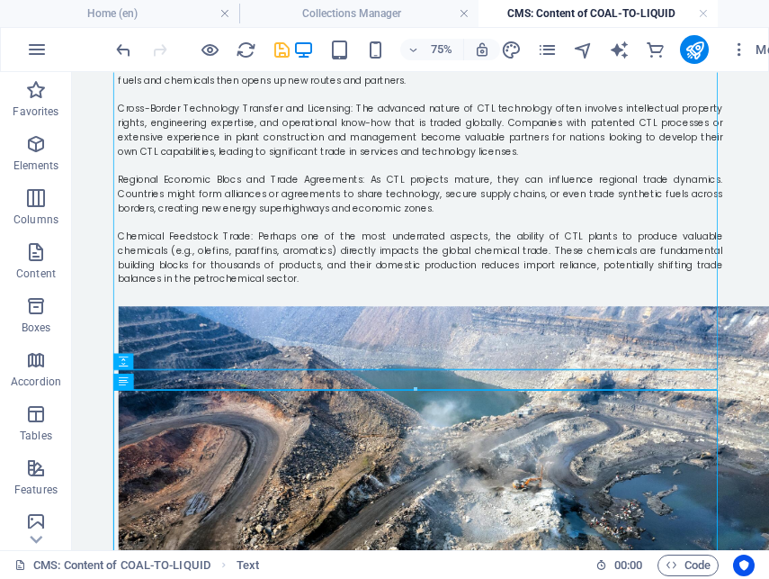
scroll to position [2820, 0]
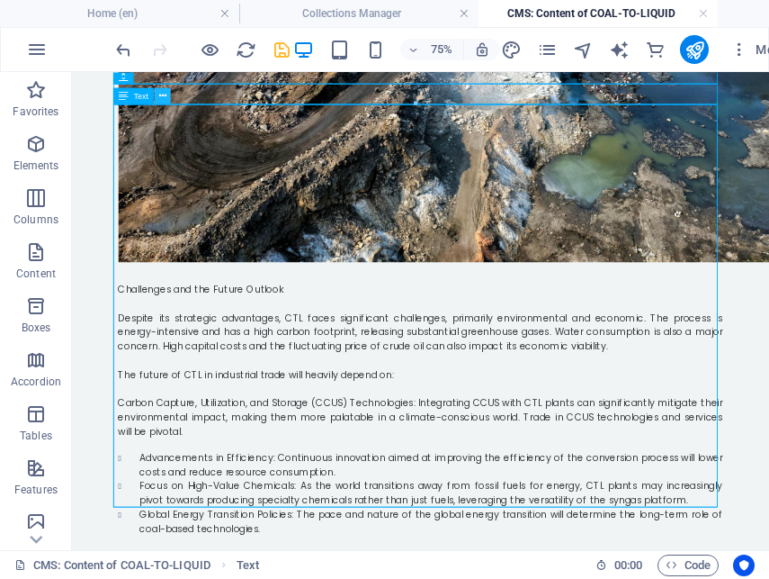
click at [160, 94] on icon at bounding box center [161, 95] width 7 height 14
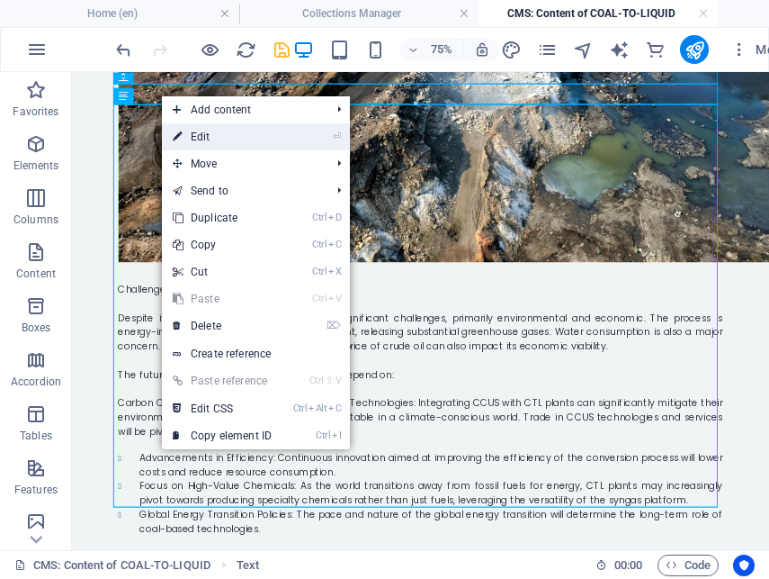
click at [202, 146] on link "⏎ Edit" at bounding box center [222, 136] width 121 height 27
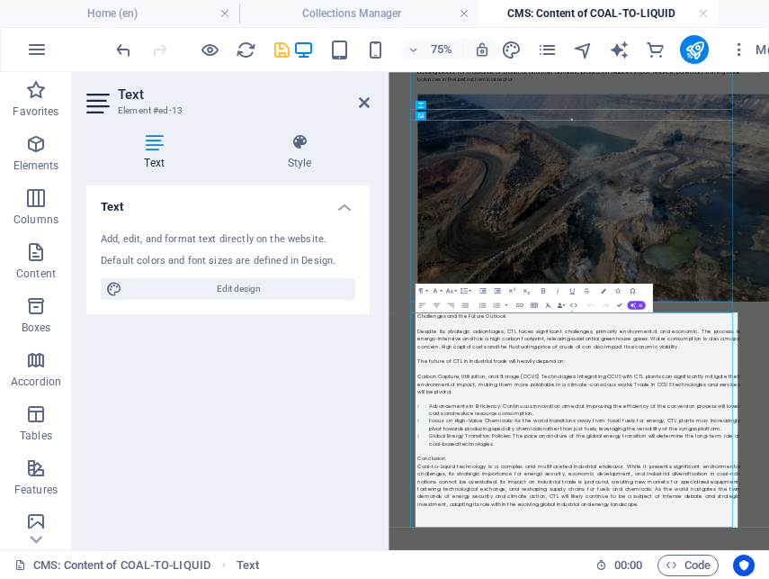
scroll to position [2262, 0]
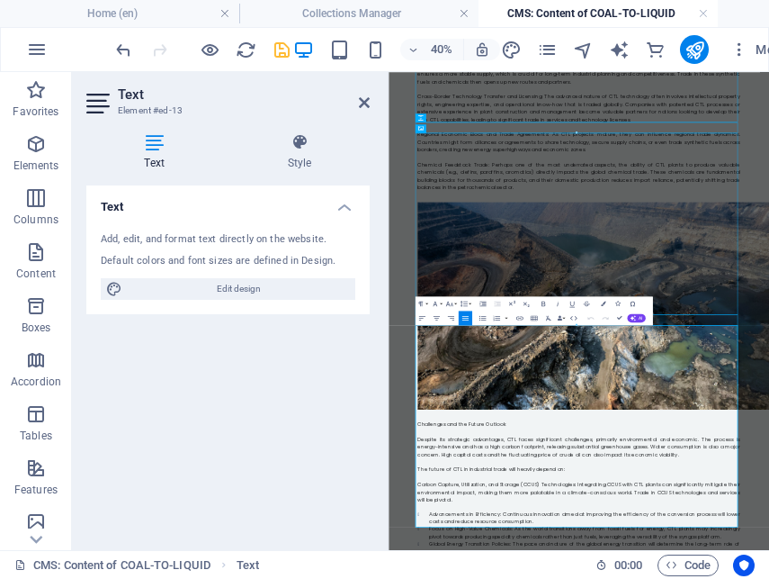
scroll to position [2213, 0]
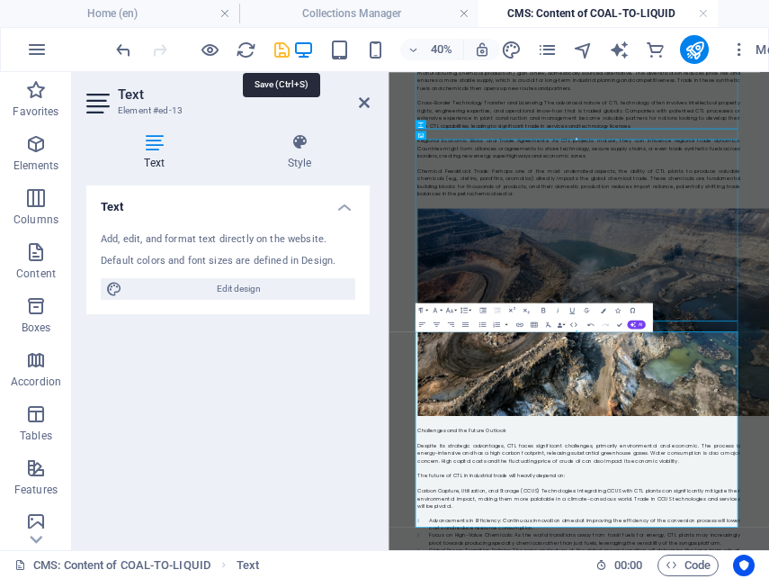
click at [280, 49] on icon "save" at bounding box center [282, 50] width 21 height 21
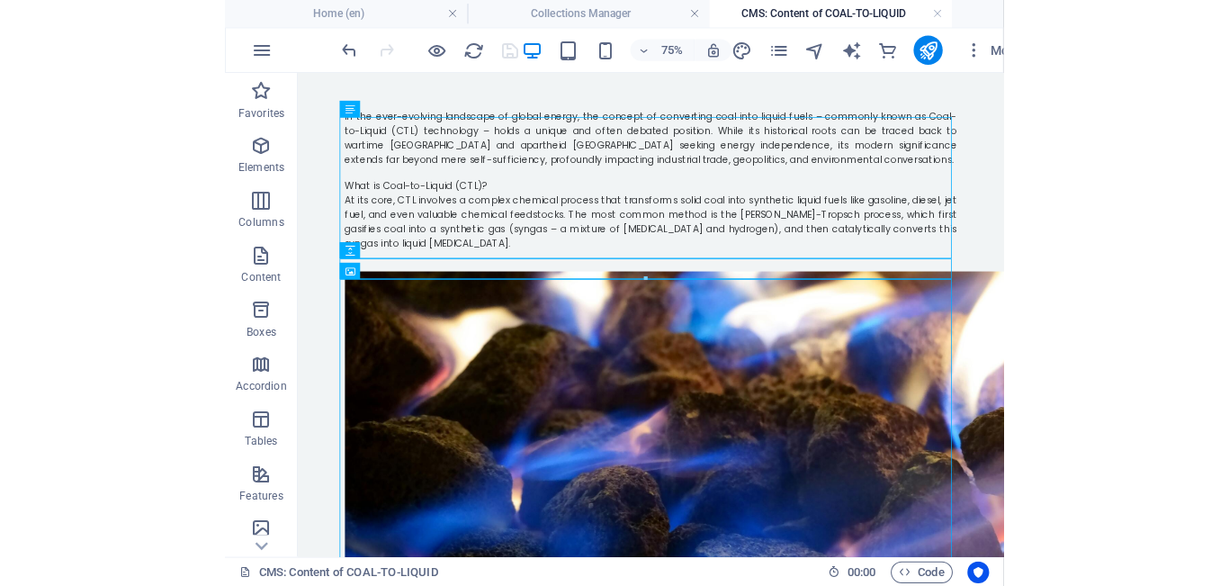
scroll to position [0, 0]
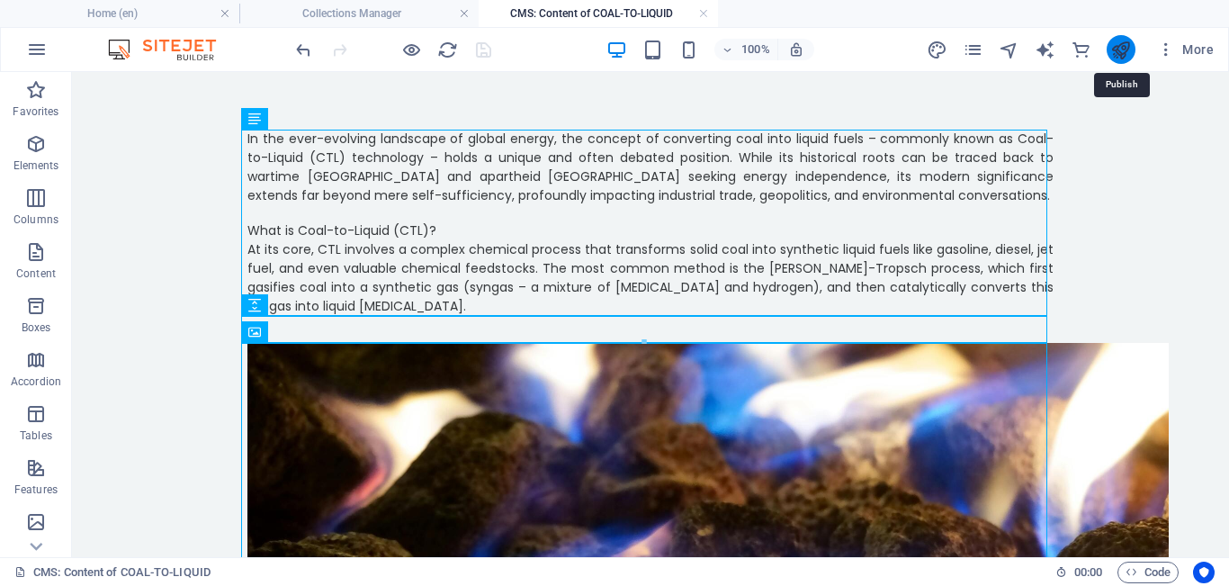
click at [768, 53] on icon "publish" at bounding box center [1120, 50] width 21 height 21
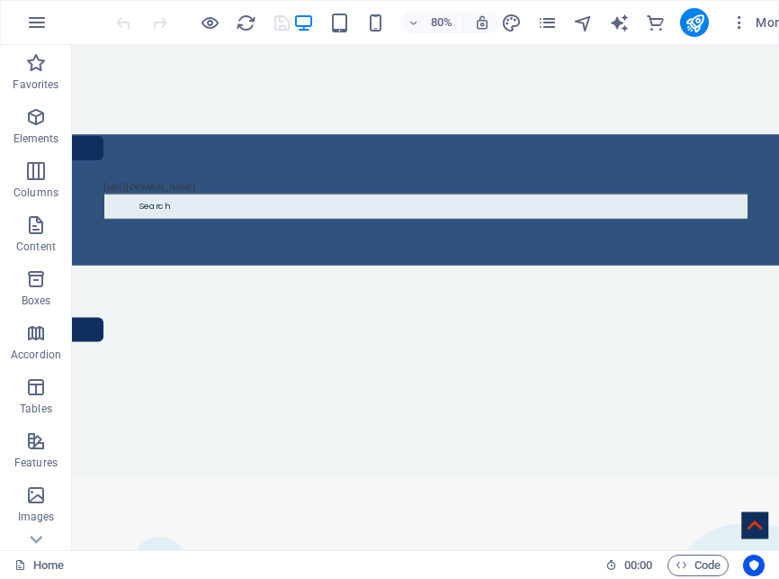
scroll to position [1404, 0]
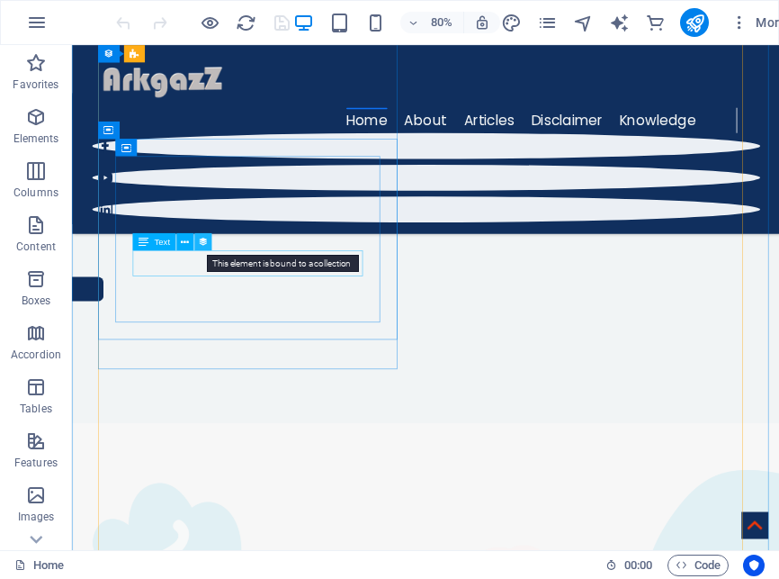
click at [204, 241] on icon at bounding box center [203, 241] width 10 height 15
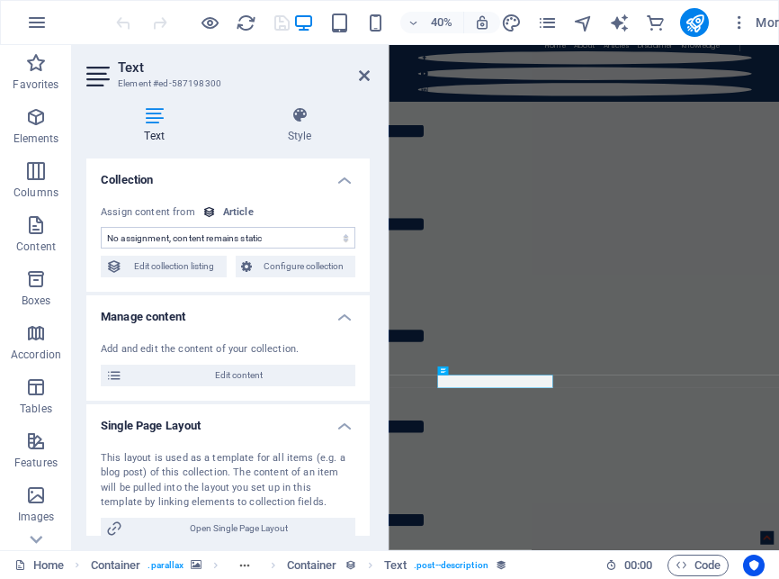
select select "description"
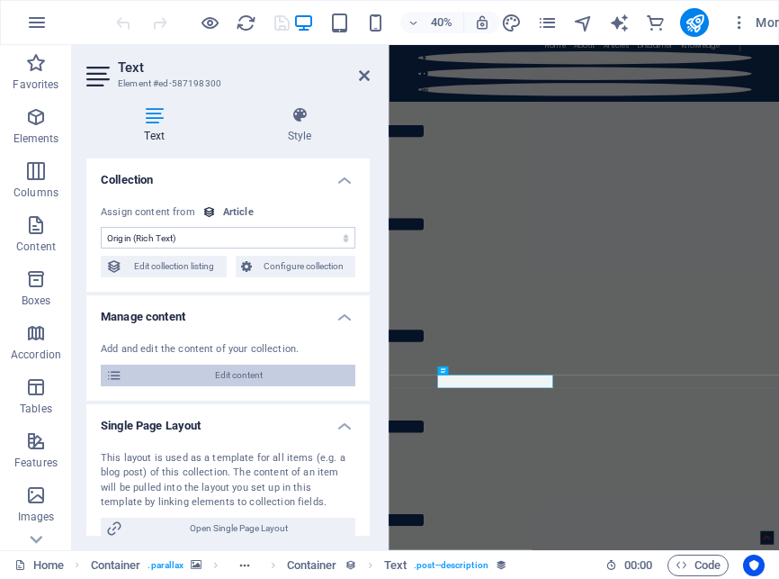
click at [244, 379] on span "Edit content" at bounding box center [239, 375] width 222 height 22
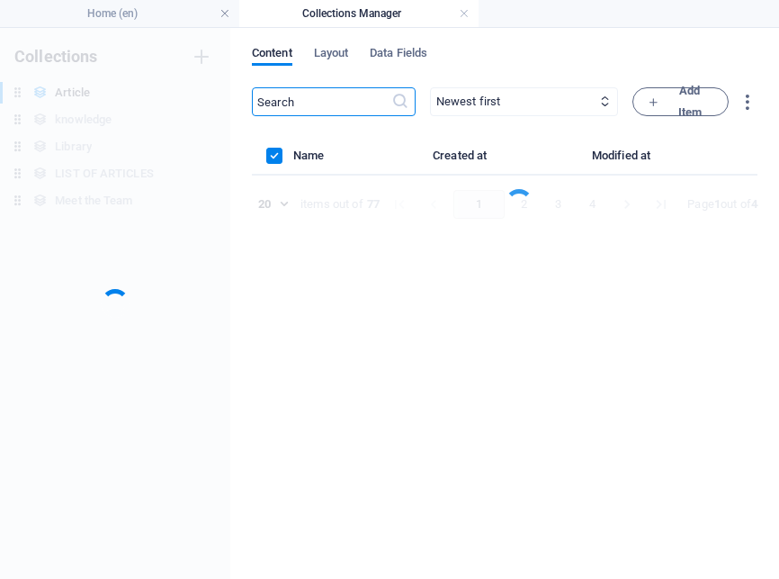
scroll to position [0, 0]
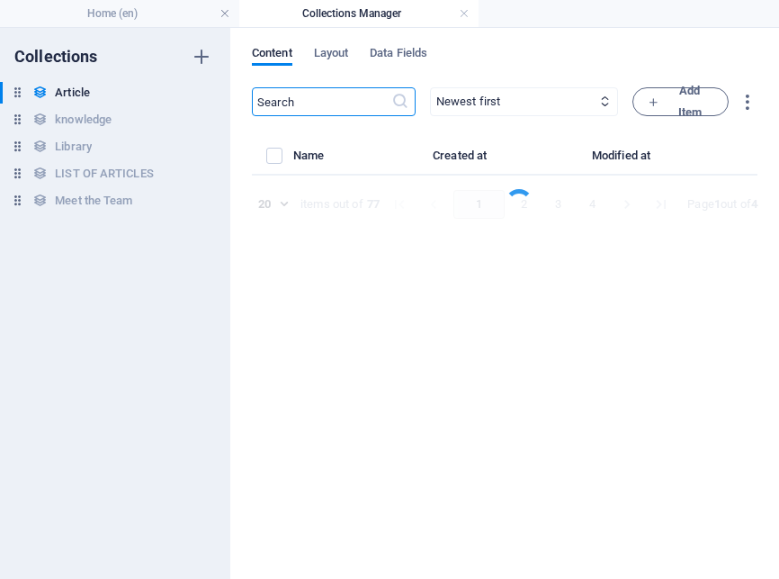
select select "Do you know"
select select "[PERSON_NAME]"
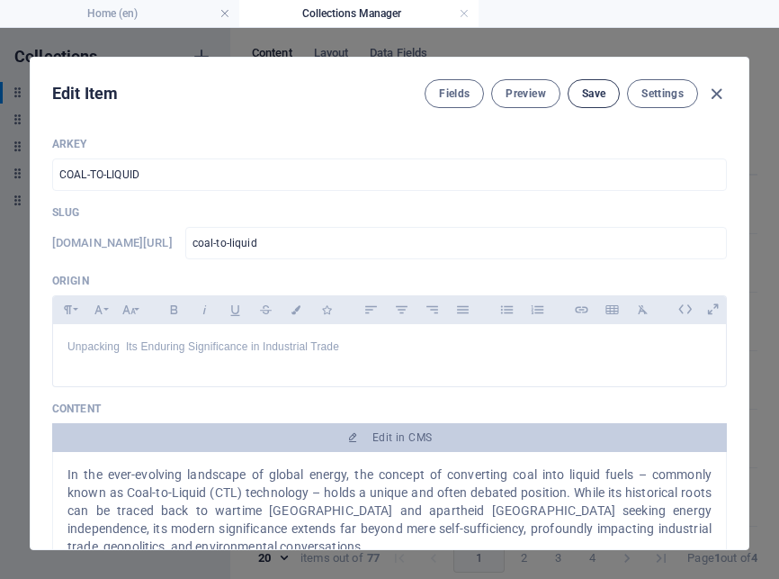
click at [582, 95] on span "Save" at bounding box center [593, 93] width 23 height 14
click at [715, 96] on icon "button" at bounding box center [716, 94] width 21 height 21
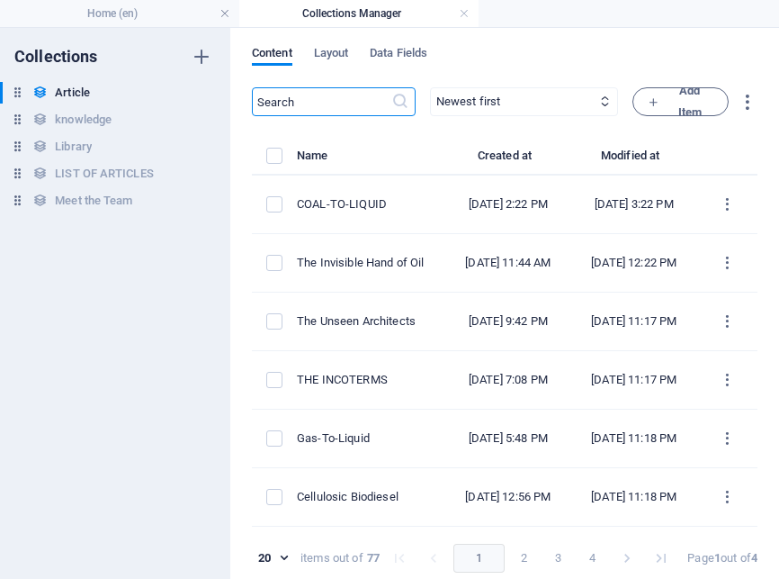
type input "[DATE]"
type input "coal-to-liquid"
click at [682, 90] on span "Add Item" at bounding box center [681, 101] width 66 height 43
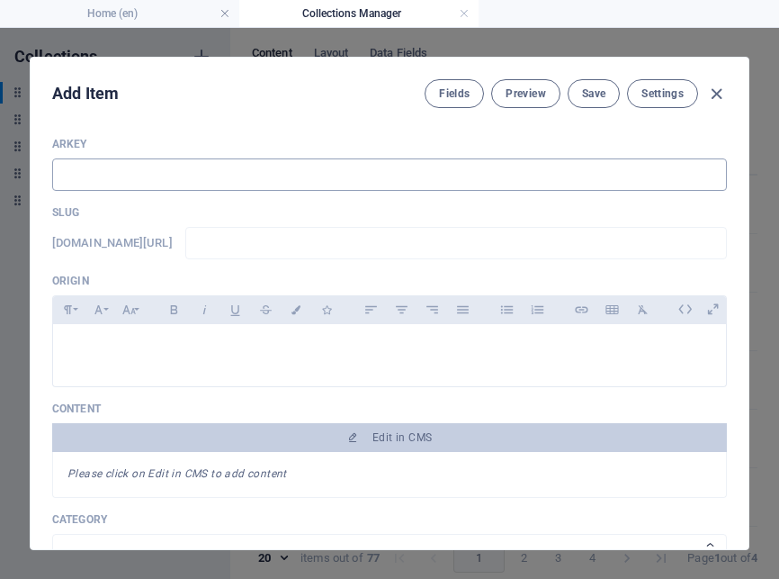
click at [204, 167] on input "text" at bounding box center [389, 174] width 675 height 32
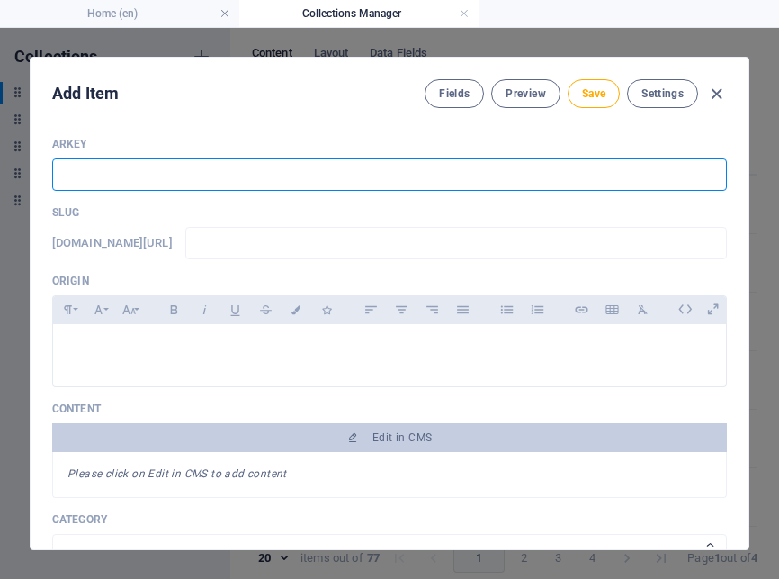
click at [129, 175] on input "text" at bounding box center [389, 174] width 675 height 32
type input "P"
type input "p"
type input "PR"
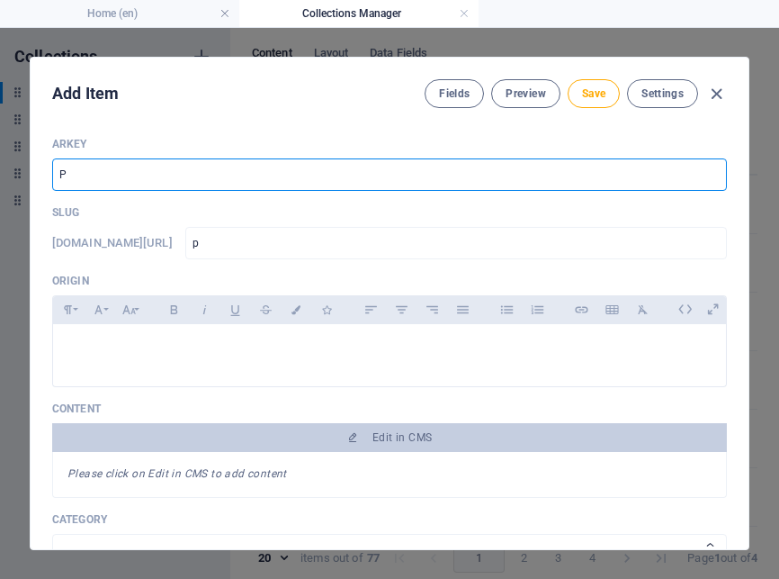
type input "pr"
type input "P"
type input "p"
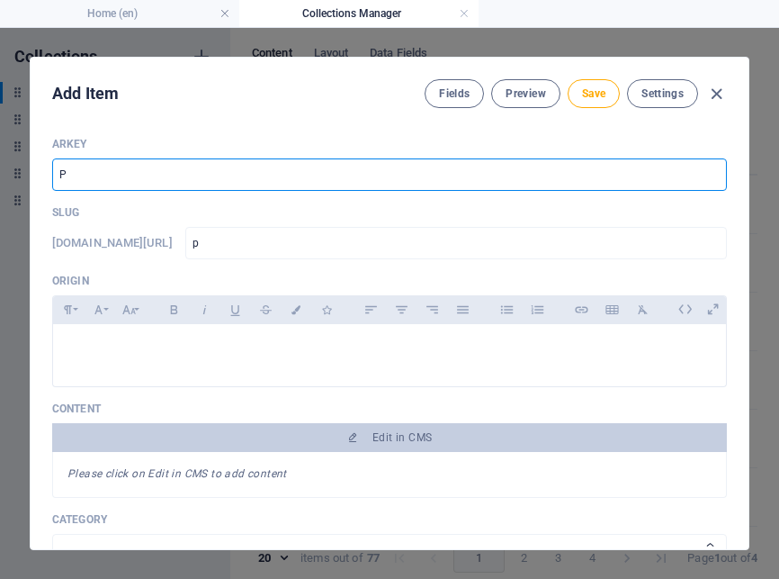
type input "PE"
type input "pe"
type input "PEY"
type input "pey"
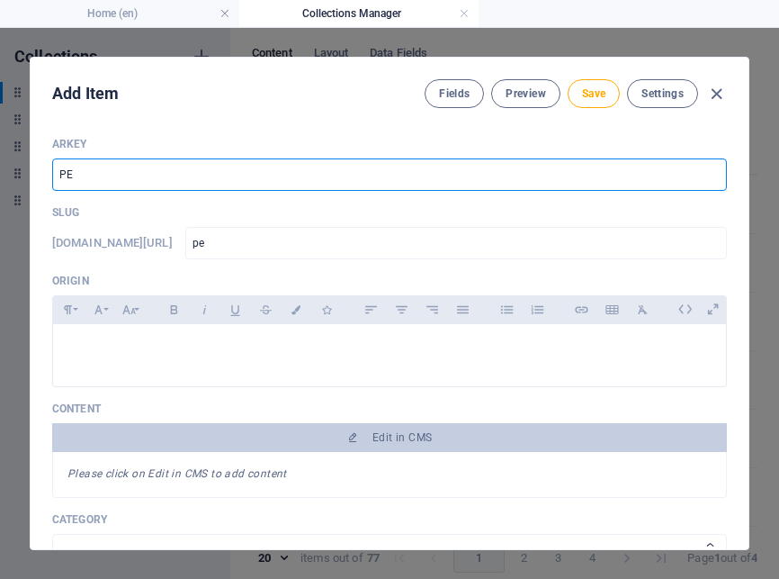
type input "pey"
type input "PEYR"
type input "peyr"
type input "PEY"
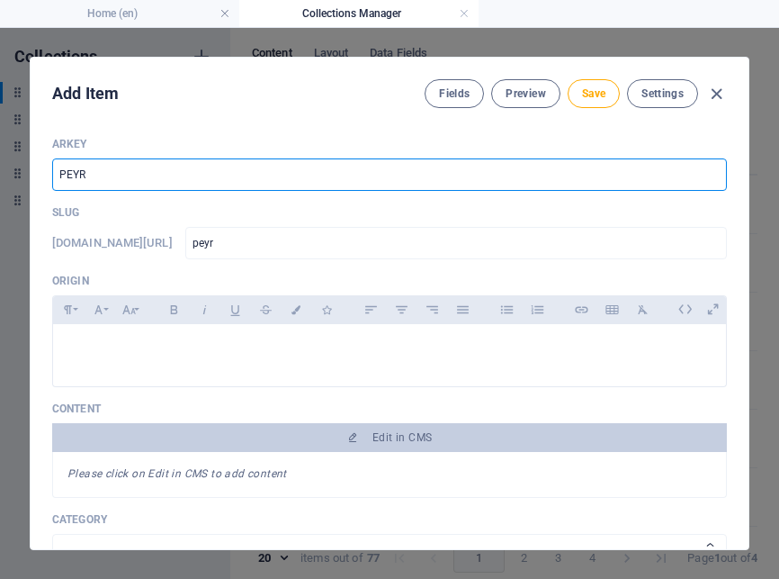
type input "pey"
type input "PE"
type input "pe"
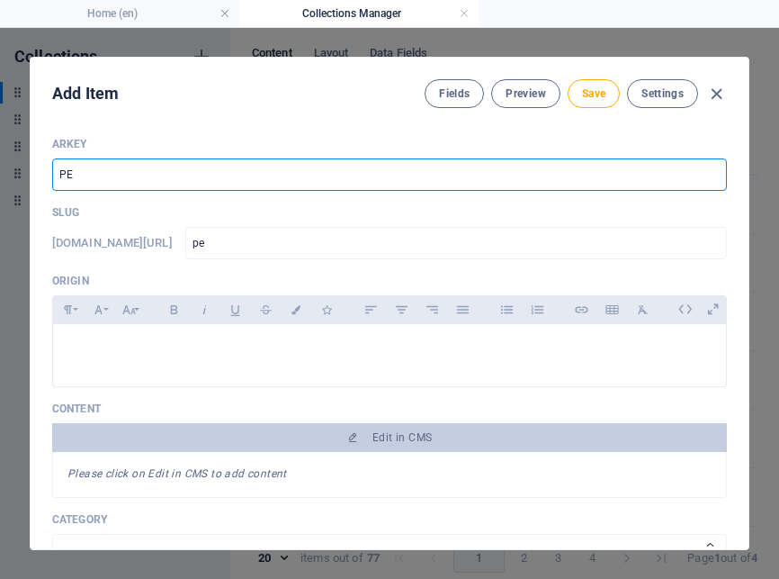
type input "PET"
type input "pet"
type input "PETR"
type input "petr"
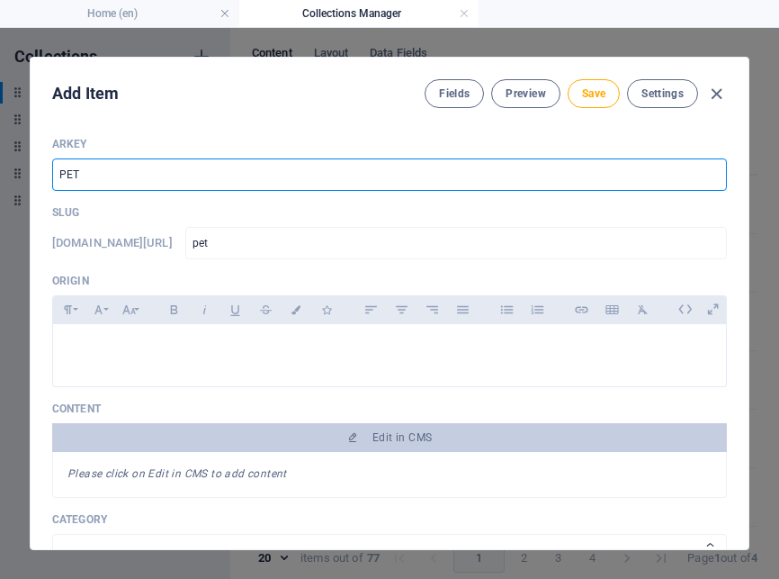
type input "petr"
type input "PETRP"
type input "petrp"
type input "PETRPC"
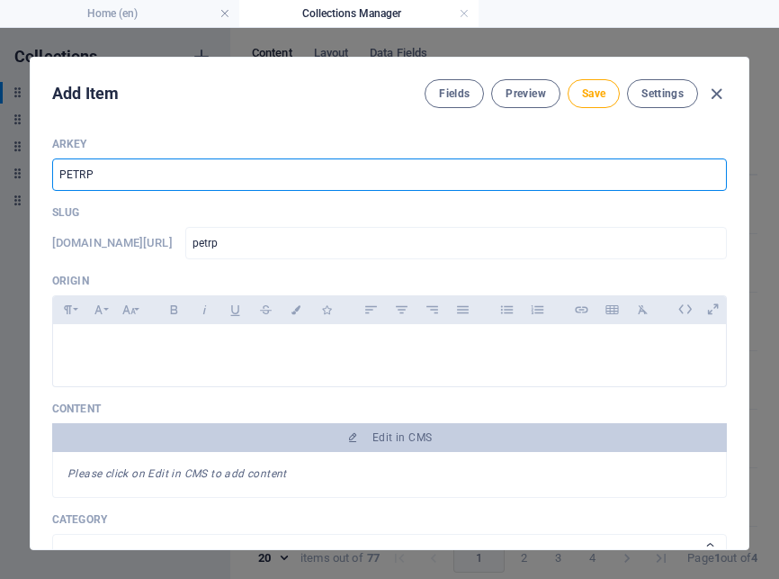
type input "petrpc"
type input "PETRP"
type input "petrp"
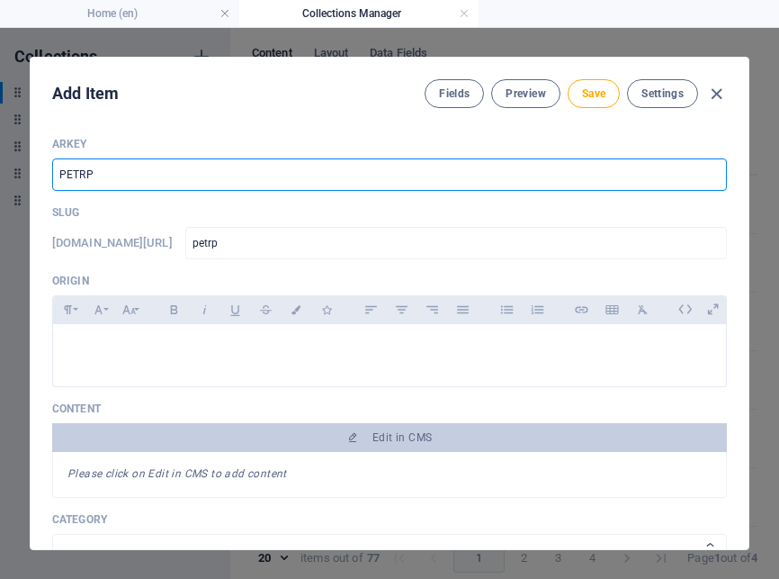
type input "PETR"
type input "petr"
type input "PETRO"
type input "petro"
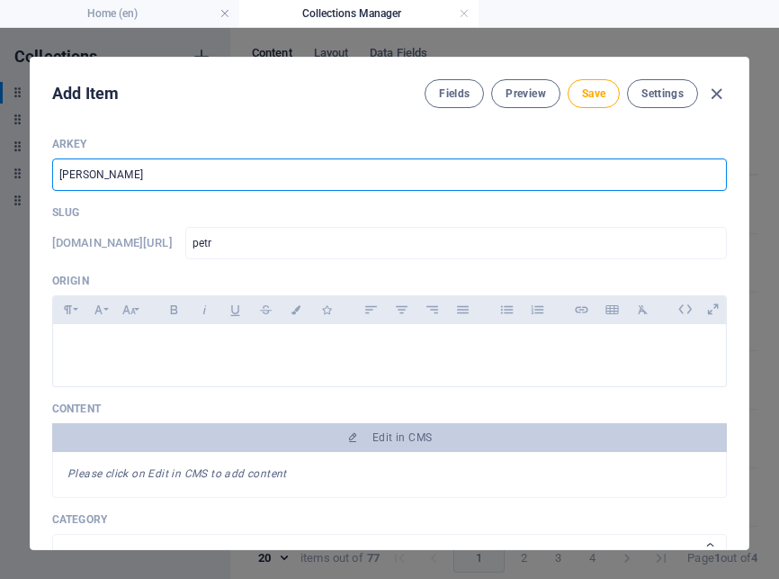
type input "petro"
type input "PETROC"
type input "petroc"
type input "PETROCH"
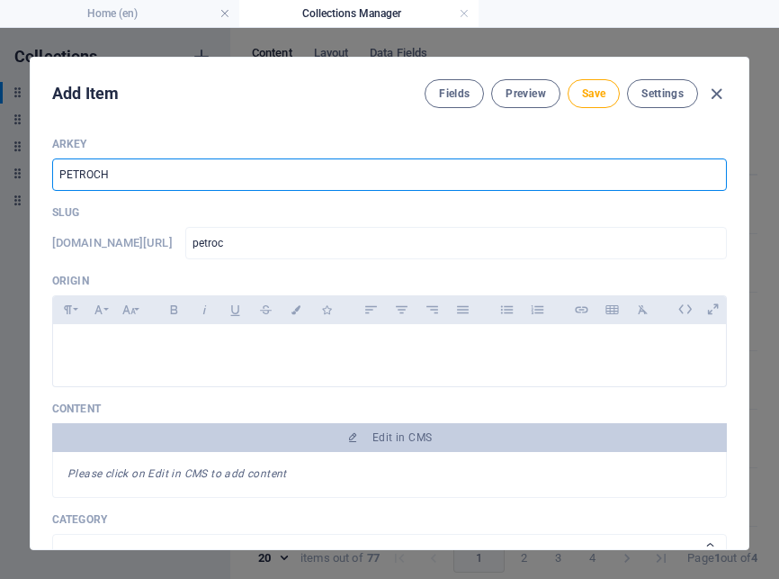
type input "petroch"
type input "PETROCHE"
type input "petroche"
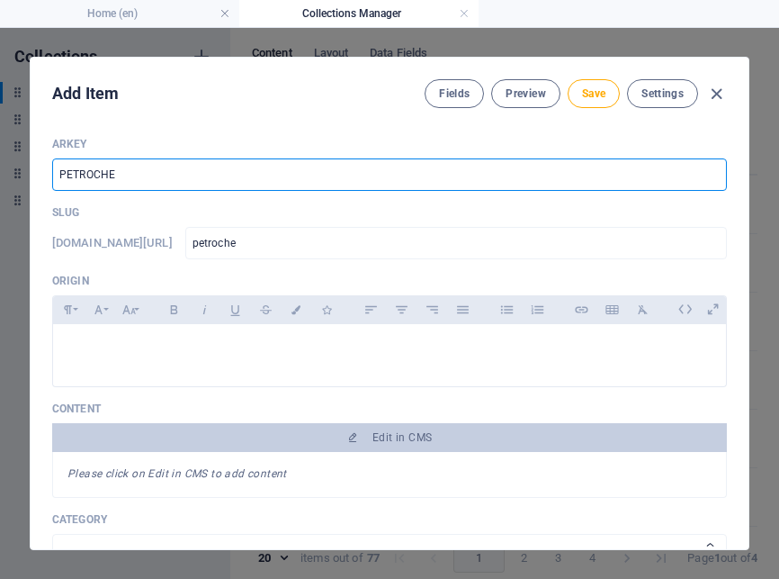
type input "PETROCHEM"
type input "petrochem"
type input "PETROCHEMI"
type input "petrochemi"
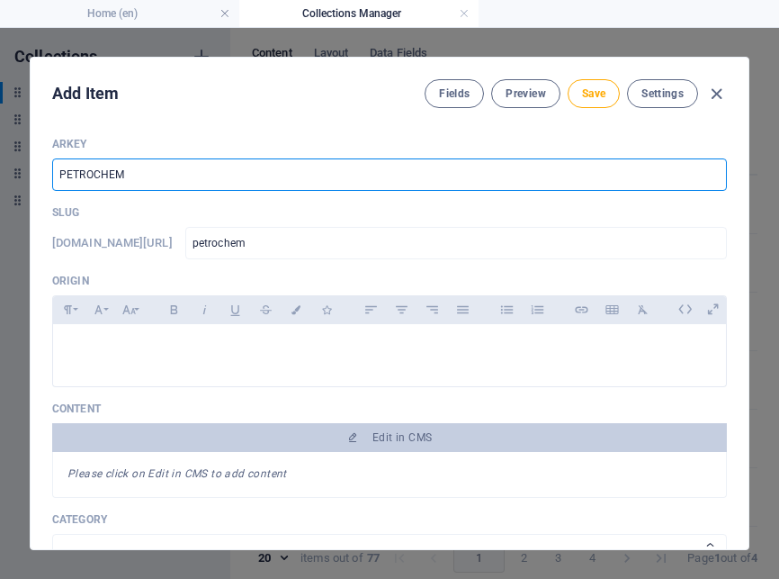
type input "petrochemi"
type input "PETROCHEMIC"
type input "petrochemic"
type input "PETROCHEMICA"
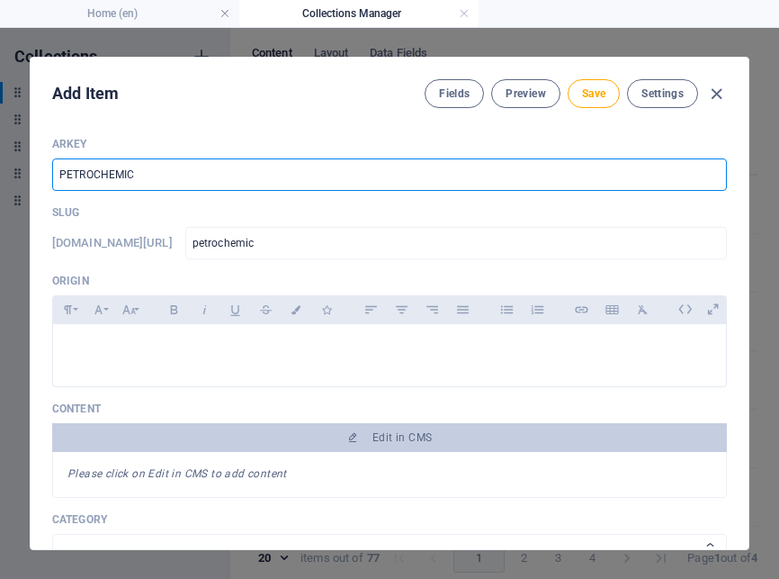
type input "petrochemica"
type input "PETROCHEMICAL"
type input "petrochemical"
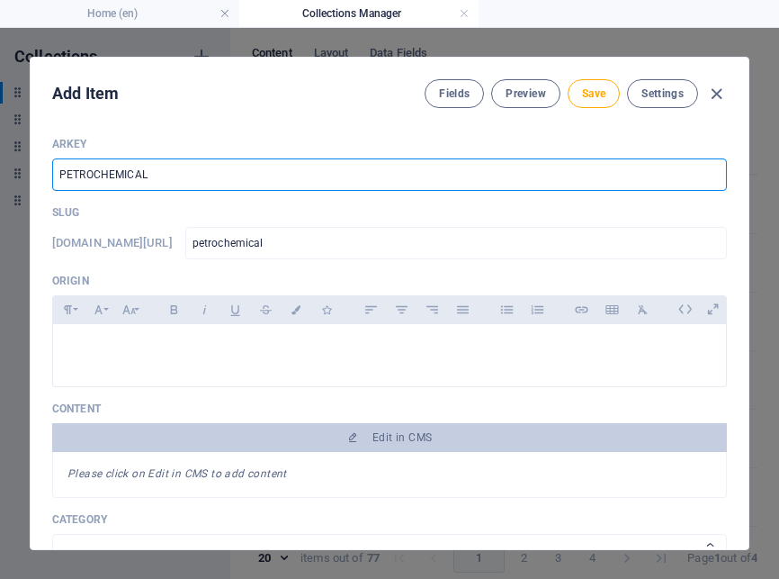
type input "PETROCHEMICALS"
type input "petrochemicals"
type input "PETROCHEMICALS"
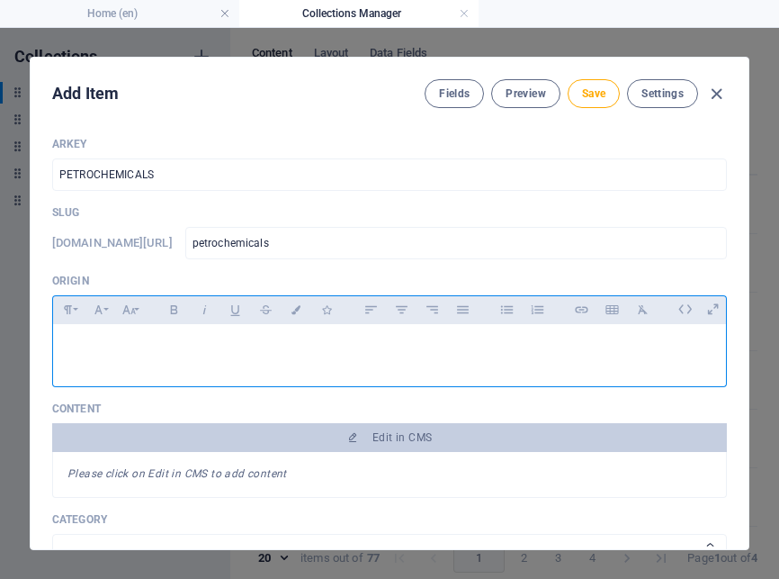
click at [154, 363] on div at bounding box center [389, 351] width 673 height 54
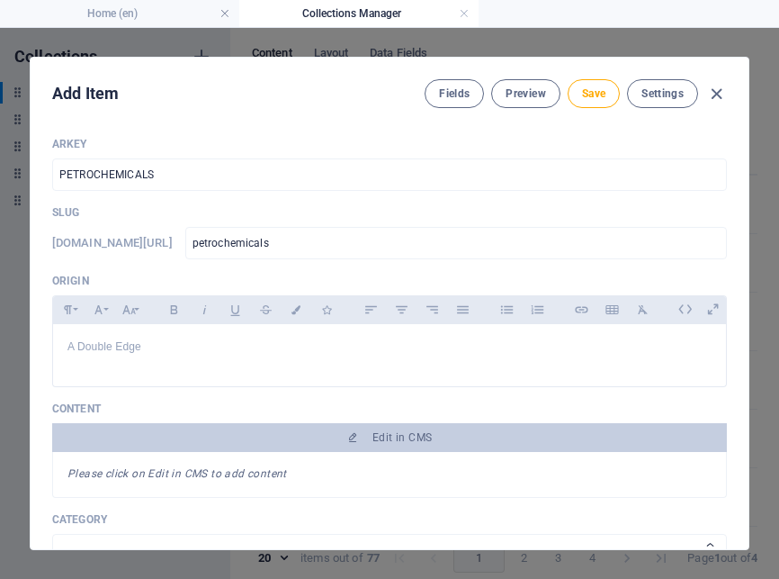
click at [112, 355] on p "A Double Edge" at bounding box center [389, 346] width 644 height 17
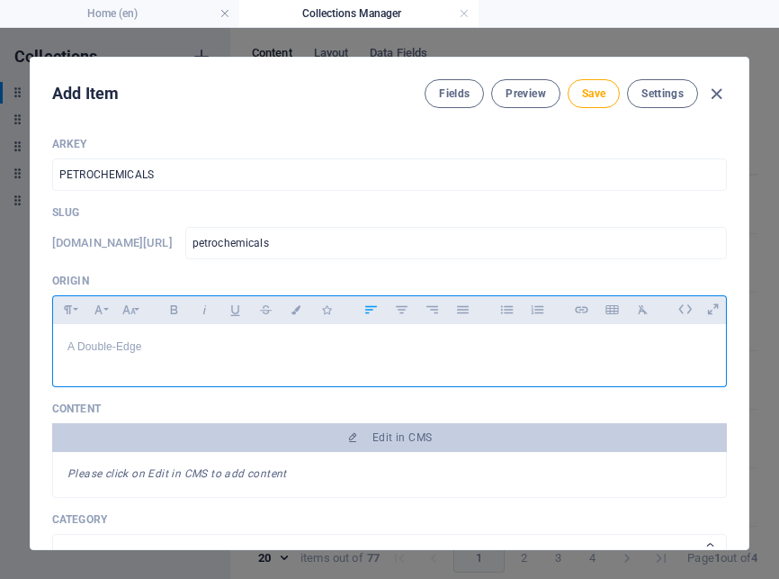
click at [166, 355] on p "A Double-Edge" at bounding box center [389, 346] width 644 height 17
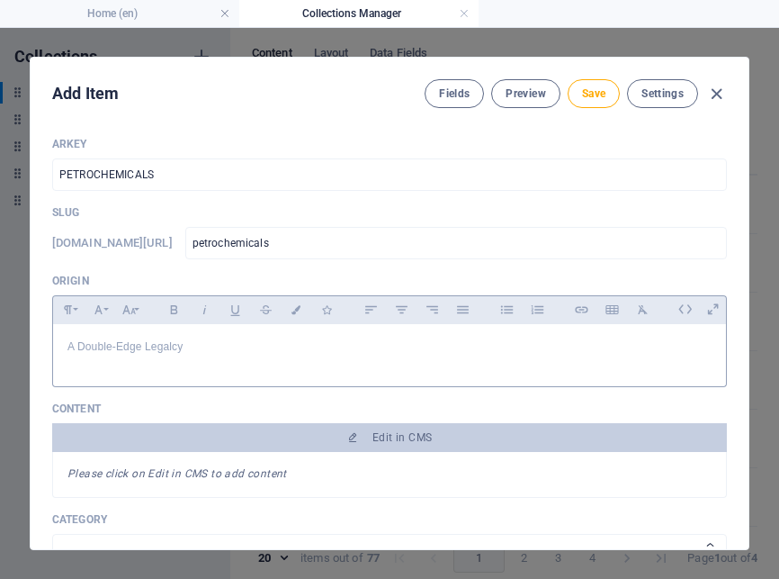
click at [493, 387] on div at bounding box center [389, 382] width 675 height 9
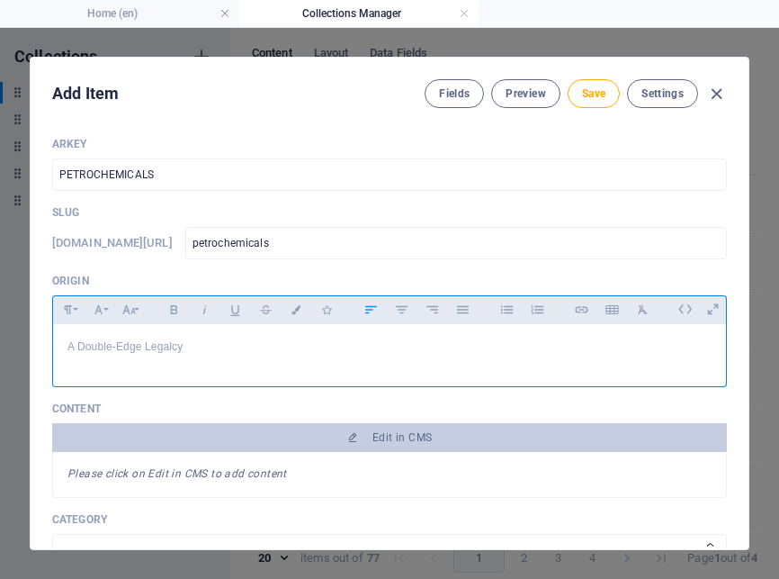
click at [177, 355] on p "A Double-Edge Legalcy" at bounding box center [389, 346] width 644 height 17
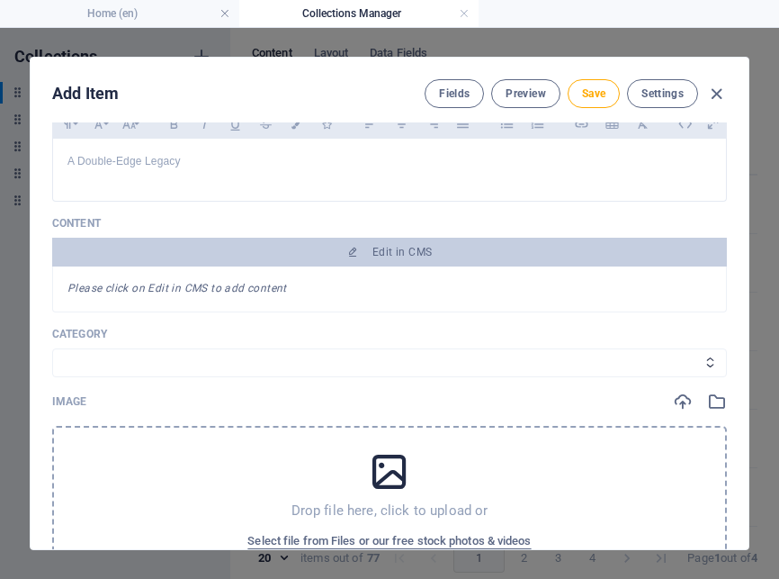
scroll to position [211, 0]
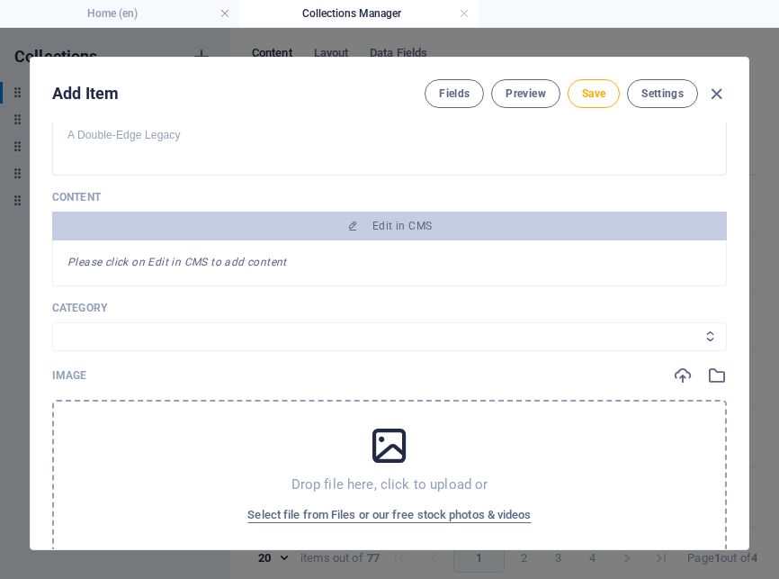
click at [181, 351] on select "Legal Business Environment Do you know Finance Cryptocurrency" at bounding box center [389, 336] width 675 height 29
select select "Do you know"
click at [52, 349] on select "Legal Business Environment Do you know Finance Cryptocurrency" at bounding box center [389, 336] width 675 height 29
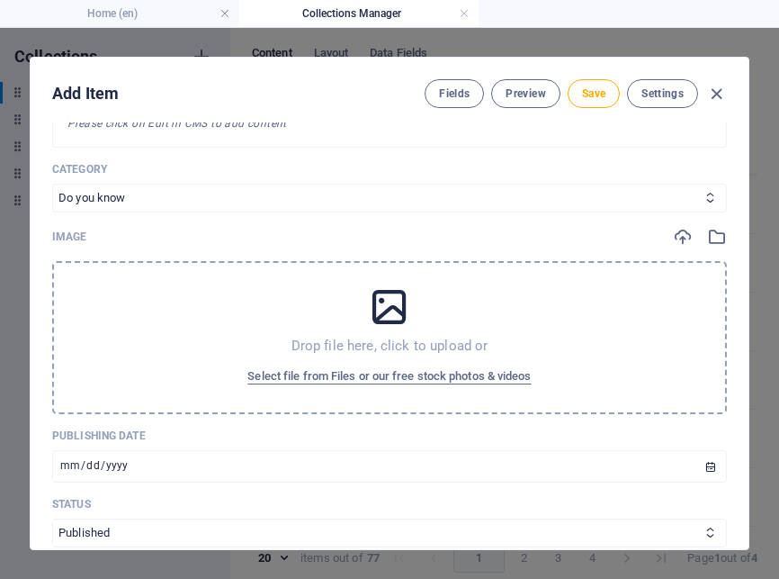
scroll to position [358, 0]
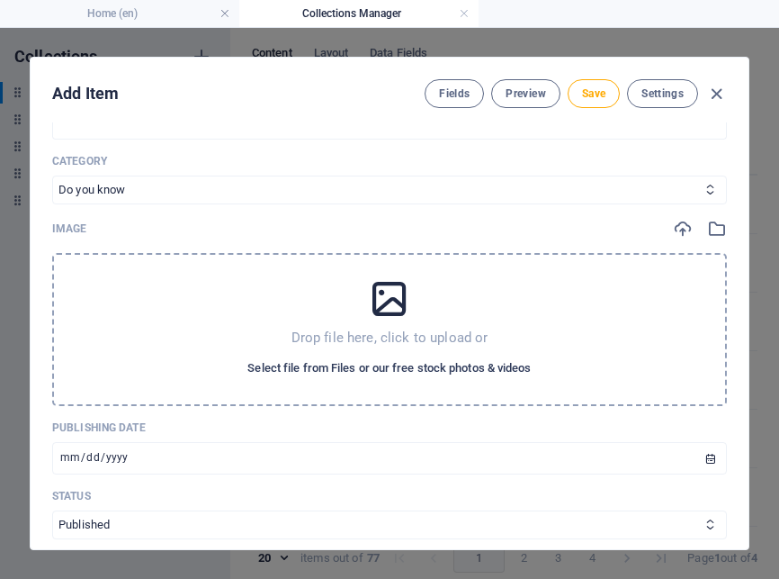
click at [468, 379] on span "Select file from Files or our free stock photos & videos" at bounding box center [388, 368] width 283 height 22
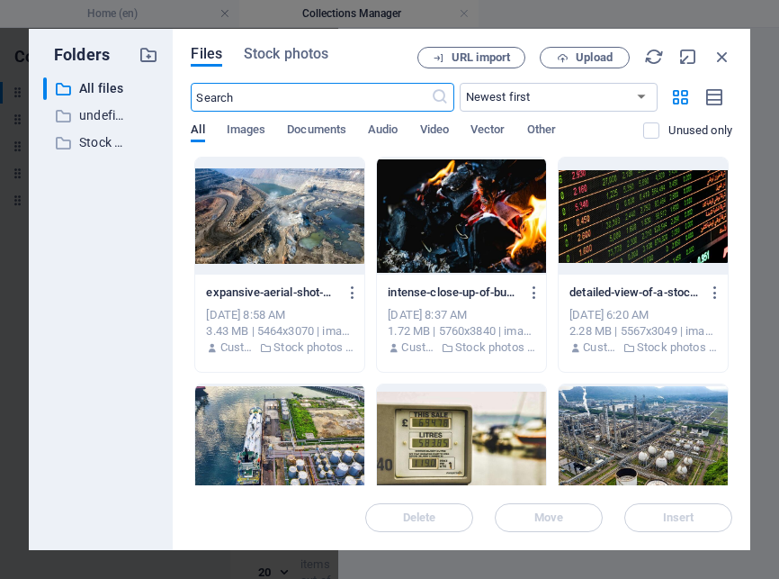
scroll to position [450, 0]
click at [285, 53] on span "Stock photos" at bounding box center [286, 54] width 85 height 22
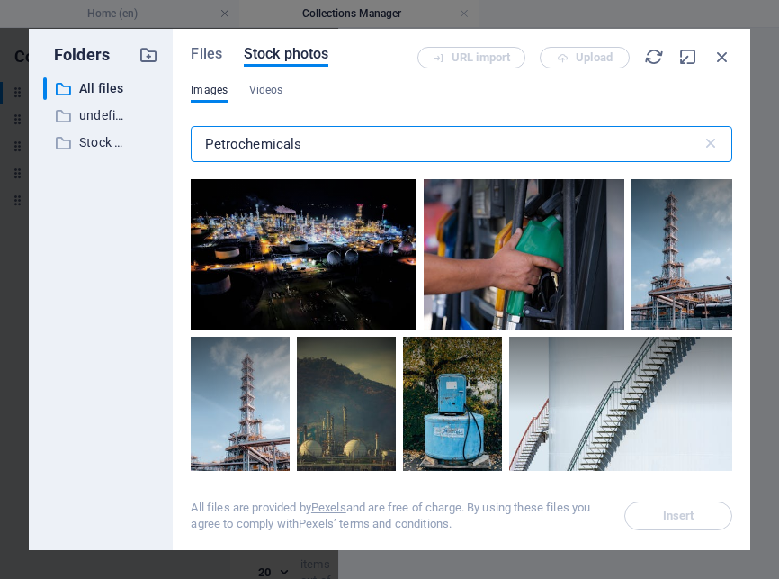
scroll to position [6780, 0]
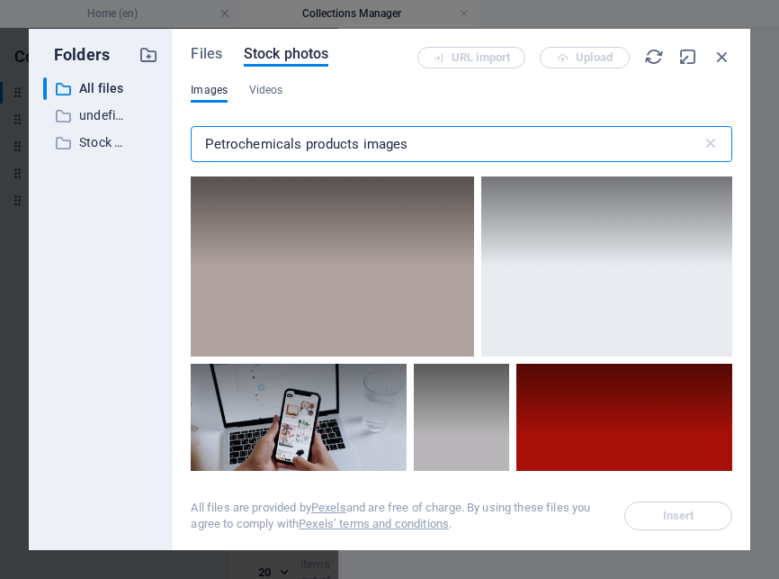
type input "Petrochemicals products images"
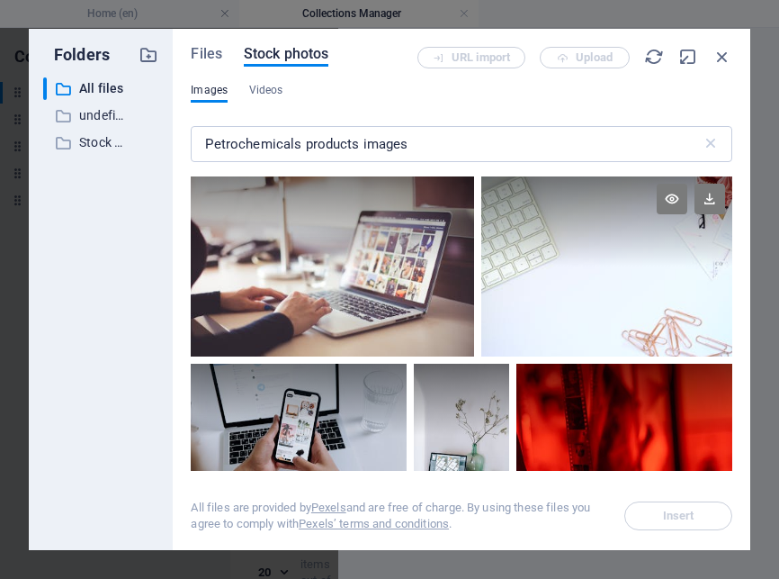
click at [728, 189] on div at bounding box center [606, 221] width 251 height 90
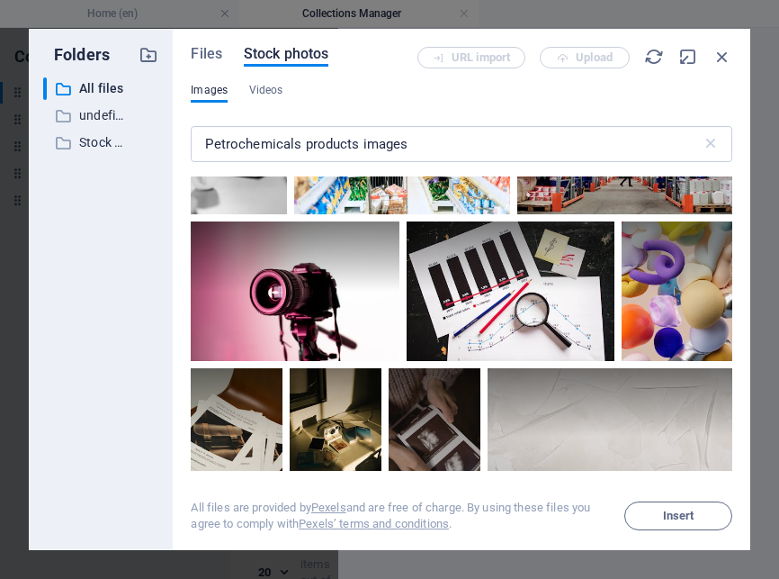
scroll to position [4018, 0]
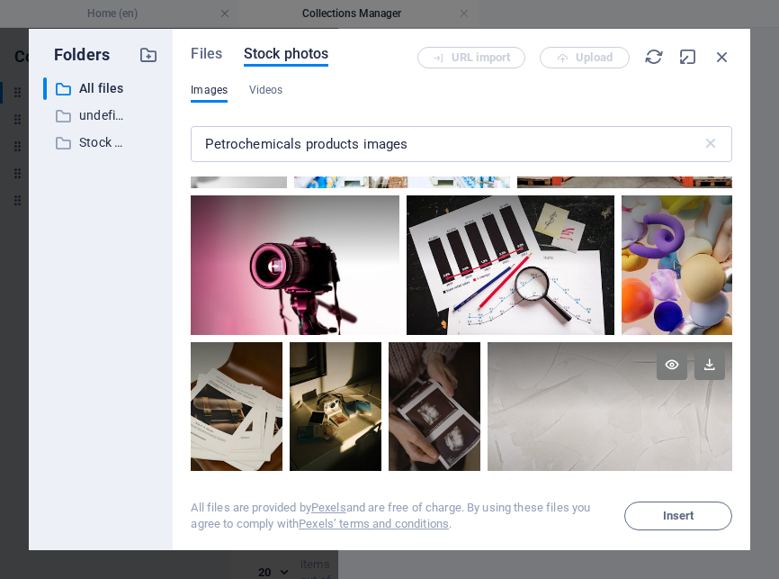
click at [724, 342] on div at bounding box center [610, 376] width 245 height 68
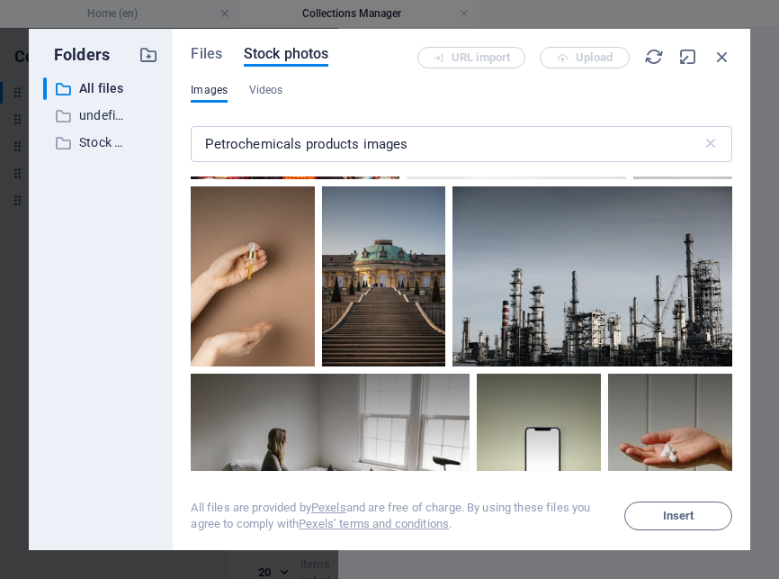
scroll to position [4872, 0]
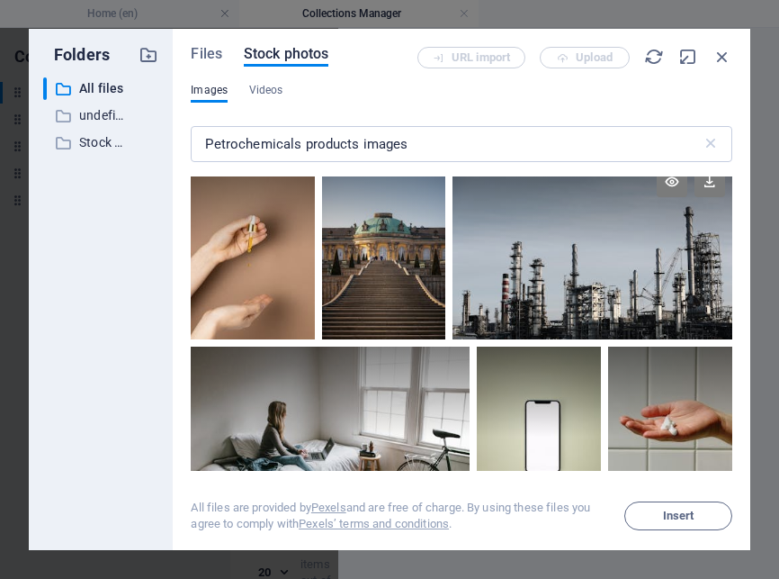
click at [593, 246] on div at bounding box center [593, 249] width 280 height 180
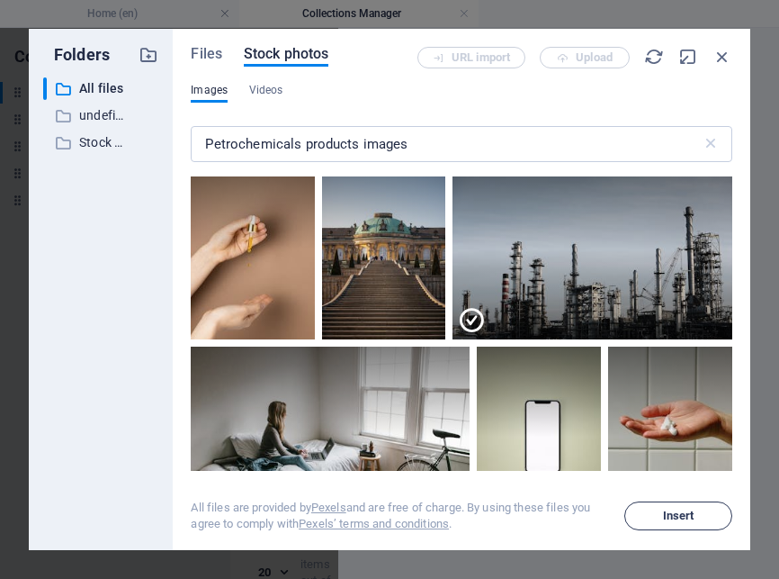
click at [678, 502] on button "Insert" at bounding box center [678, 515] width 108 height 29
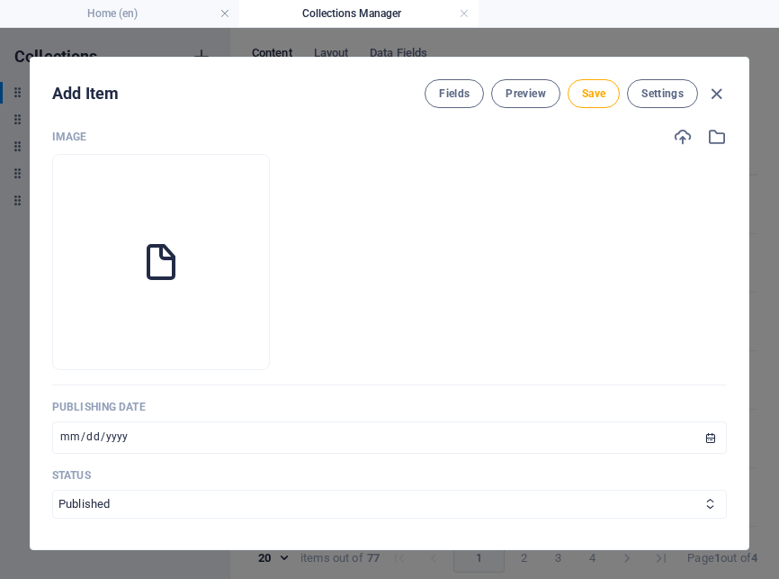
scroll to position [358, 0]
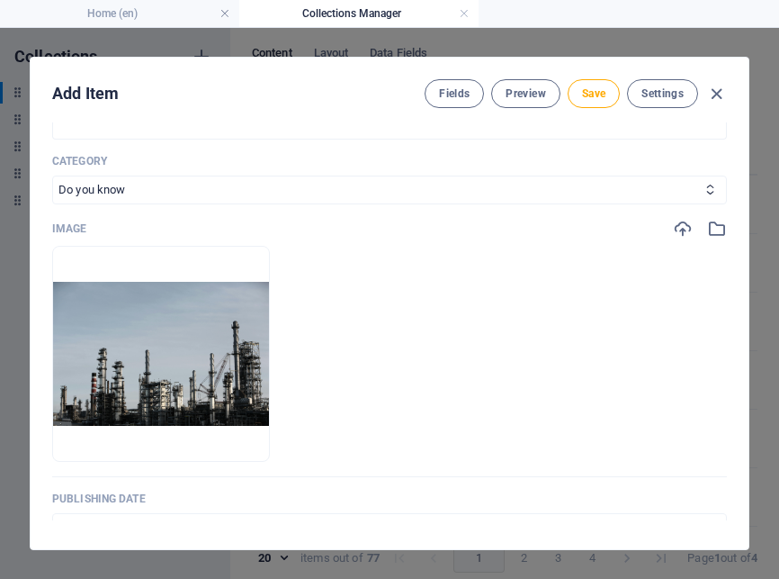
drag, startPoint x: 741, startPoint y: 220, endPoint x: 754, endPoint y: 238, distance: 22.7
click at [754, 238] on div "Add Item Fields Preview Save Settings ARKEY PETROCHEMICALS ​ Slug www.example.c…" at bounding box center [389, 303] width 779 height 551
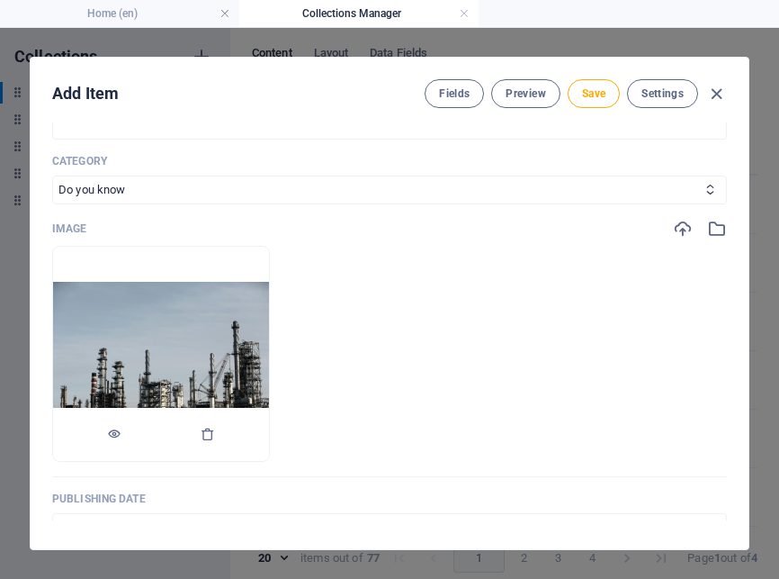
click at [218, 343] on img at bounding box center [161, 354] width 216 height 144
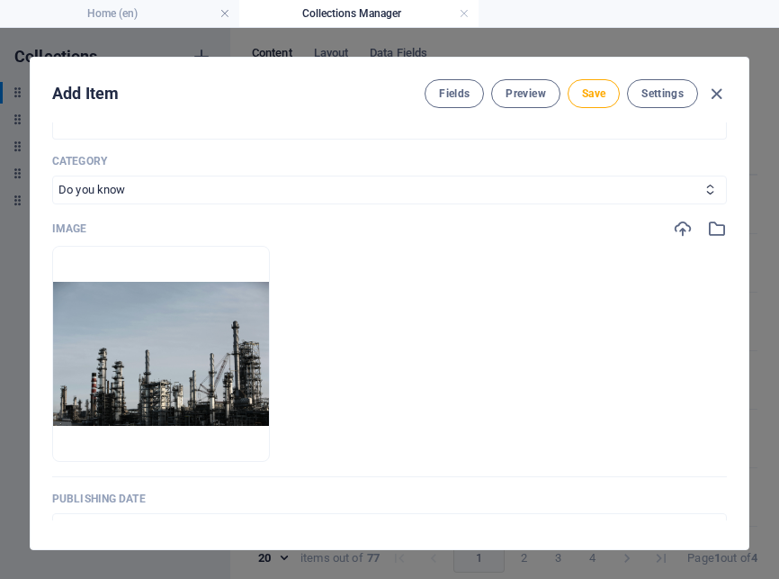
click at [512, 363] on ul "Drop files here to upload them instantly" at bounding box center [389, 354] width 675 height 216
click at [713, 238] on icon "button" at bounding box center [717, 229] width 20 height 20
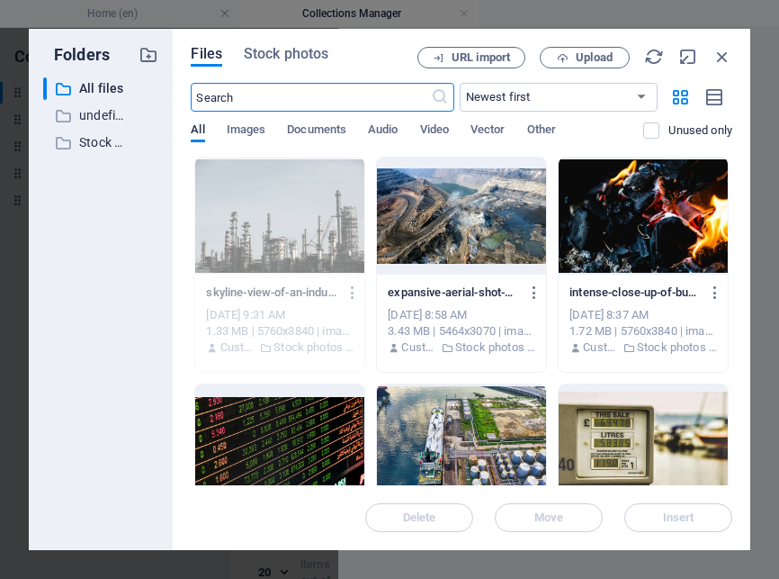
scroll to position [450, 0]
click at [299, 50] on span "Stock photos" at bounding box center [286, 54] width 85 height 22
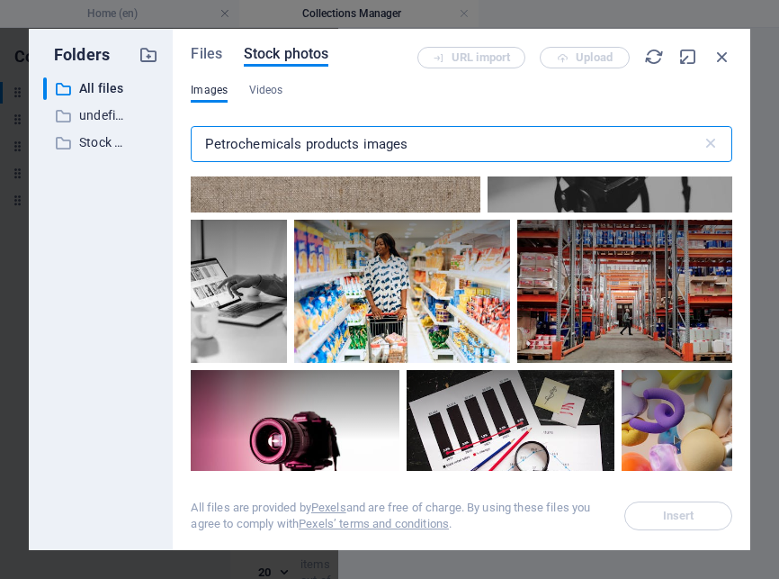
scroll to position [4136, 0]
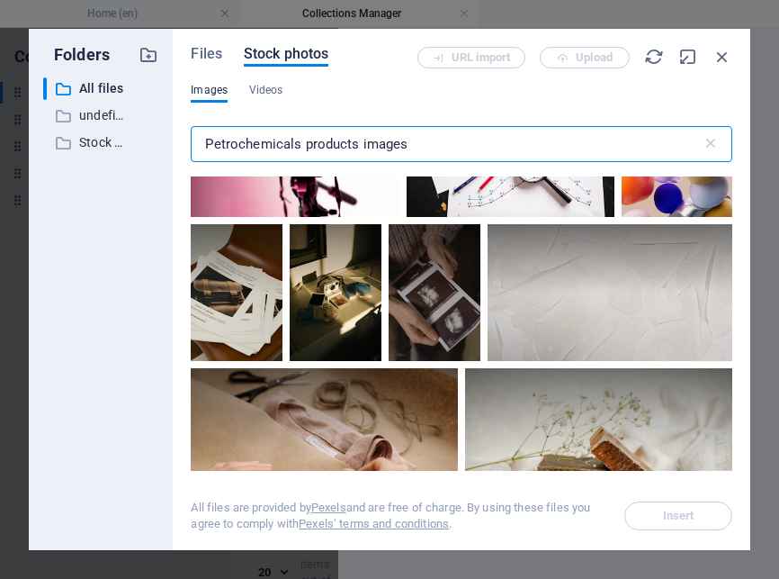
drag, startPoint x: 304, startPoint y: 142, endPoint x: 480, endPoint y: 142, distance: 176.3
click at [480, 142] on input "Petrochemicals products images" at bounding box center [446, 144] width 510 height 36
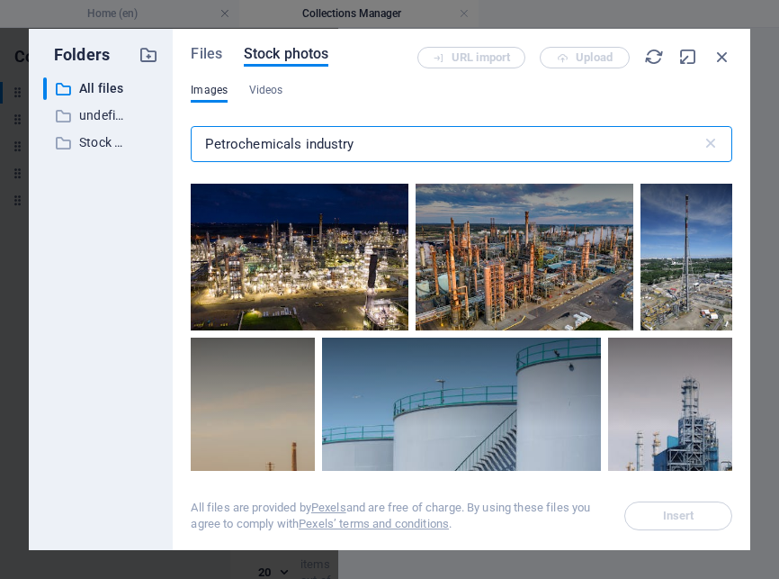
scroll to position [2936, 0]
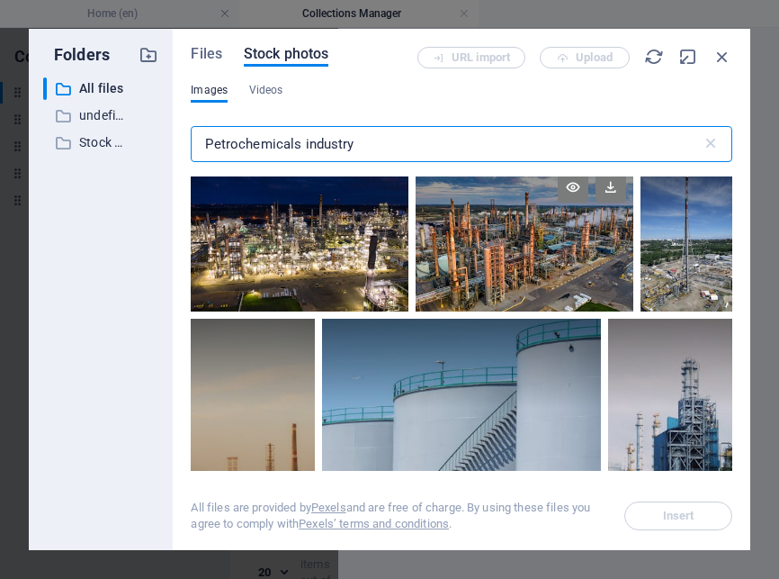
type input "Petrochemicals industry"
click at [442, 244] on div at bounding box center [525, 238] width 218 height 147
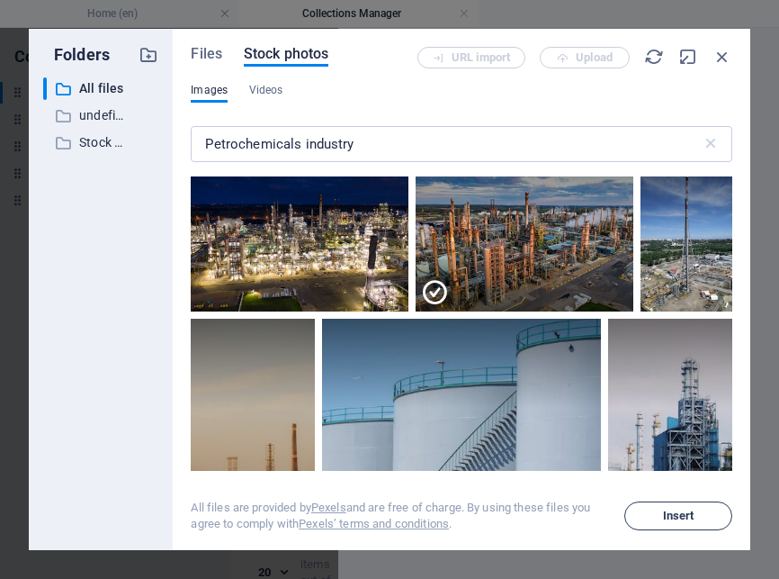
click at [682, 506] on button "Insert" at bounding box center [678, 515] width 108 height 29
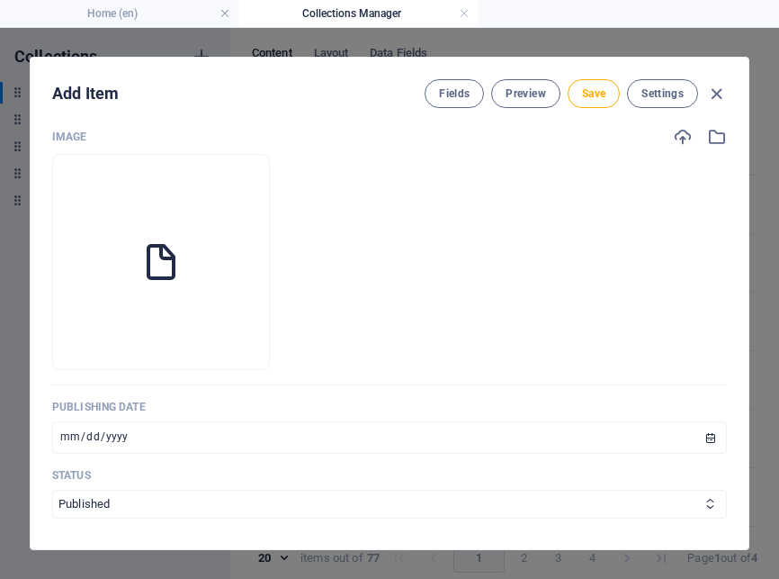
scroll to position [358, 0]
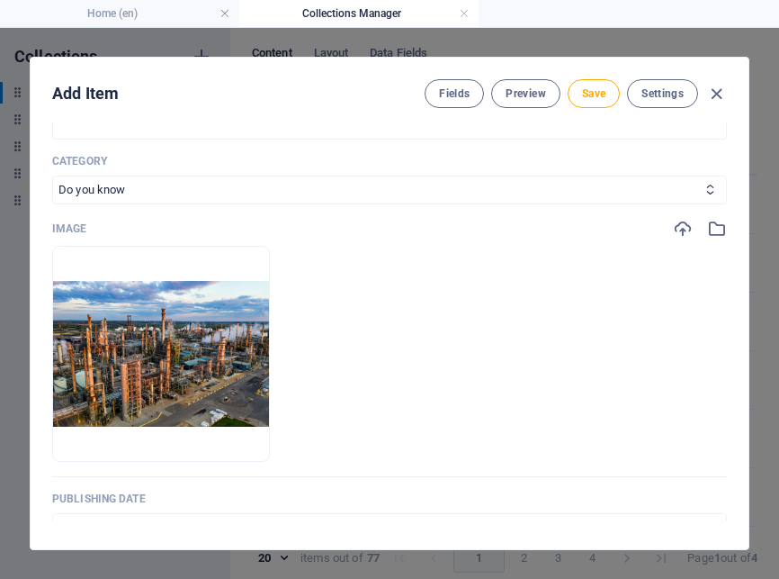
drag, startPoint x: 741, startPoint y: 202, endPoint x: 743, endPoint y: 220, distance: 18.1
click at [743, 220] on div "ARKEY PETROCHEMICALS ​ Slug www.example.com/example-page/ petrochemicals ​ Orig…" at bounding box center [390, 321] width 718 height 398
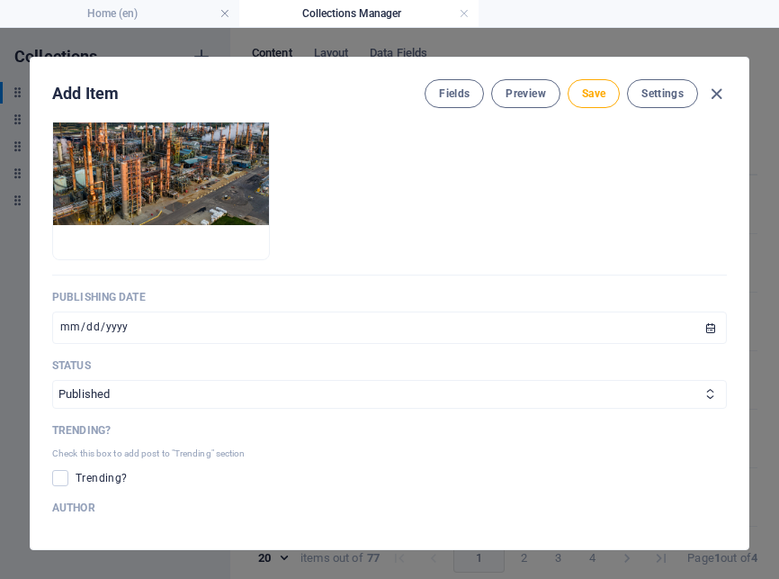
scroll to position [565, 0]
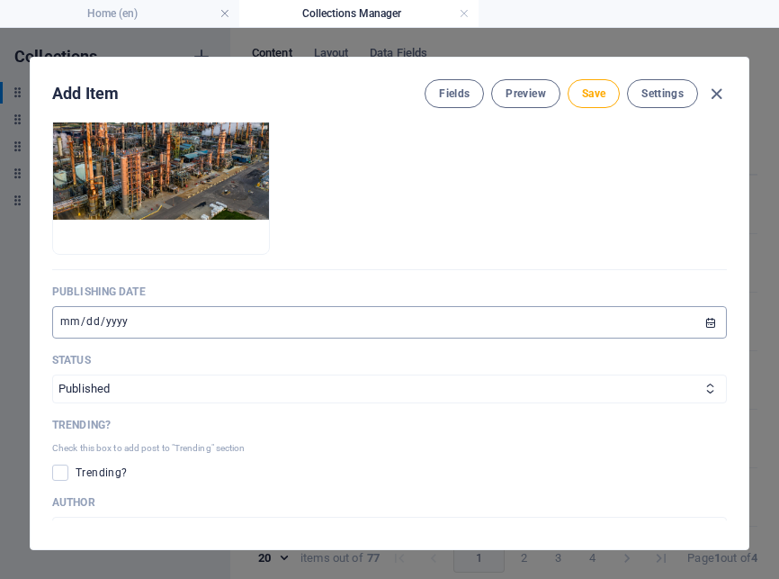
click at [79, 338] on input "[DATE]" at bounding box center [389, 322] width 675 height 32
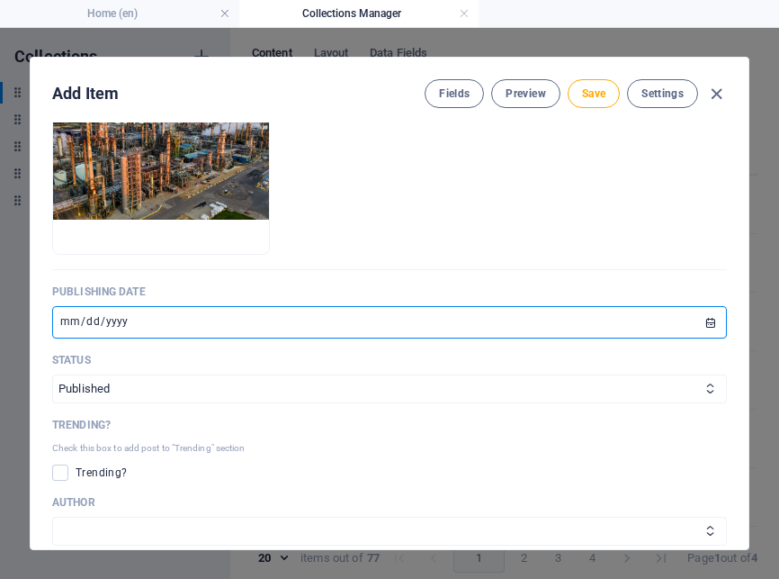
click at [64, 338] on input "[DATE]" at bounding box center [389, 322] width 675 height 32
type input "2025-08-16"
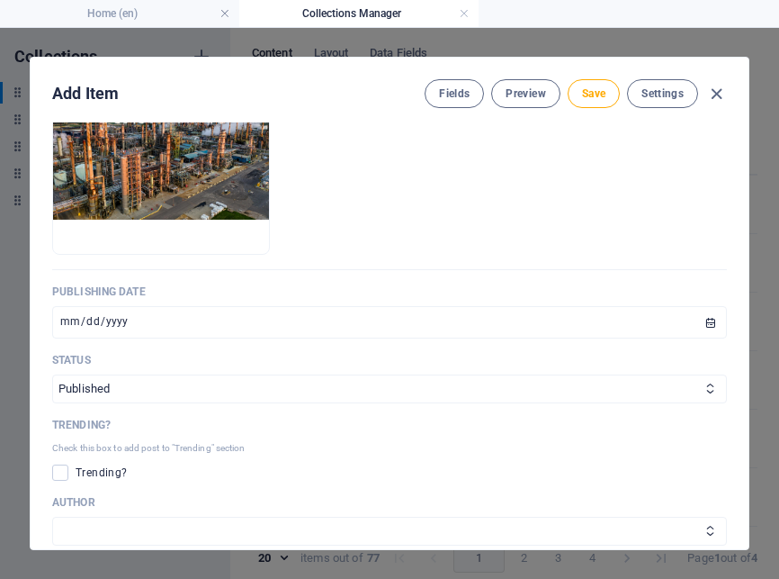
drag, startPoint x: 747, startPoint y: 290, endPoint x: 742, endPoint y: 254, distance: 36.3
click at [742, 254] on div "Add Item Fields Preview Save Settings ARKEY PETROCHEMICALS ​ Slug www.example.c…" at bounding box center [389, 303] width 779 height 551
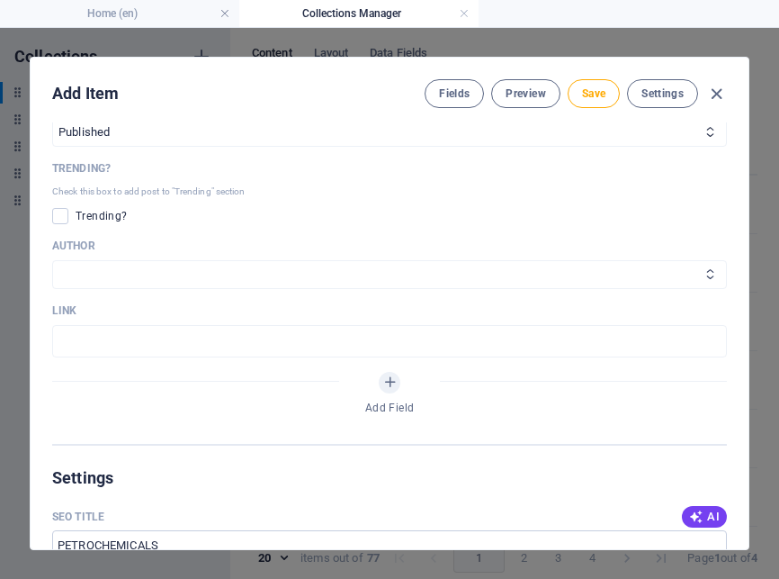
click at [85, 289] on select "[PERSON_NAME] [PERSON_NAME]" at bounding box center [389, 274] width 675 height 29
select select "[PERSON_NAME]"
click at [52, 287] on select "[PERSON_NAME] [PERSON_NAME]" at bounding box center [389, 274] width 675 height 29
click at [744, 300] on div "Add Item Fields Preview Save Settings ARKEY PETROCHEMICALS ​ Slug www.example.c…" at bounding box center [389, 303] width 779 height 551
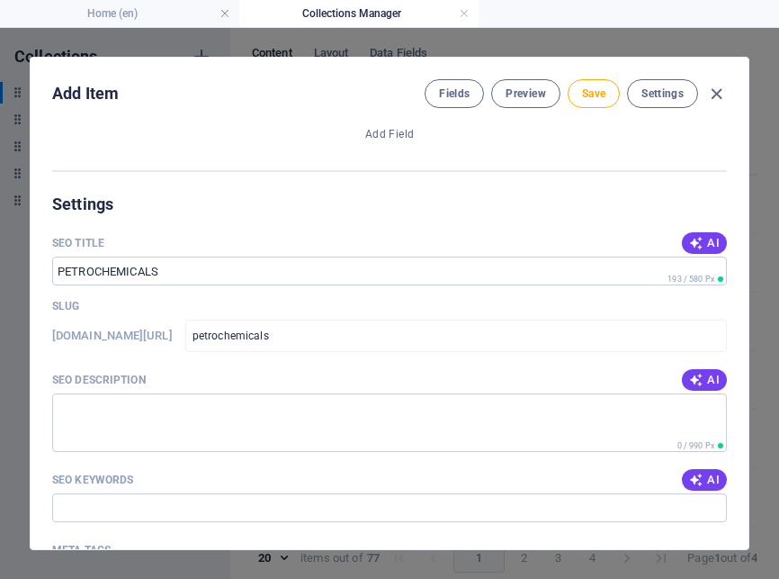
scroll to position [1112, 0]
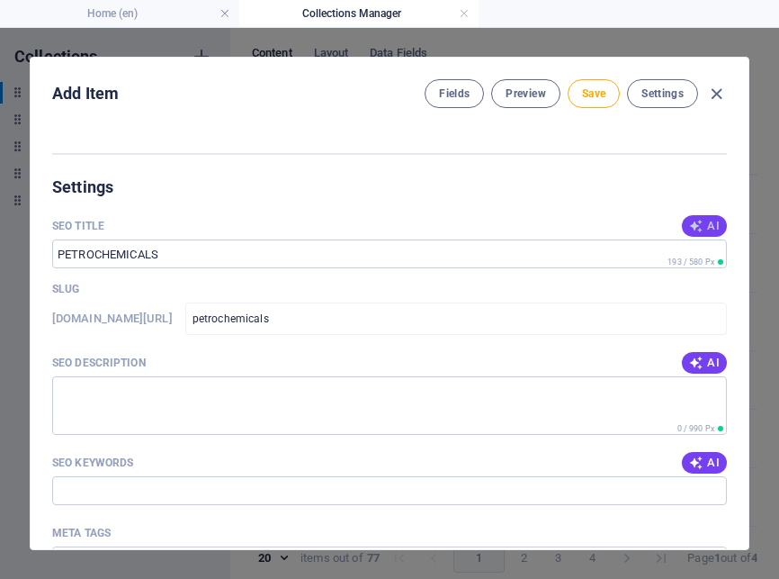
click at [705, 233] on span "AI" at bounding box center [704, 226] width 31 height 14
type input "Petrochemicals: A Double-Edge Legacy"
click at [163, 435] on textarea "SEO Description" at bounding box center [389, 405] width 675 height 58
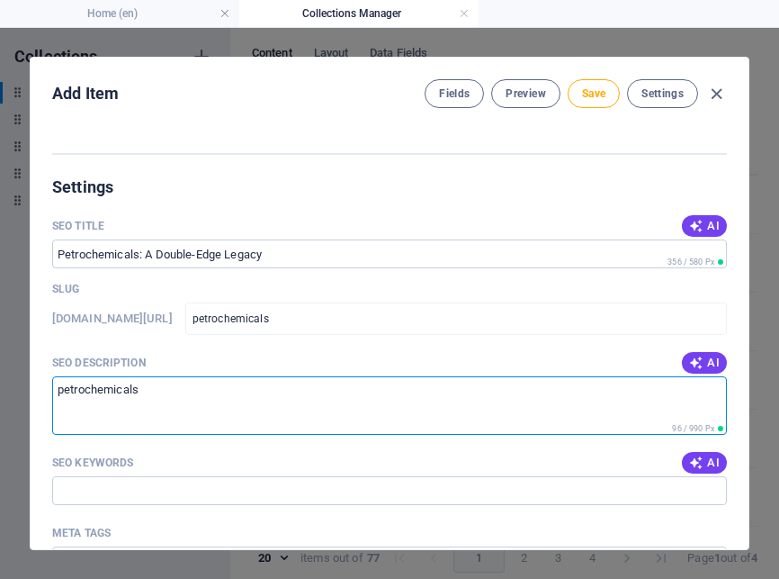
type textarea "petrochemicals"
